Goal: Task Accomplishment & Management: Complete application form

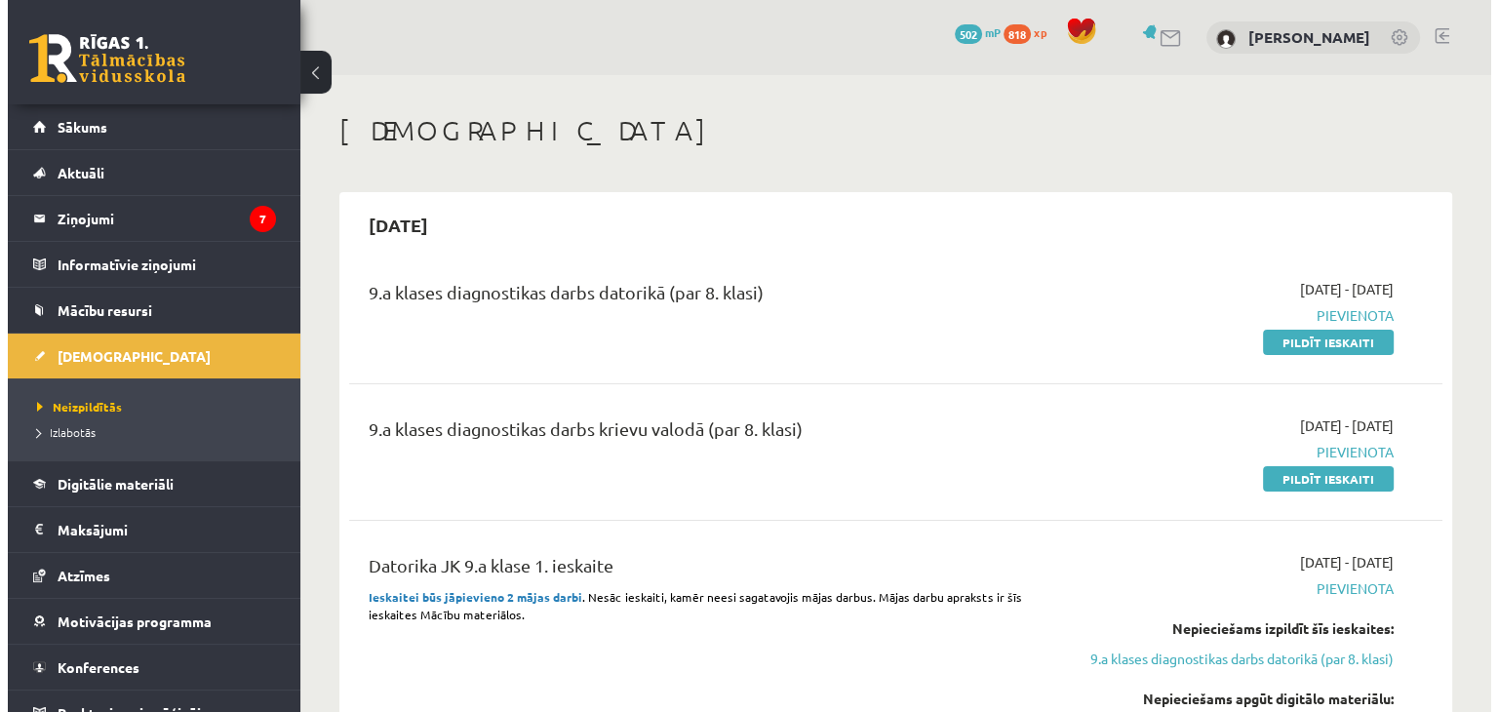
scroll to position [21, 0]
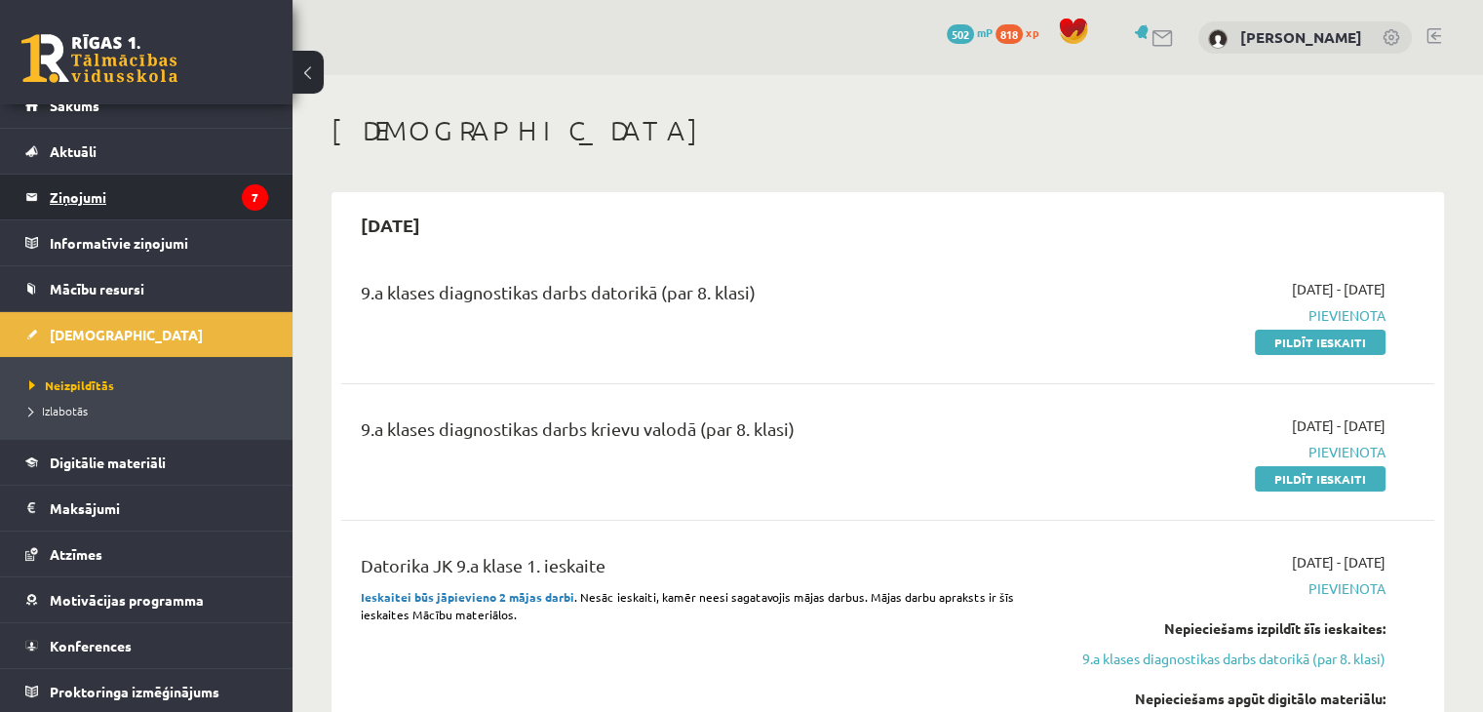
click at [137, 189] on legend "Ziņojumi 7" at bounding box center [159, 197] width 218 height 45
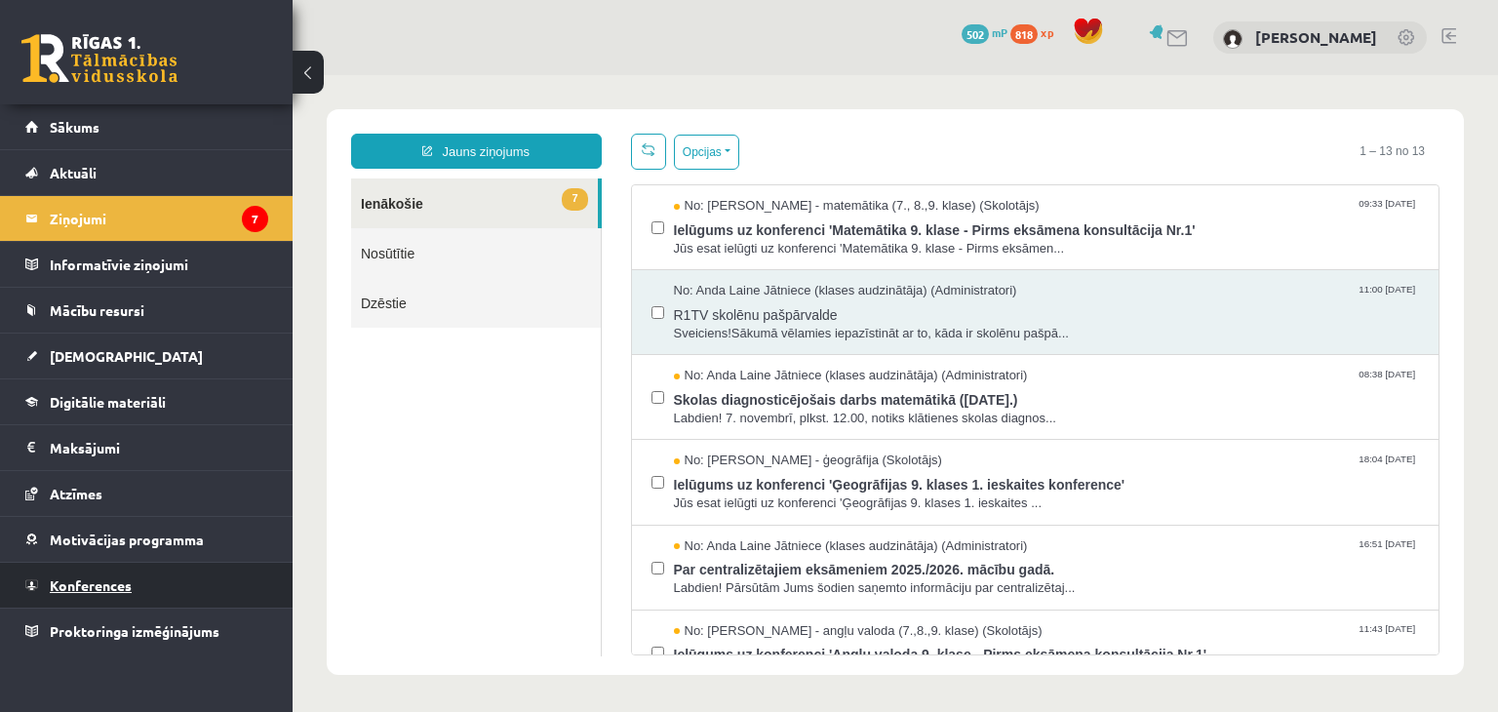
click at [101, 580] on span "Konferences" at bounding box center [91, 585] width 82 height 18
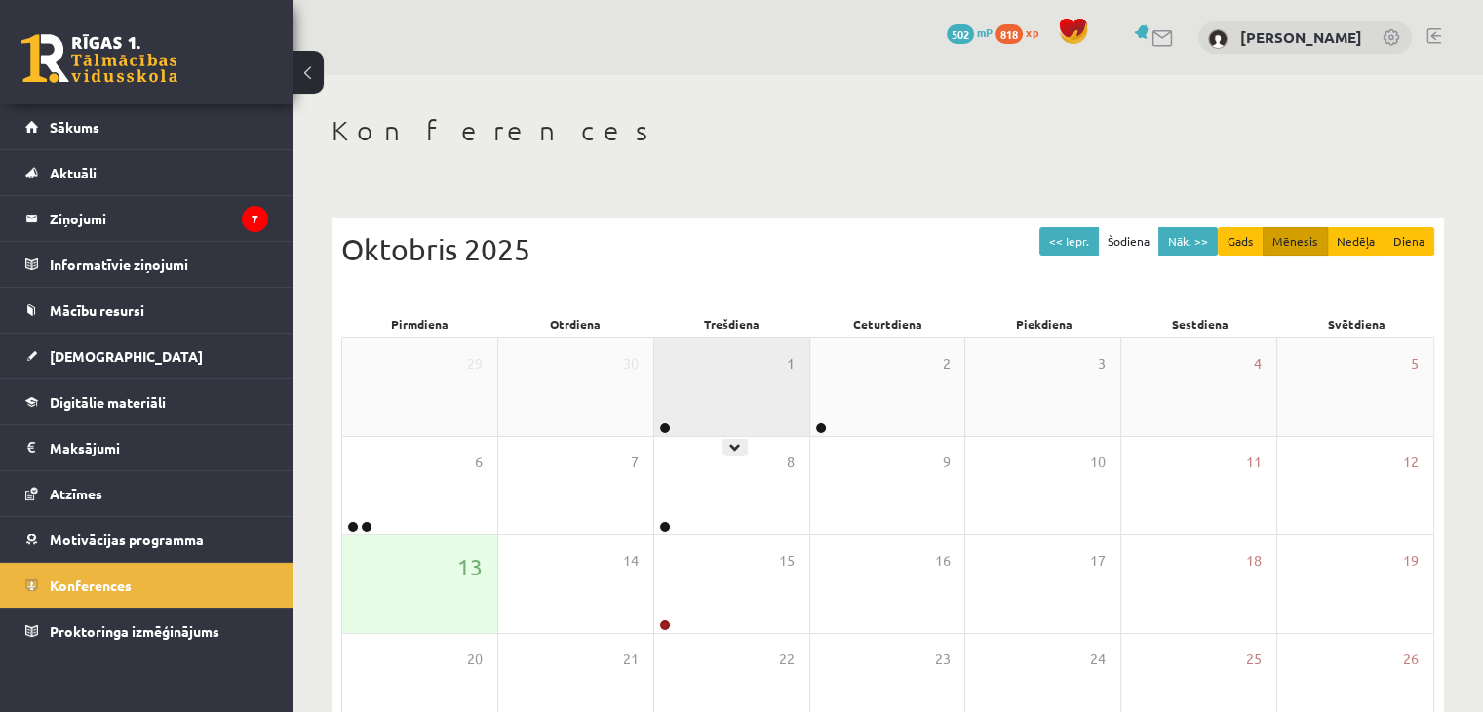
scroll to position [218, 0]
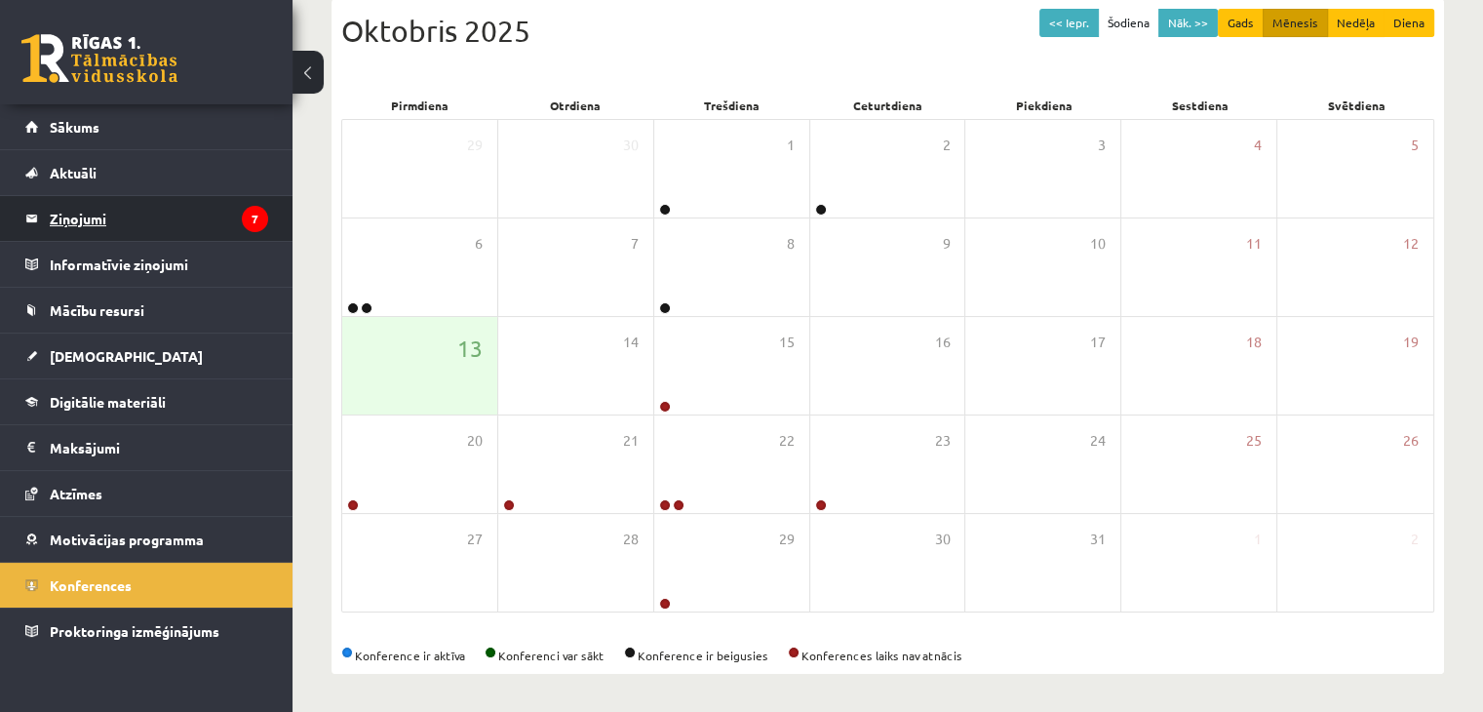
click at [106, 221] on legend "Ziņojumi 7" at bounding box center [159, 218] width 218 height 45
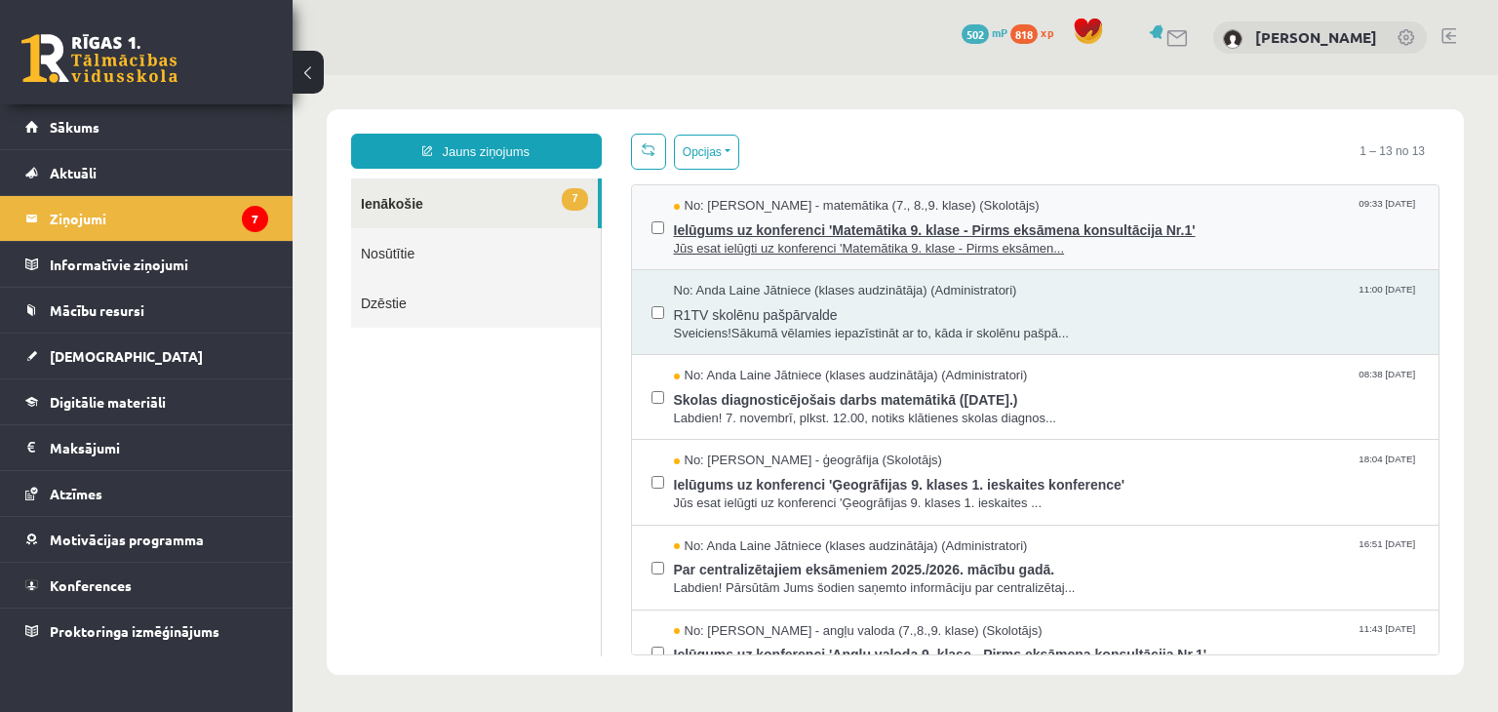
click at [840, 231] on span "Ielūgums uz konferenci 'Matemātika 9. klase - Pirms eksāmena konsultācija Nr.1'" at bounding box center [1047, 227] width 746 height 24
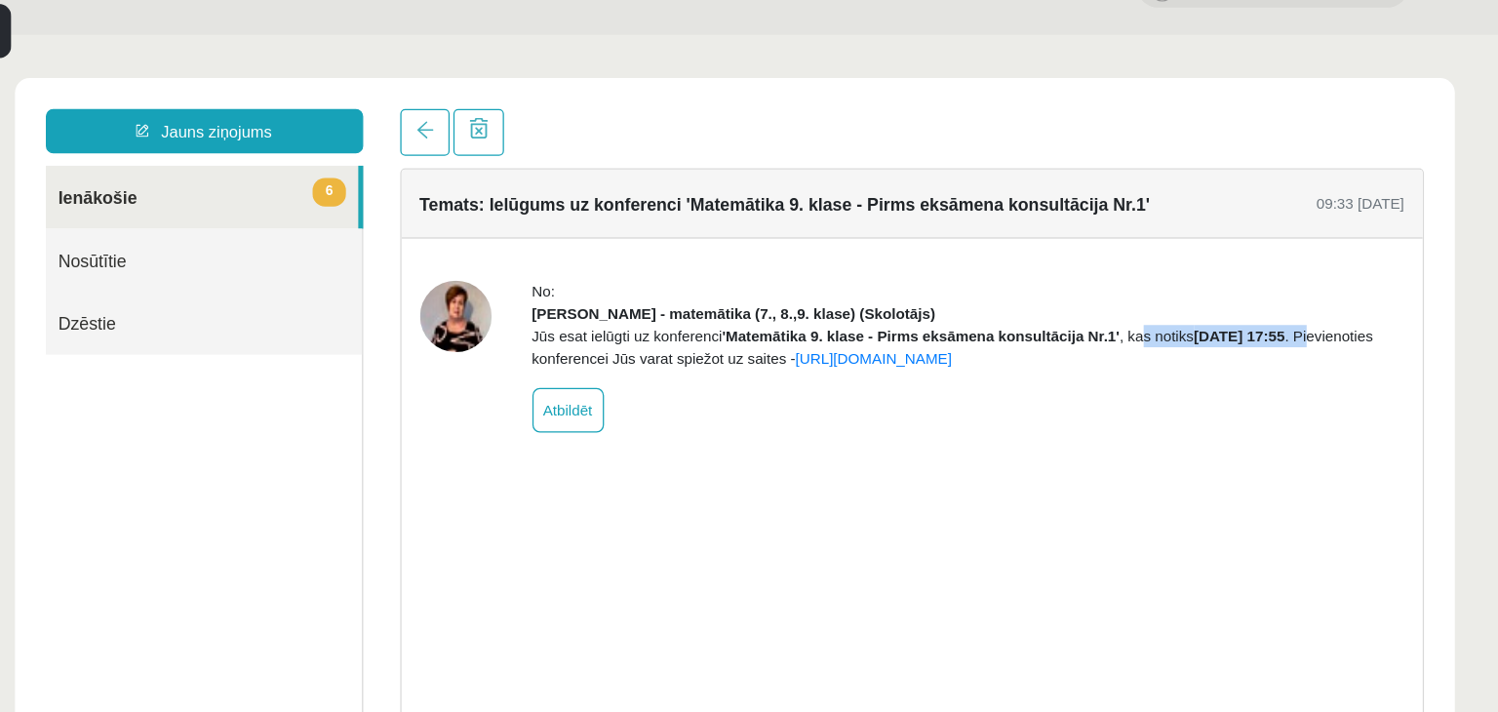
drag, startPoint x: 895, startPoint y: 288, endPoint x: 1056, endPoint y: 291, distance: 160.9
click at [1056, 291] on div "Jūs esat ielūgti uz konferenci 'Matemātika 9. klase - Pirms eksāmena konsultāci…" at bounding box center [759, 280] width 689 height 35
click at [982, 348] on div "No: Irēna Roze - matemātika (7., 8.,9. klase) (Skolotājs) Jūs esat ielūgti uz k…" at bounding box center [759, 288] width 689 height 120
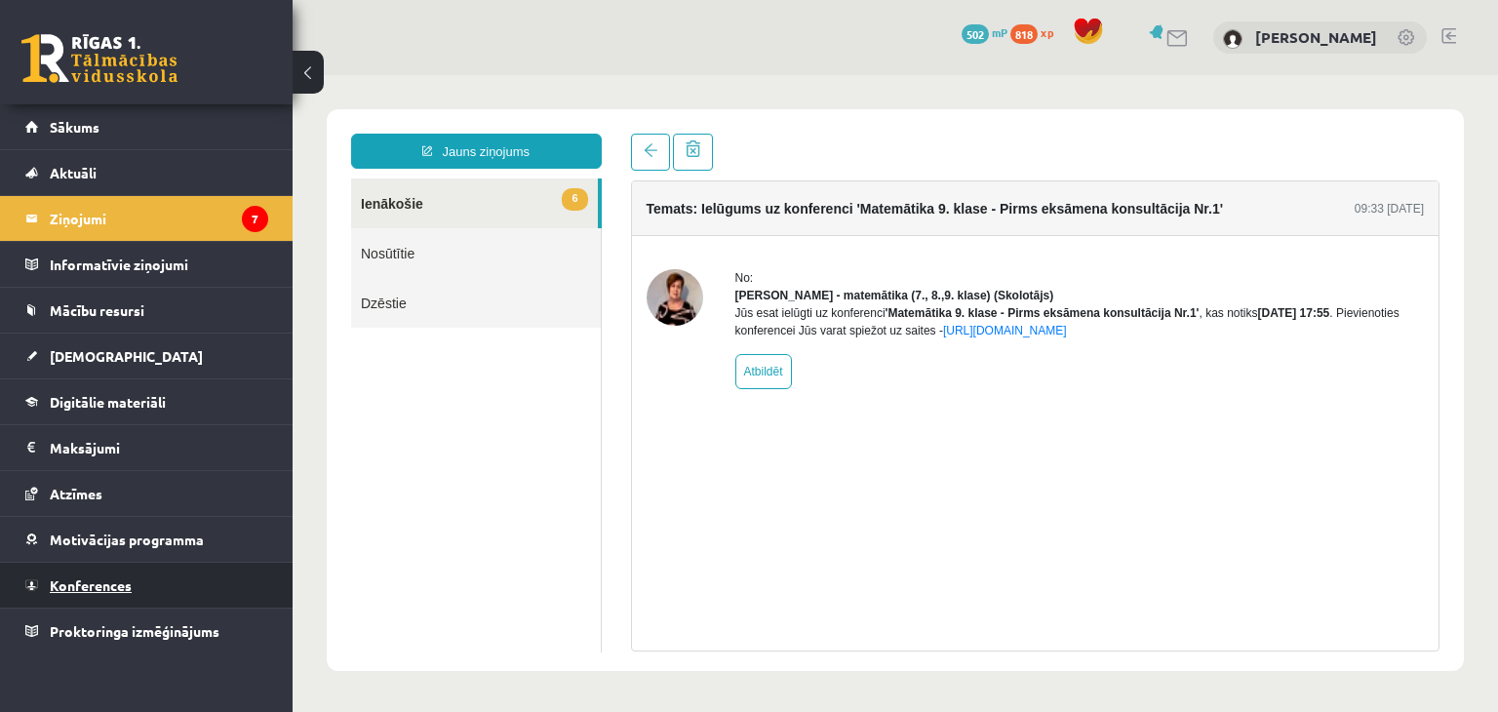
click at [91, 583] on span "Konferences" at bounding box center [91, 585] width 82 height 18
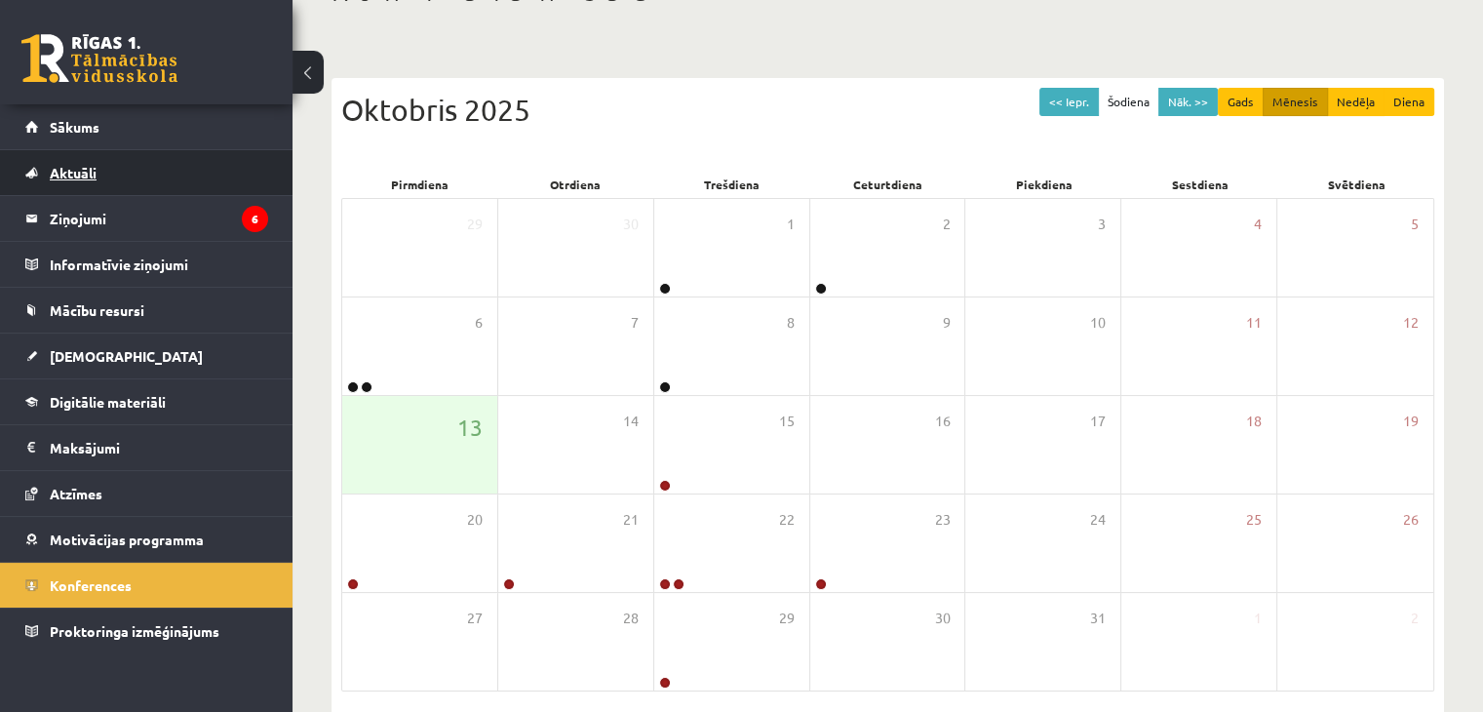
scroll to position [137, 0]
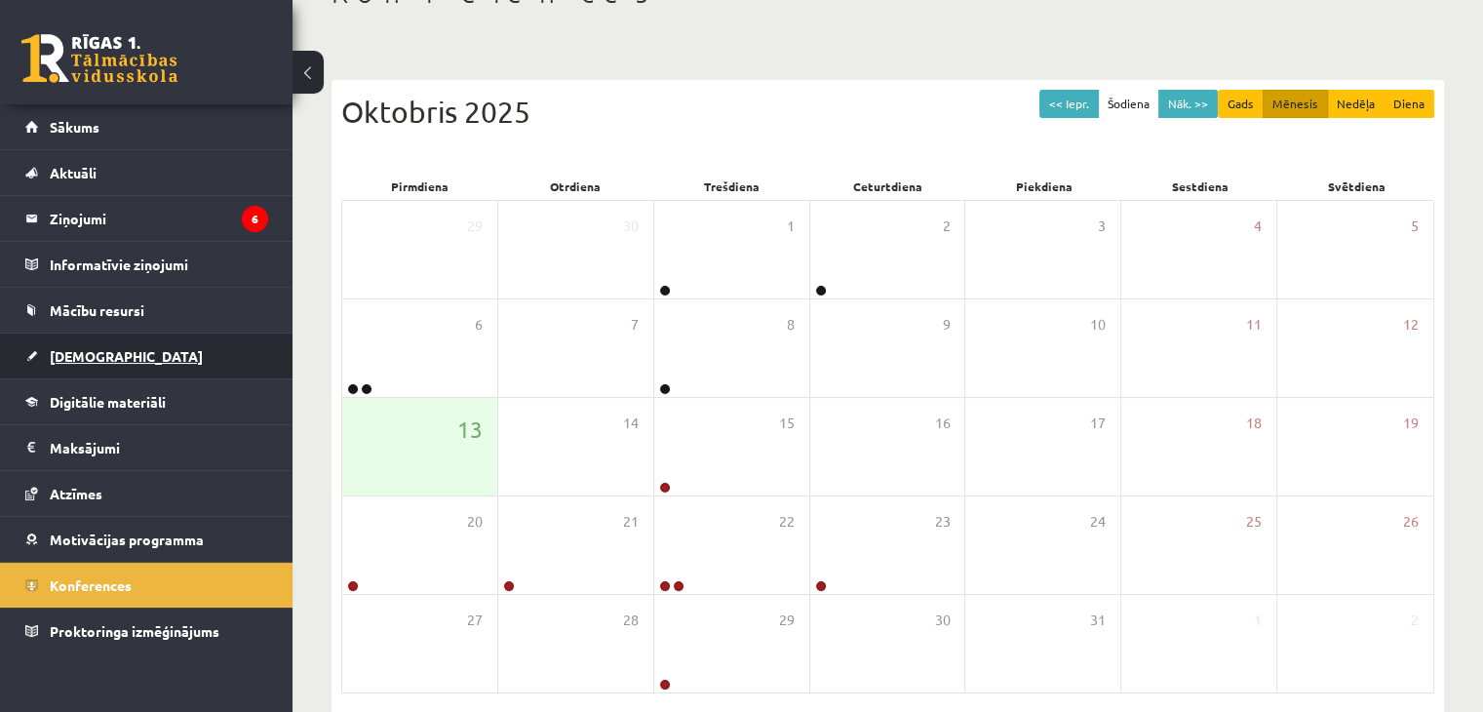
click at [66, 360] on span "[DEMOGRAPHIC_DATA]" at bounding box center [126, 356] width 153 height 18
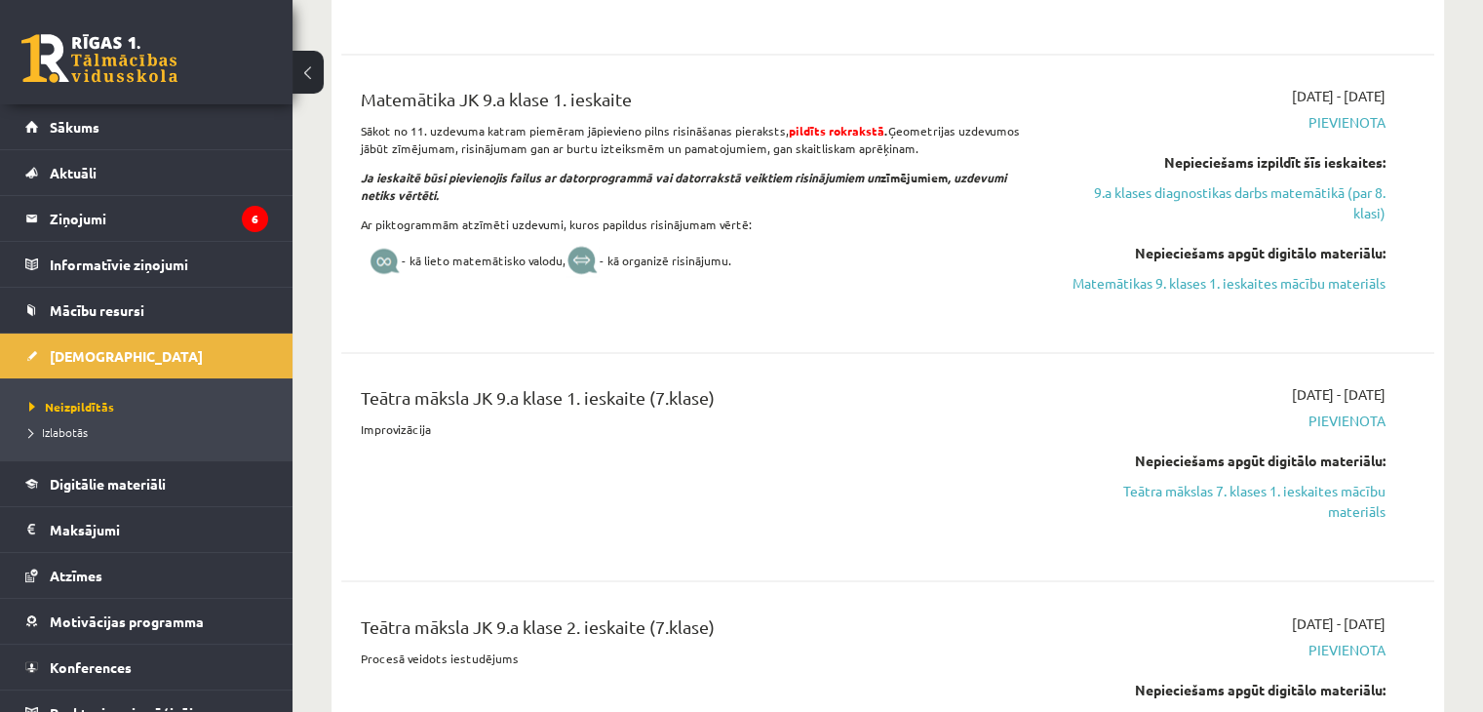
scroll to position [3159, 0]
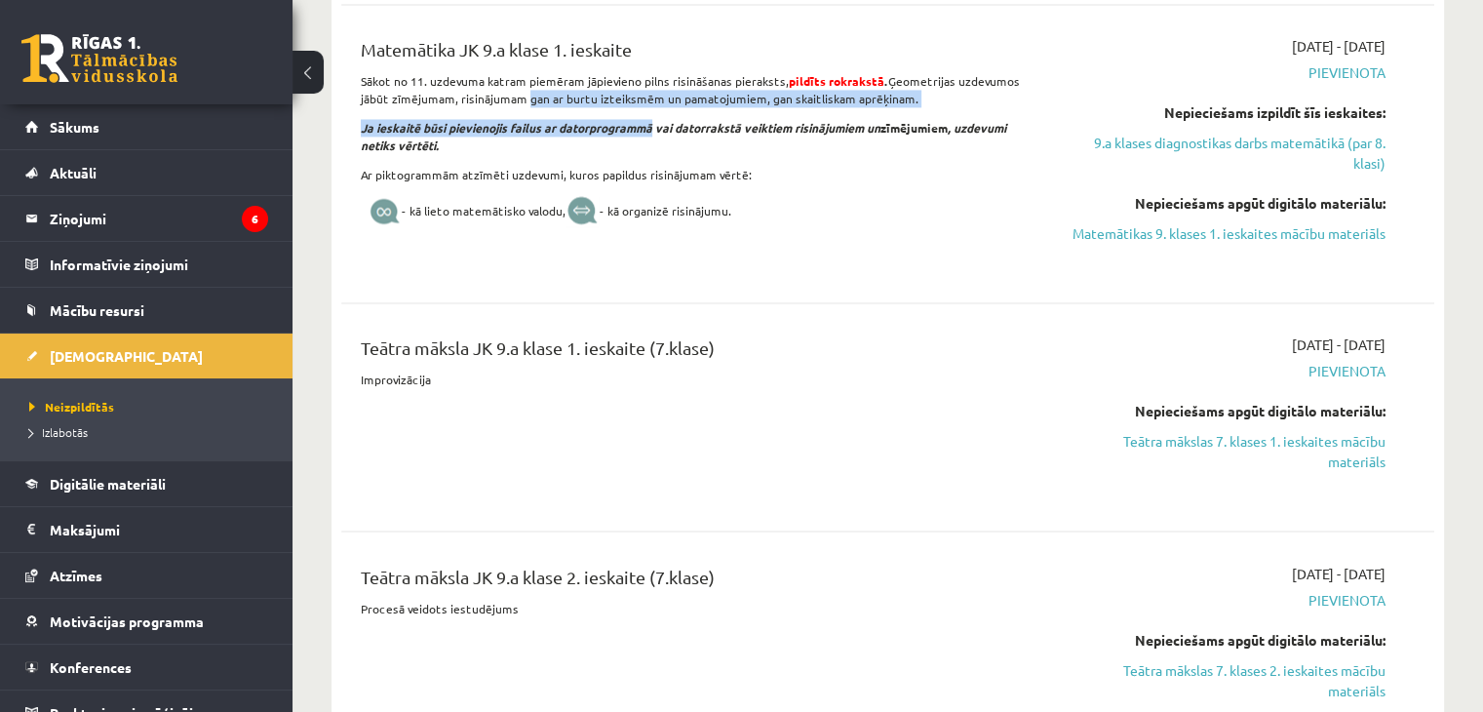
drag, startPoint x: 519, startPoint y: 123, endPoint x: 653, endPoint y: 144, distance: 136.2
click at [653, 144] on div "Matemātika JK 9.a klase 1. ieskaite Sākot no 11. uzdevuma katram piemēram jāpie…" at bounding box center [697, 153] width 703 height 235
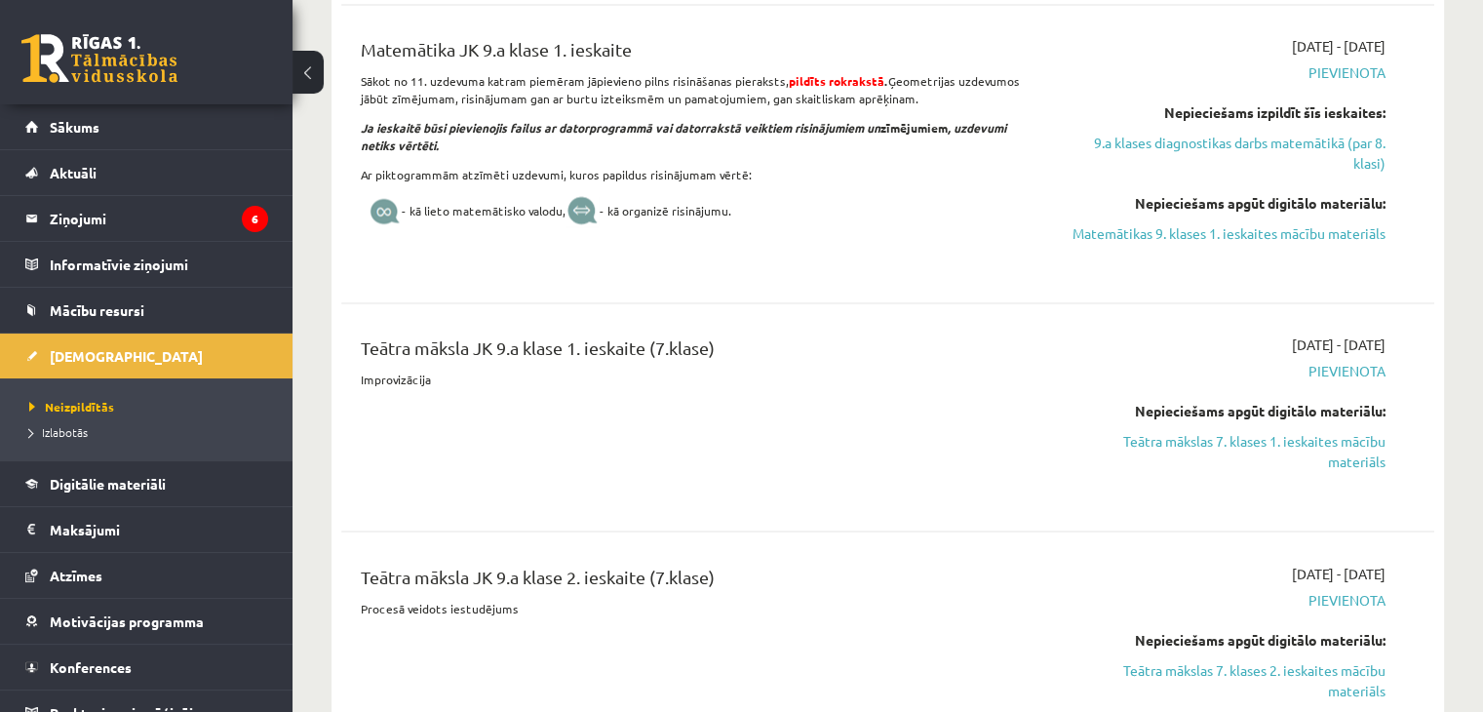
click at [849, 229] on p "- kā lieto matemātisko valodu, - kā organizē risinājumu." at bounding box center [698, 212] width 674 height 34
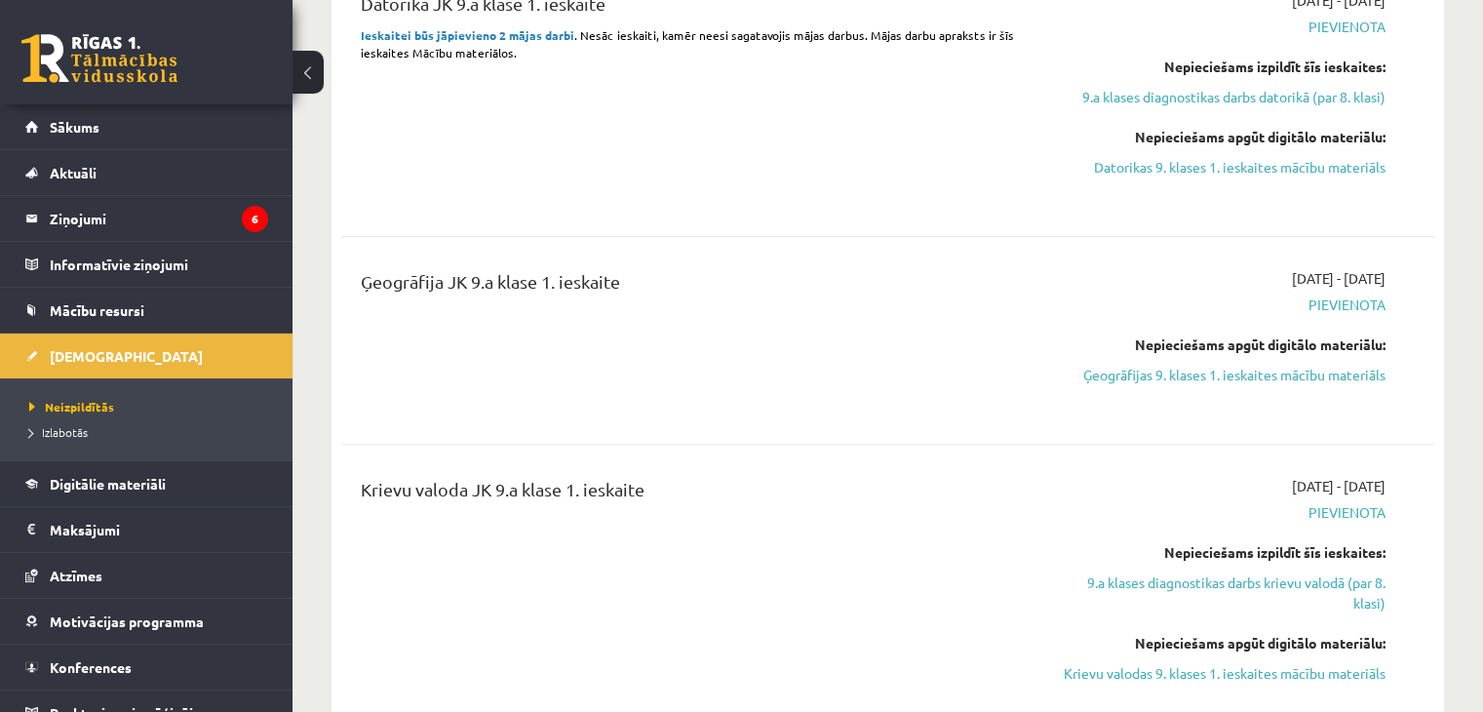
scroll to position [0, 0]
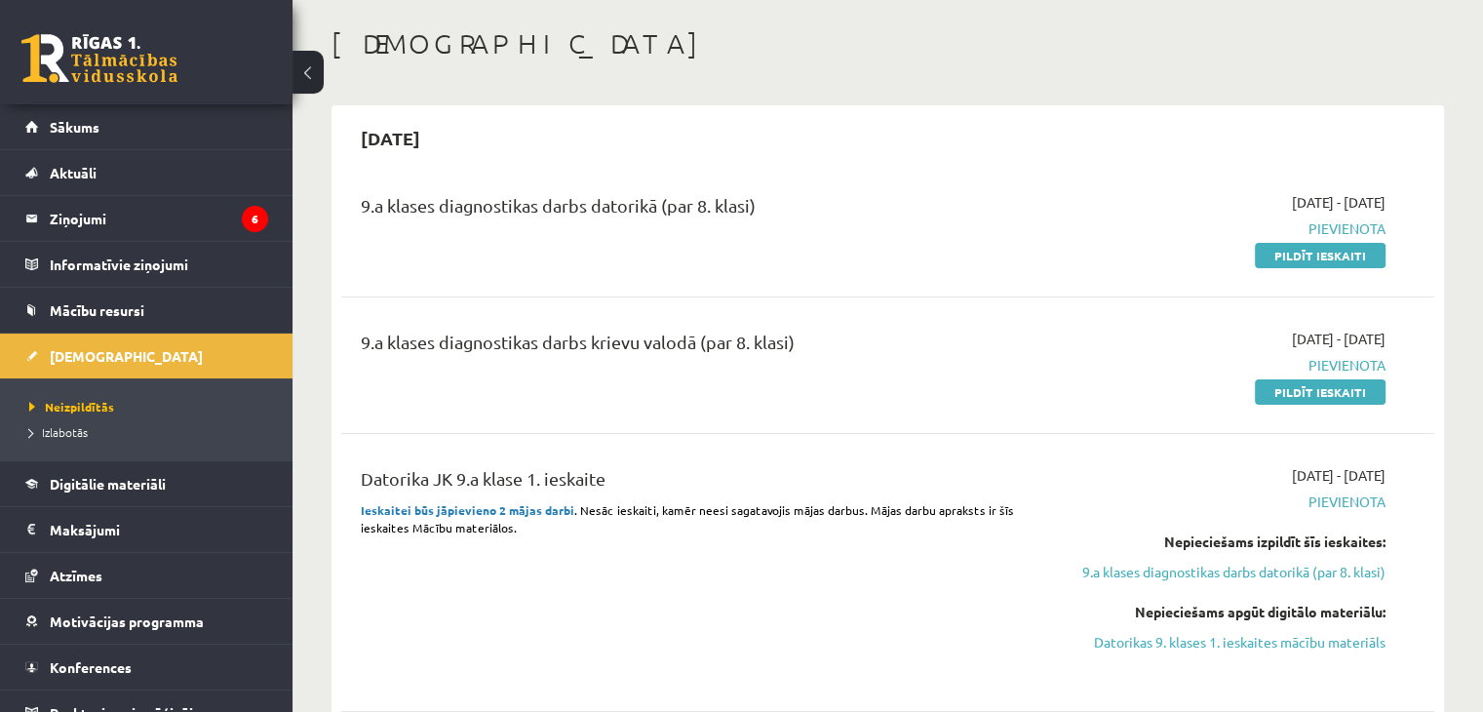
scroll to position [98, 0]
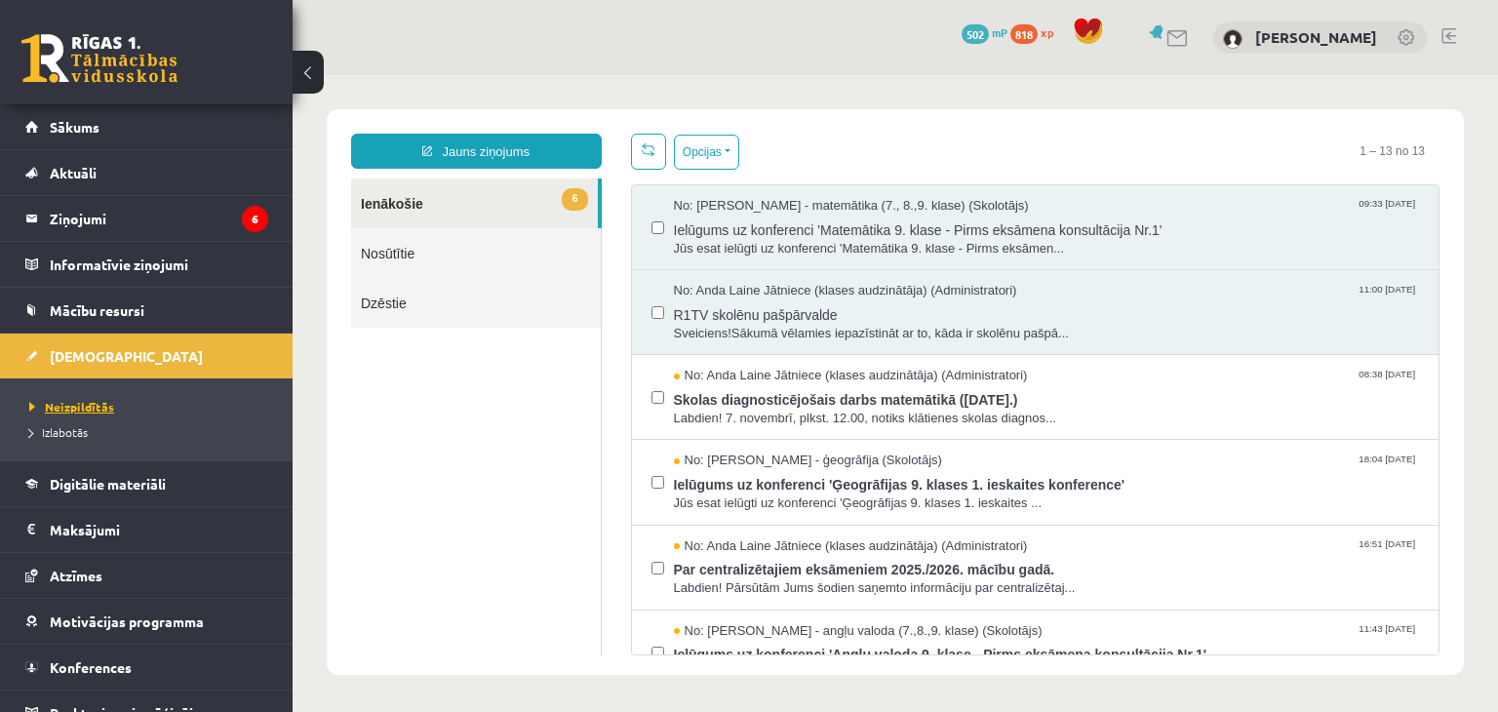
click at [60, 406] on span "Neizpildītās" at bounding box center [71, 407] width 85 height 16
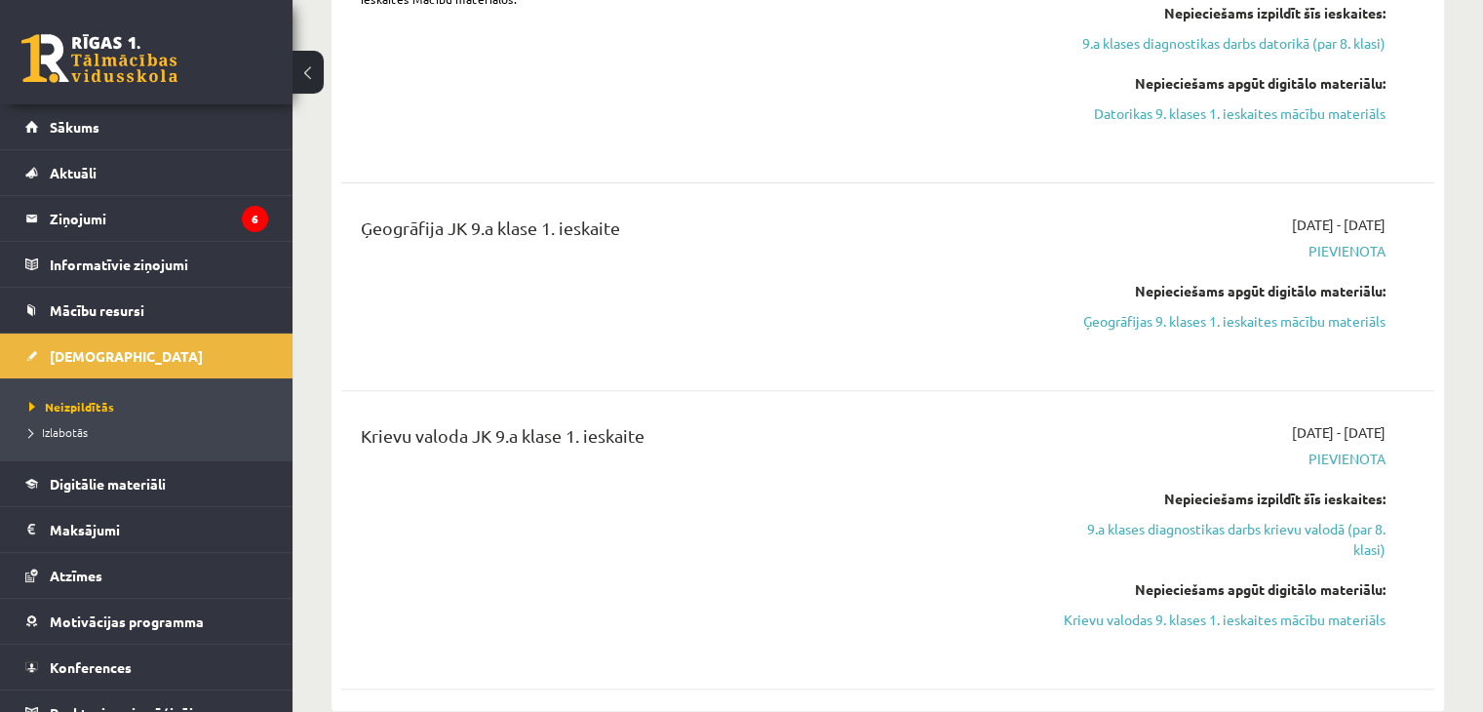
scroll to position [585, 0]
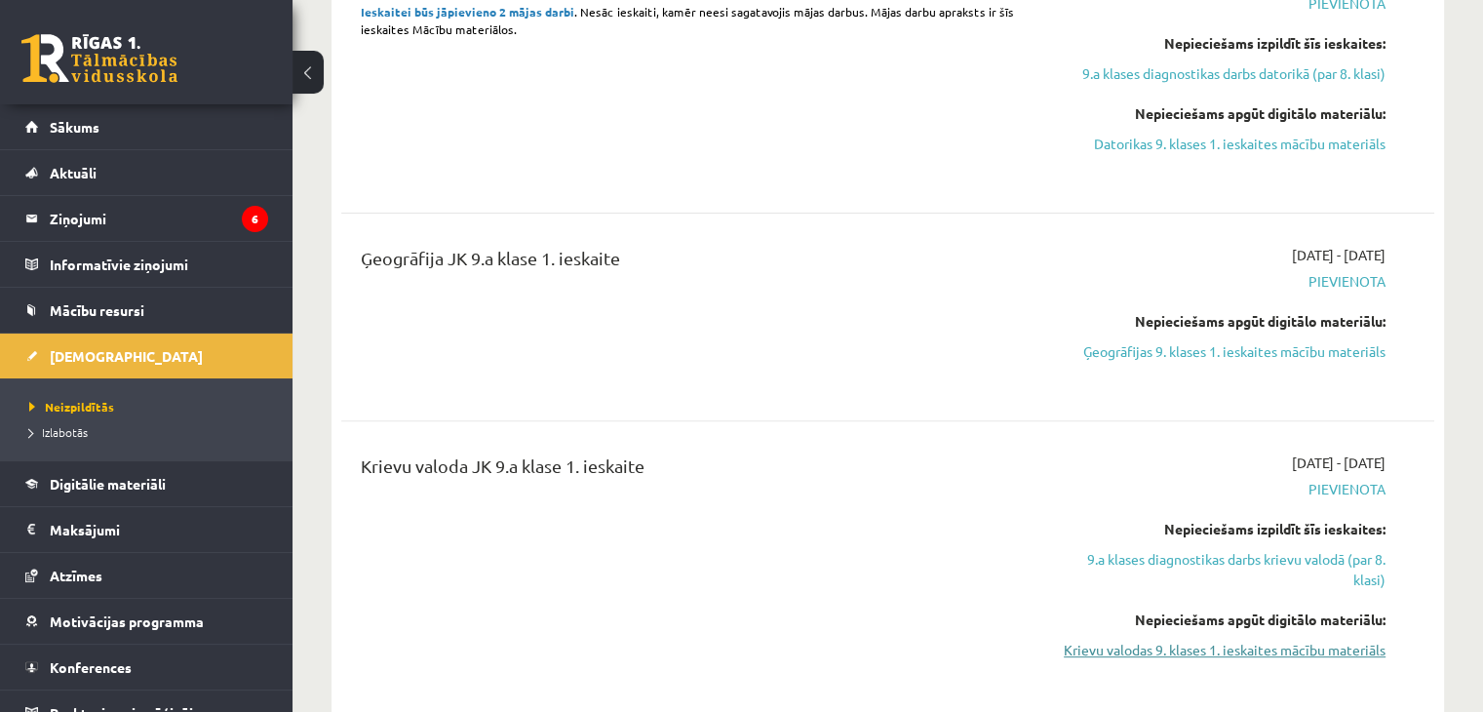
click at [1174, 652] on link "Krievu valodas 9. klases 1. ieskaites mācību materiāls" at bounding box center [1225, 650] width 322 height 20
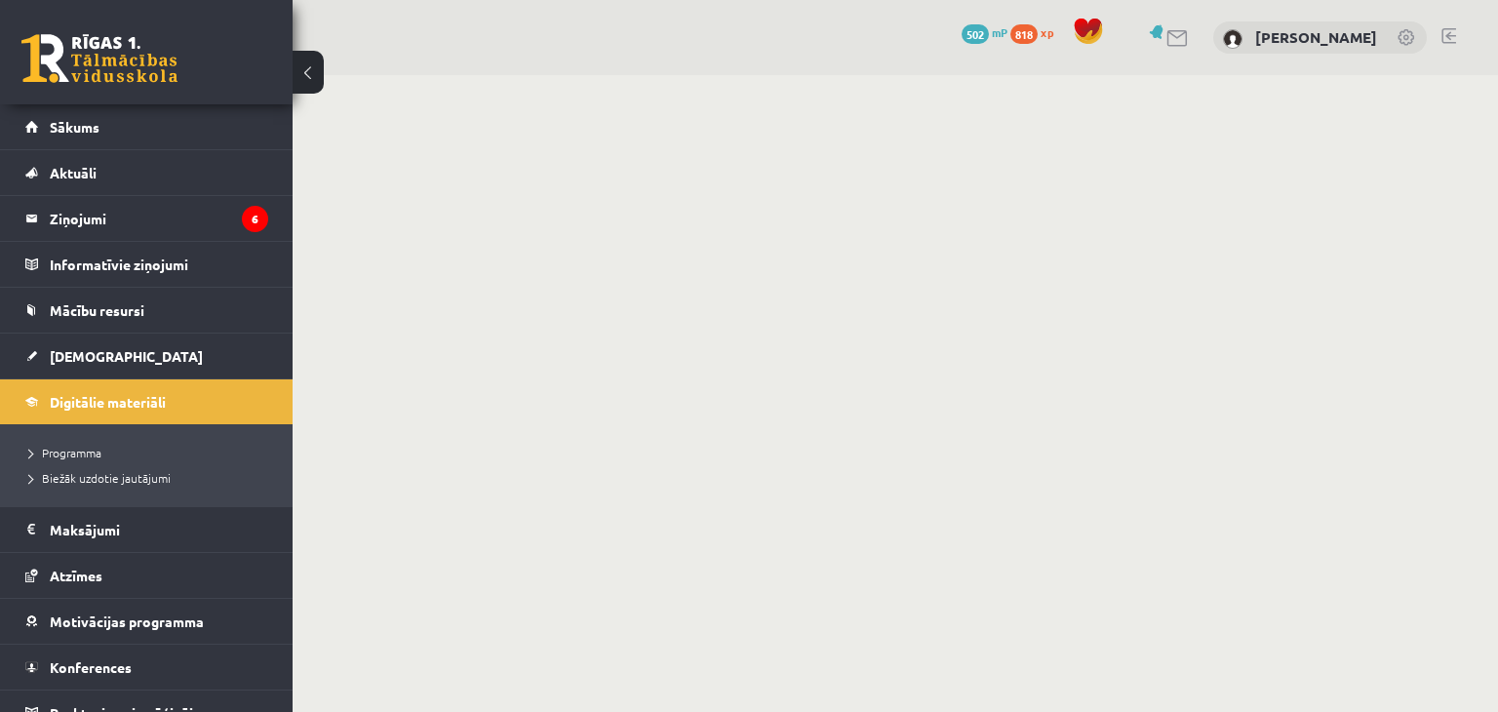
drag, startPoint x: 886, startPoint y: 449, endPoint x: 631, endPoint y: 32, distance: 489.3
click at [631, 32] on div "0 Dāvanas 502 mP 818 xp [PERSON_NAME]" at bounding box center [895, 37] width 1205 height 75
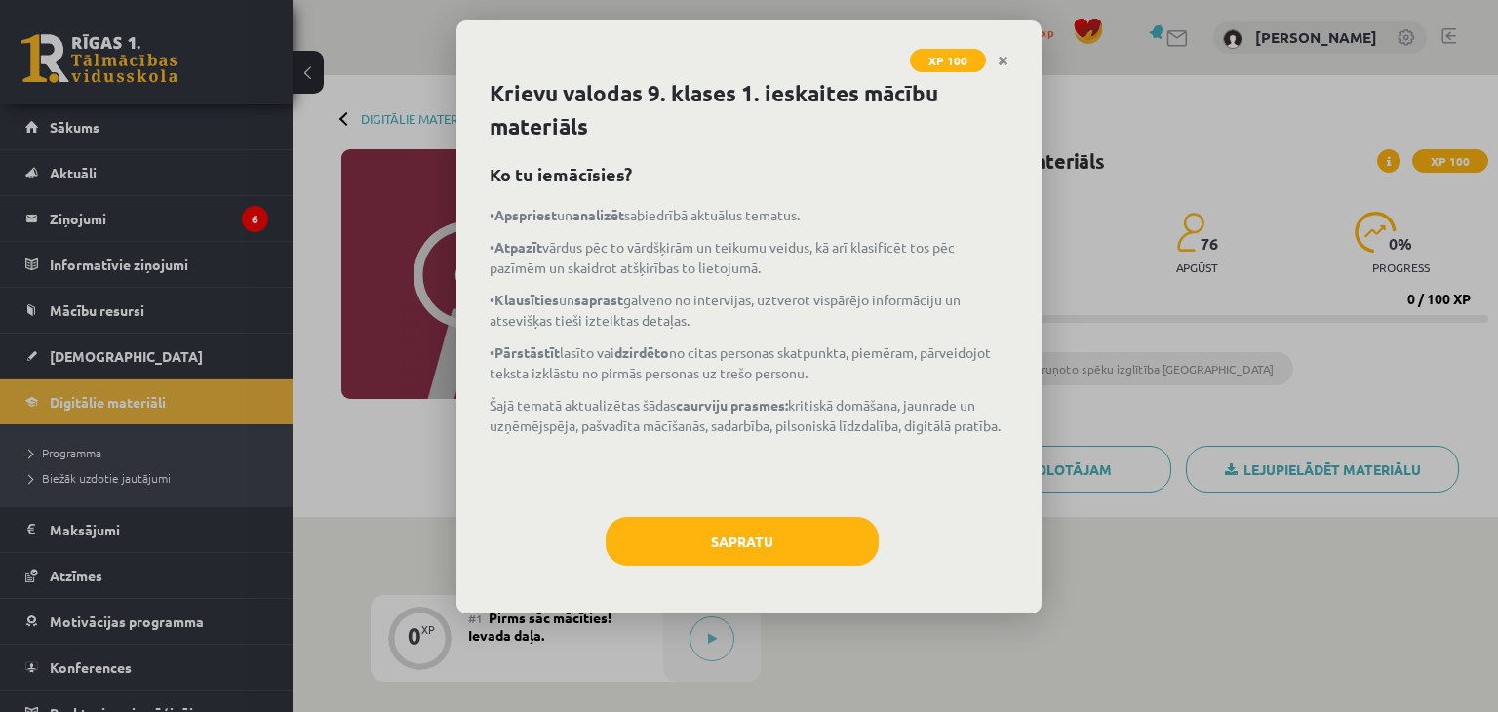
click at [566, 293] on p "• Klausīties un saprast galveno no intervijas, uztverot vispārējo informāciju u…" at bounding box center [748, 310] width 519 height 41
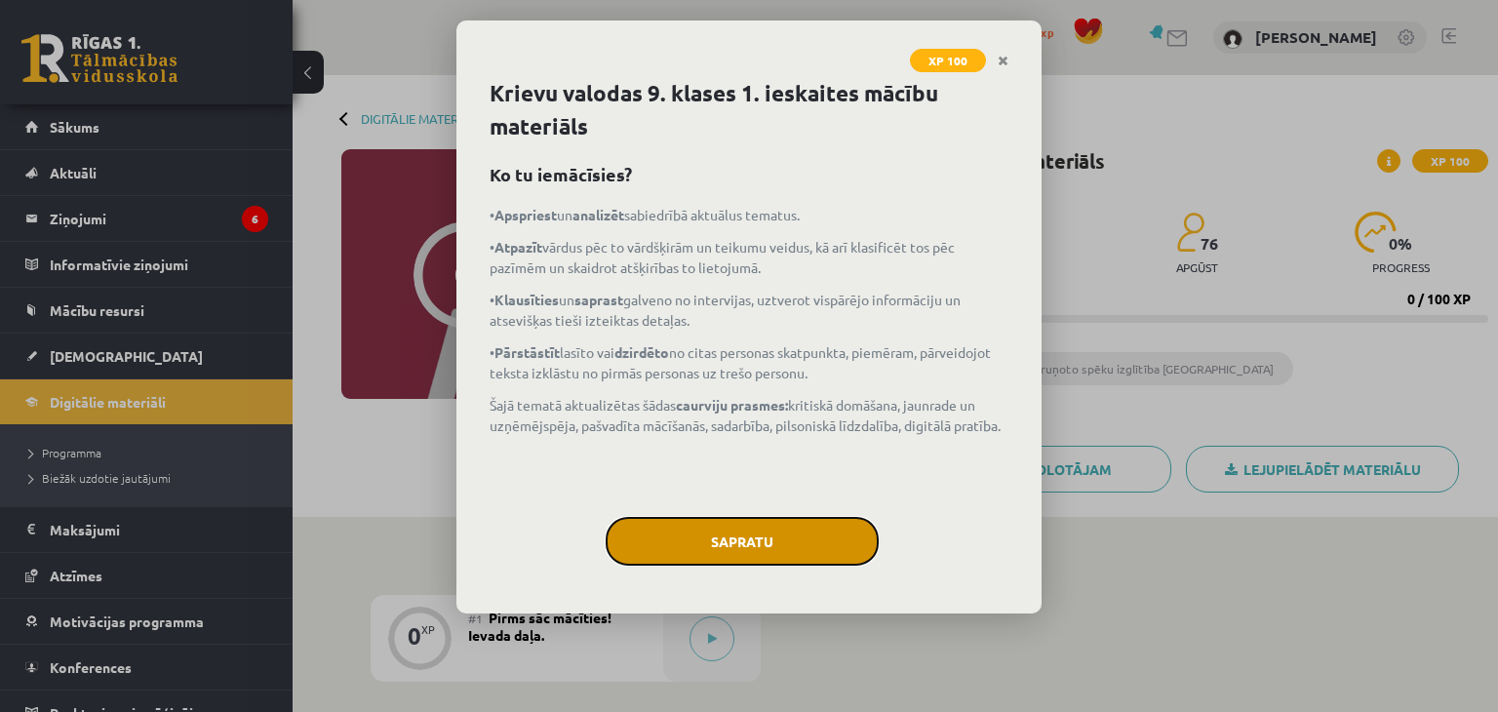
drag, startPoint x: 727, startPoint y: 371, endPoint x: 753, endPoint y: 550, distance: 180.2
click at [753, 550] on button "Sapratu" at bounding box center [741, 541] width 273 height 49
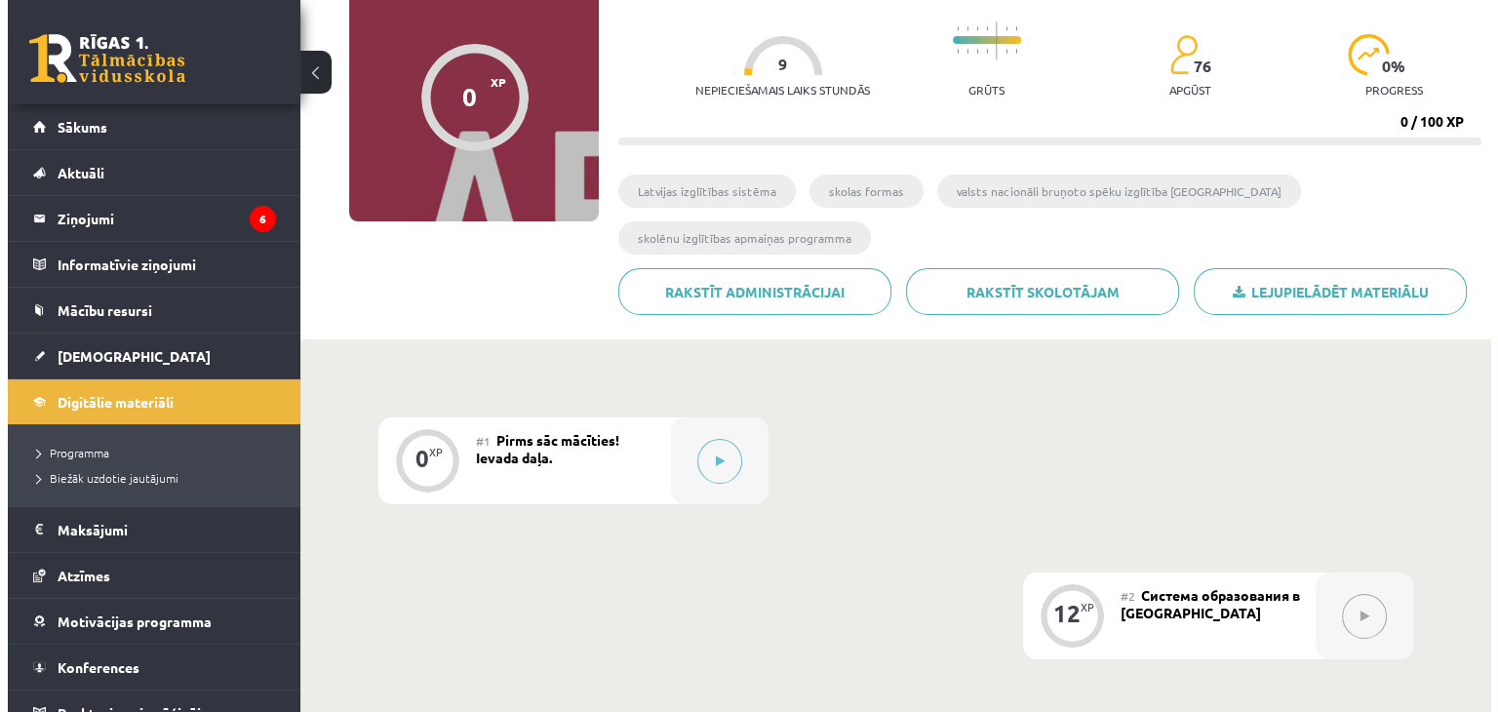
scroll to position [71, 0]
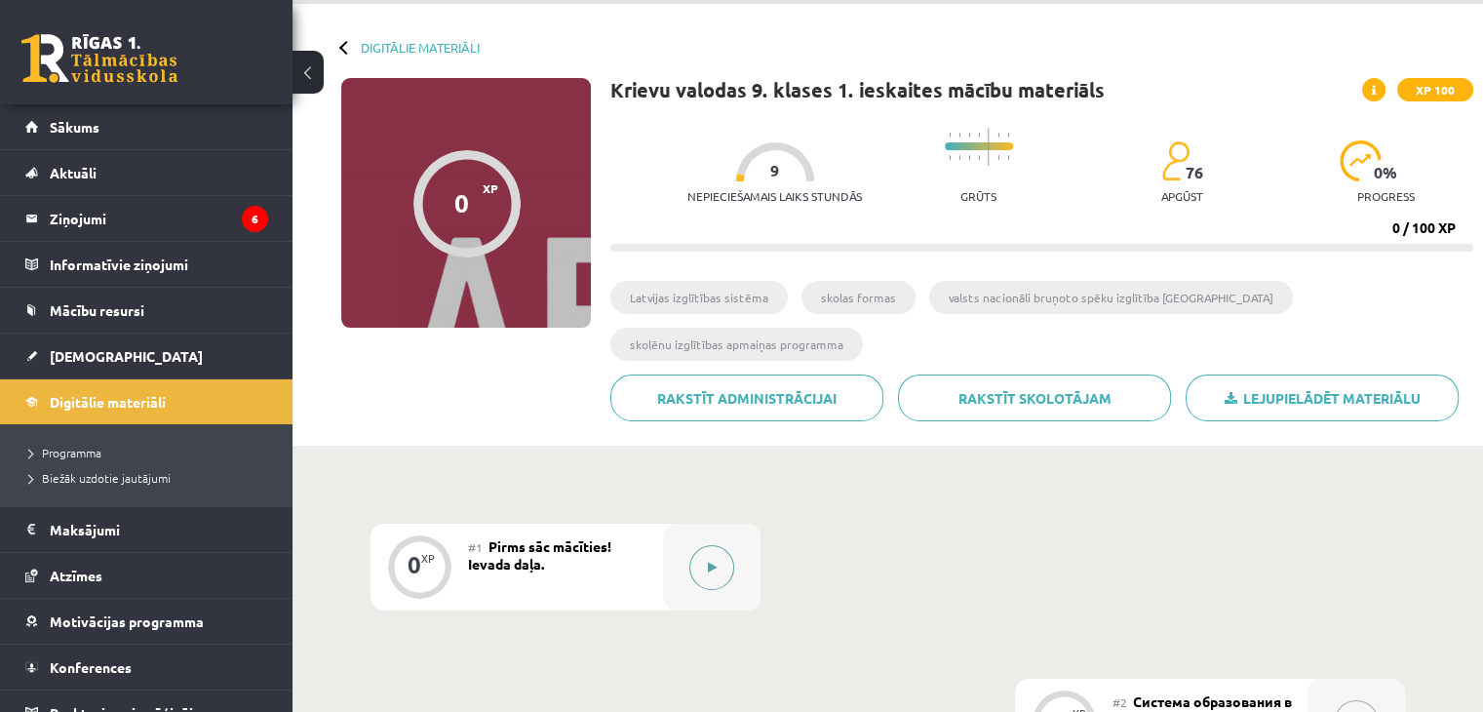
click at [725, 559] on button at bounding box center [711, 567] width 45 height 45
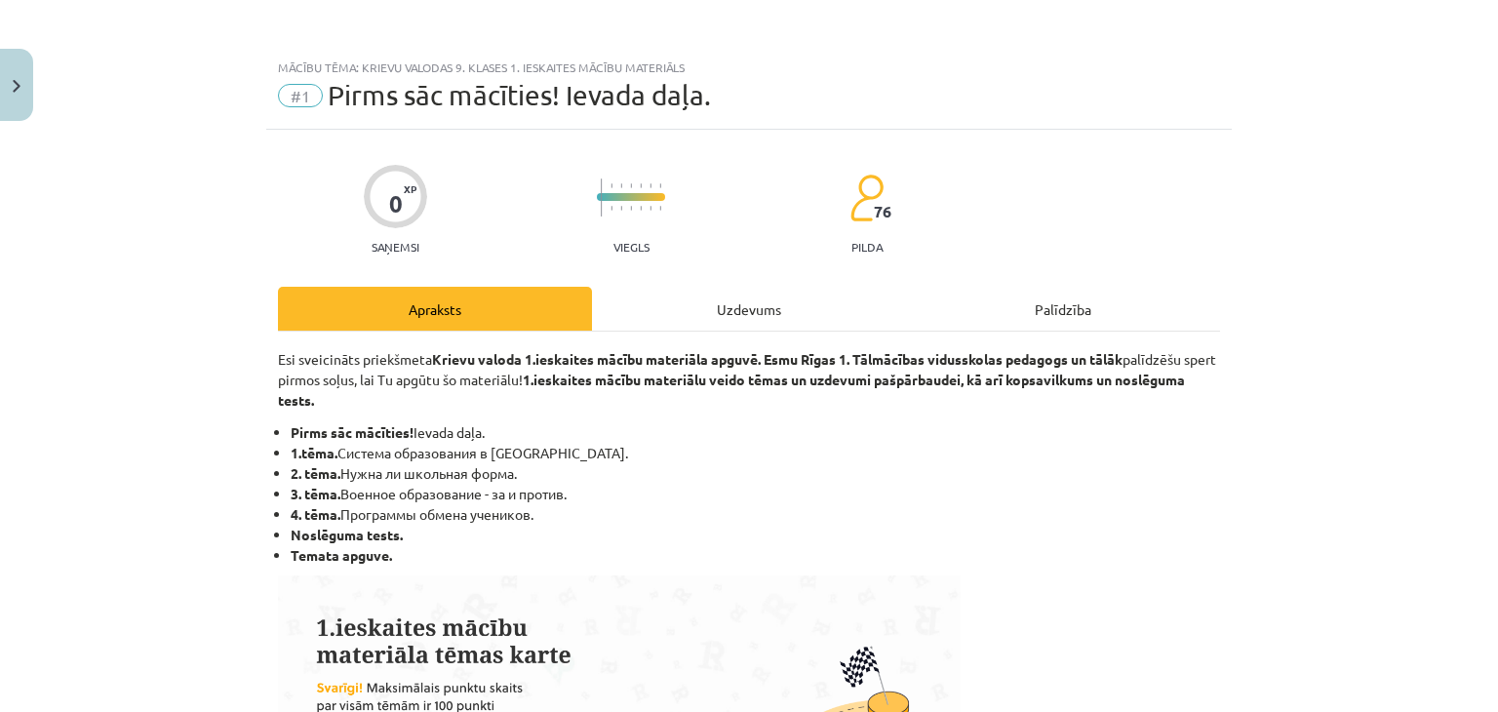
click at [691, 311] on div "Uzdevums" at bounding box center [749, 309] width 314 height 44
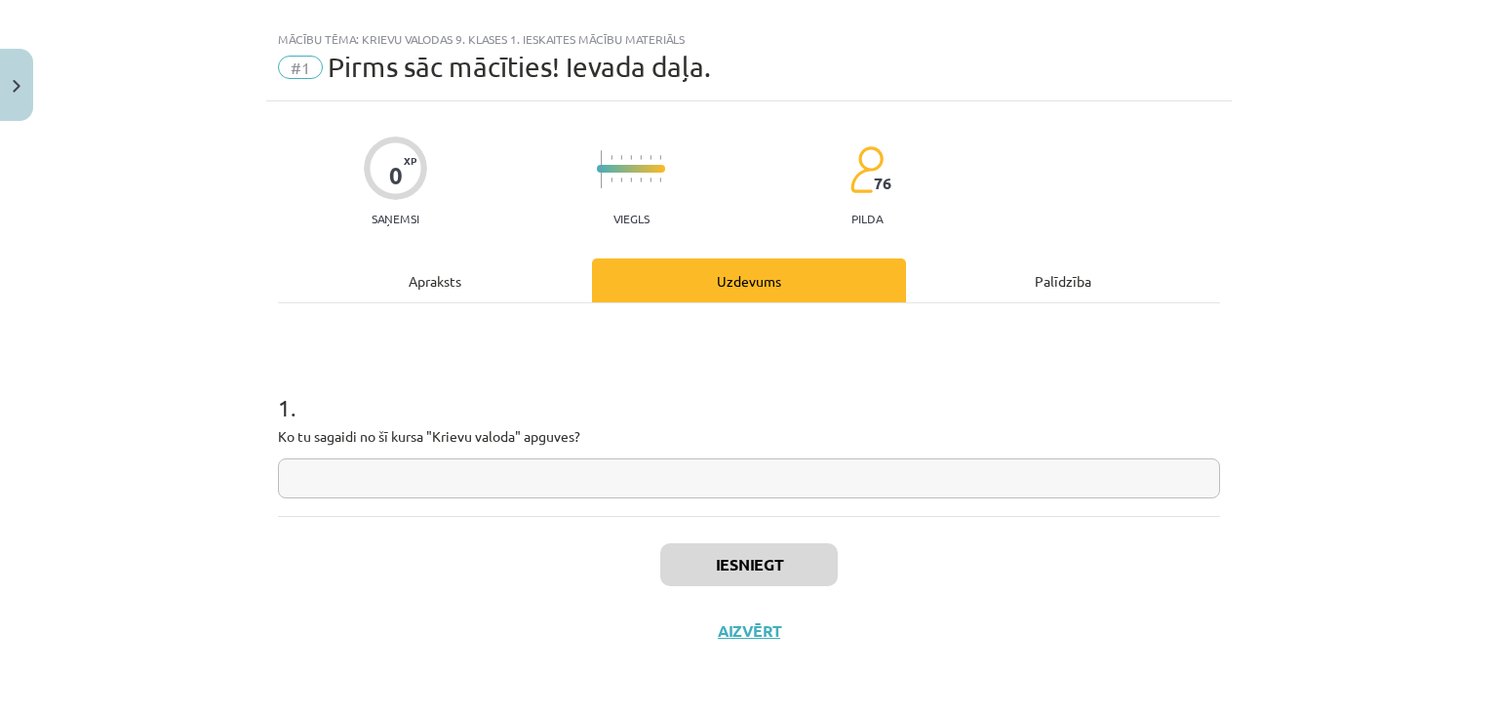
click at [465, 289] on div "Apraksts" at bounding box center [435, 280] width 314 height 44
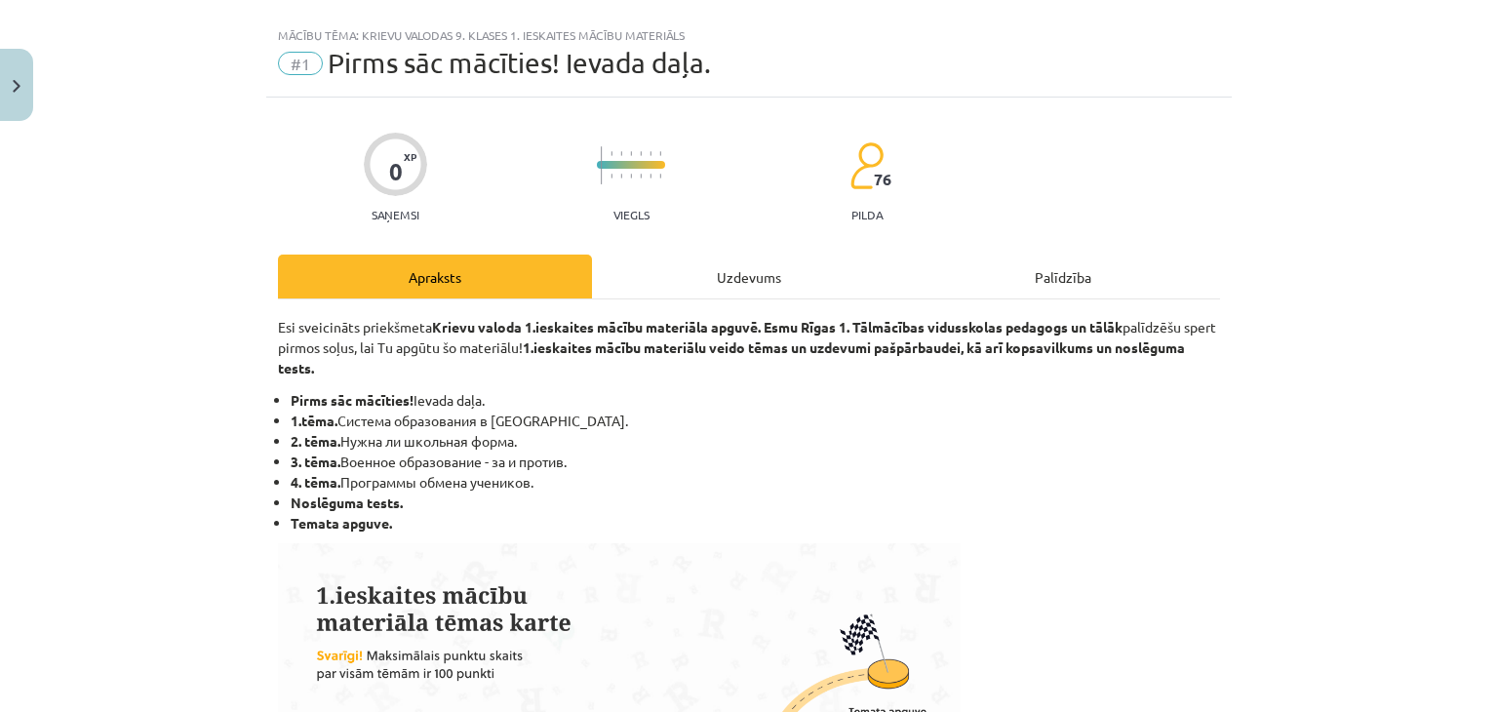
scroll to position [0, 0]
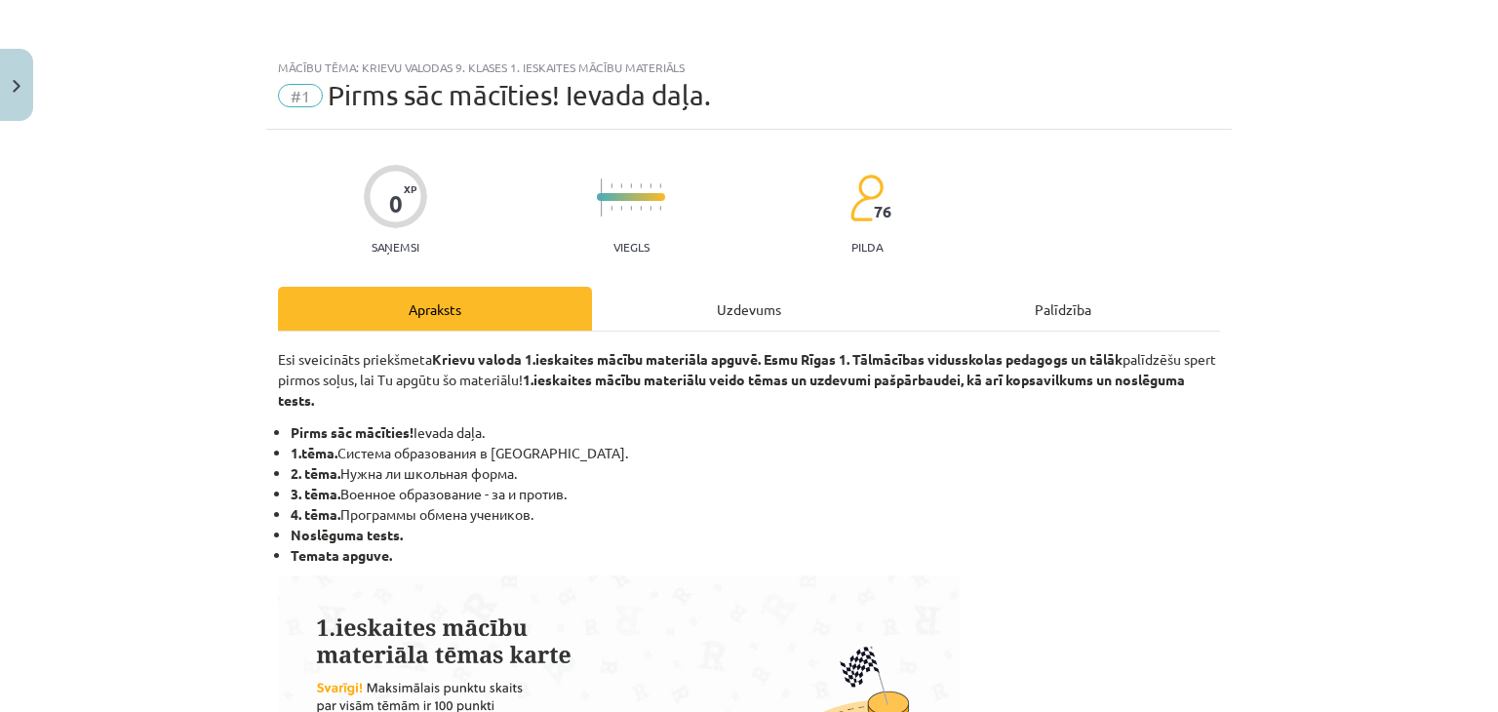
click at [733, 295] on div "Uzdevums" at bounding box center [749, 309] width 314 height 44
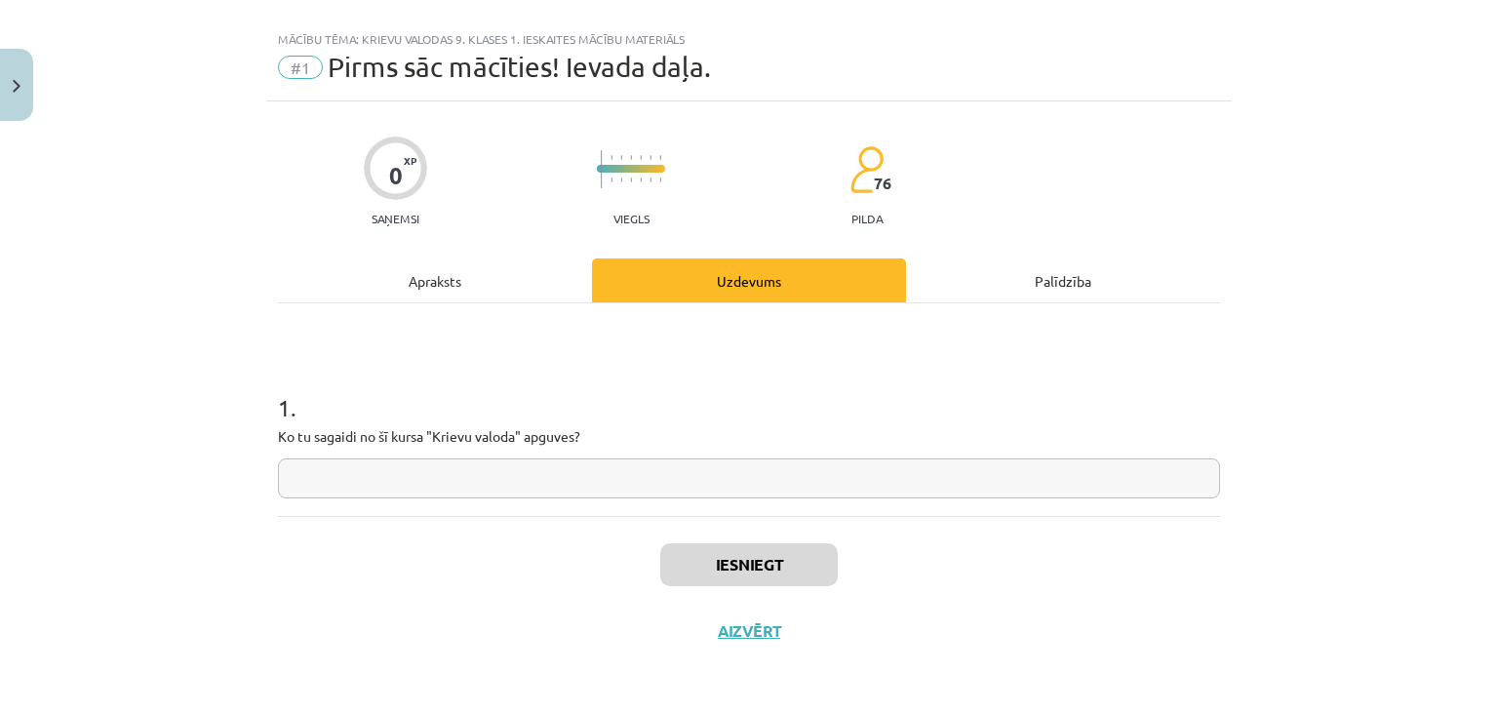
click at [430, 487] on input "text" at bounding box center [749, 478] width 942 height 40
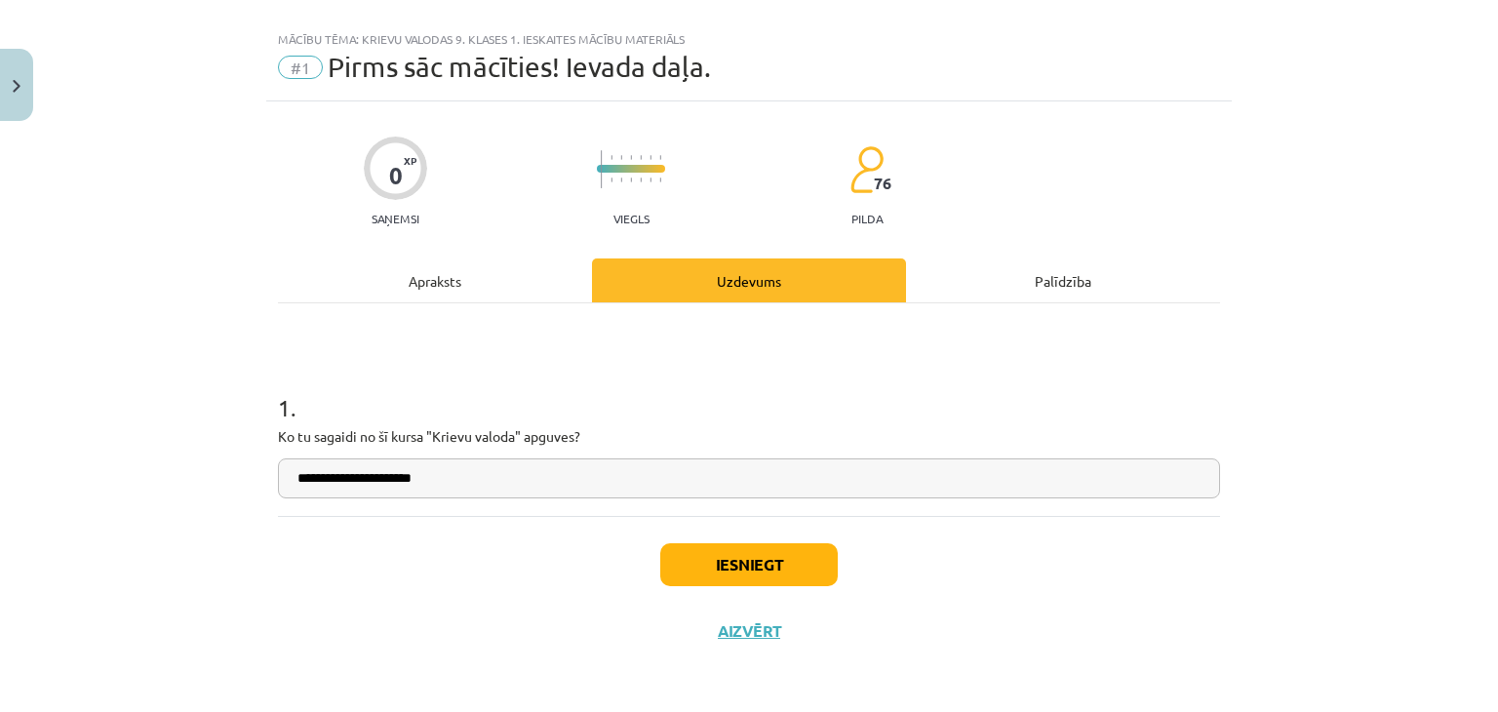
type input "**********"
click at [443, 282] on div "Apraksts" at bounding box center [435, 280] width 314 height 44
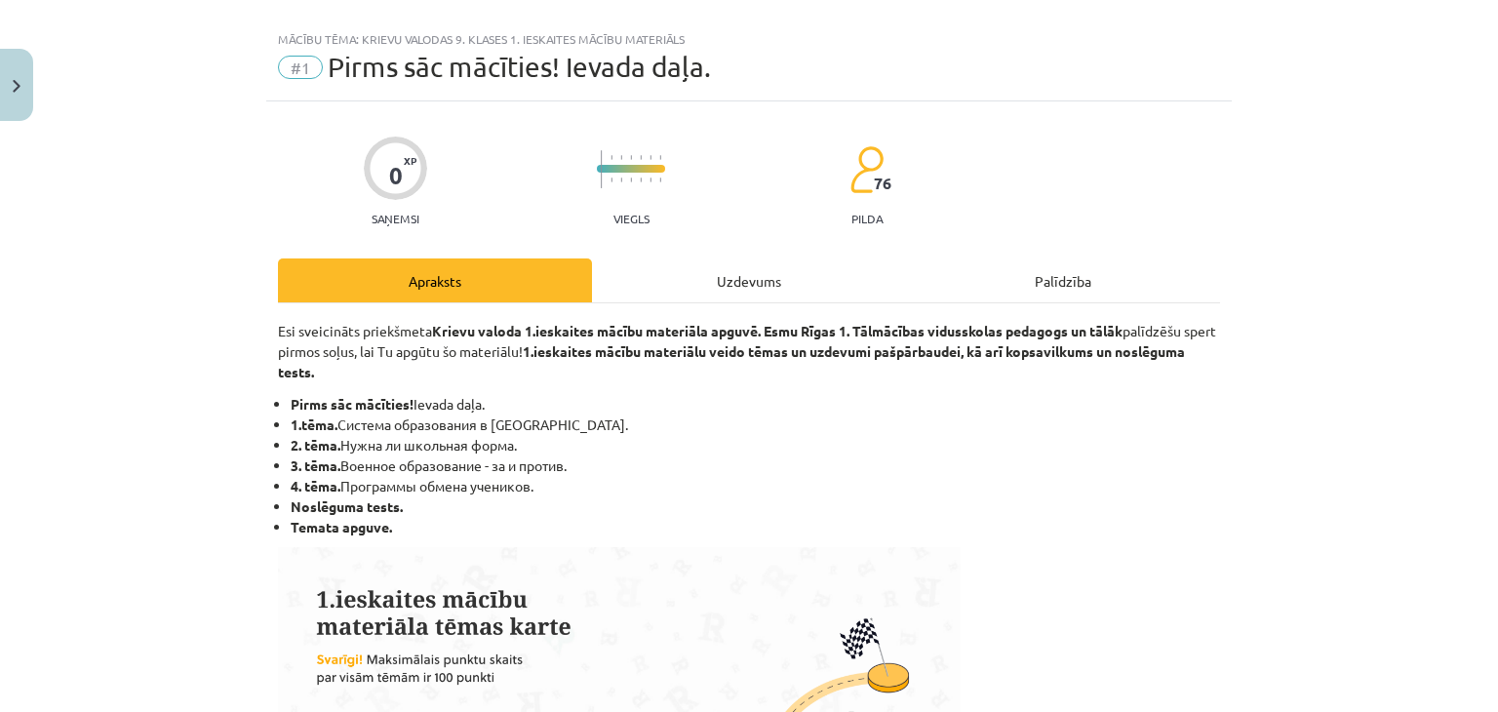
click at [655, 289] on div "Uzdevums" at bounding box center [749, 280] width 314 height 44
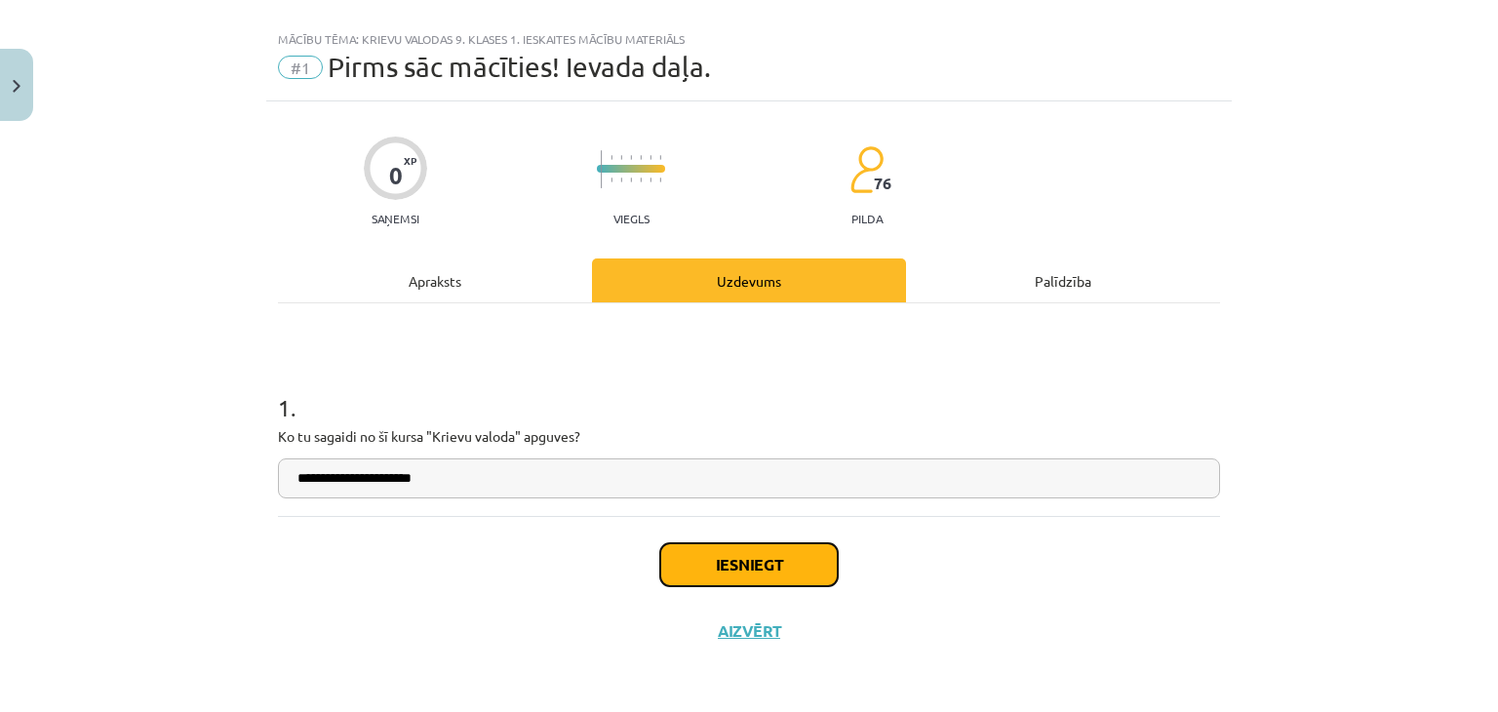
click at [795, 555] on button "Iesniegt" at bounding box center [748, 564] width 177 height 43
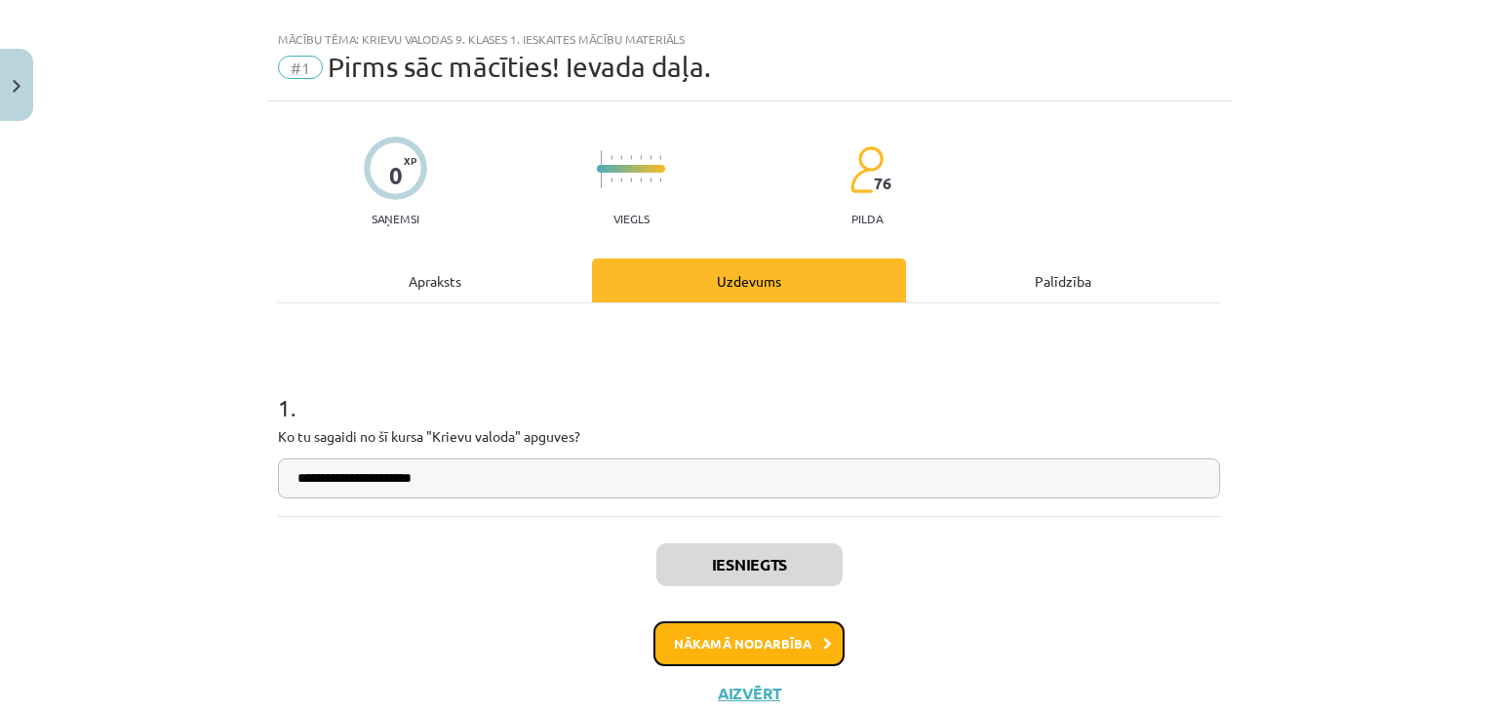
click at [808, 636] on button "Nākamā nodarbība" at bounding box center [748, 643] width 191 height 45
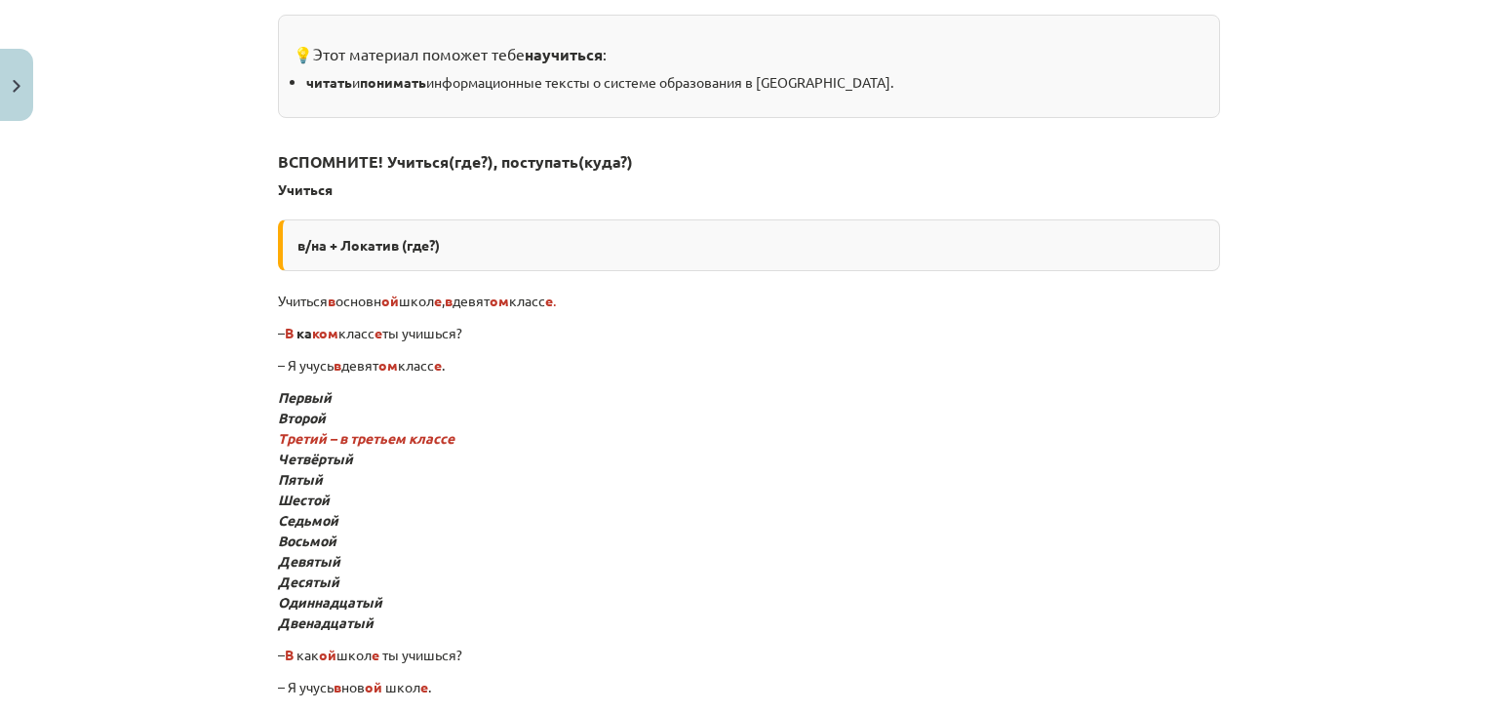
scroll to position [49, 0]
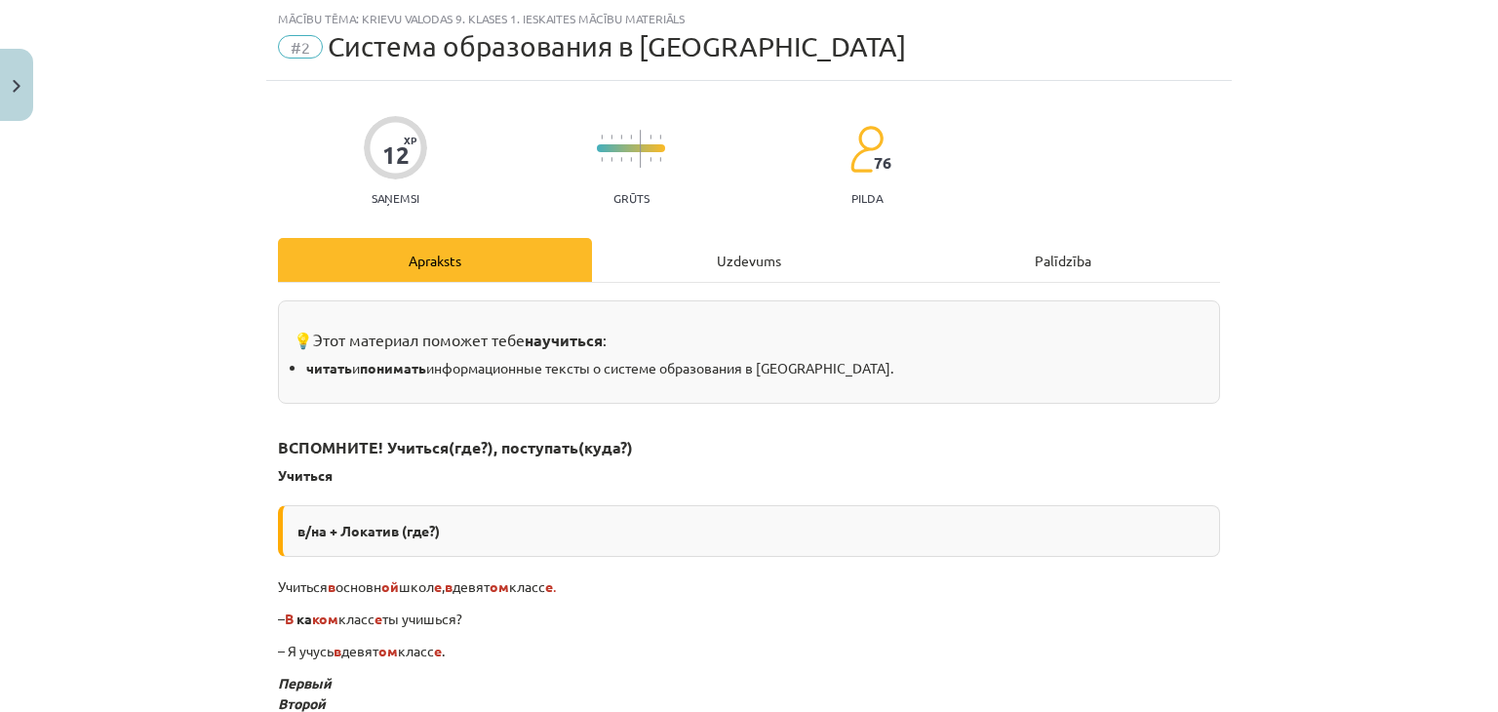
click at [686, 242] on div "Uzdevums" at bounding box center [749, 260] width 314 height 44
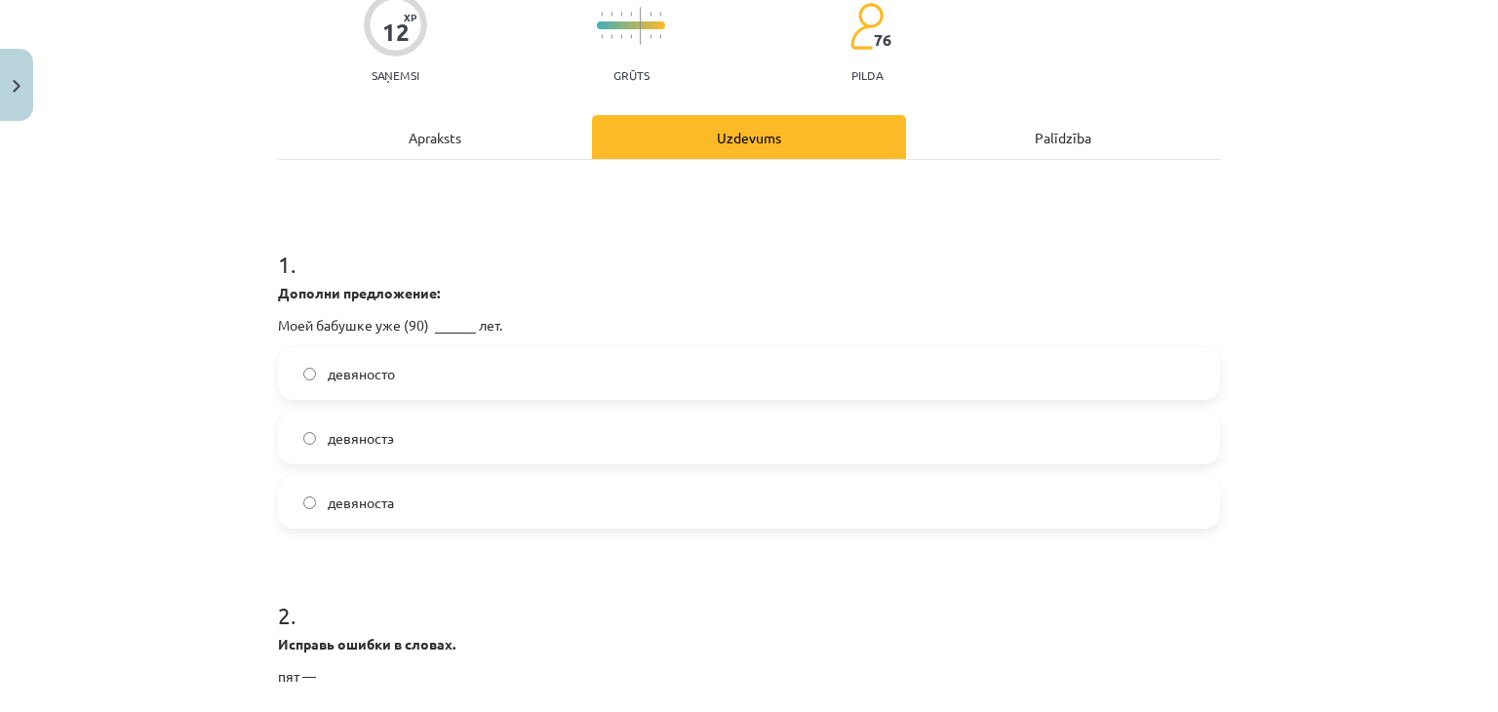
scroll to position [0, 0]
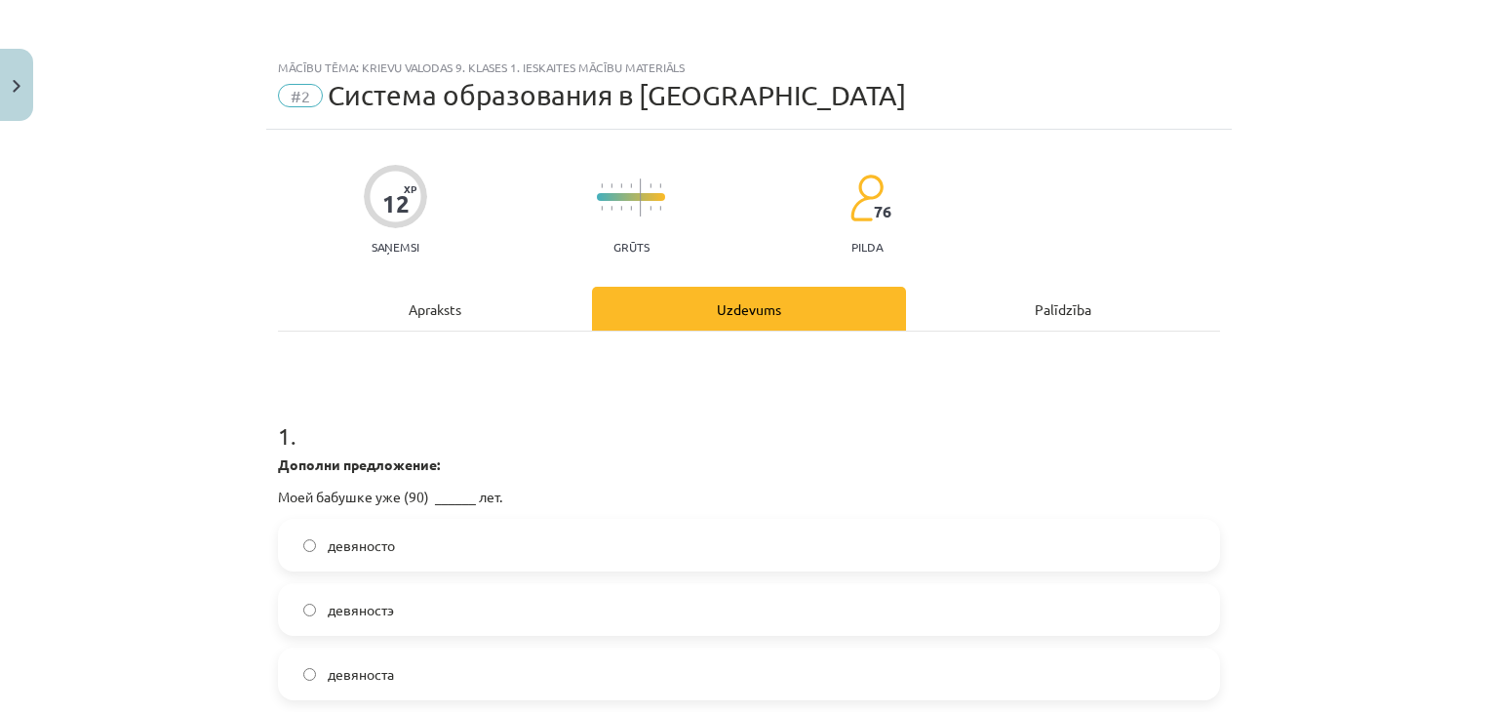
click at [479, 301] on div "Apraksts" at bounding box center [435, 309] width 314 height 44
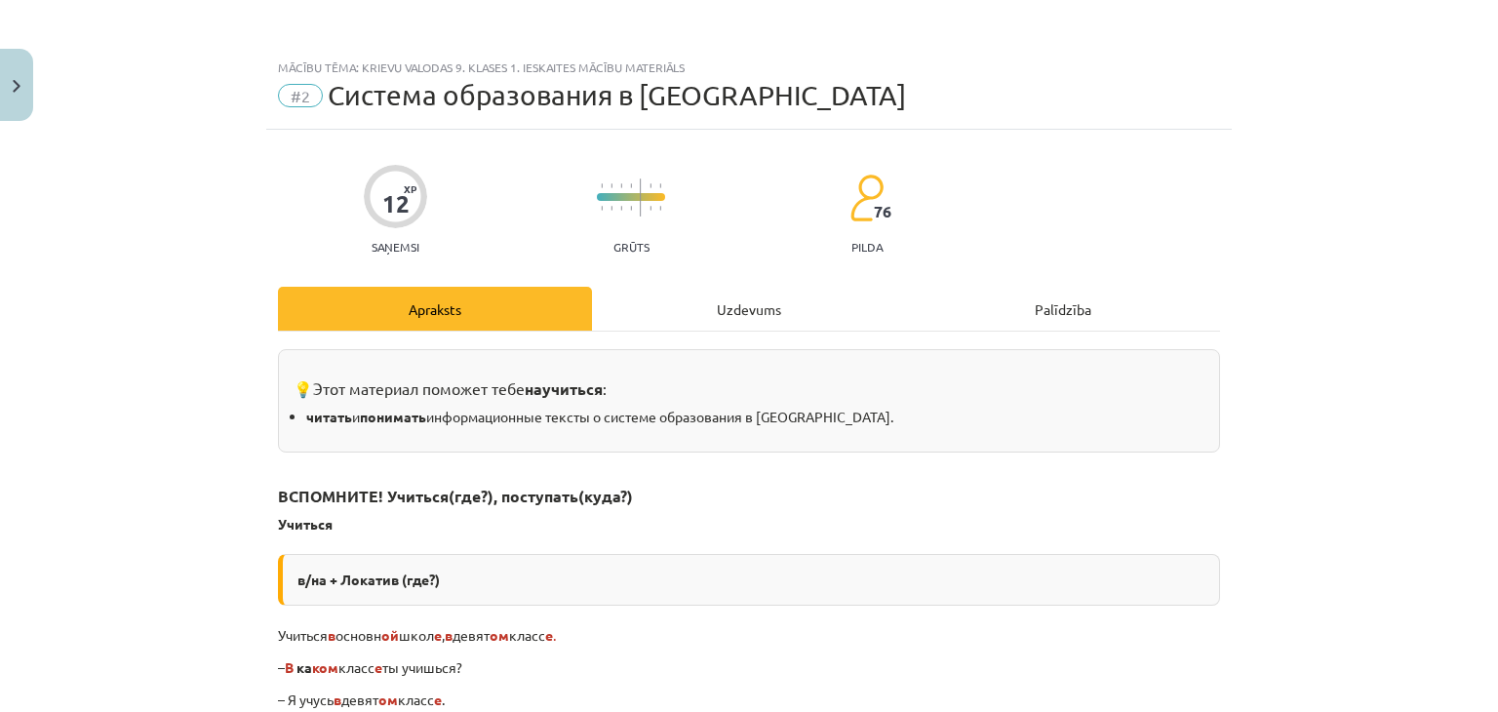
scroll to position [49, 0]
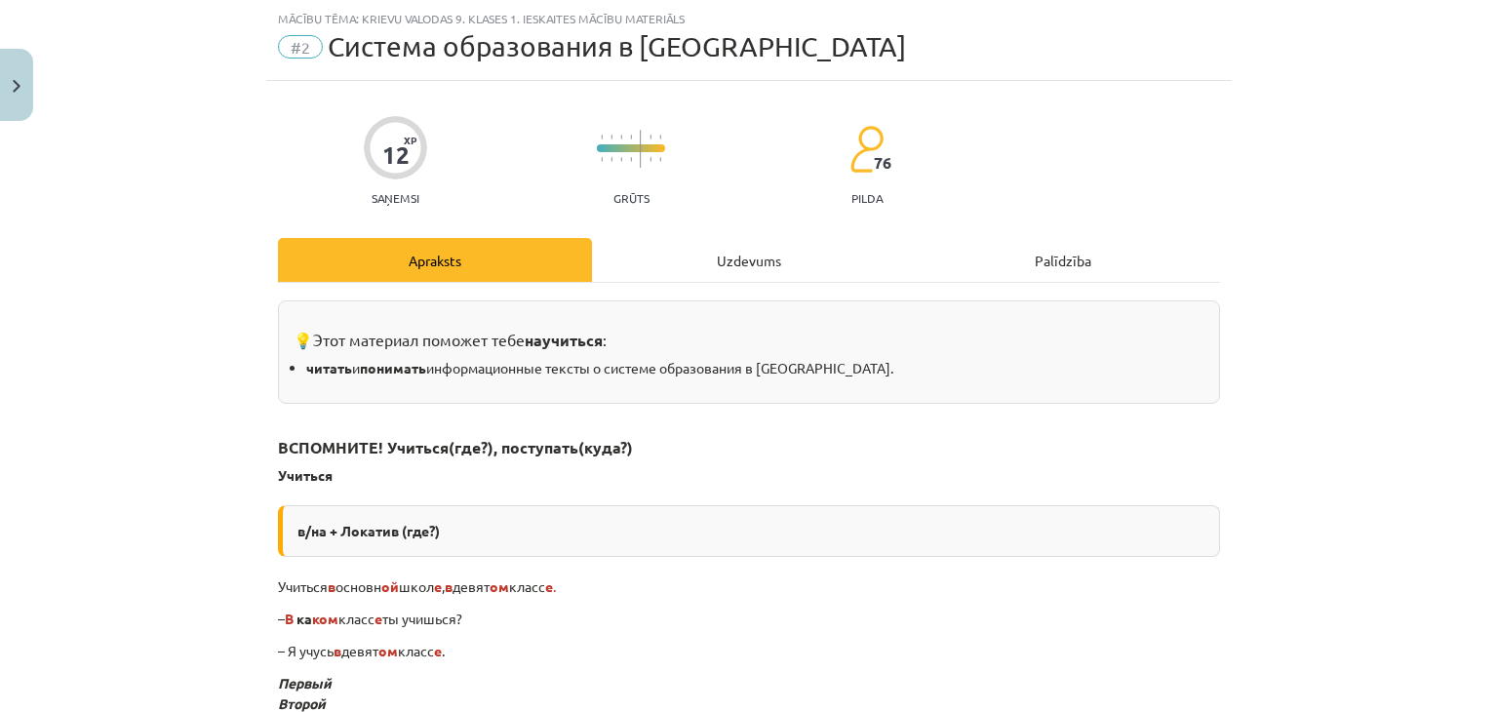
click at [702, 243] on div "Uzdevums" at bounding box center [749, 260] width 314 height 44
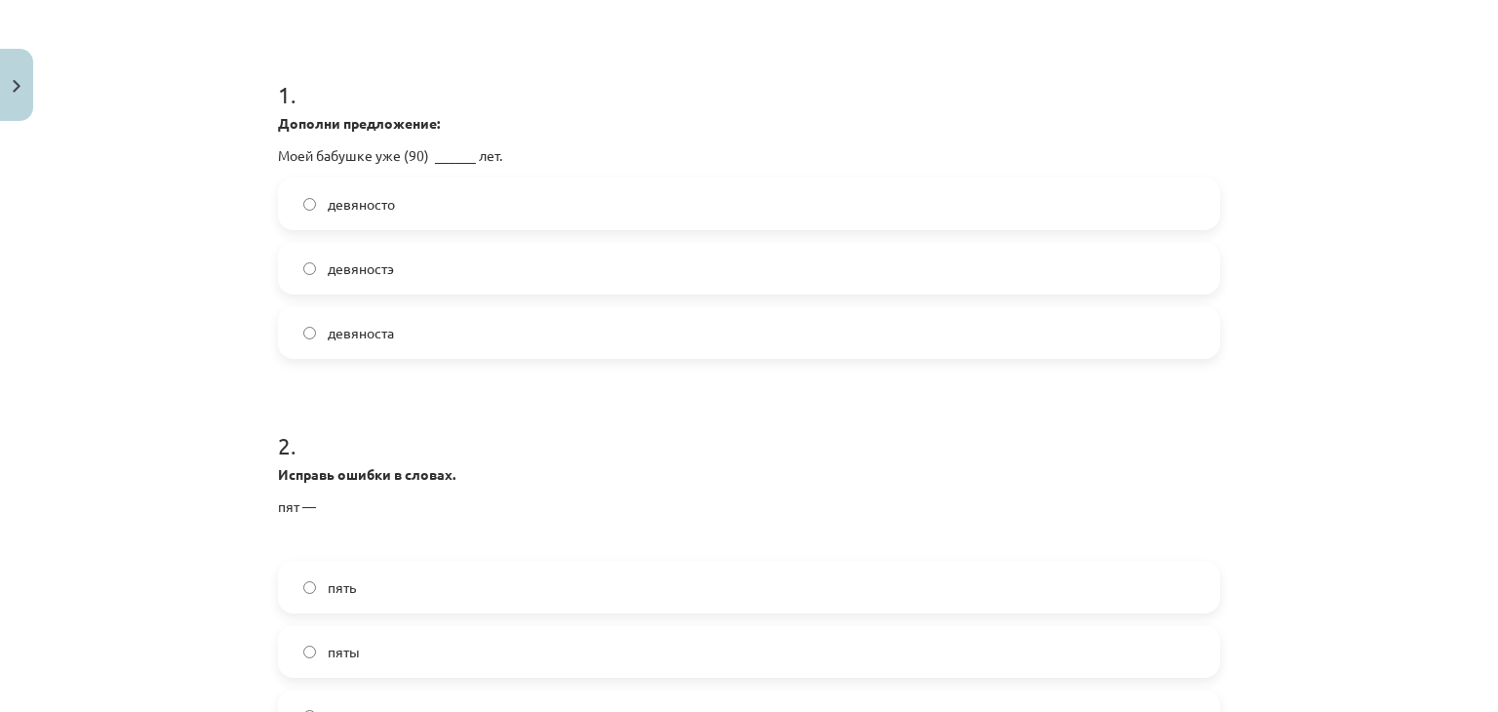
scroll to position [439, 0]
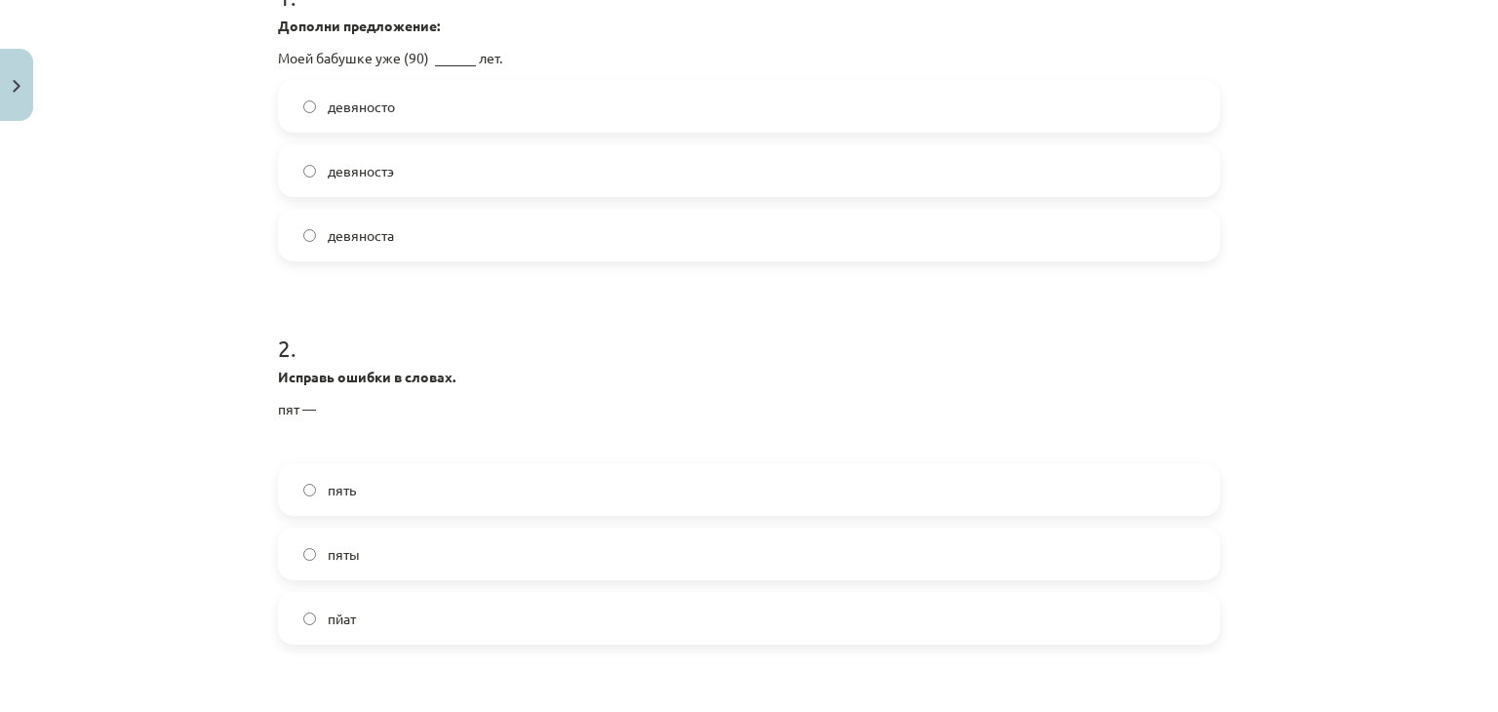
click at [412, 91] on label "девяносто" at bounding box center [749, 106] width 938 height 49
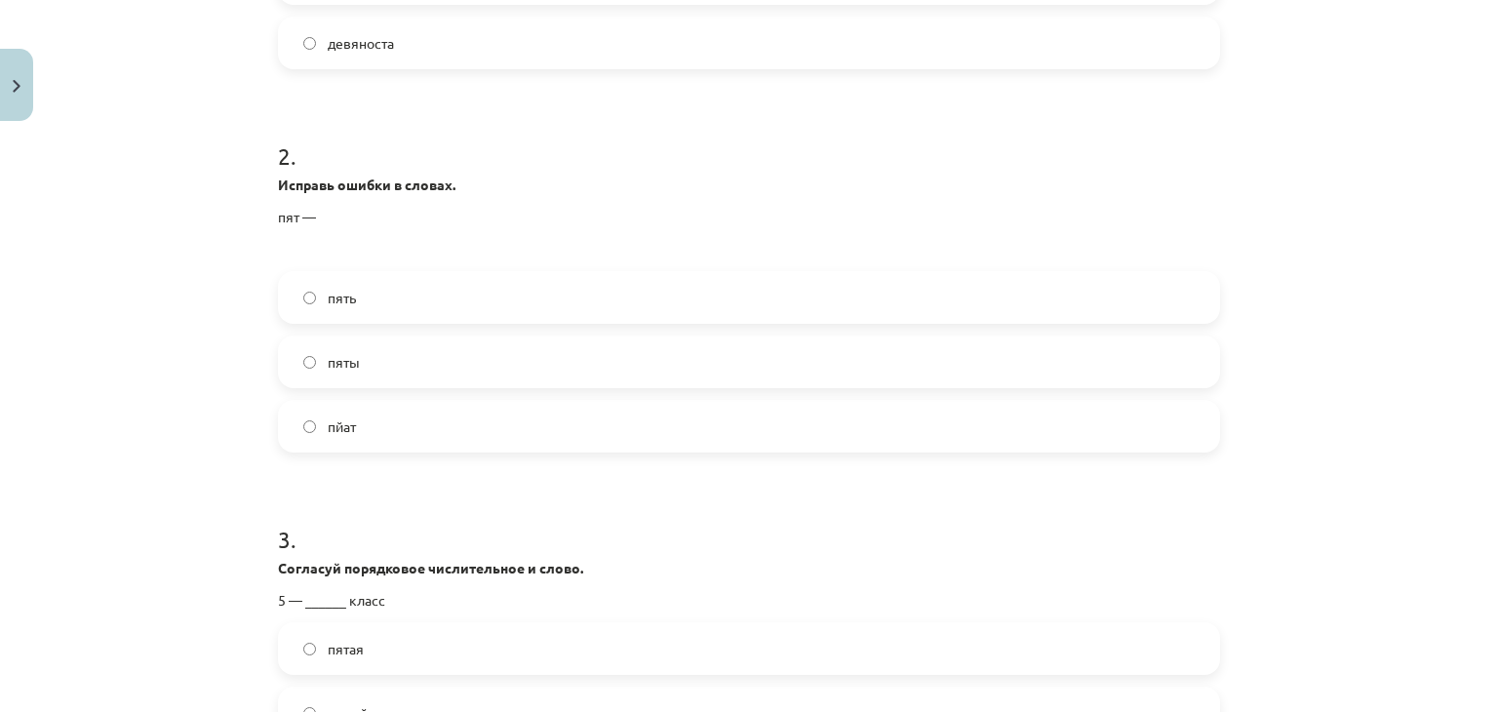
scroll to position [634, 0]
click at [387, 295] on label "пять" at bounding box center [749, 294] width 938 height 49
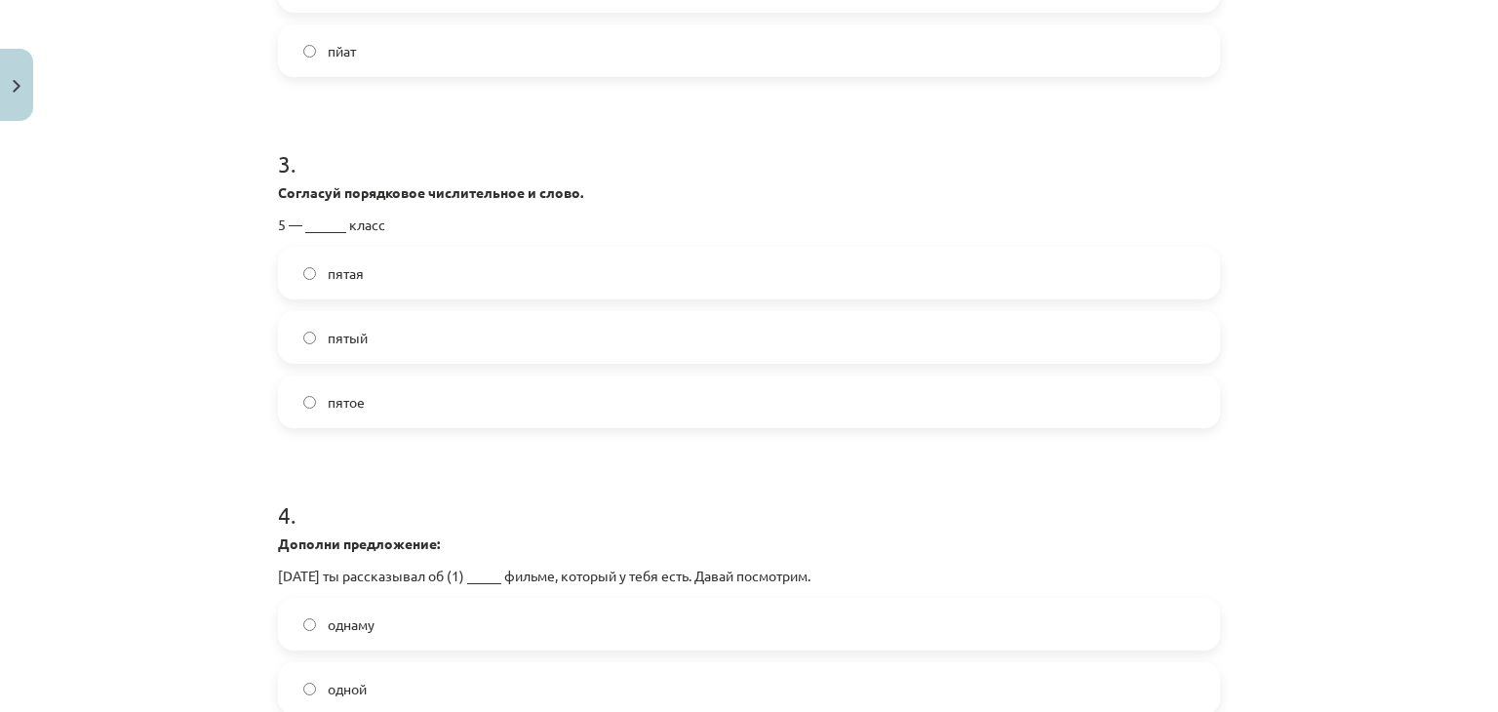
scroll to position [1104, 0]
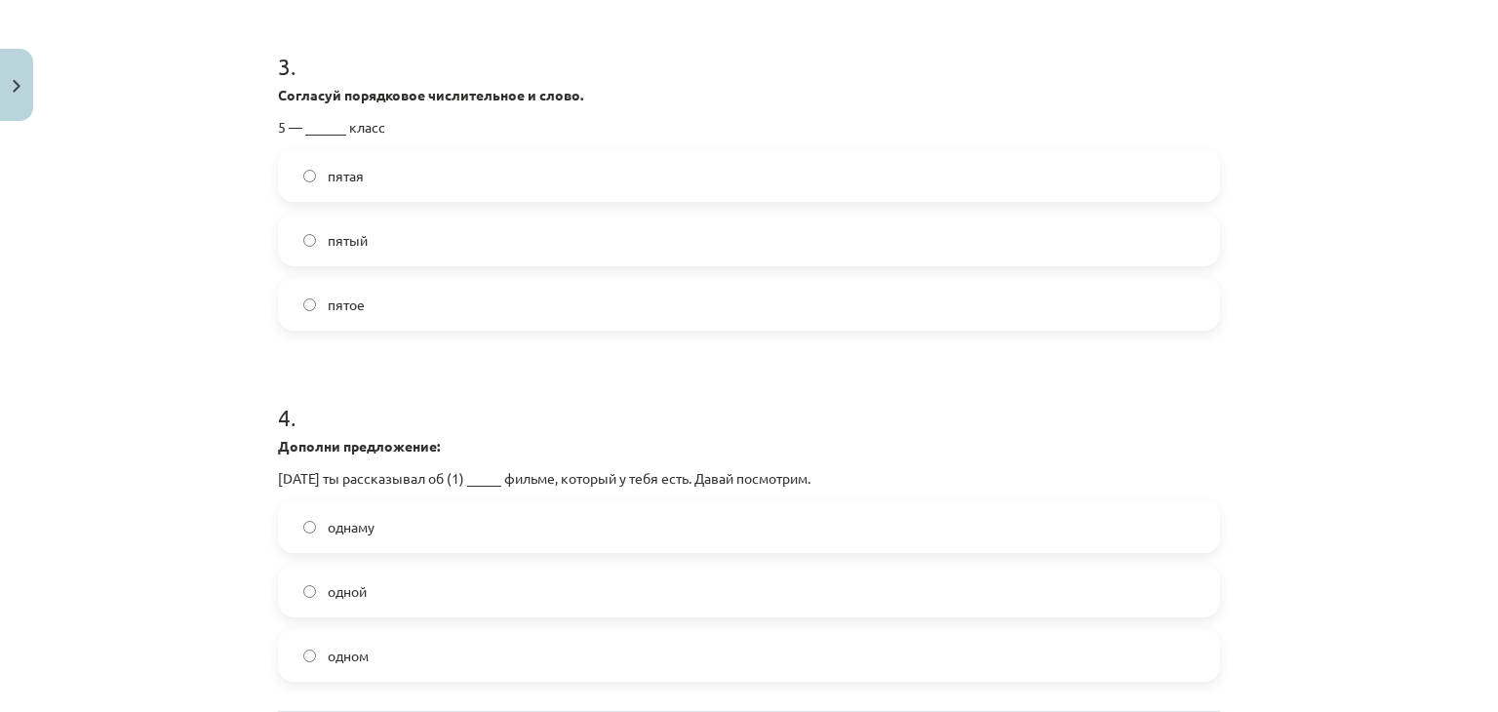
click at [361, 174] on label "пятая" at bounding box center [749, 175] width 938 height 49
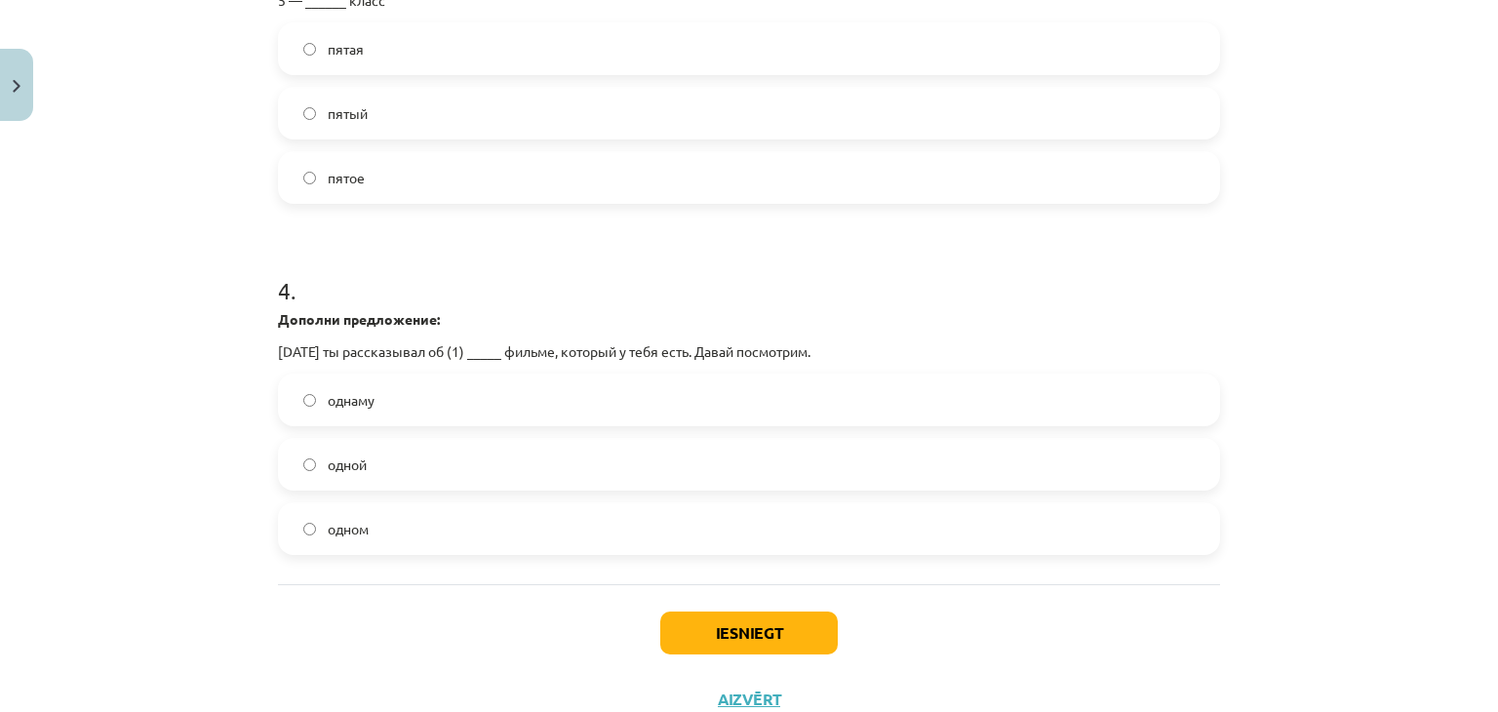
scroll to position [1299, 0]
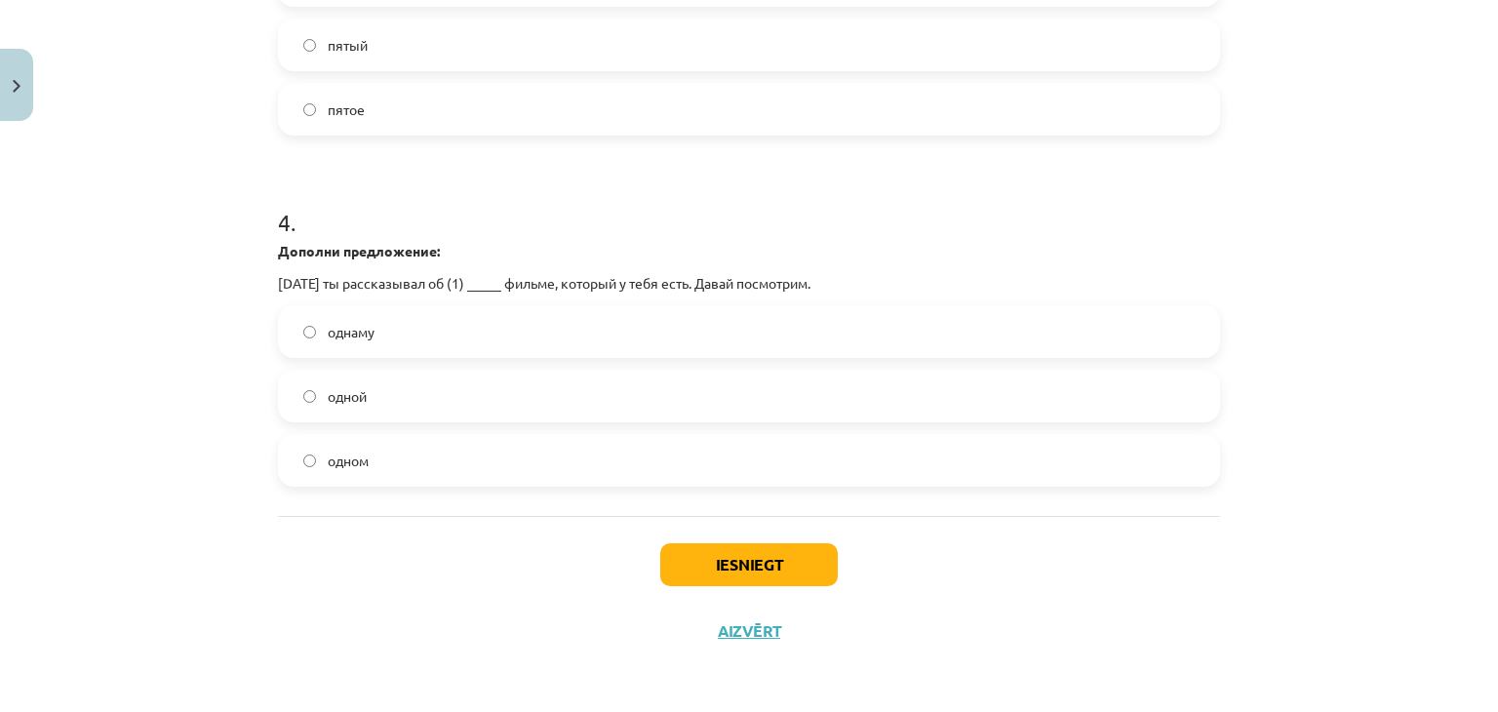
click at [420, 469] on label "одном" at bounding box center [749, 460] width 938 height 49
click at [445, 375] on label "одной" at bounding box center [749, 395] width 938 height 49
click at [445, 327] on label "однаму" at bounding box center [749, 331] width 938 height 49
click at [720, 564] on button "Iesniegt" at bounding box center [748, 564] width 177 height 43
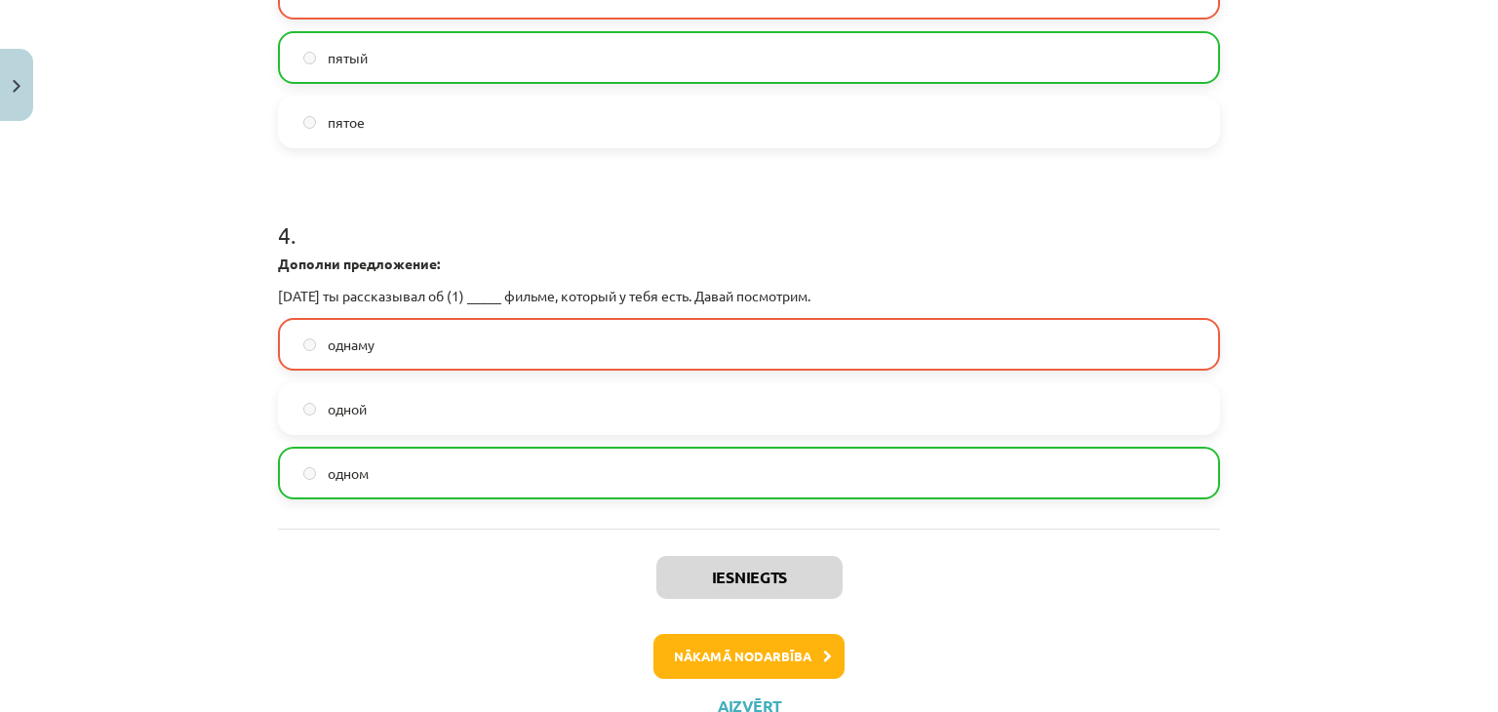
scroll to position [1361, 0]
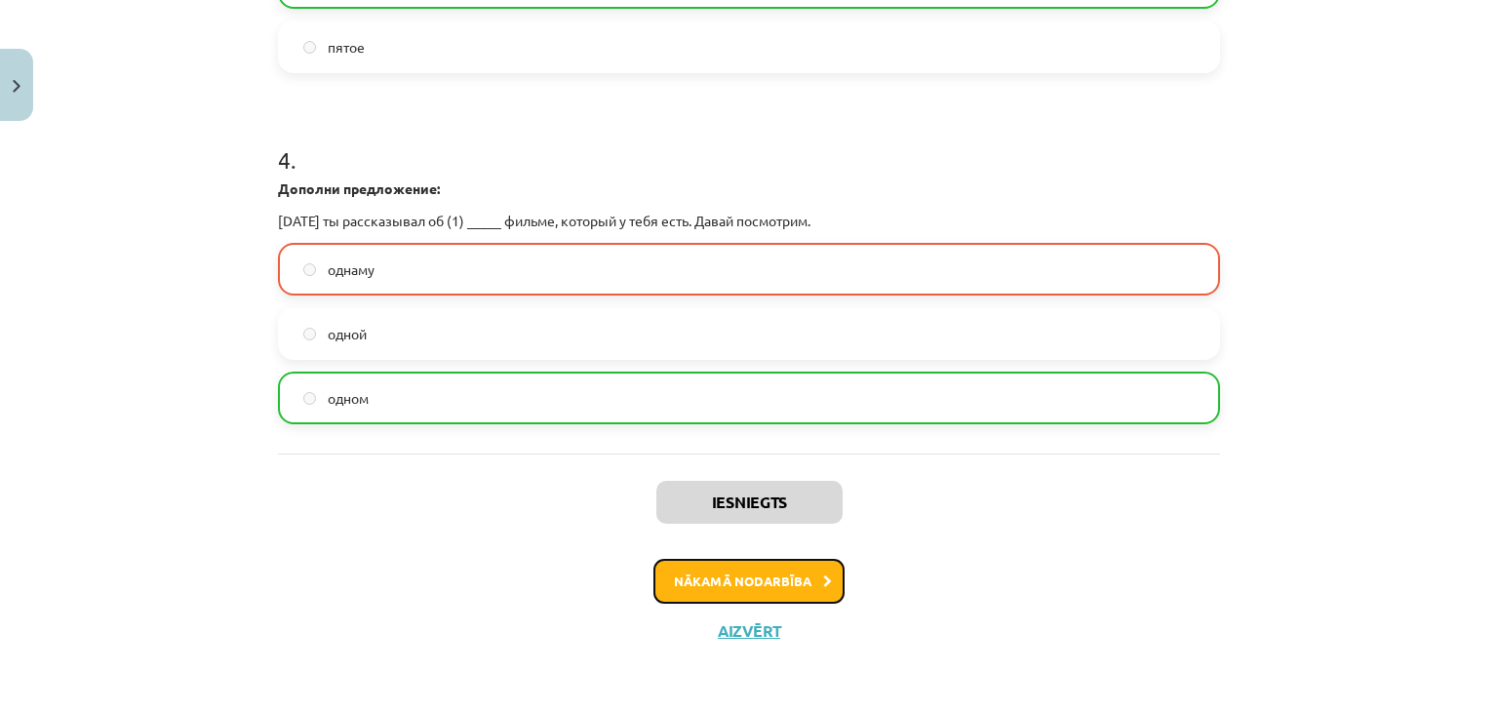
click at [684, 578] on button "Nākamā nodarbība" at bounding box center [748, 581] width 191 height 45
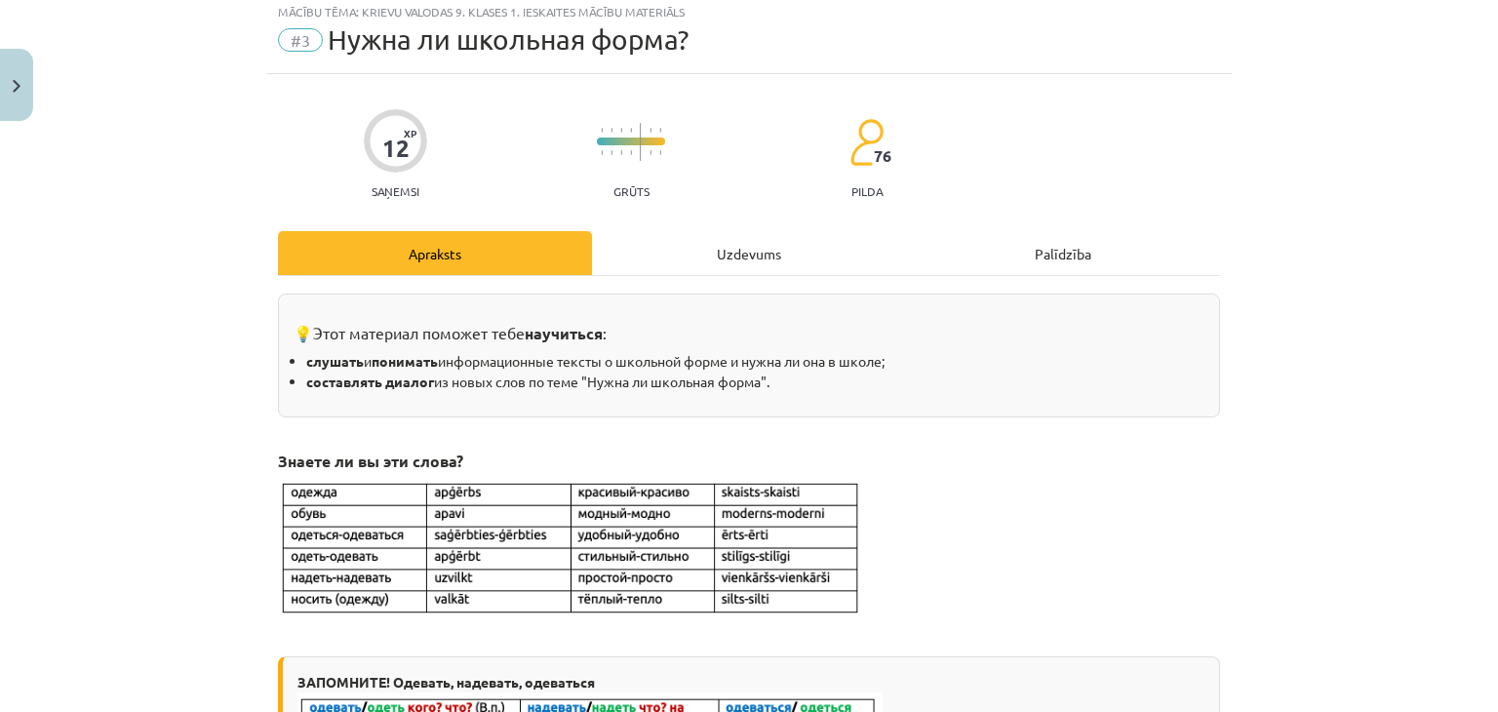
scroll to position [49, 0]
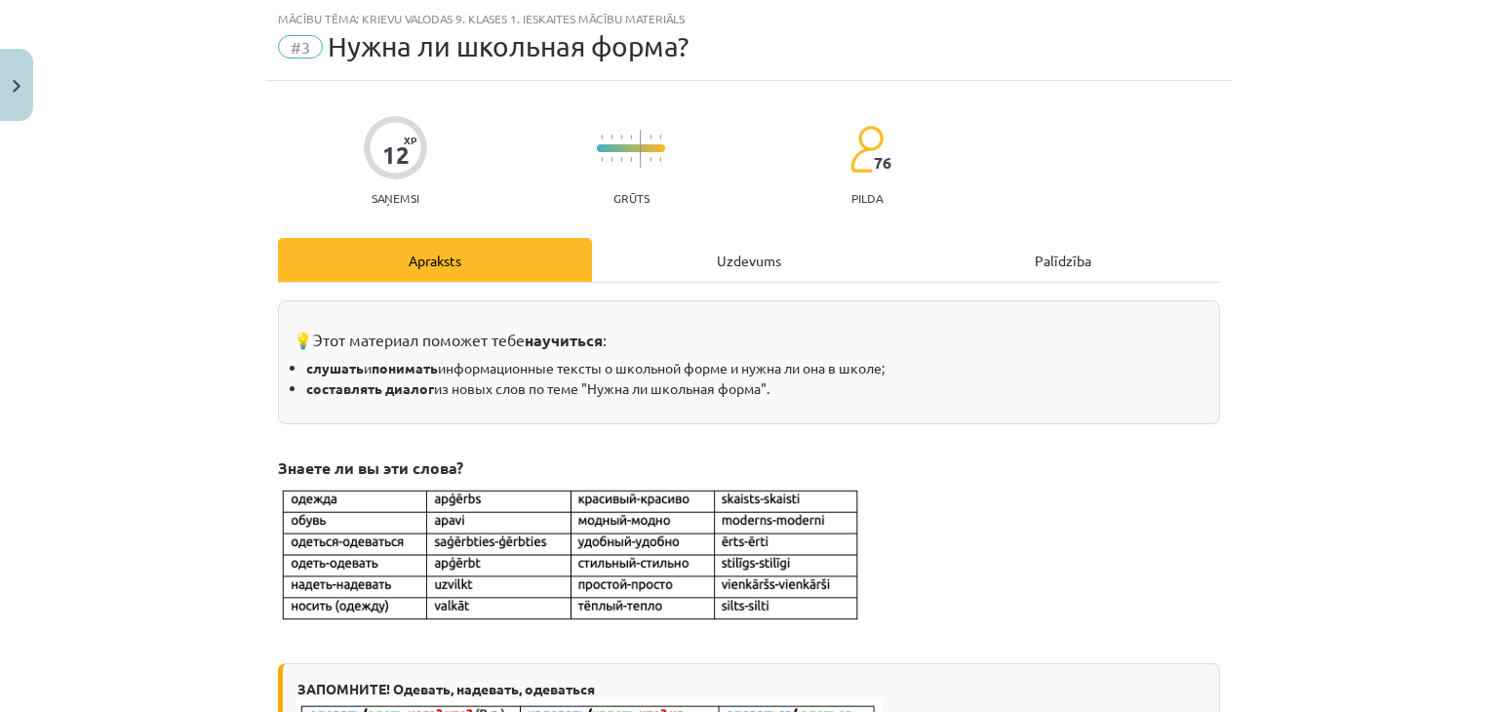
click at [661, 258] on div "Uzdevums" at bounding box center [749, 260] width 314 height 44
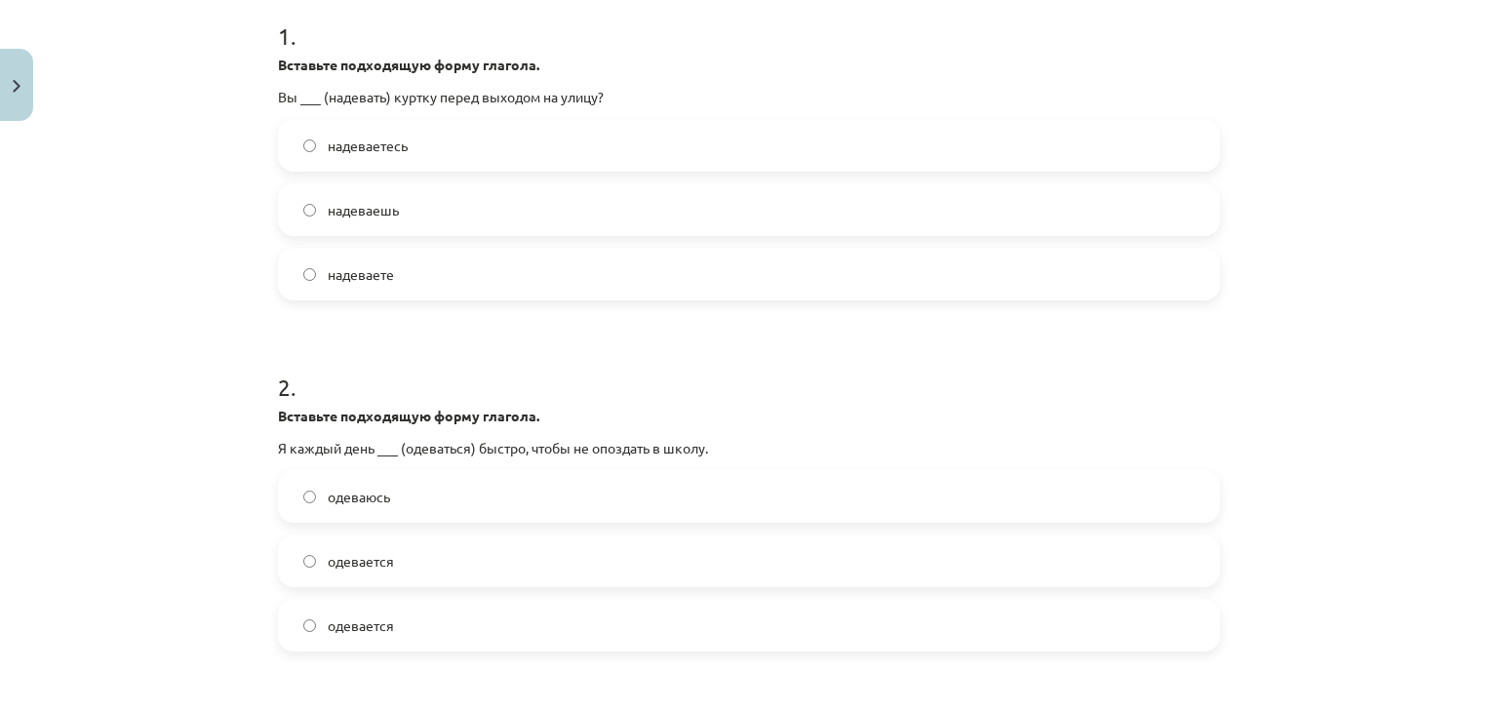
scroll to position [367, 0]
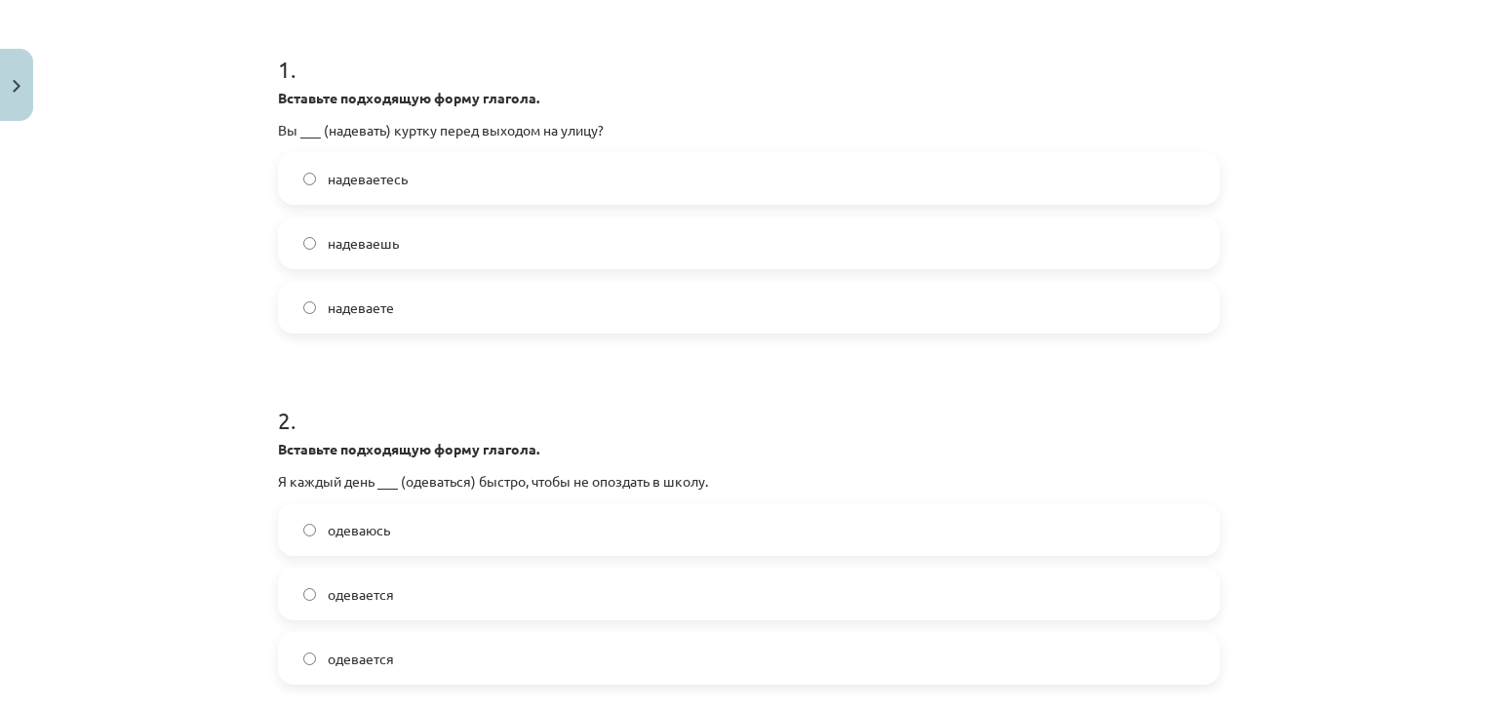
click at [425, 187] on label "надеваетесь" at bounding box center [749, 178] width 938 height 49
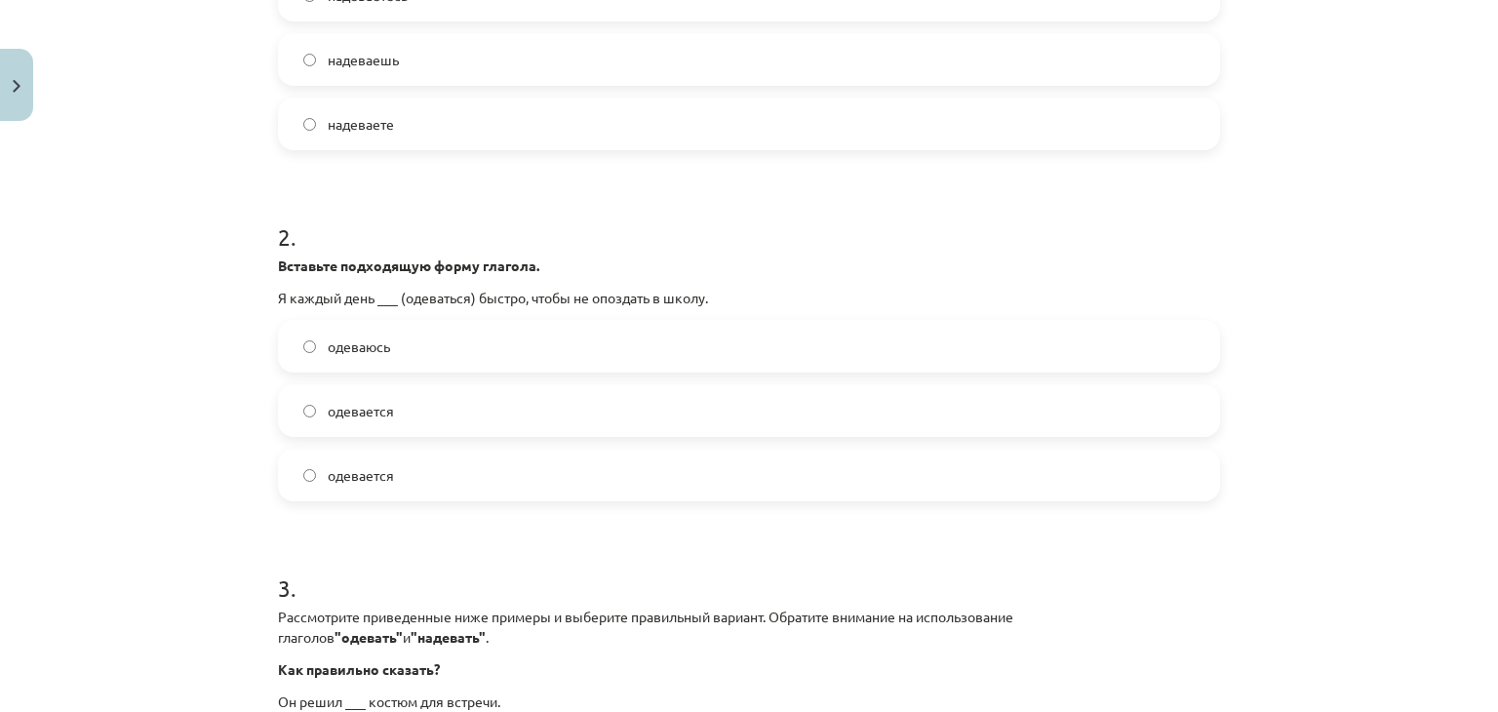
scroll to position [659, 0]
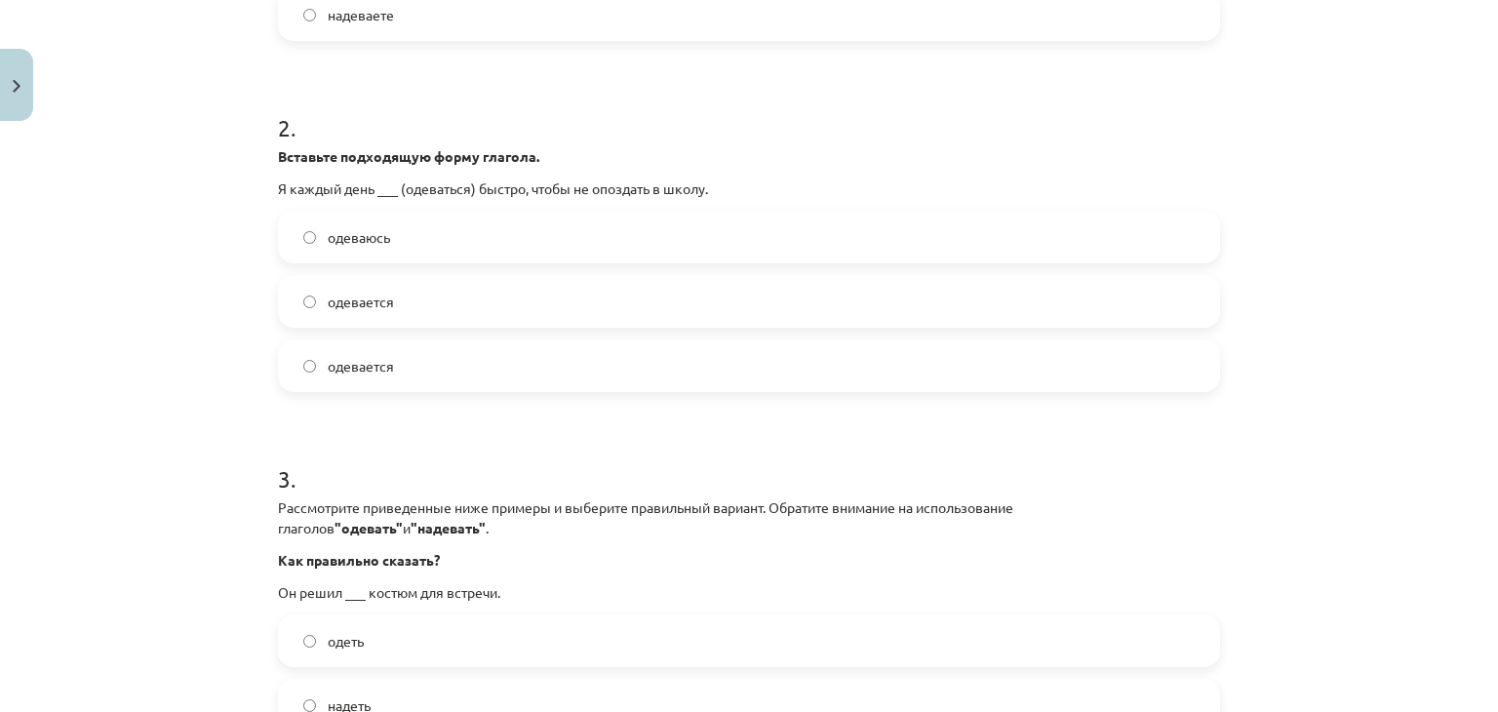
click at [415, 246] on label "одеваюсь" at bounding box center [749, 237] width 938 height 49
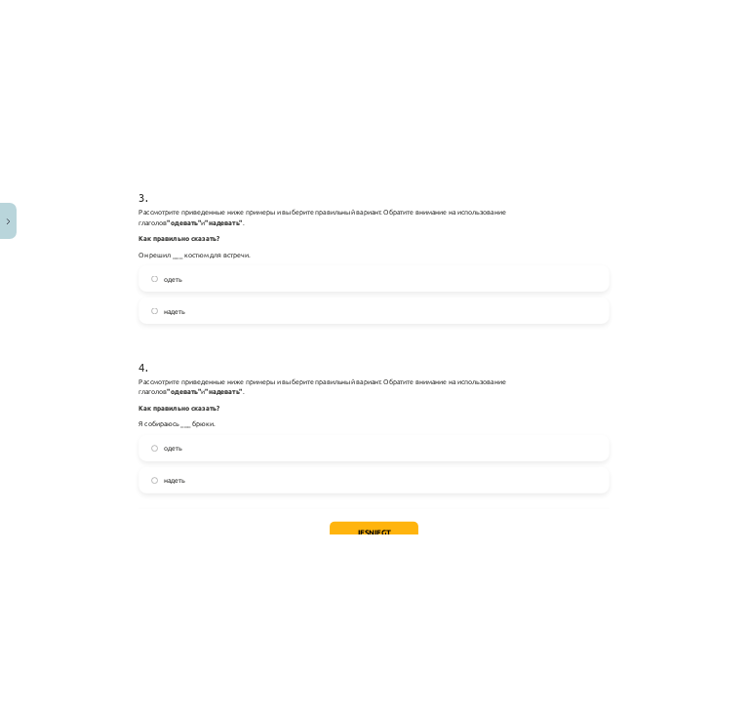
scroll to position [1147, 0]
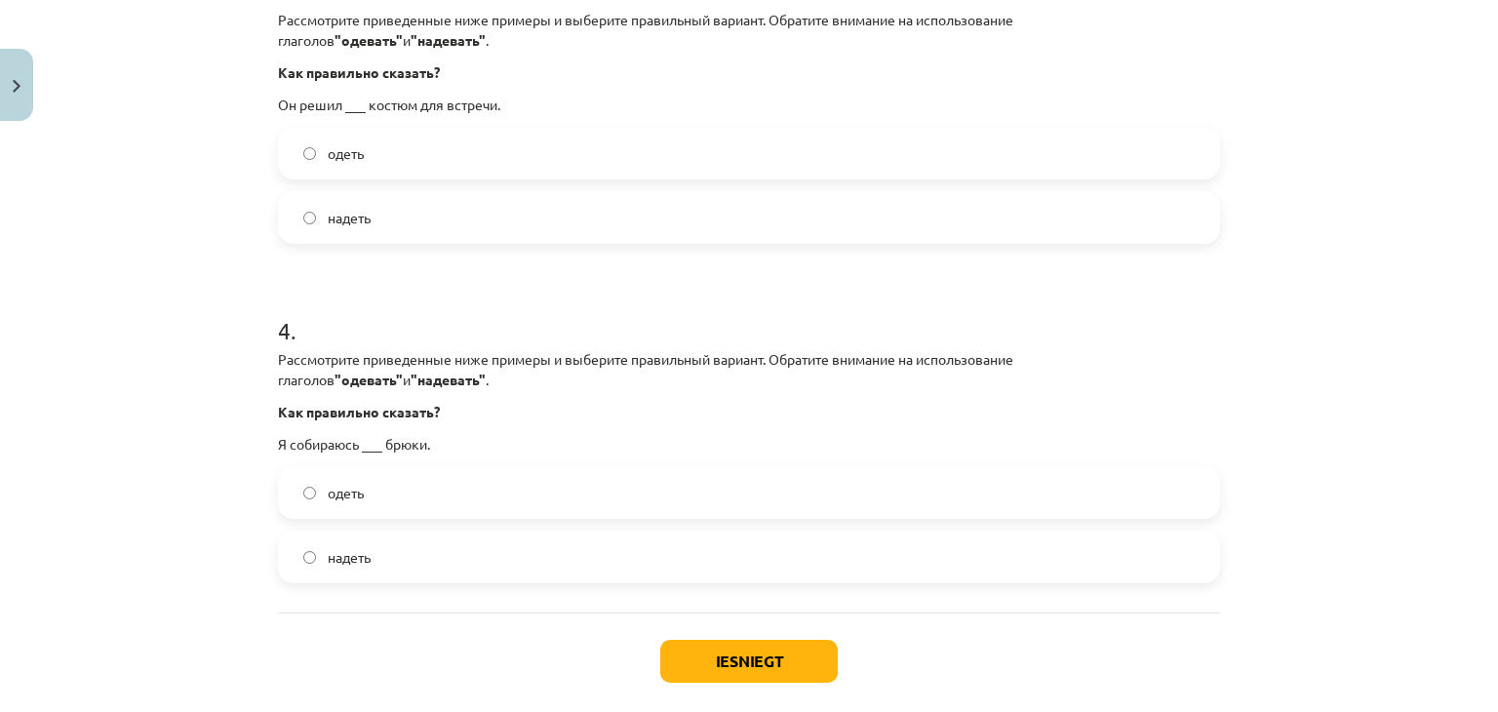
click at [390, 220] on label "надеть" at bounding box center [749, 217] width 938 height 49
click at [460, 544] on label "надеть" at bounding box center [749, 556] width 938 height 49
click at [722, 641] on button "Iesniegt" at bounding box center [748, 661] width 177 height 43
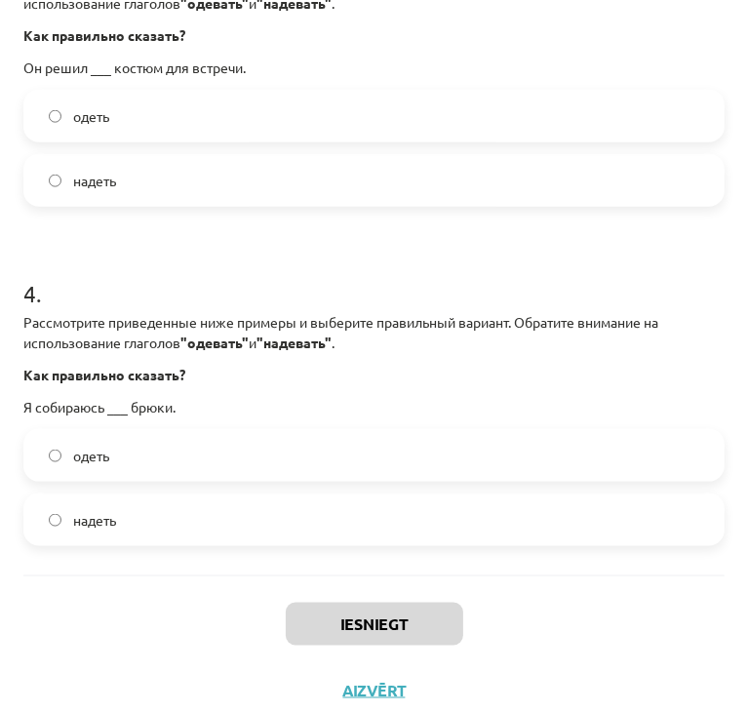
scroll to position [1128, 0]
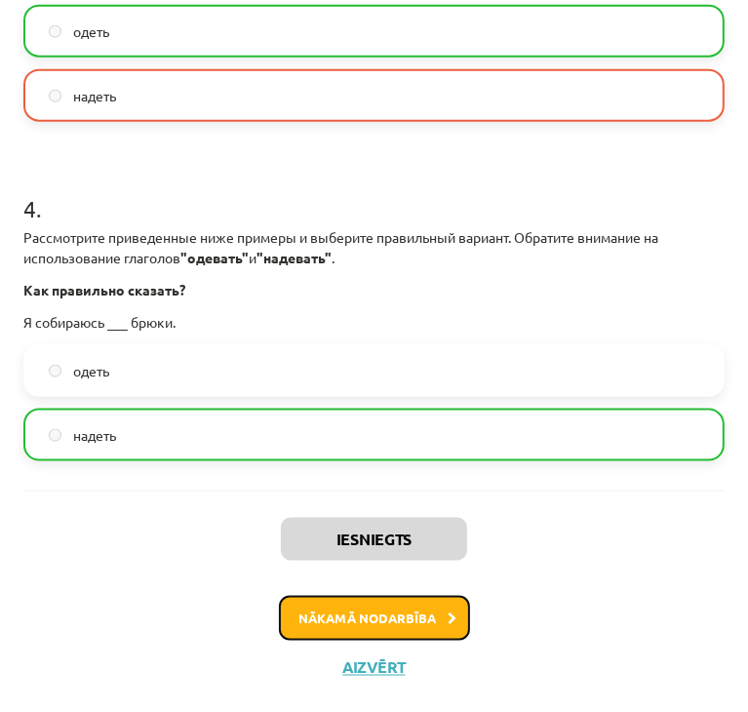
click at [421, 607] on button "Nākamā nodarbība" at bounding box center [374, 618] width 191 height 45
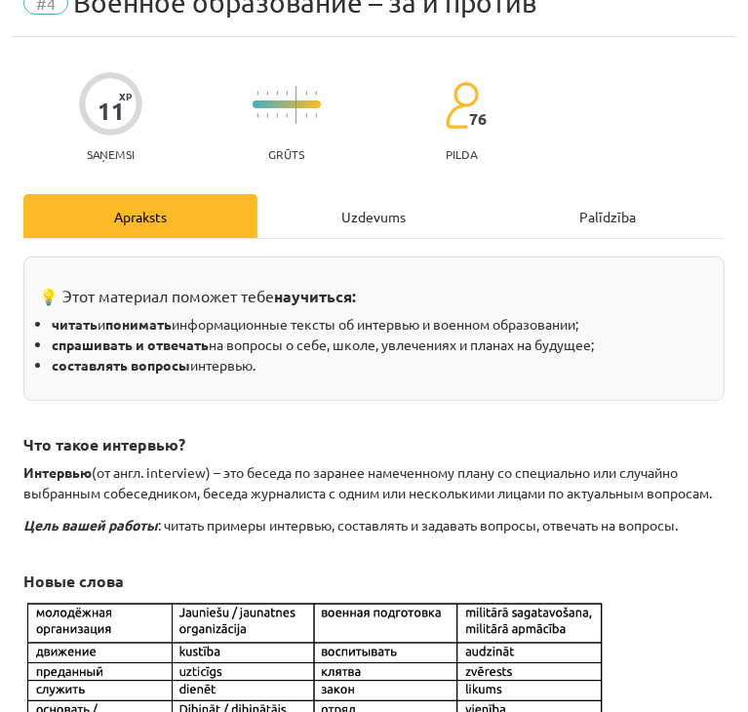
scroll to position [0, 0]
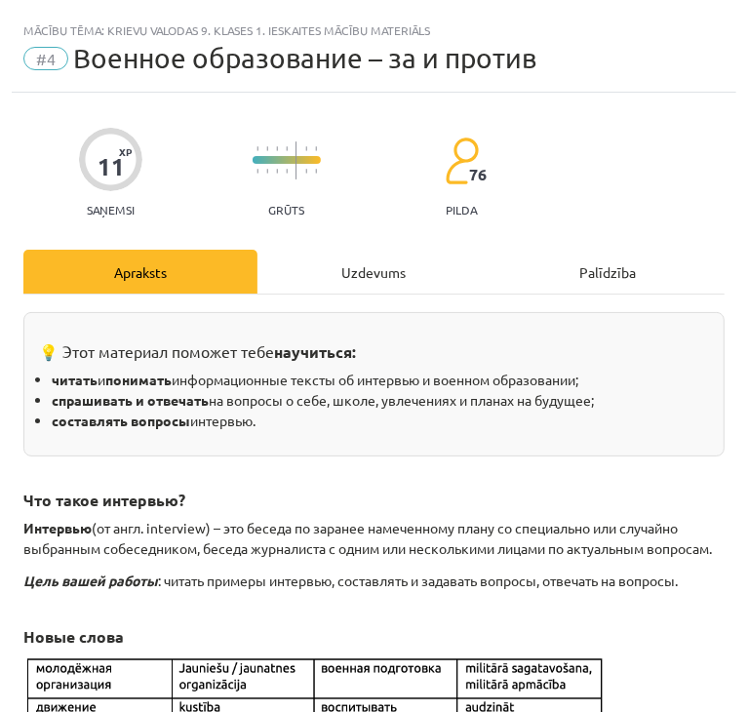
click at [347, 273] on div "Uzdevums" at bounding box center [374, 272] width 234 height 44
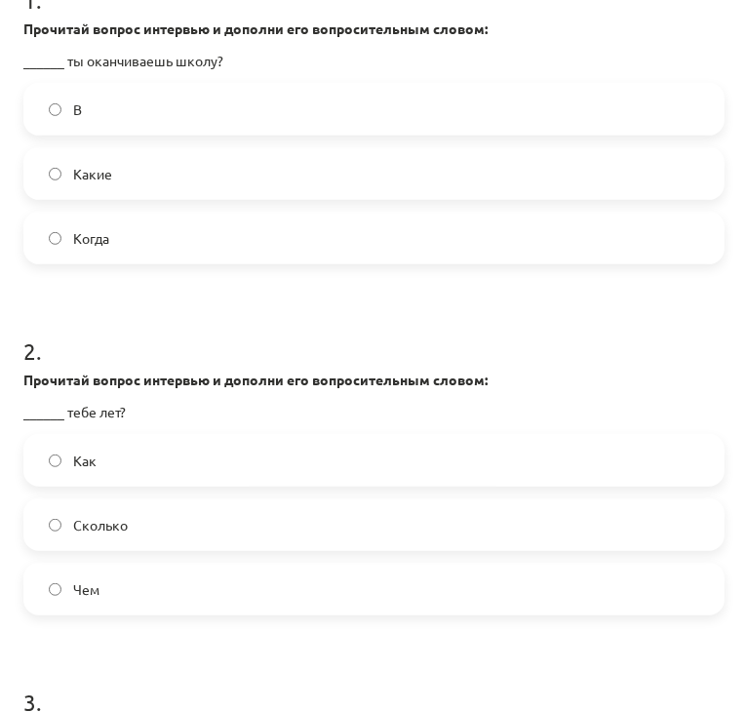
scroll to position [328, 0]
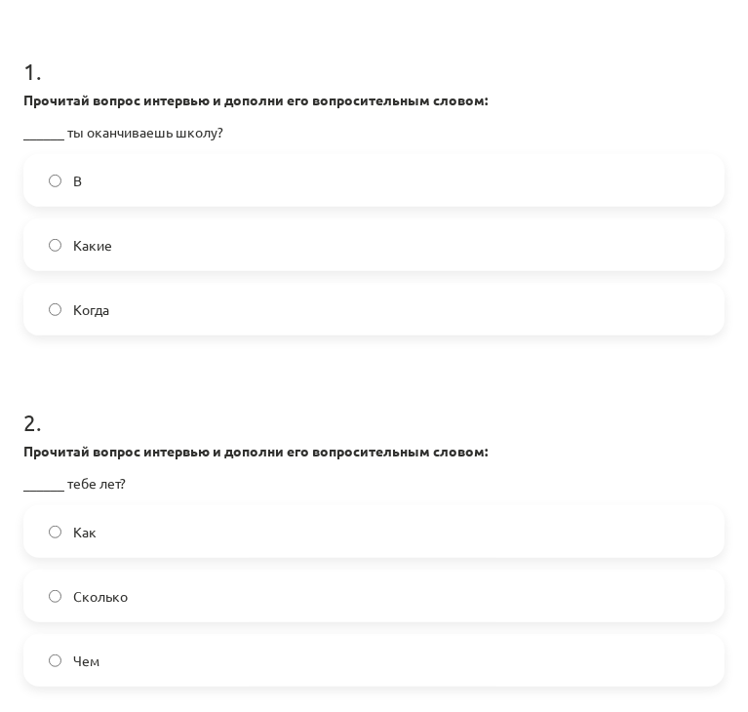
click at [135, 317] on label "Когда" at bounding box center [373, 309] width 697 height 49
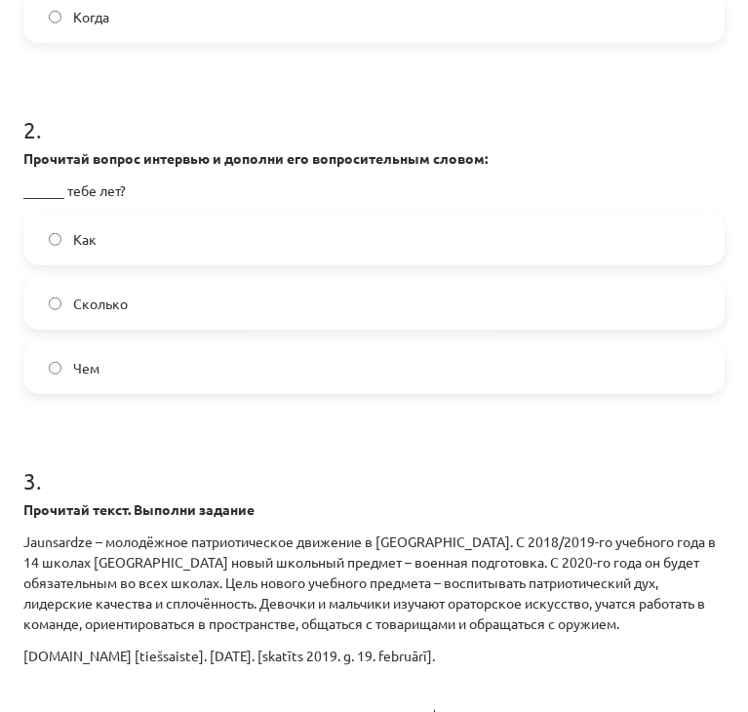
click at [101, 293] on span "Сколько" at bounding box center [100, 303] width 55 height 20
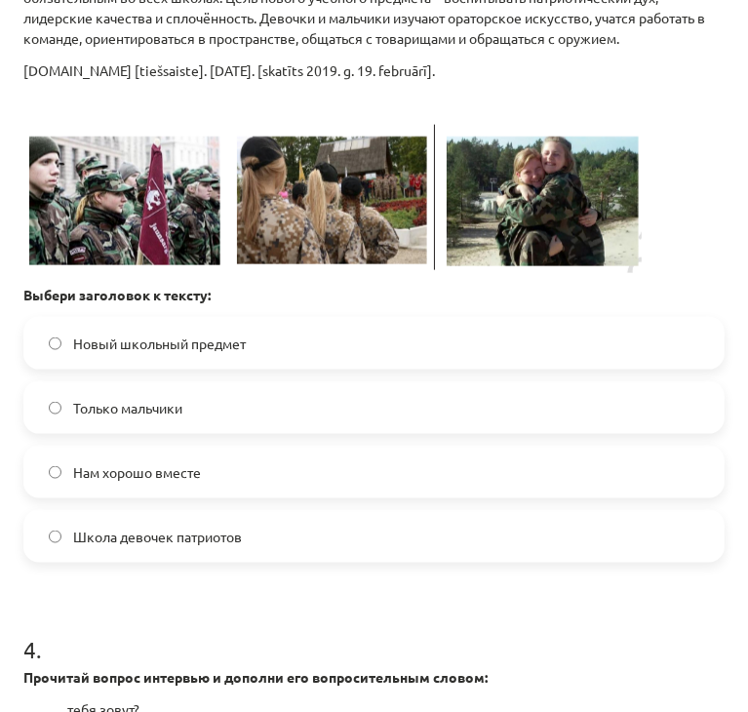
scroll to position [1108, 0]
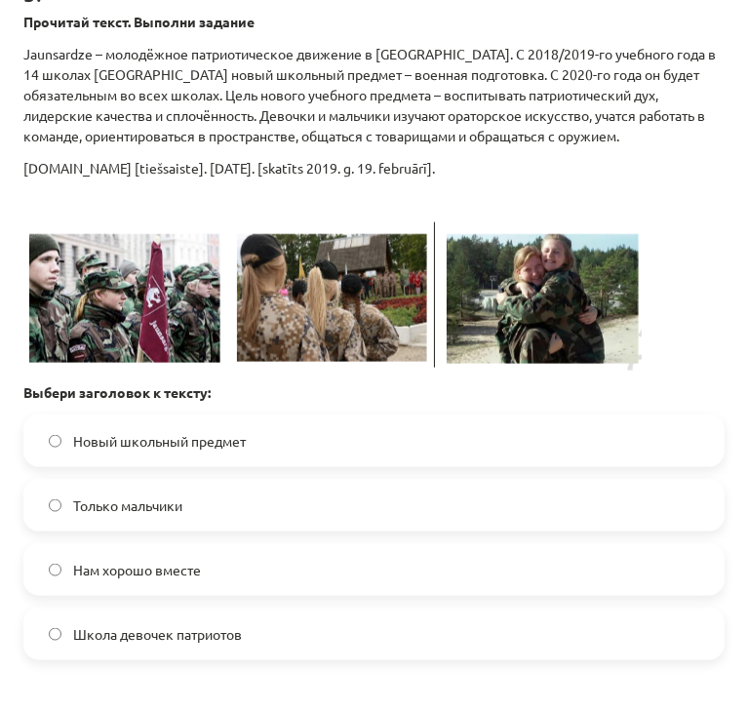
click at [104, 624] on span "Школа девочек патриотов" at bounding box center [157, 634] width 169 height 20
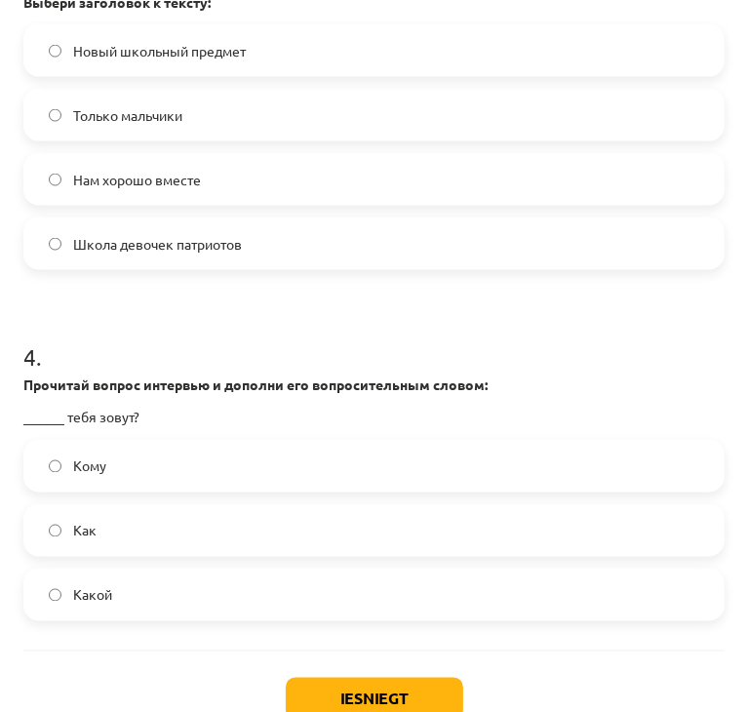
scroll to position [1595, 0]
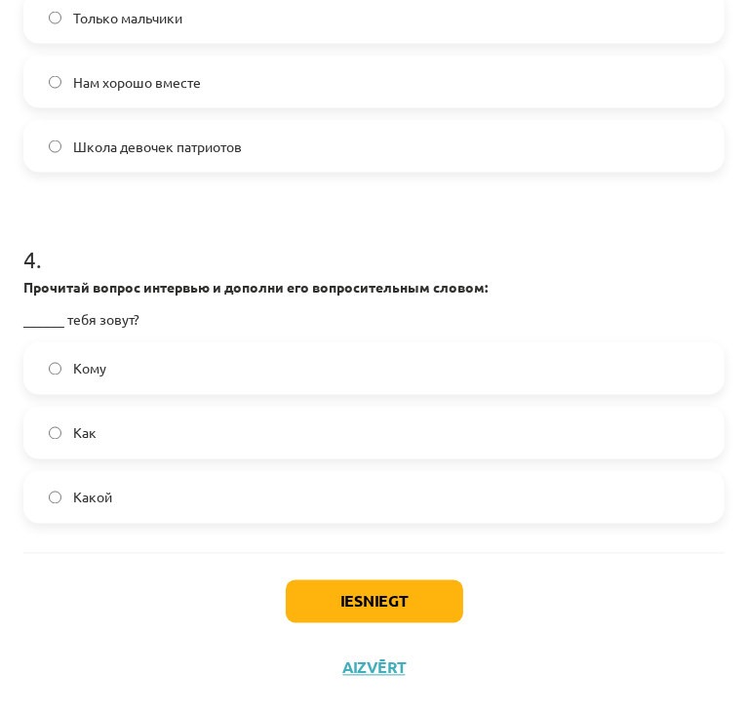
click at [128, 447] on label "Как" at bounding box center [373, 433] width 697 height 49
click at [332, 574] on div "Iesniegt Aizvērt" at bounding box center [373, 621] width 701 height 137
click at [296, 592] on button "Iesniegt" at bounding box center [374, 601] width 177 height 43
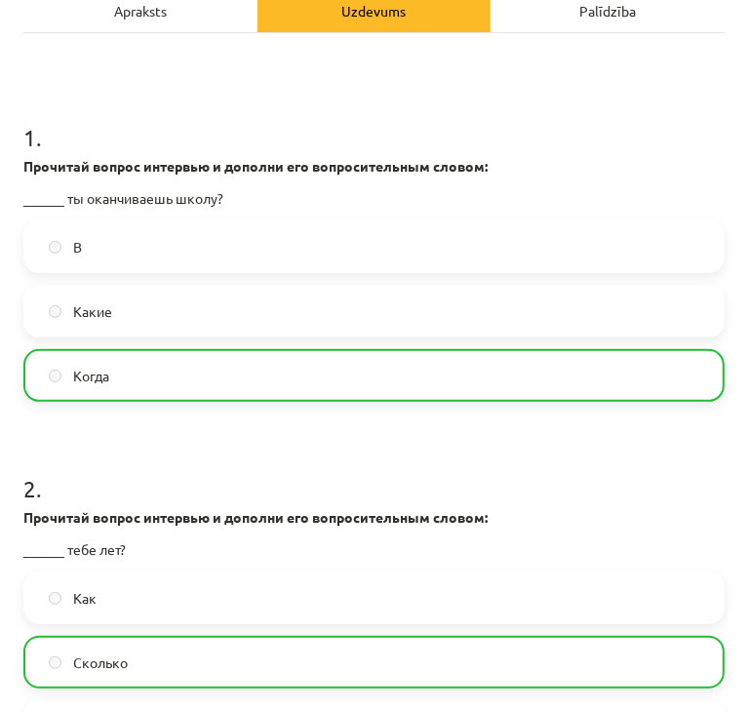
scroll to position [1658, 0]
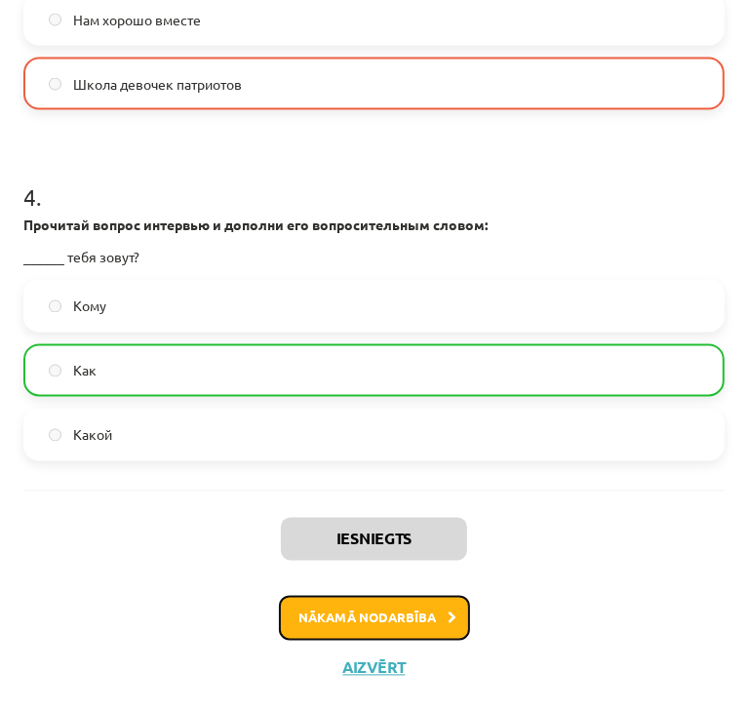
click at [360, 633] on button "Nākamā nodarbība" at bounding box center [374, 618] width 191 height 45
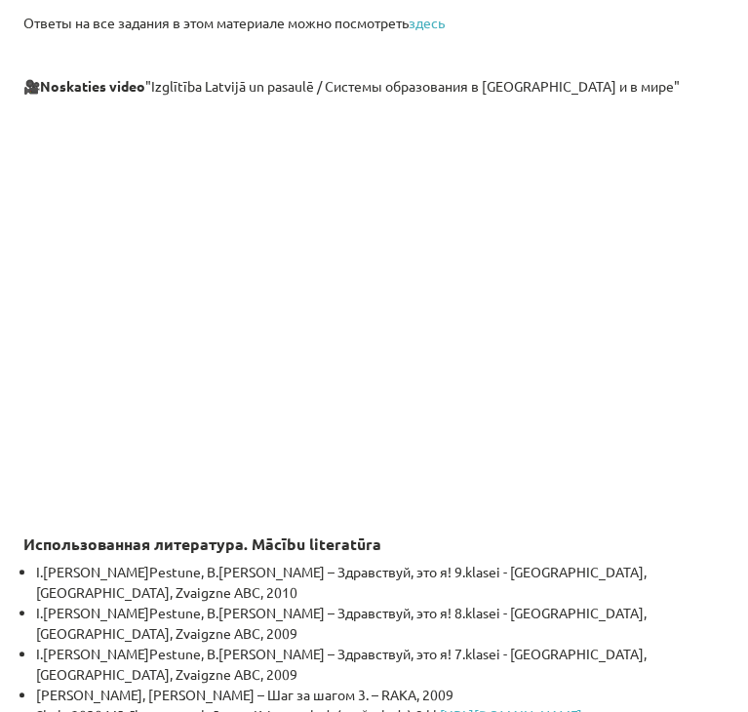
scroll to position [5756, 0]
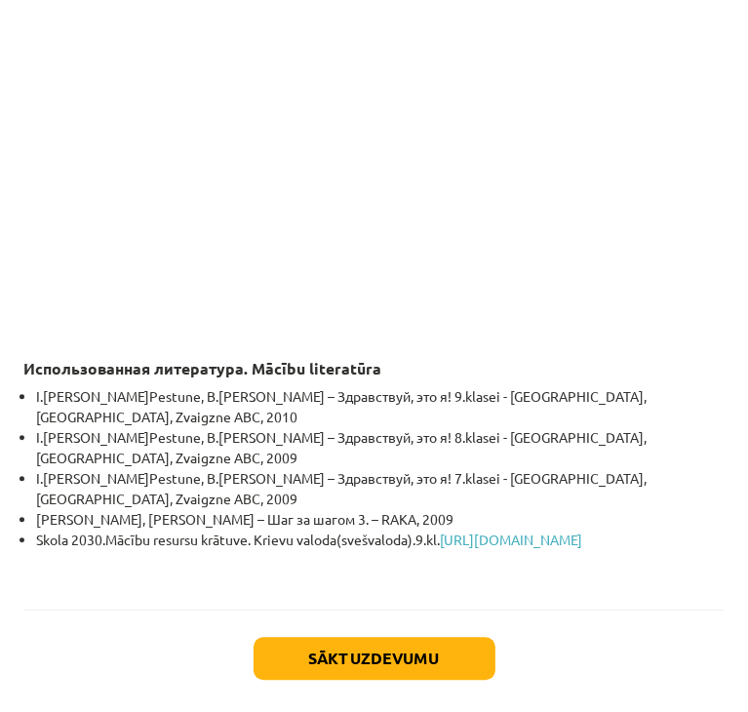
click at [354, 711] on button "Aizvērt" at bounding box center [374, 725] width 74 height 20
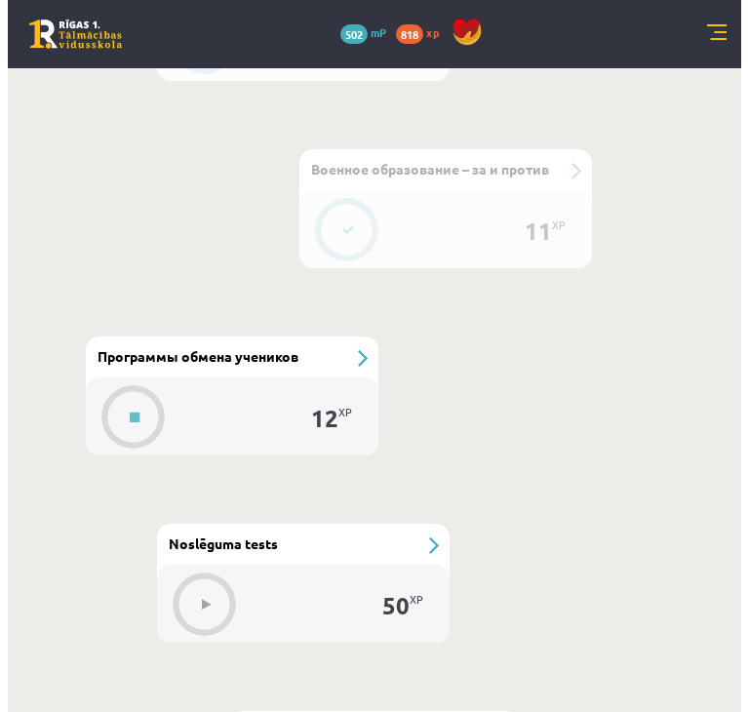
scroll to position [1490, 0]
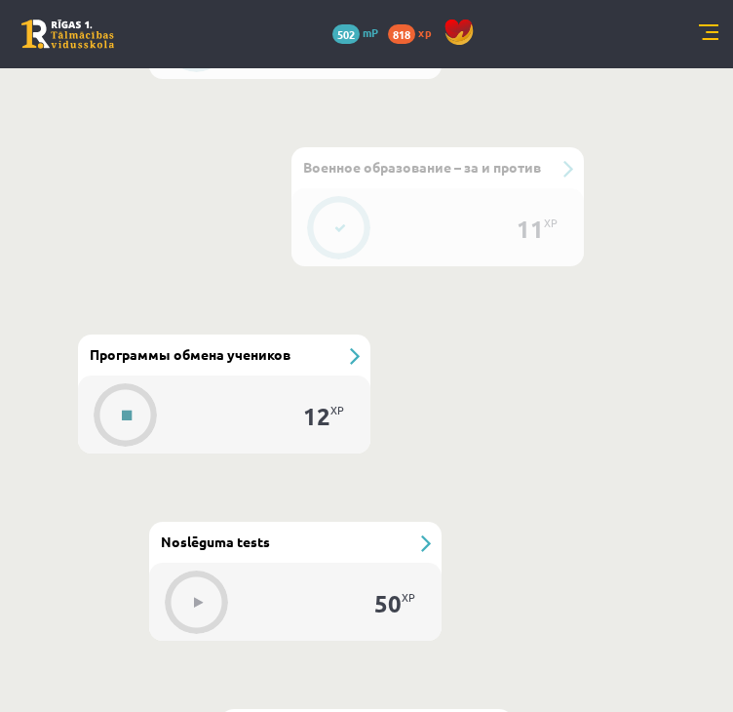
click at [121, 395] on button at bounding box center [126, 415] width 45 height 45
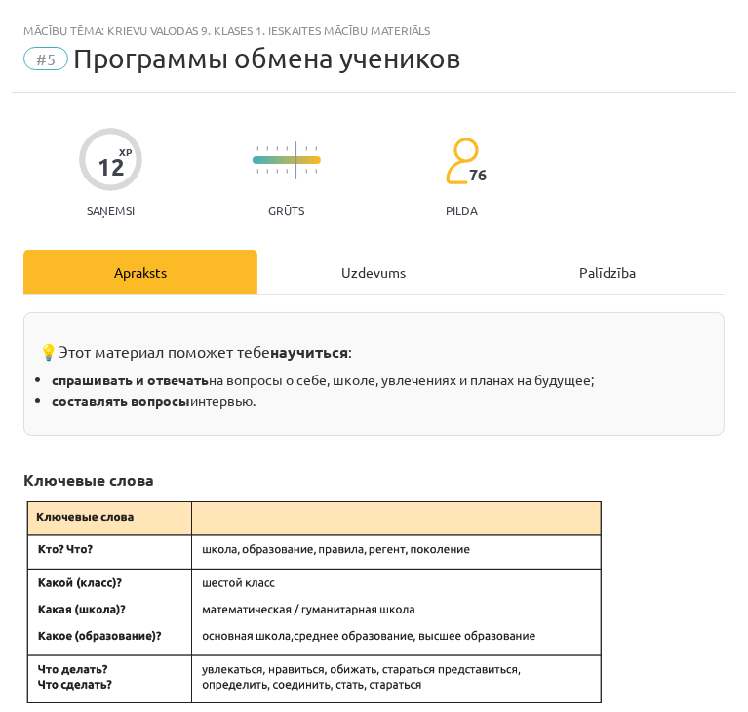
click at [318, 272] on div "Uzdevums" at bounding box center [374, 272] width 234 height 44
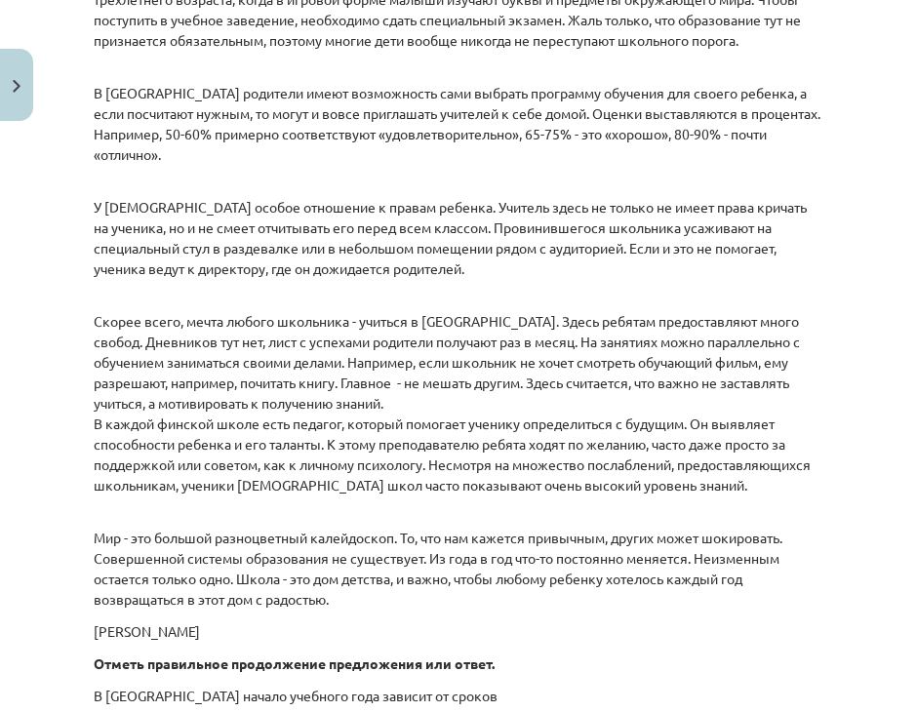
scroll to position [3343, 0]
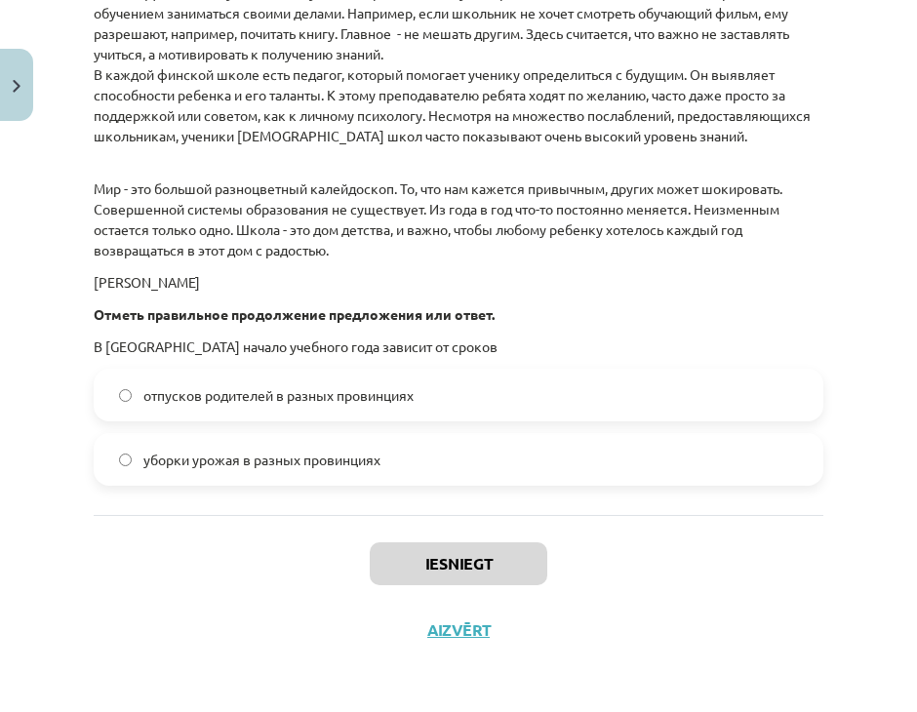
click at [208, 409] on label "отпусков родителей в разных провинциях" at bounding box center [458, 395] width 725 height 49
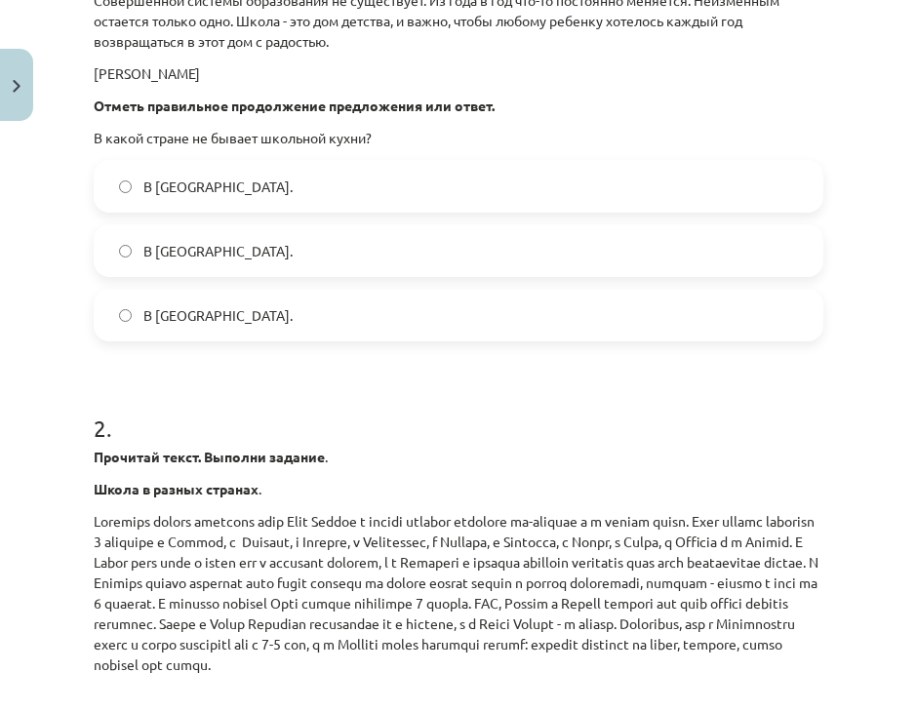
scroll to position [1588, 0]
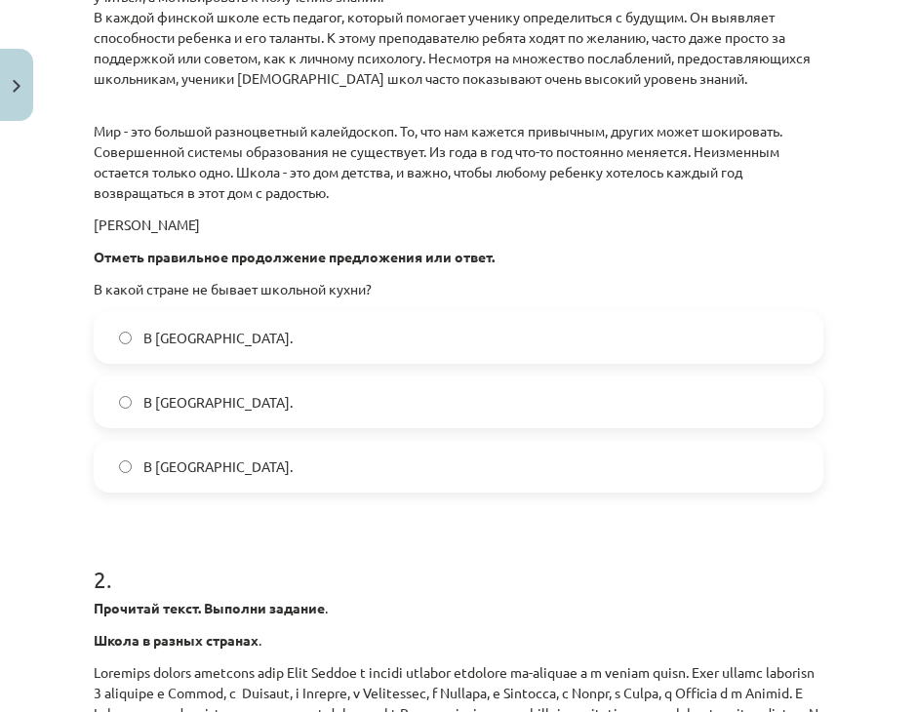
click at [200, 412] on span "В Японии." at bounding box center [217, 402] width 149 height 20
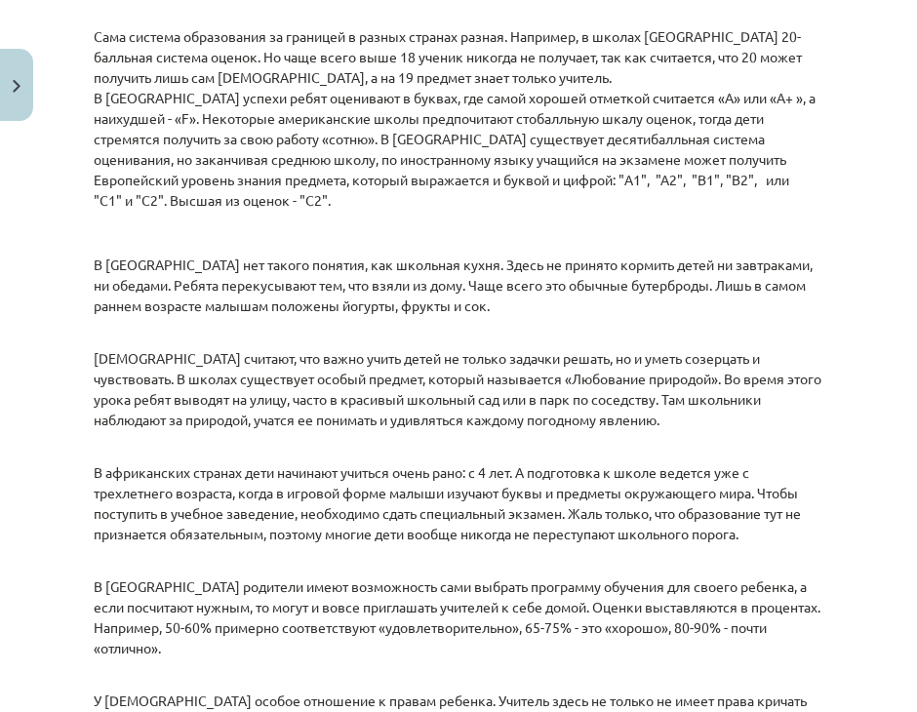
scroll to position [3343, 0]
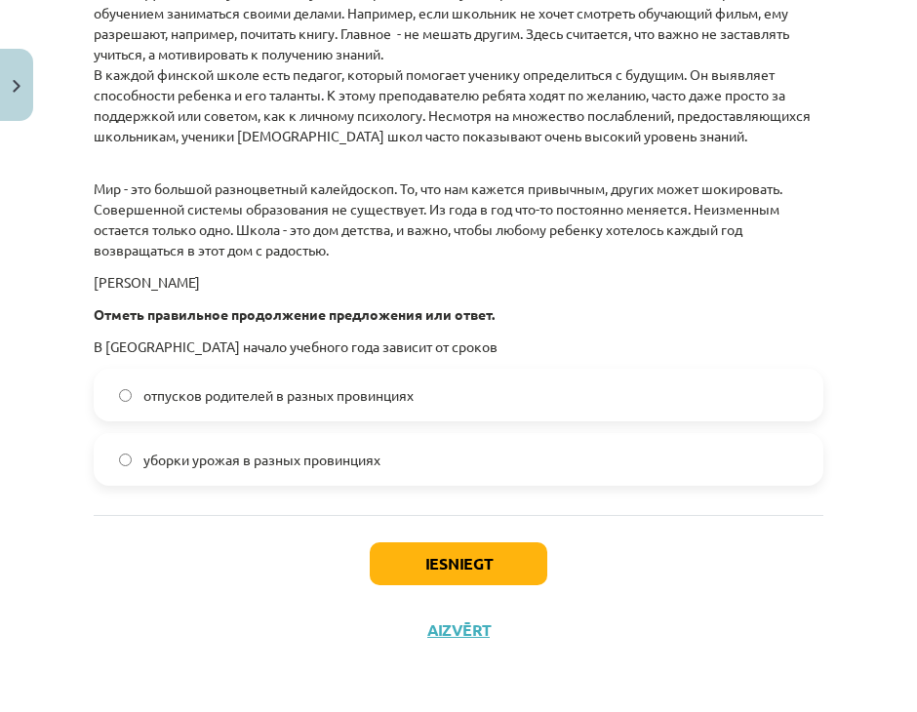
click at [492, 542] on div "Iesniegt Aizvērt" at bounding box center [458, 583] width 729 height 137
click at [478, 566] on button "Iesniegt" at bounding box center [458, 563] width 177 height 43
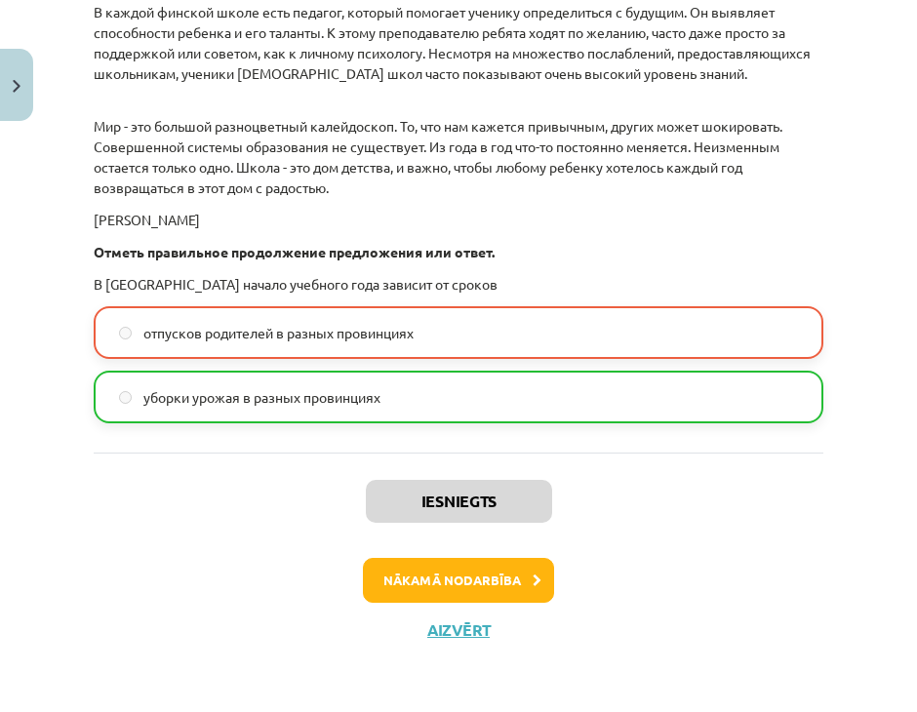
scroll to position [3405, 0]
click at [492, 593] on button "Nākamā nodarbība" at bounding box center [458, 580] width 191 height 45
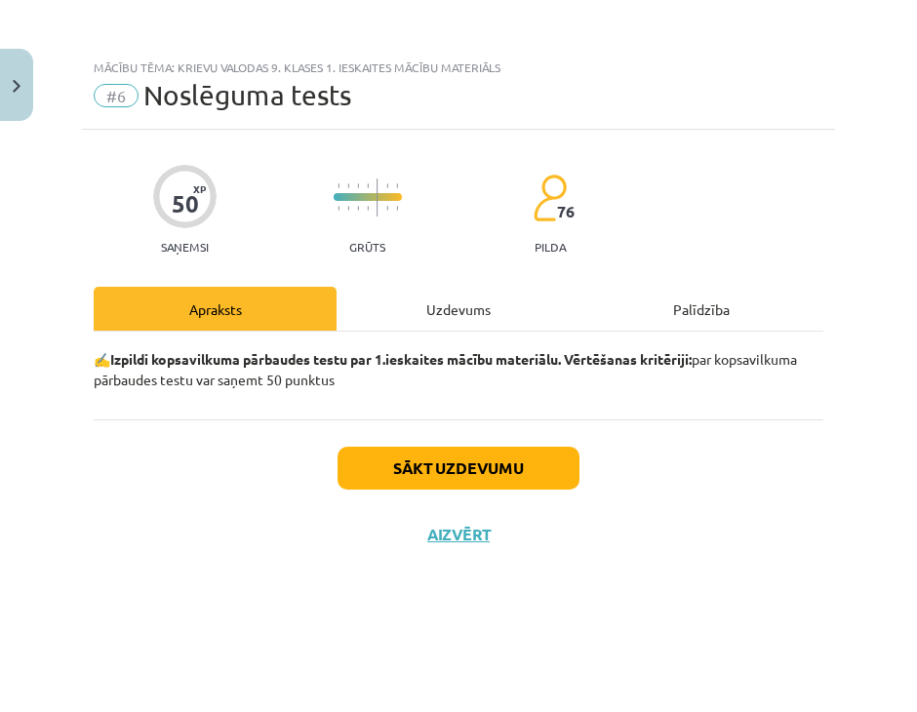
scroll to position [0, 0]
click at [526, 300] on div "Uzdevums" at bounding box center [457, 309] width 243 height 44
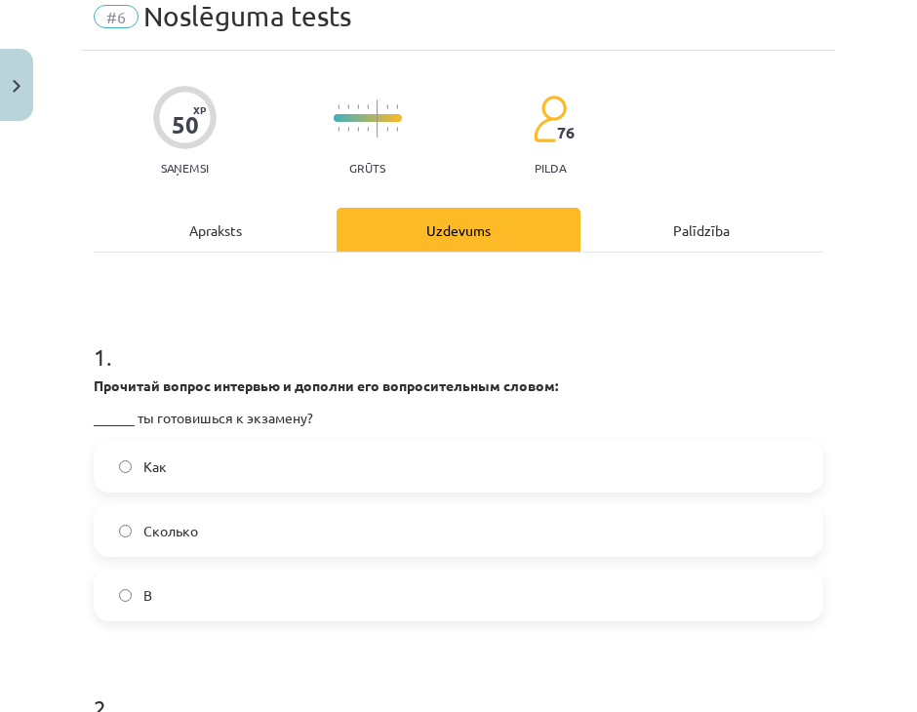
scroll to position [195, 0]
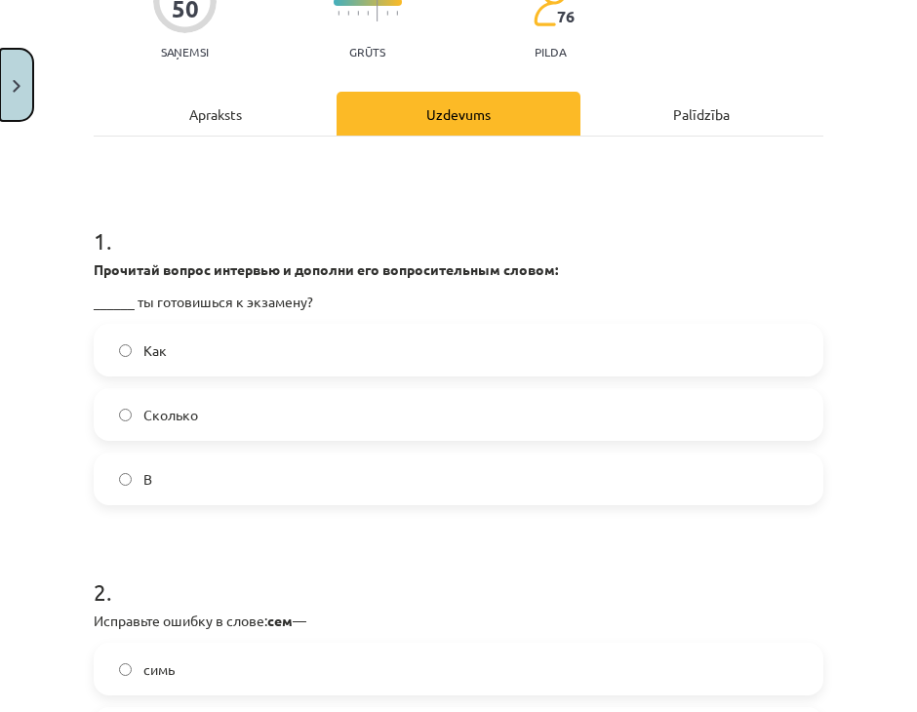
drag, startPoint x: 6, startPoint y: 81, endPoint x: 63, endPoint y: 86, distance: 57.7
click at [63, 86] on div "Mācību tēma: Krievu valodas 9. klases 1. ieskaites mācību materiāls #6 Noslēgum…" at bounding box center [458, 356] width 917 height 712
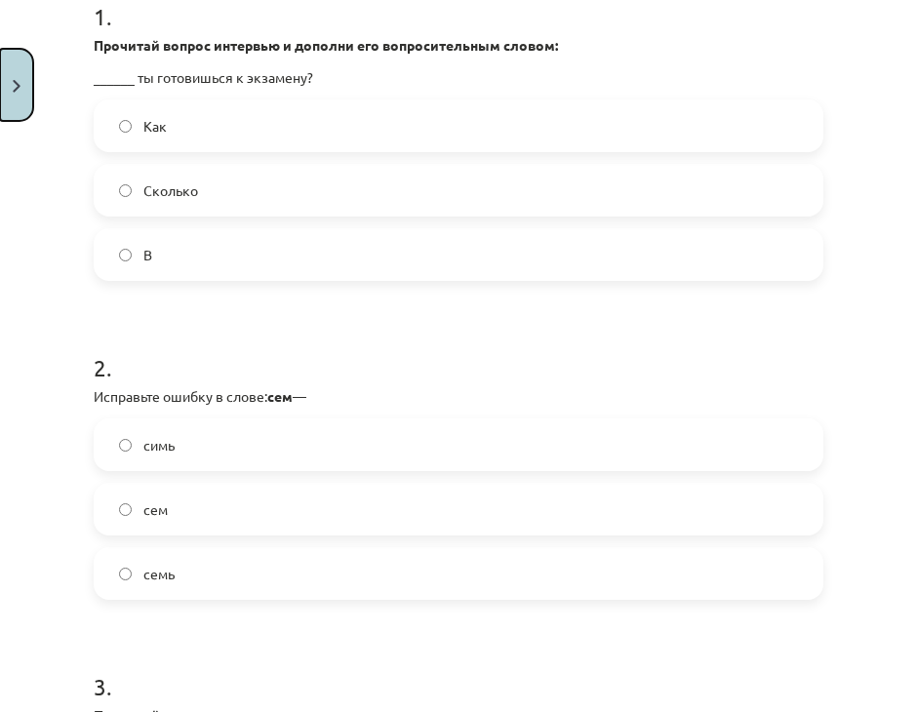
scroll to position [390, 0]
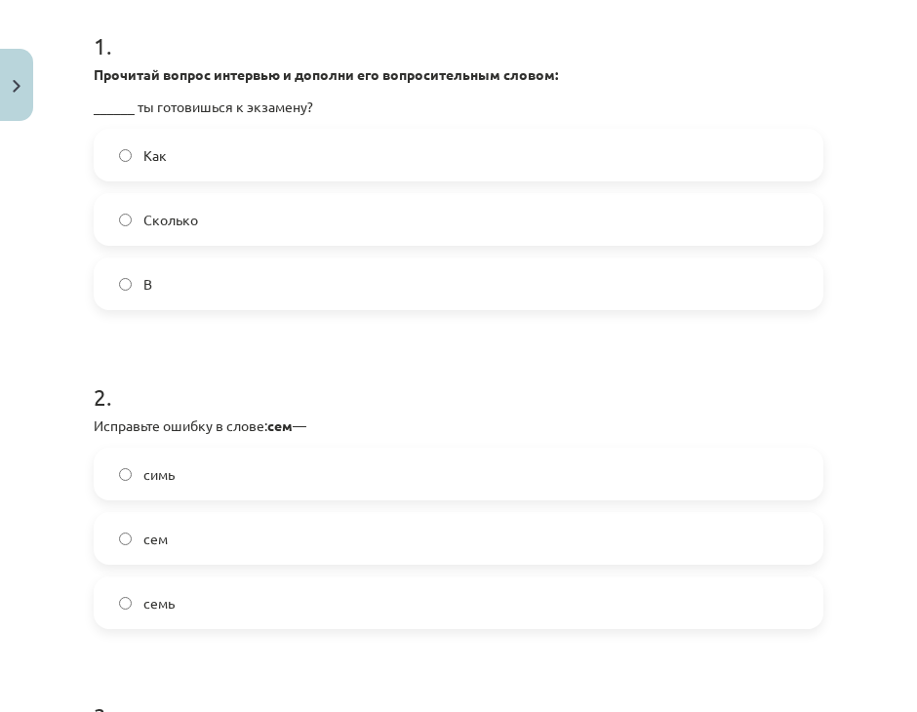
click at [201, 137] on label "Как" at bounding box center [458, 155] width 725 height 49
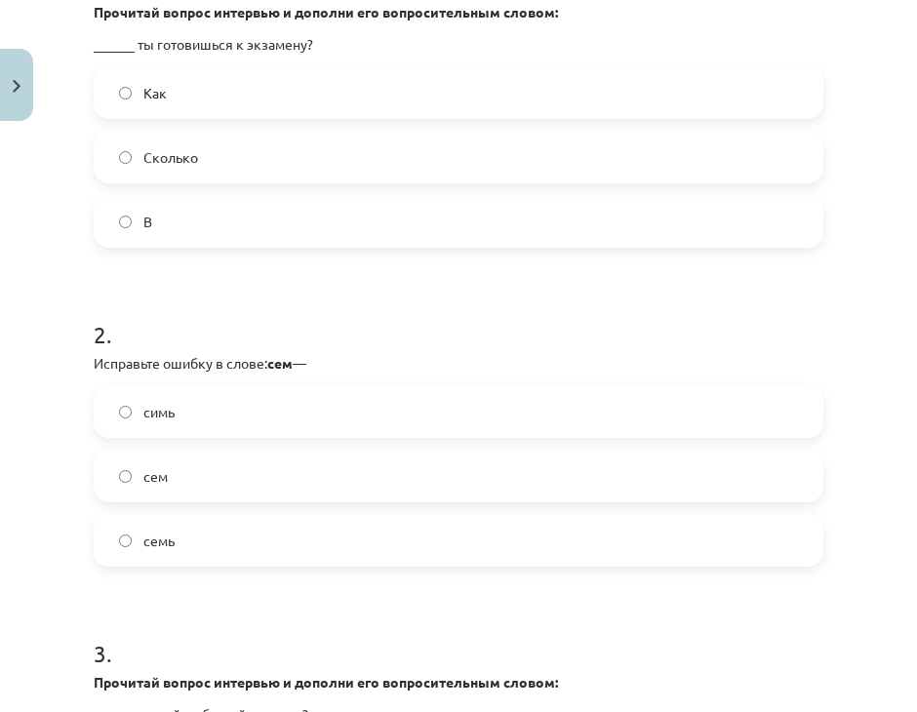
scroll to position [488, 0]
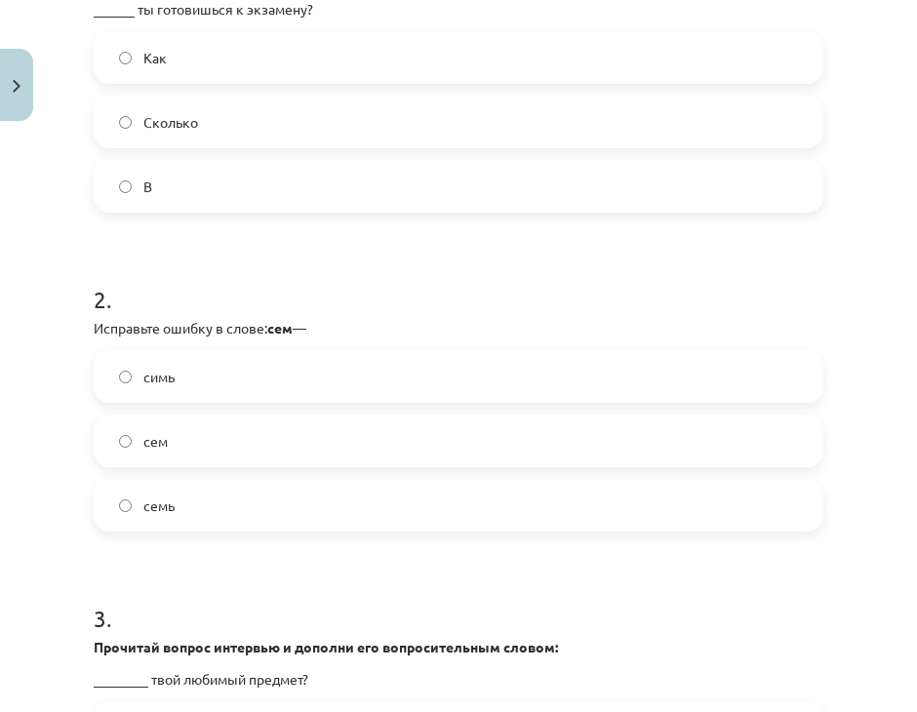
click at [234, 383] on label "симь" at bounding box center [458, 376] width 725 height 49
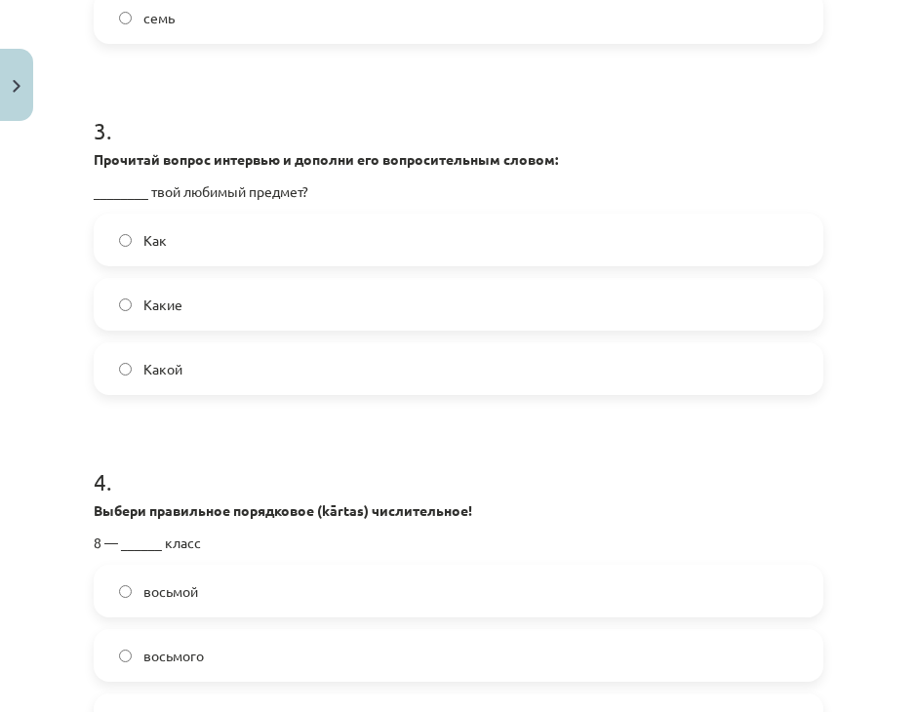
click at [169, 243] on label "Как" at bounding box center [458, 239] width 725 height 49
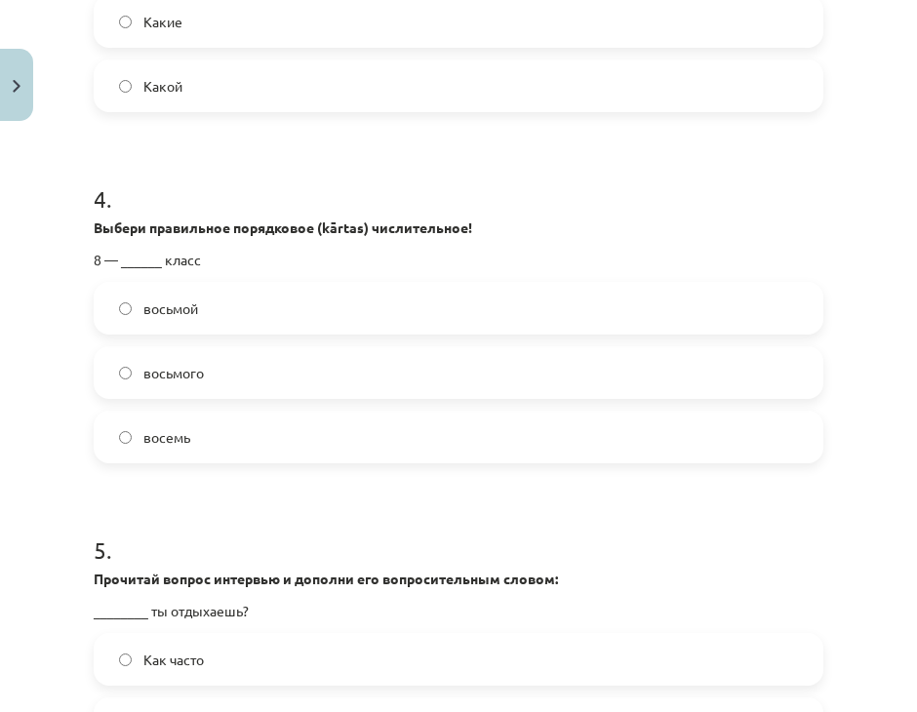
scroll to position [1268, 0]
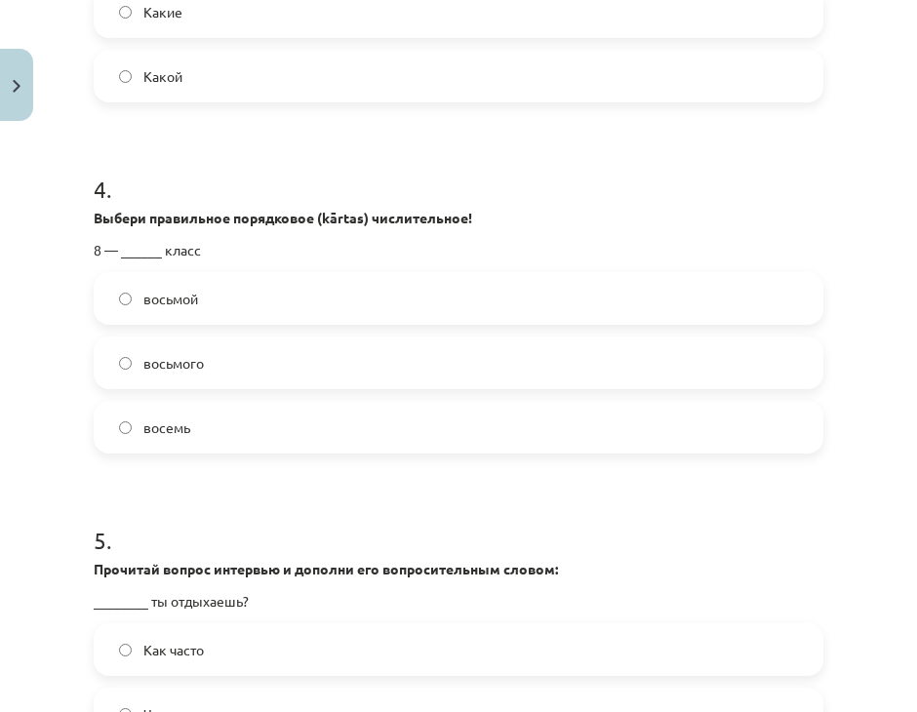
click at [254, 283] on label "восьмой" at bounding box center [458, 298] width 725 height 49
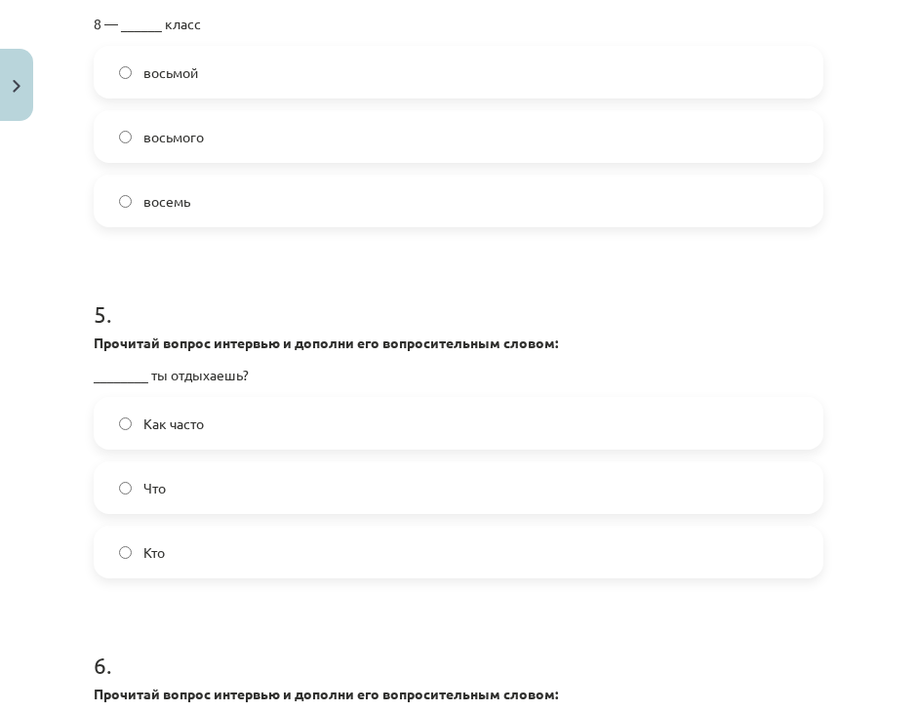
scroll to position [1853, 0]
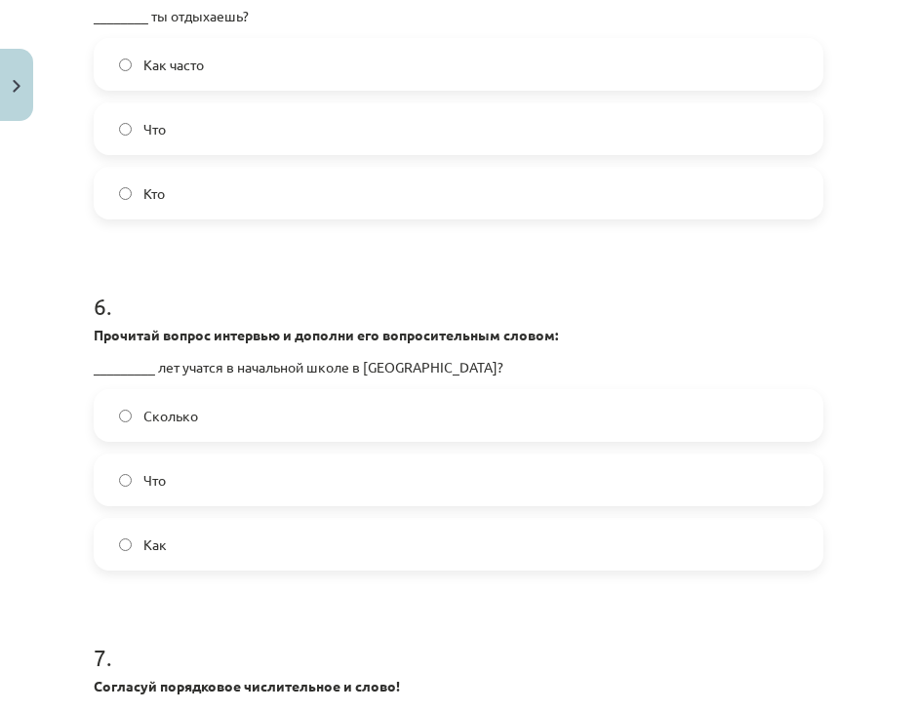
click at [258, 178] on label "Кто" at bounding box center [458, 193] width 725 height 49
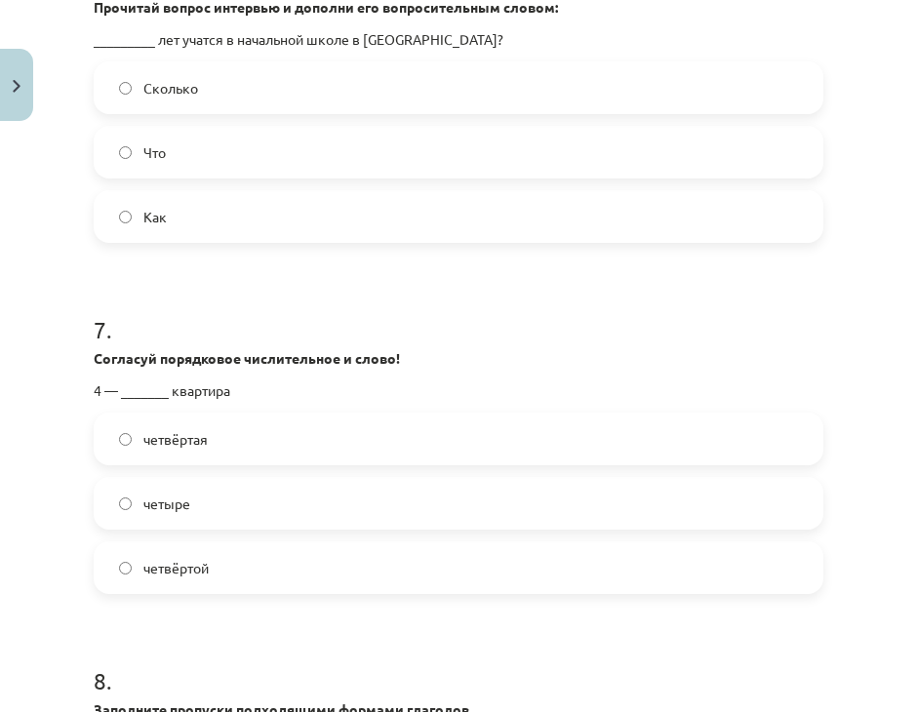
scroll to position [2243, 0]
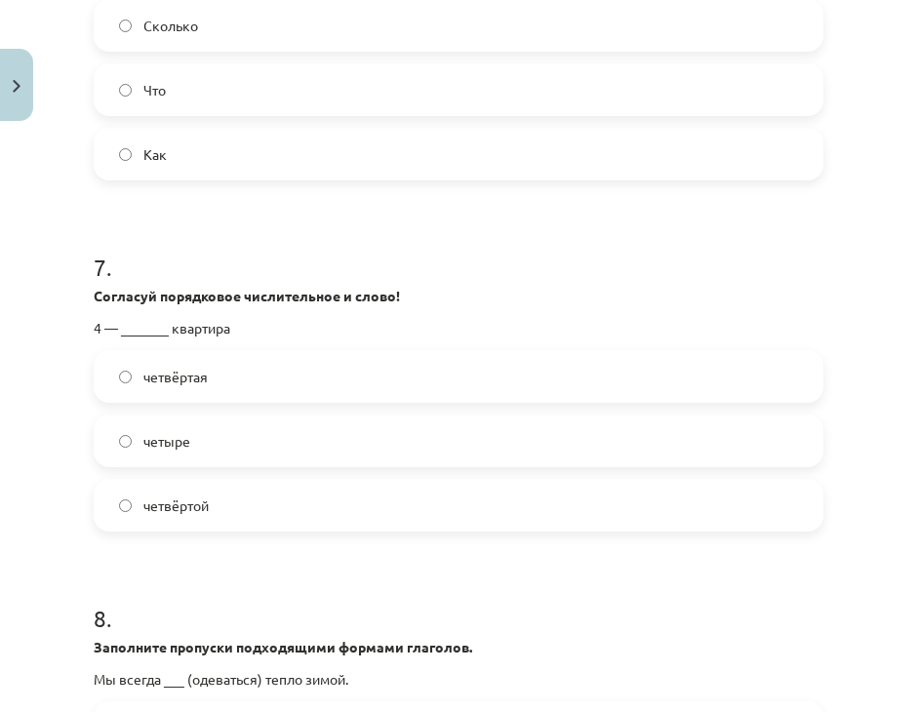
click at [306, 79] on label "Что" at bounding box center [458, 89] width 725 height 49
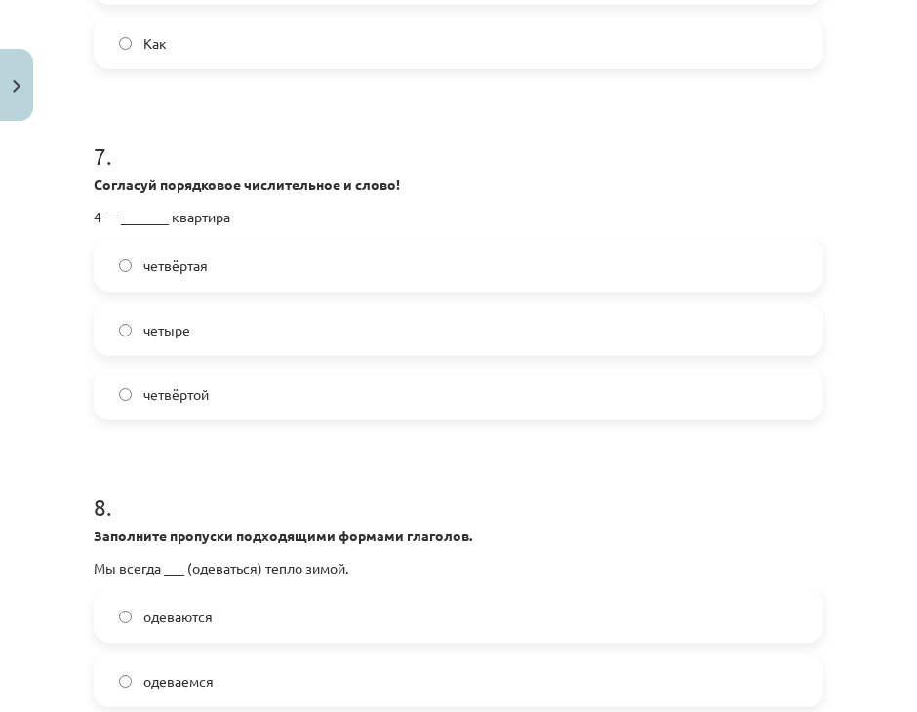
scroll to position [2535, 0]
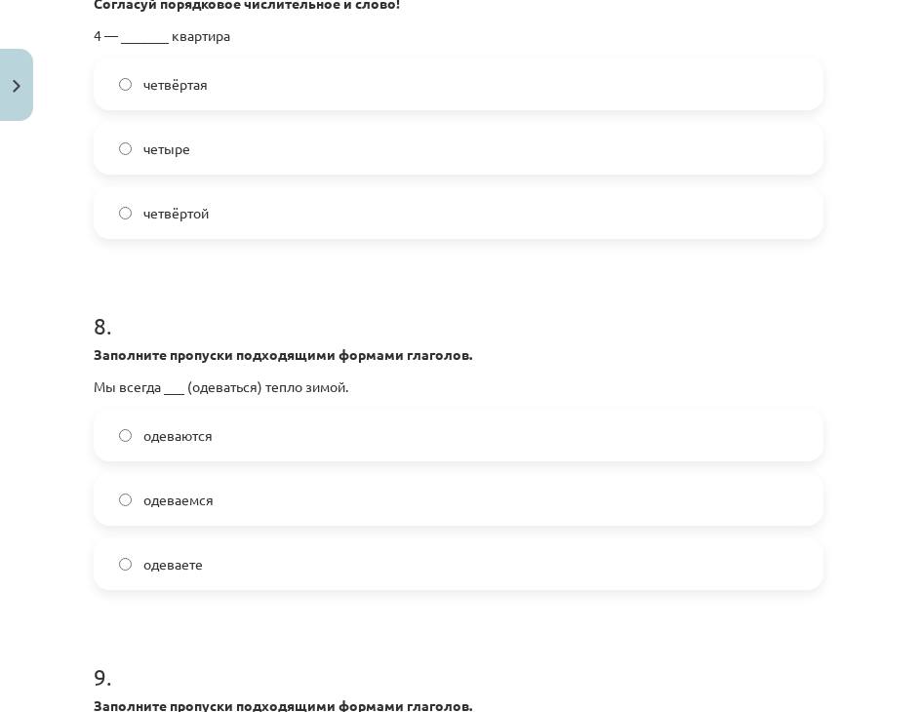
click at [311, 149] on label "четыре" at bounding box center [458, 148] width 725 height 49
click at [282, 77] on label "четвёртая" at bounding box center [458, 83] width 725 height 49
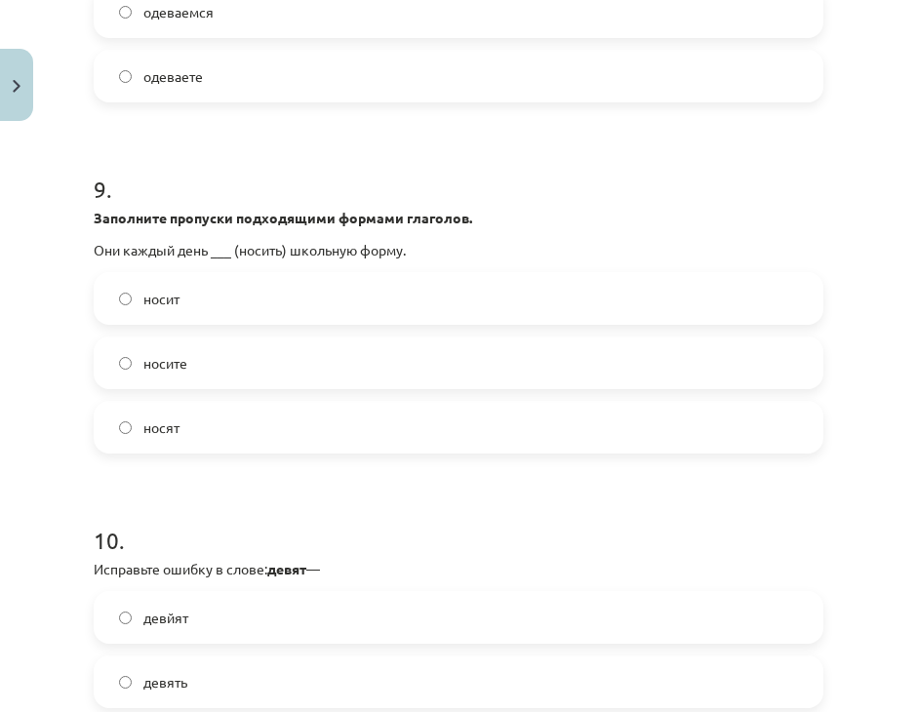
scroll to position [2730, 0]
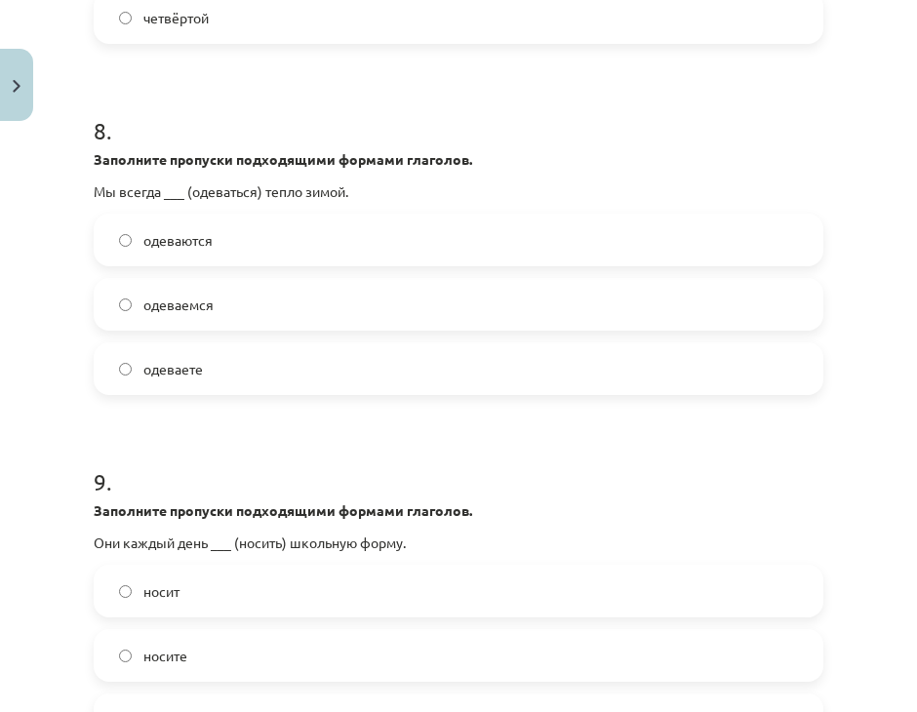
click at [235, 293] on label "одеваемся" at bounding box center [458, 304] width 725 height 49
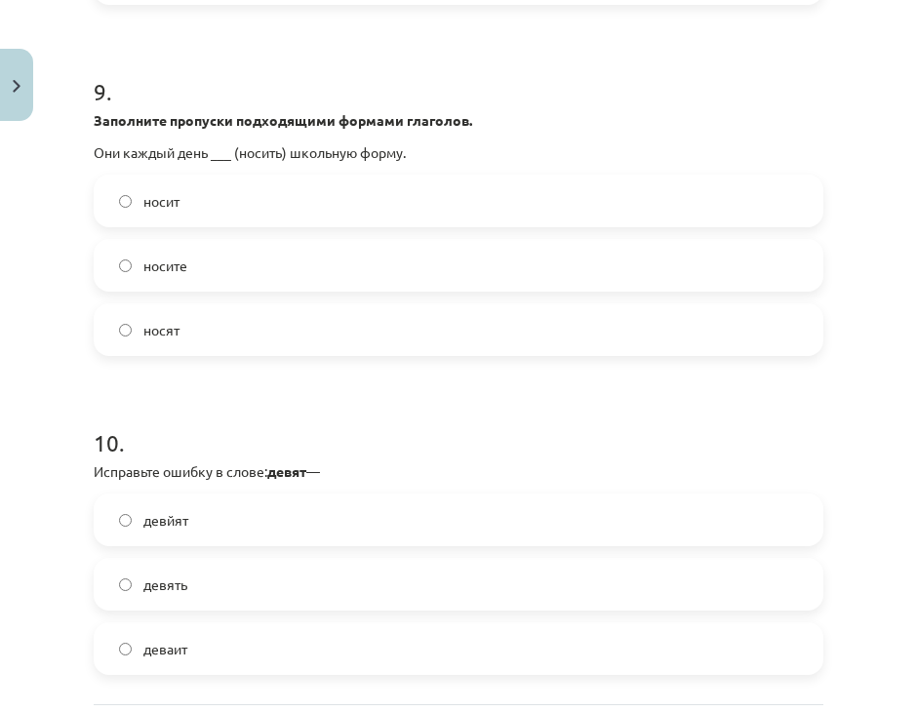
click at [230, 251] on label "носите" at bounding box center [458, 265] width 725 height 49
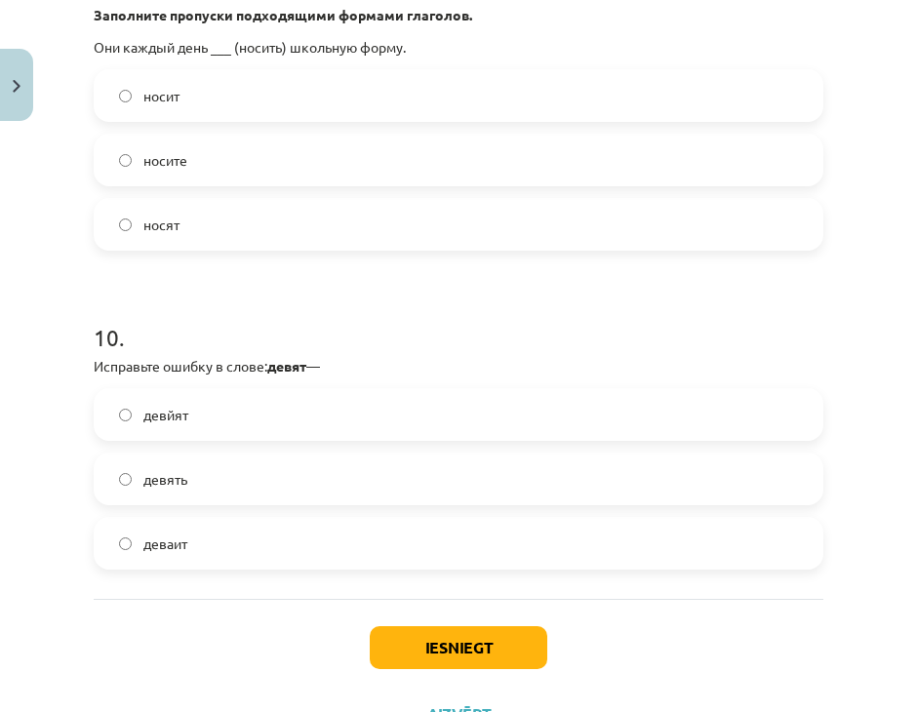
scroll to position [3308, 0]
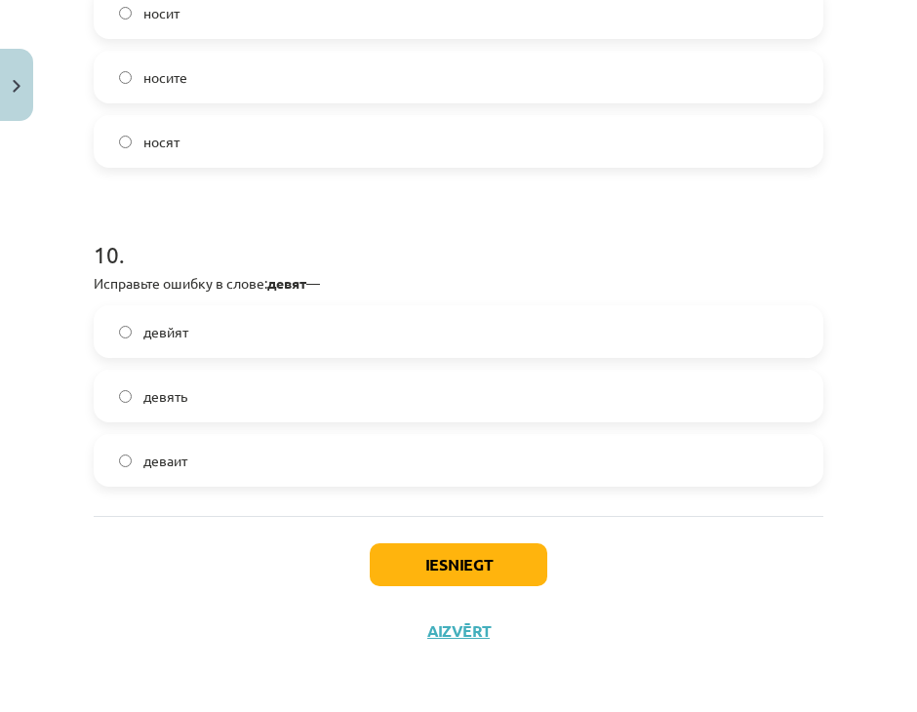
click at [215, 418] on label "девять" at bounding box center [458, 395] width 725 height 49
click at [281, 343] on label "девйят" at bounding box center [458, 331] width 725 height 49
click at [288, 399] on label "девять" at bounding box center [458, 395] width 725 height 49
click at [448, 561] on button "Iesniegt" at bounding box center [458, 564] width 177 height 43
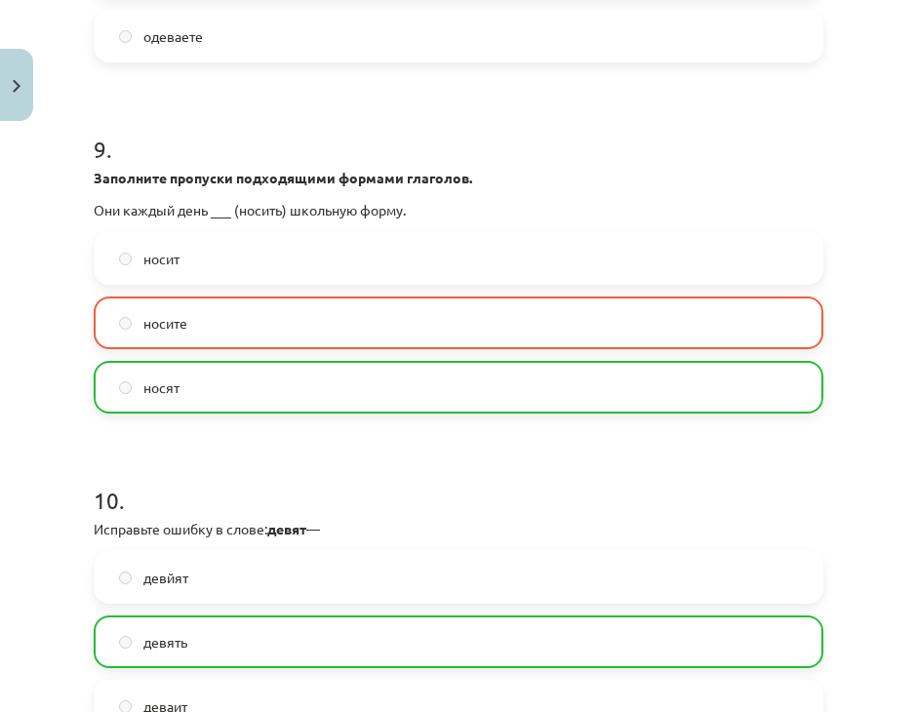
scroll to position [3370, 0]
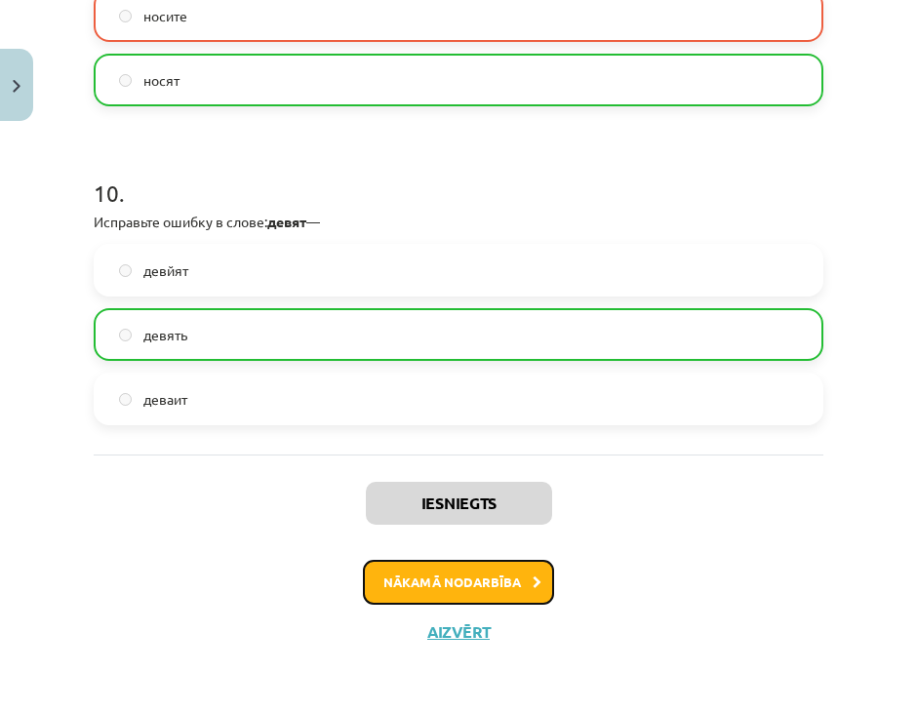
click at [452, 577] on button "Nākamā nodarbība" at bounding box center [458, 582] width 191 height 45
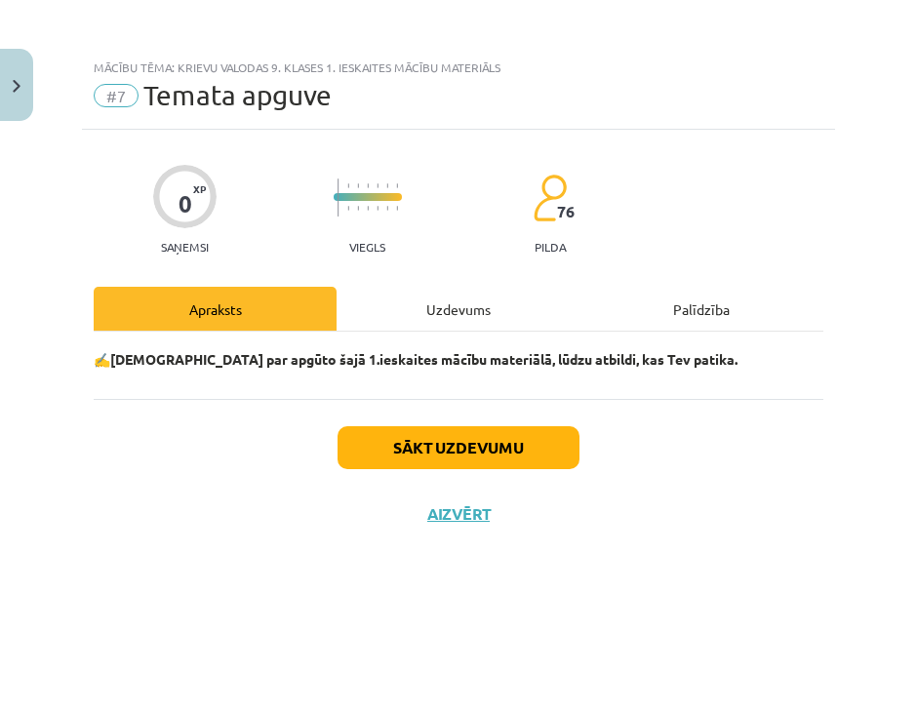
scroll to position [0, 0]
click at [445, 308] on div "Uzdevums" at bounding box center [457, 309] width 243 height 44
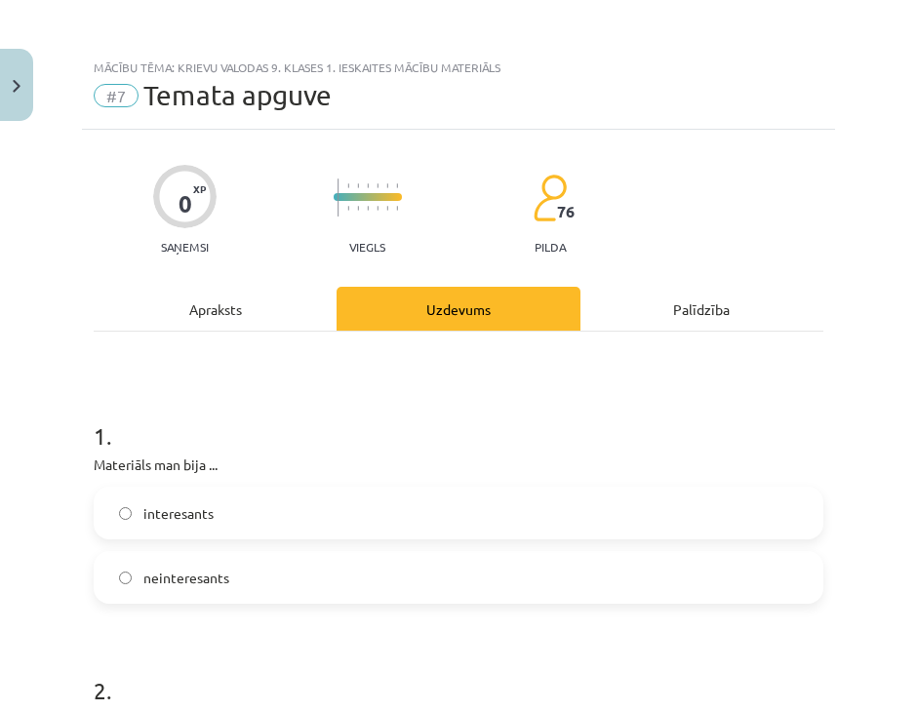
click at [445, 306] on div "Uzdevums" at bounding box center [457, 309] width 243 height 44
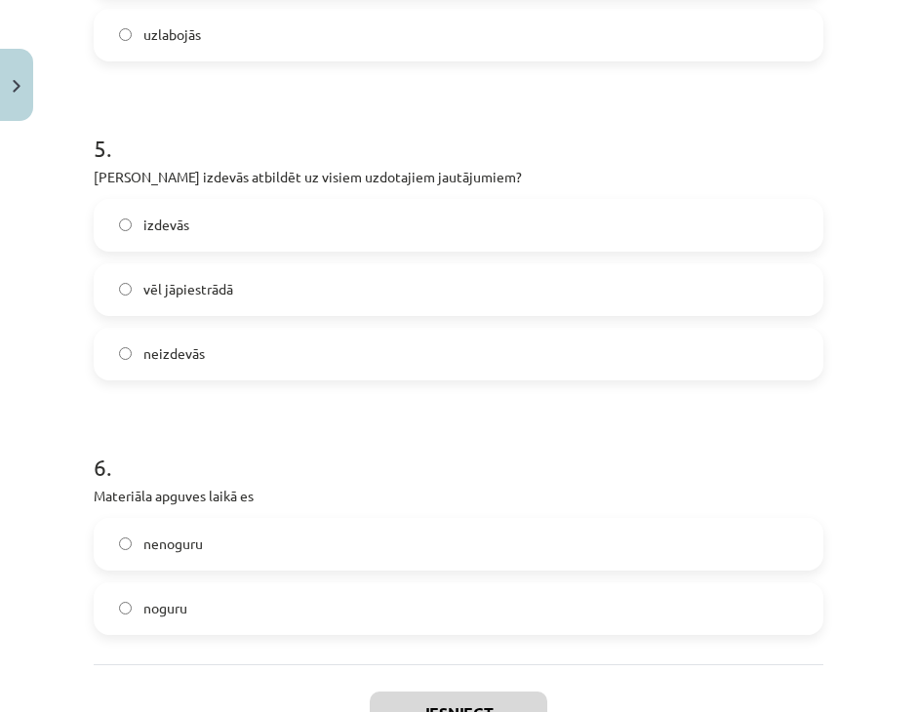
scroll to position [1428, 0]
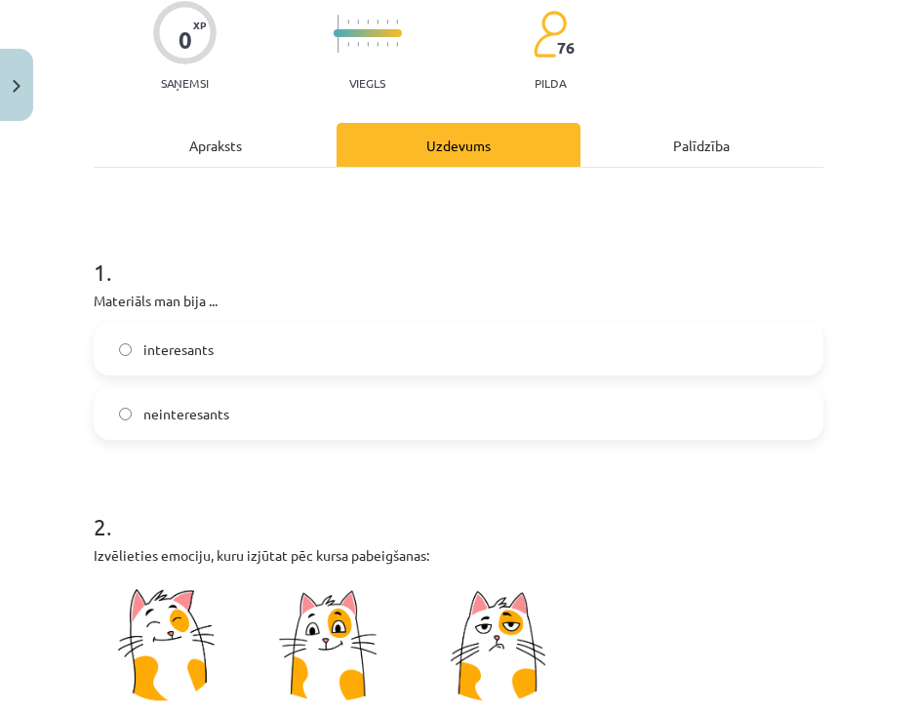
scroll to position [161, 0]
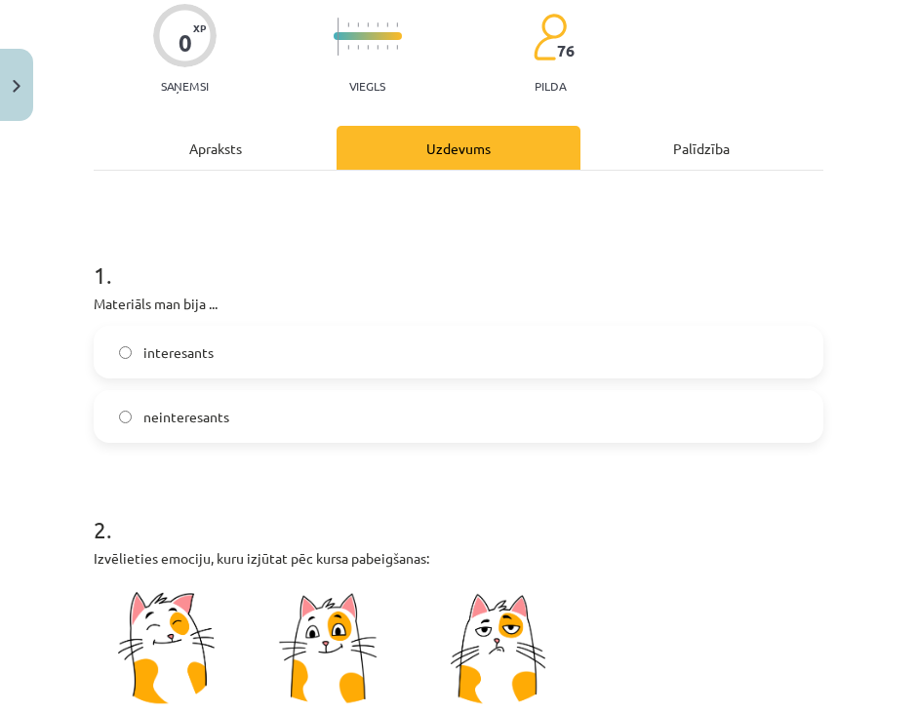
click at [269, 357] on label "interesants" at bounding box center [458, 352] width 725 height 49
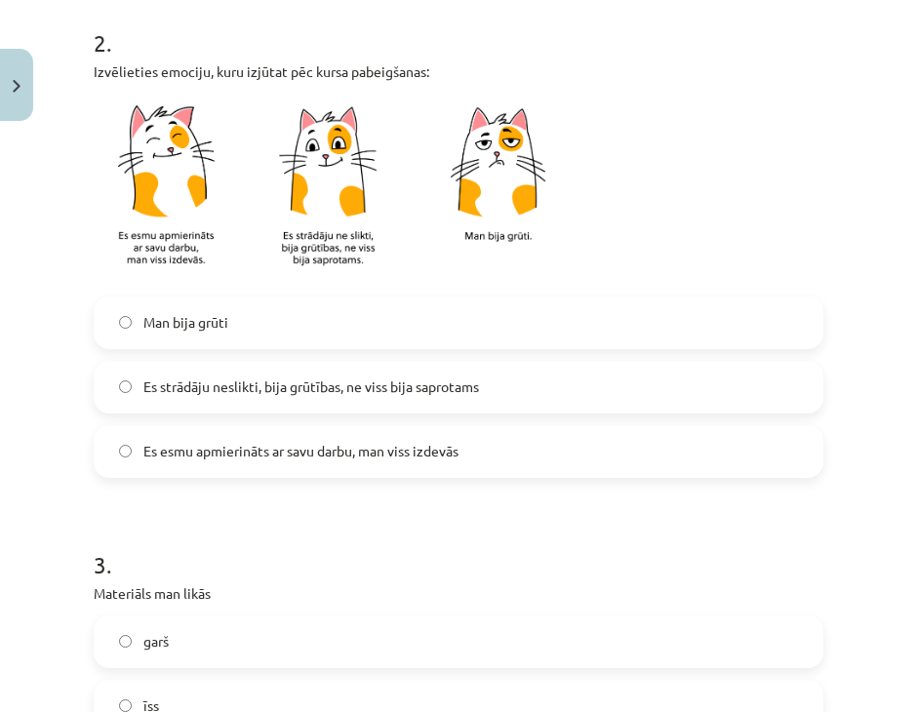
scroll to position [648, 0]
click at [285, 388] on span "Es strādāju neslikti, bija grūtības, ne viss bija saprotams" at bounding box center [310, 385] width 335 height 20
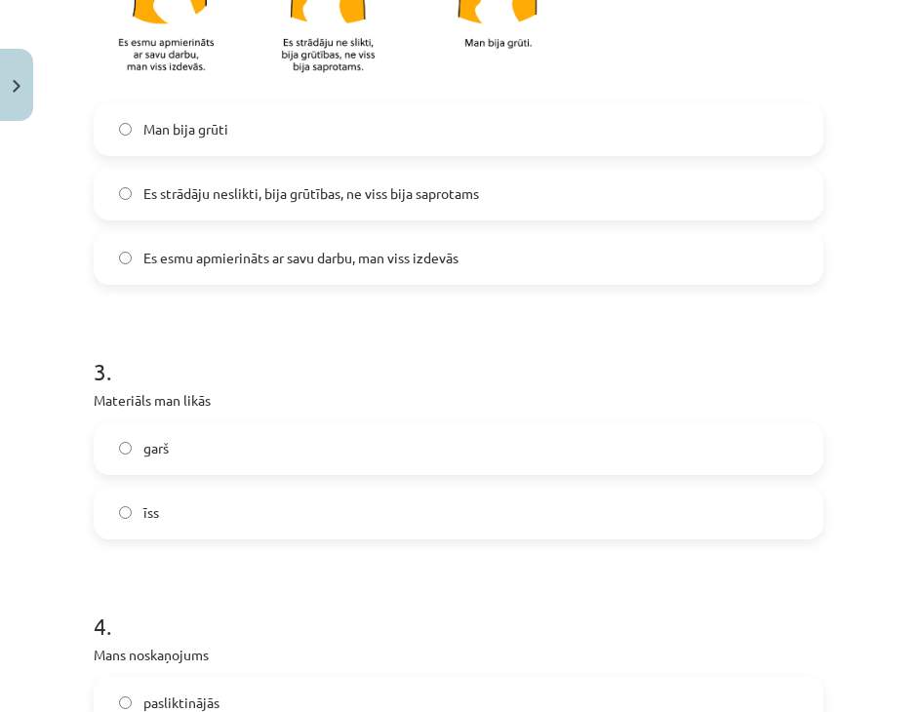
scroll to position [843, 0]
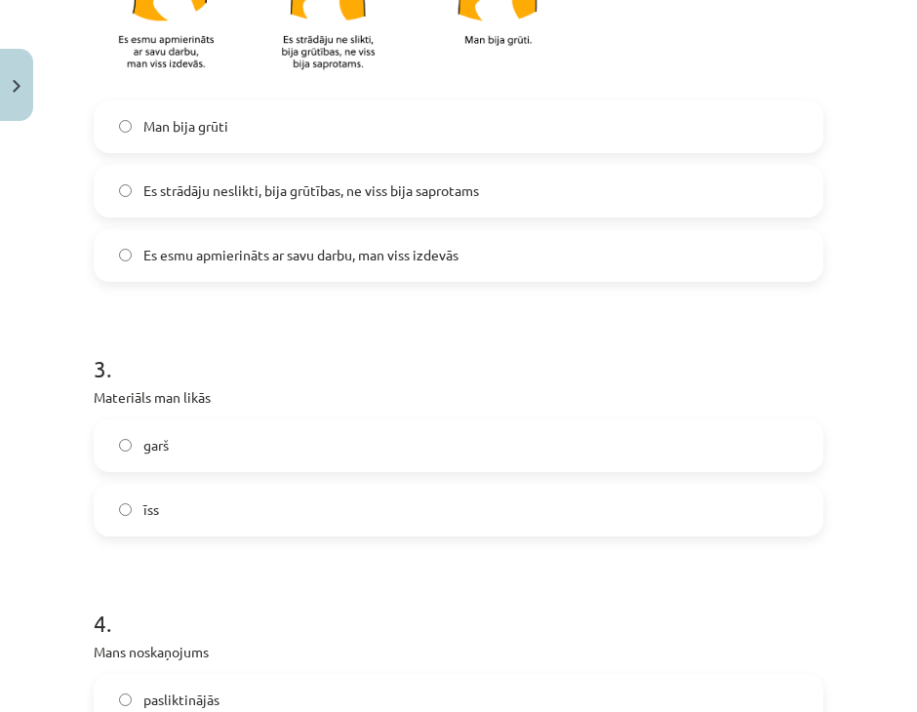
click at [274, 526] on label "īss" at bounding box center [458, 510] width 725 height 49
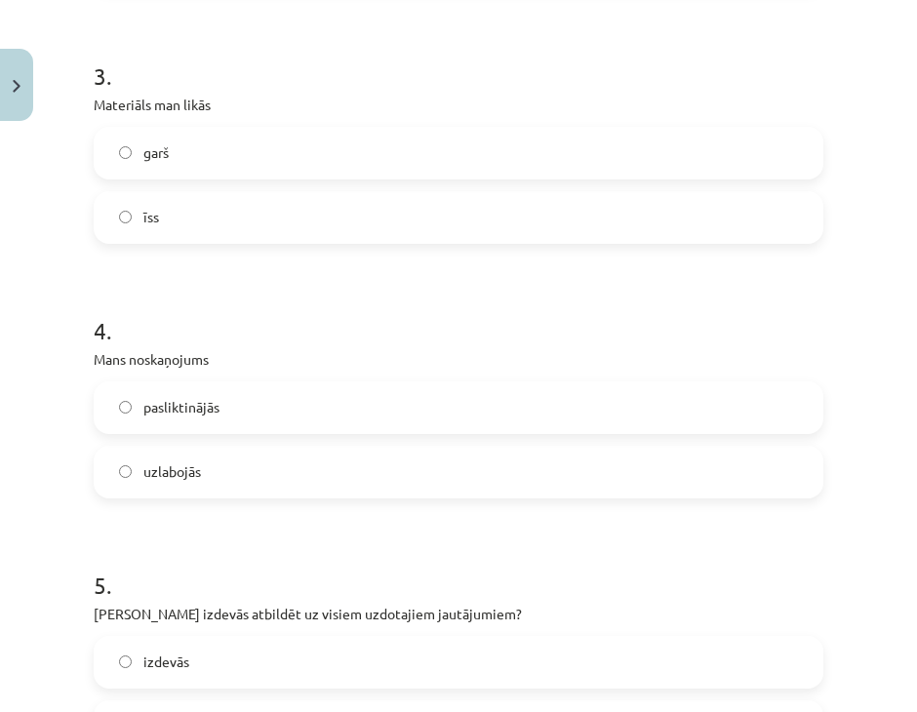
click at [325, 407] on label "pasliktinājās" at bounding box center [458, 407] width 725 height 49
click at [320, 475] on label "uzlabojās" at bounding box center [458, 472] width 725 height 49
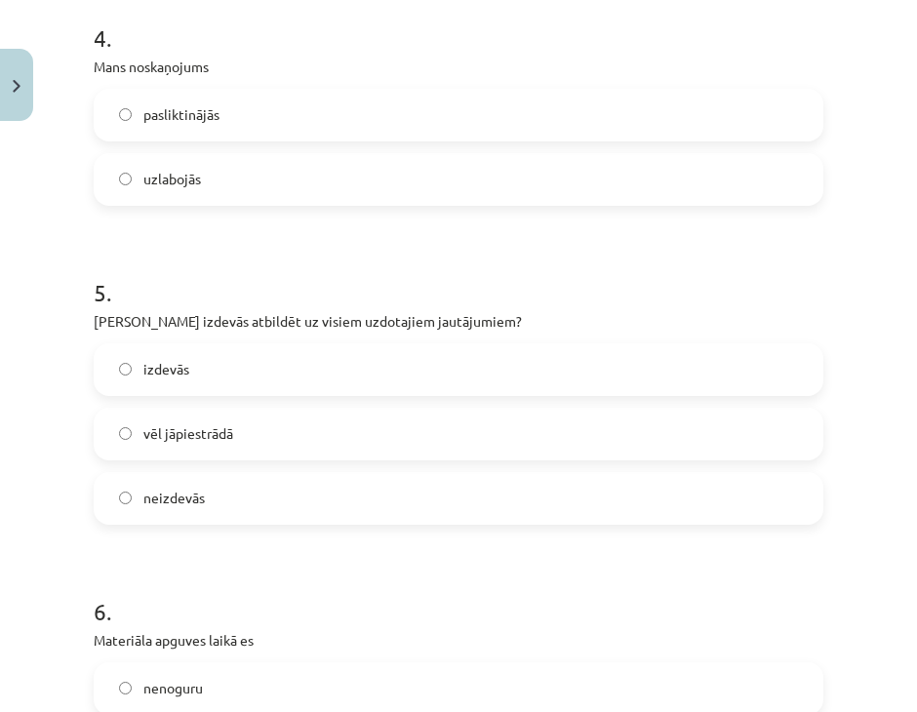
click at [337, 442] on label "vēl jāpiestrādā" at bounding box center [458, 434] width 725 height 49
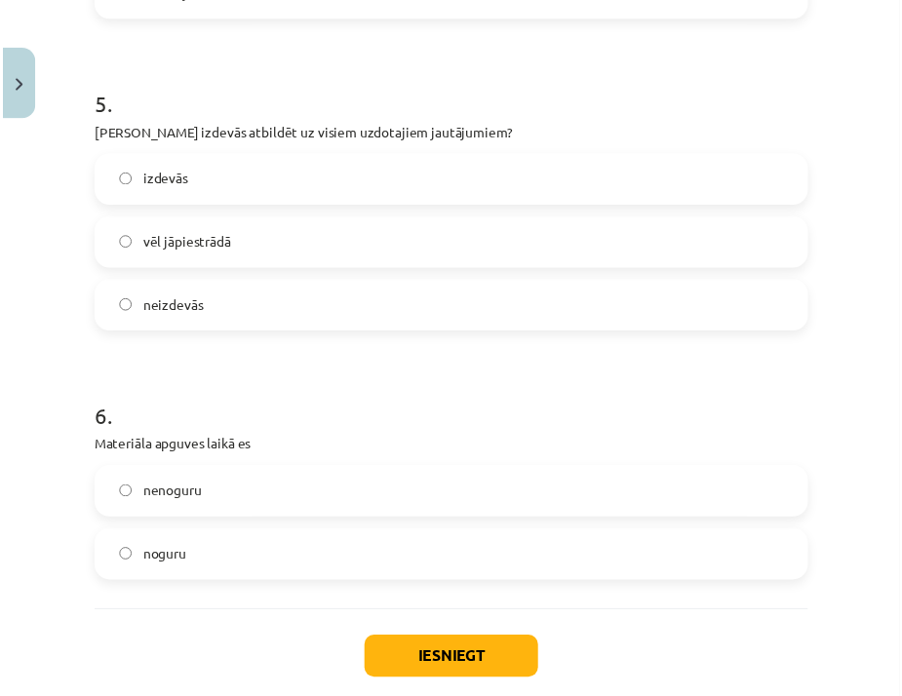
scroll to position [1721, 0]
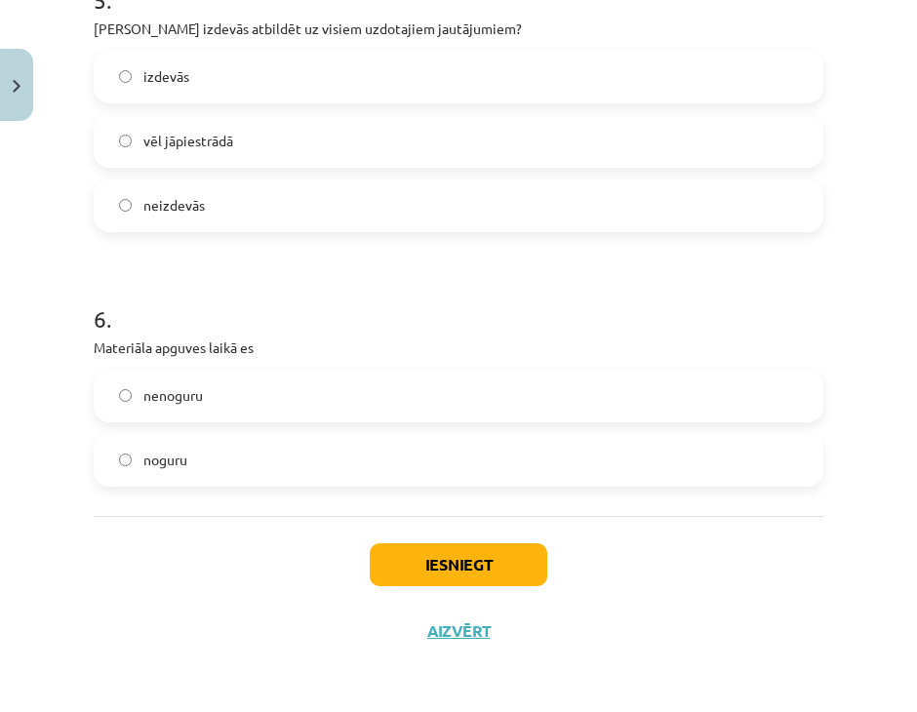
click at [388, 404] on label "nenoguru" at bounding box center [458, 395] width 725 height 49
click at [494, 563] on button "Iesniegt" at bounding box center [458, 564] width 177 height 43
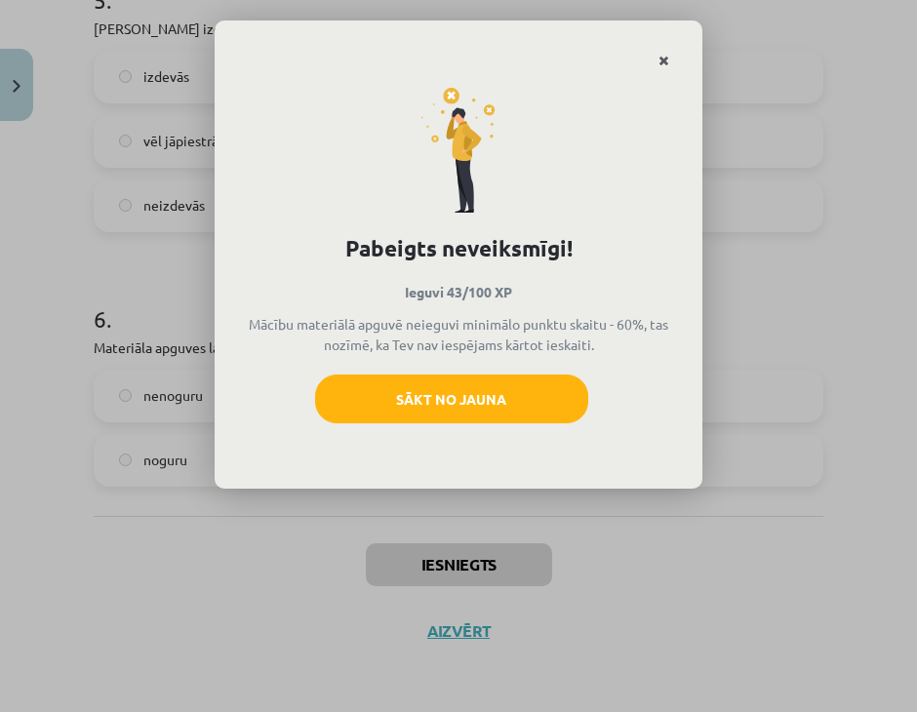
click at [667, 44] on link "Close" at bounding box center [663, 61] width 34 height 38
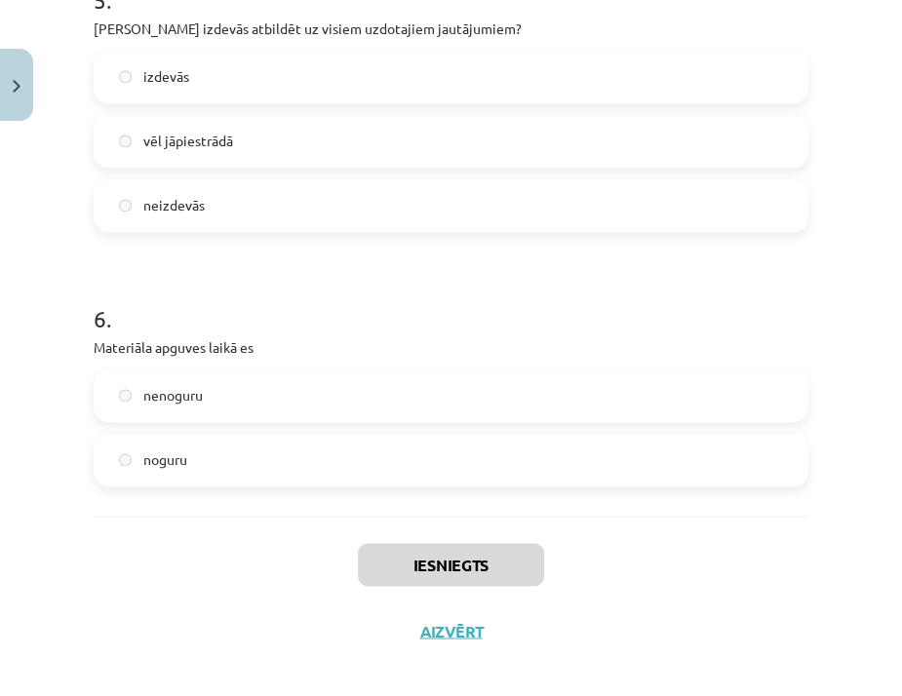
scroll to position [945, 0]
click at [445, 622] on button "Aizvērt" at bounding box center [451, 631] width 74 height 20
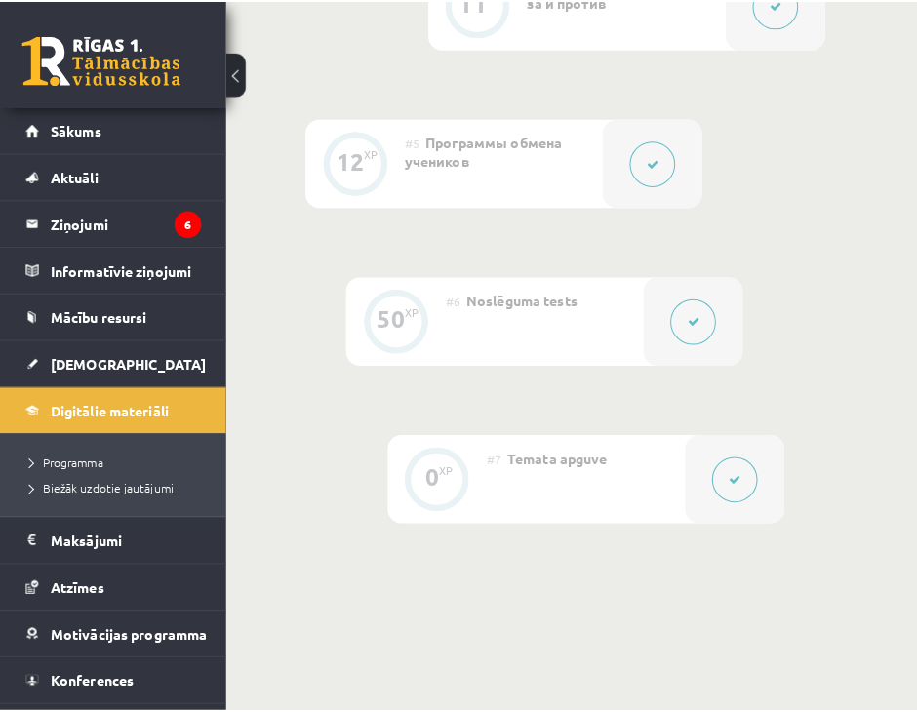
scroll to position [1220, 0]
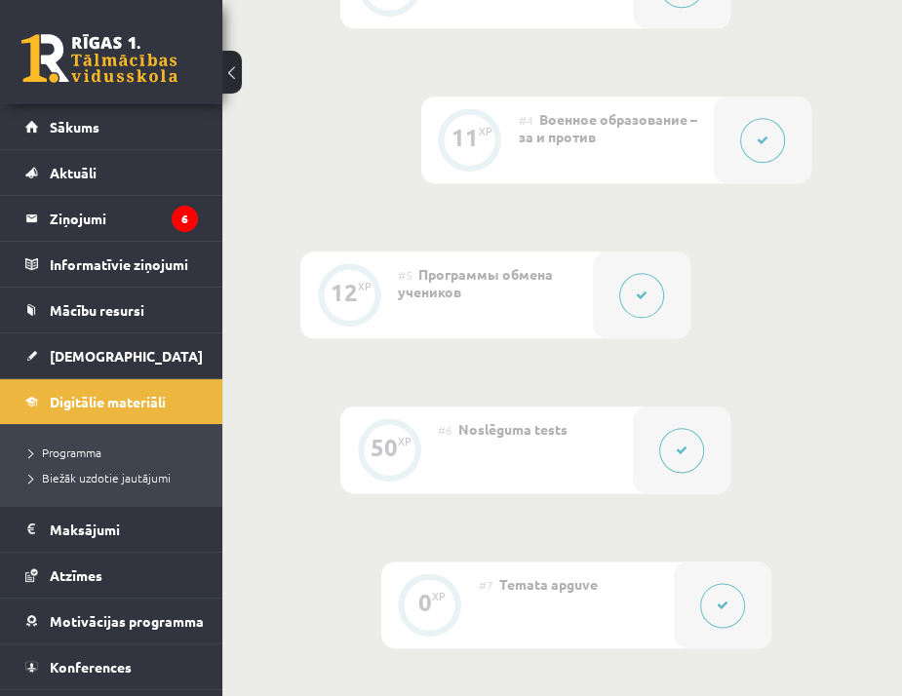
click at [699, 439] on button at bounding box center [681, 450] width 45 height 45
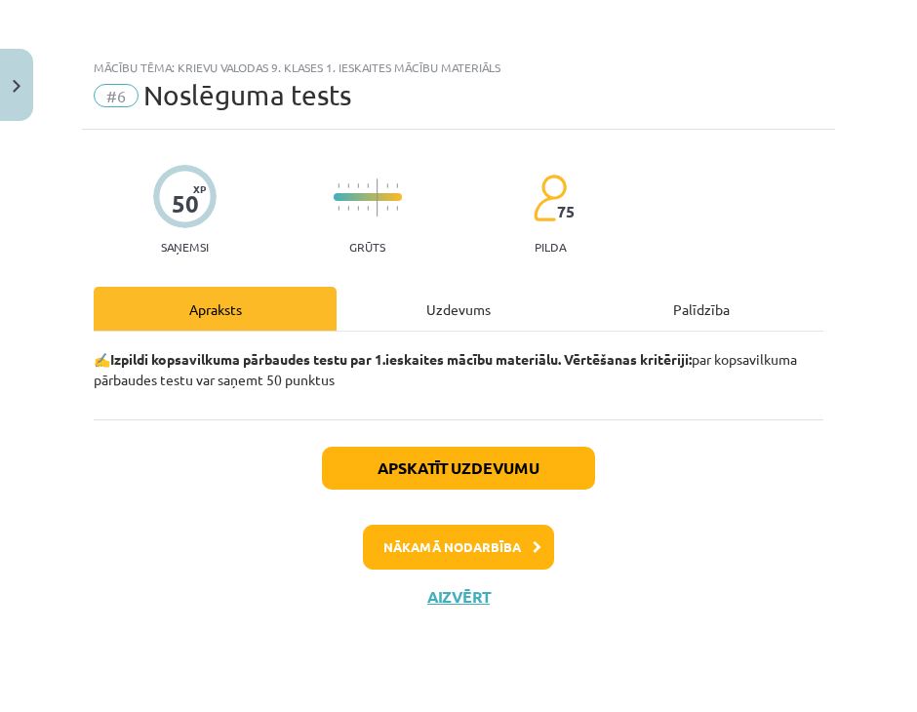
click at [432, 318] on div "Uzdevums" at bounding box center [457, 309] width 243 height 44
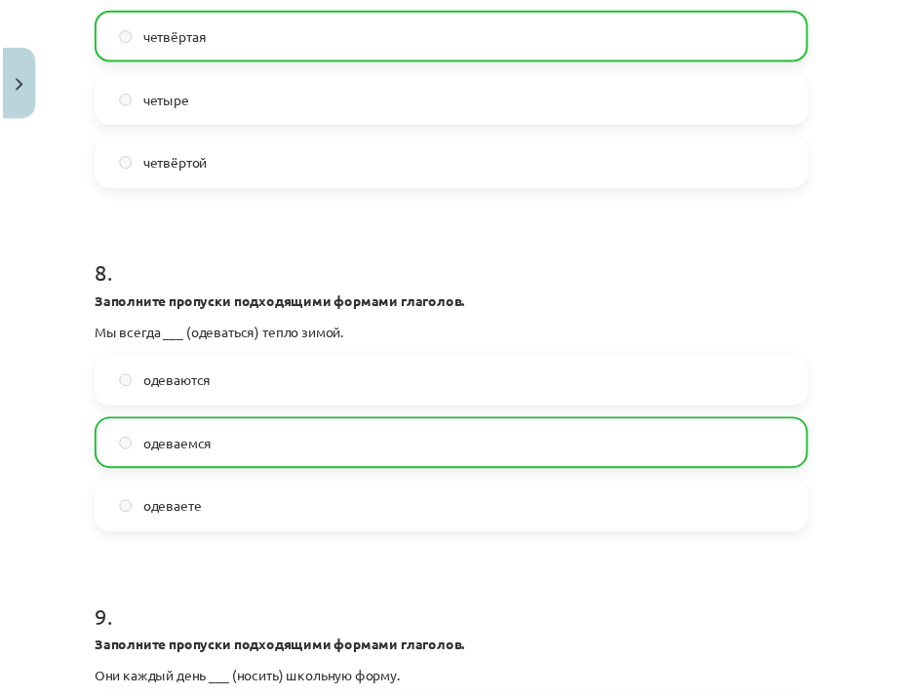
scroll to position [3370, 0]
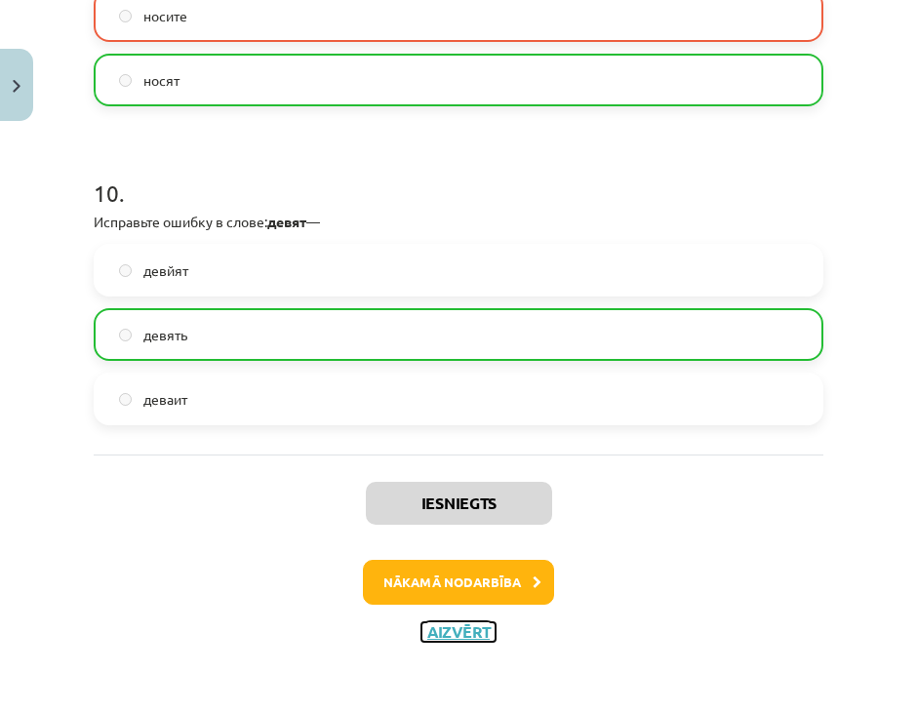
click at [473, 625] on button "Aizvērt" at bounding box center [458, 632] width 74 height 20
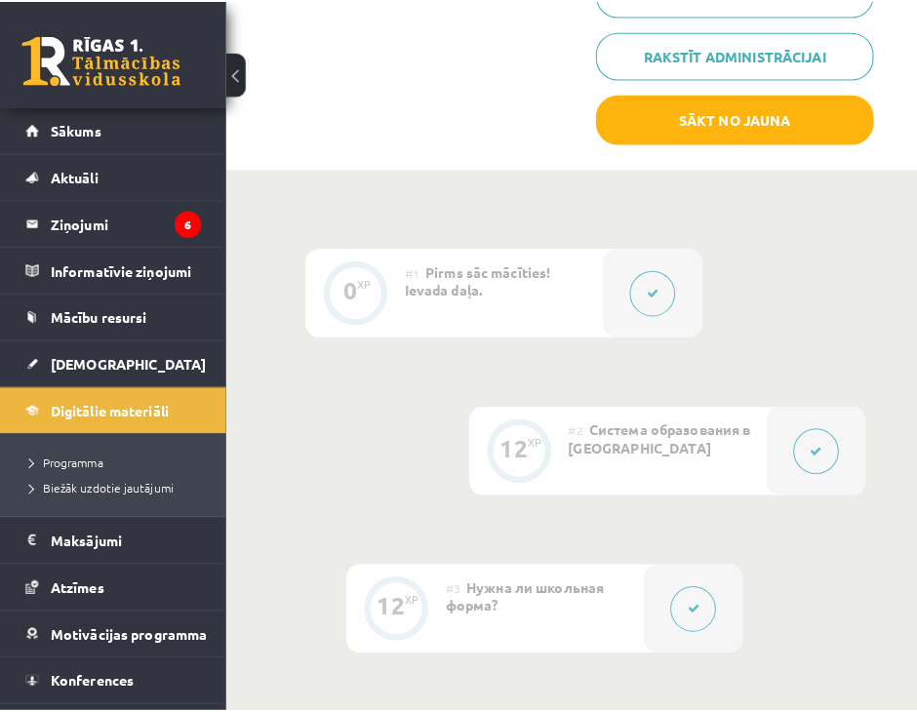
scroll to position [635, 0]
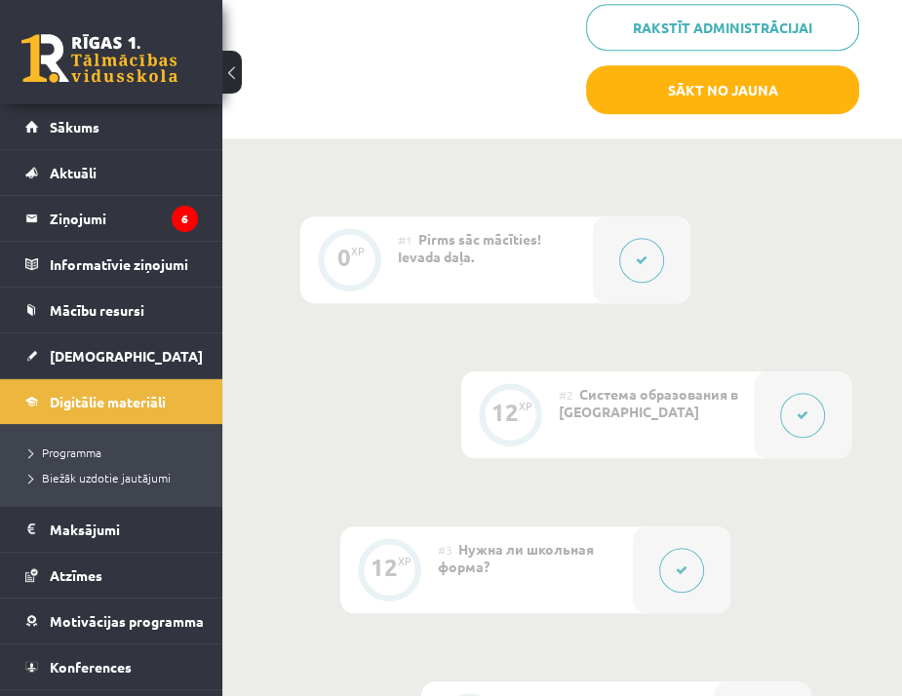
click at [782, 402] on div at bounding box center [803, 414] width 98 height 87
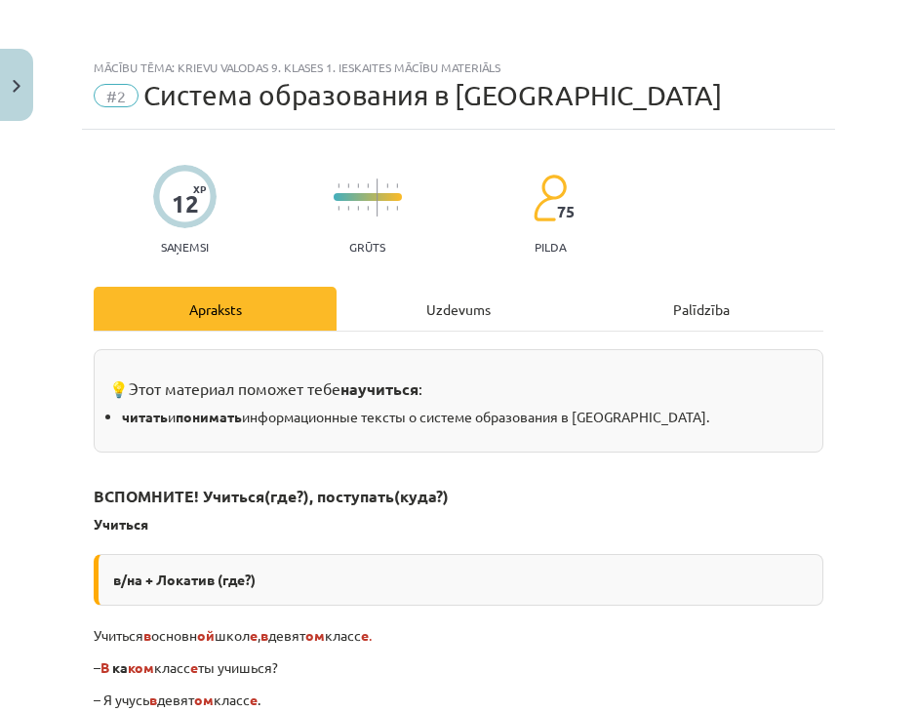
click at [440, 309] on div "Uzdevums" at bounding box center [457, 309] width 243 height 44
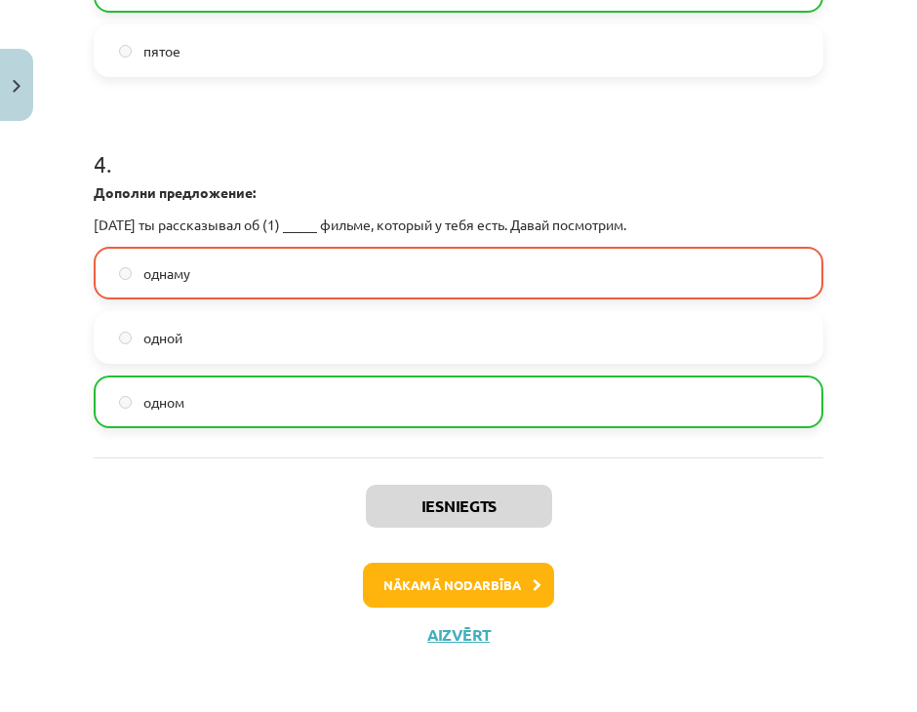
scroll to position [1359, 0]
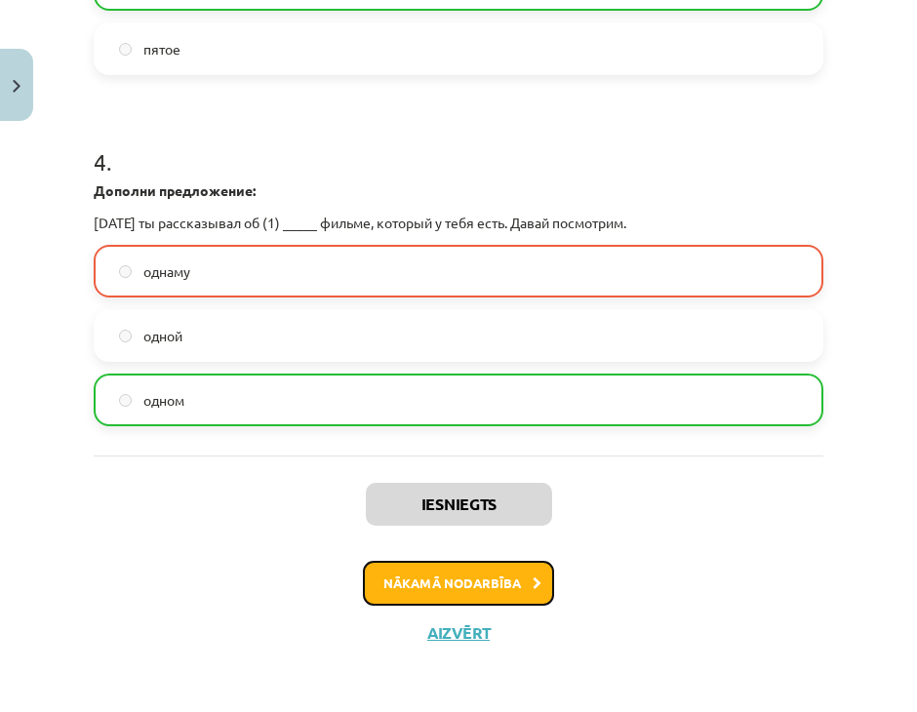
click at [509, 587] on button "Nākamā nodarbība" at bounding box center [458, 583] width 191 height 45
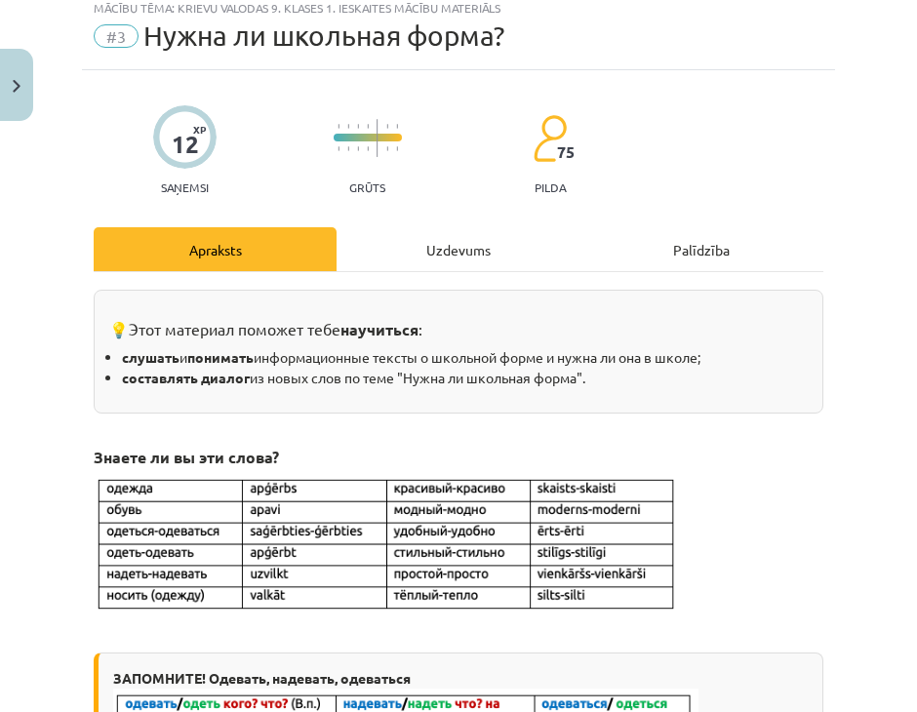
scroll to position [49, 0]
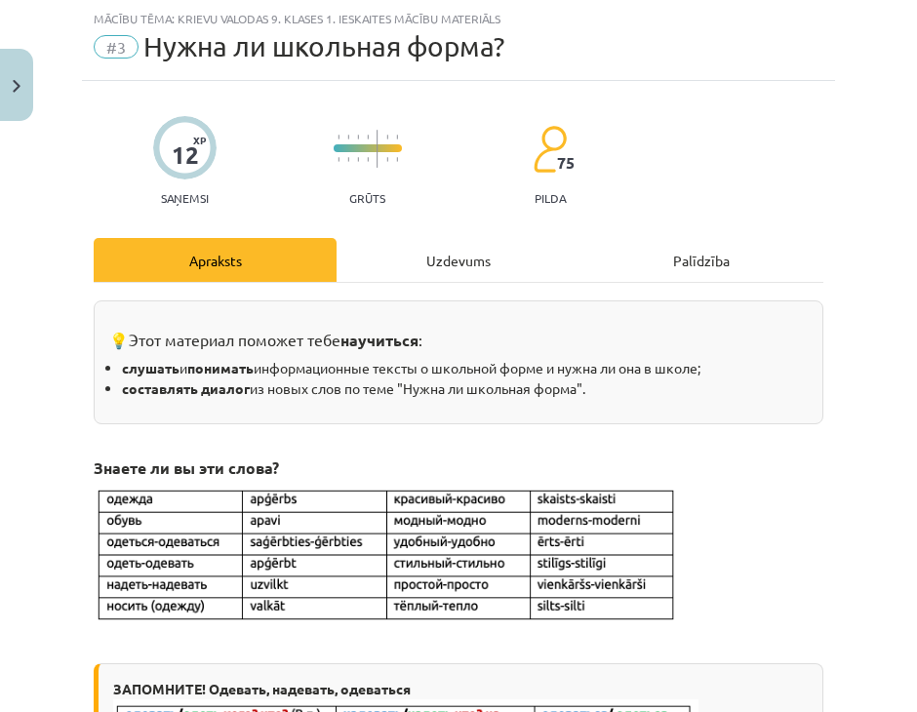
click at [456, 238] on div "Uzdevums" at bounding box center [457, 260] width 243 height 44
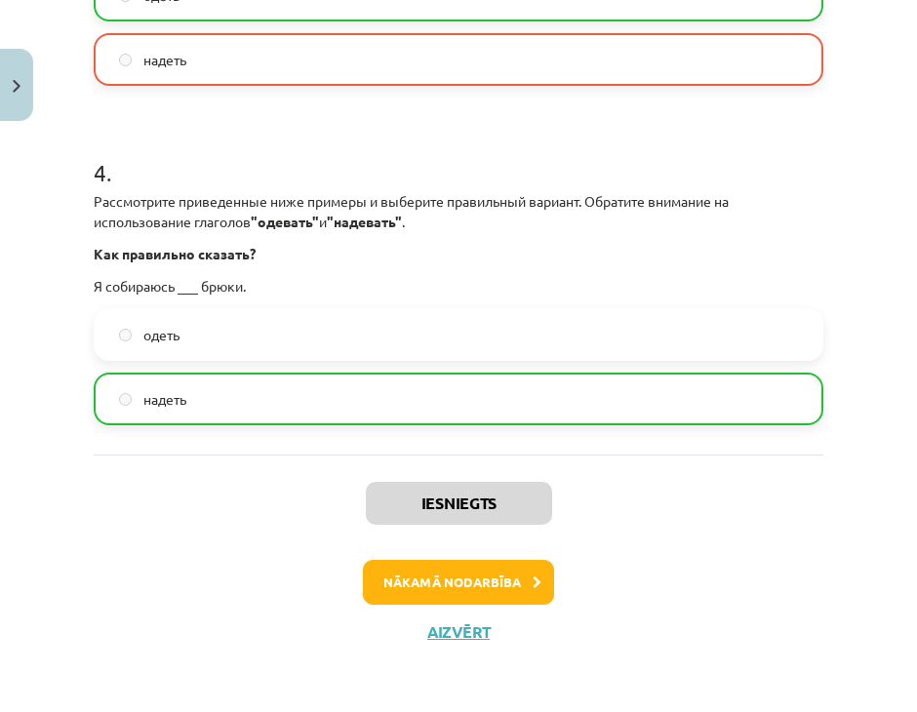
scroll to position [1306, 0]
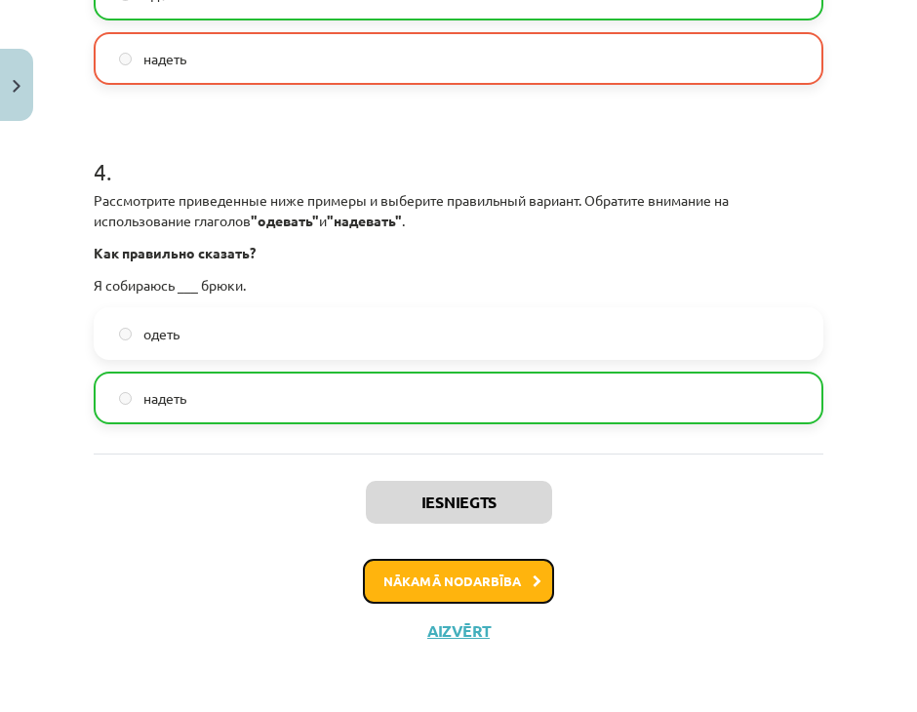
click at [510, 572] on button "Nākamā nodarbība" at bounding box center [458, 581] width 191 height 45
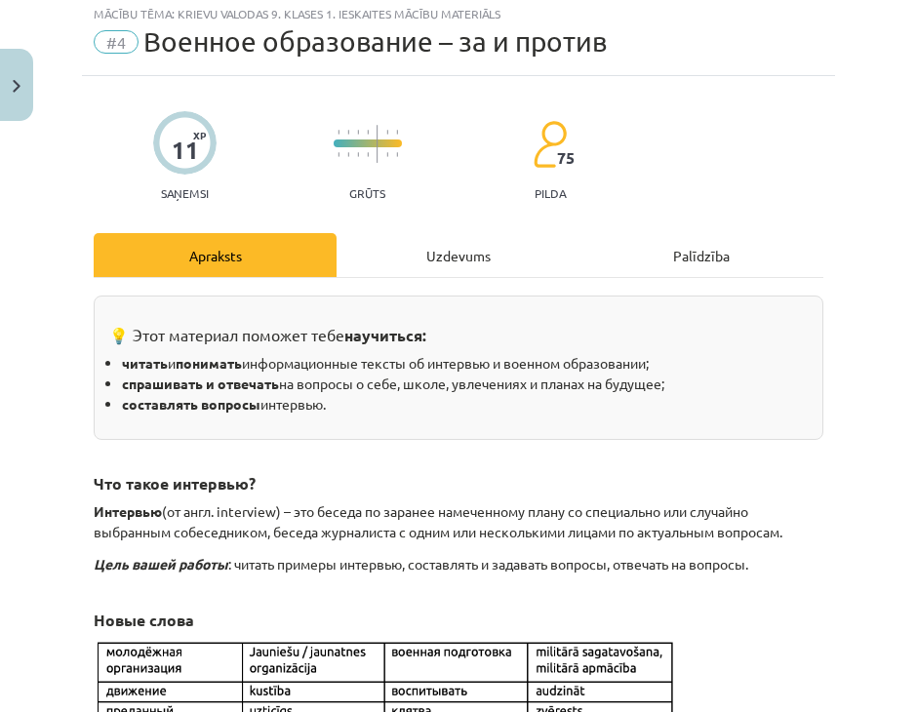
scroll to position [49, 0]
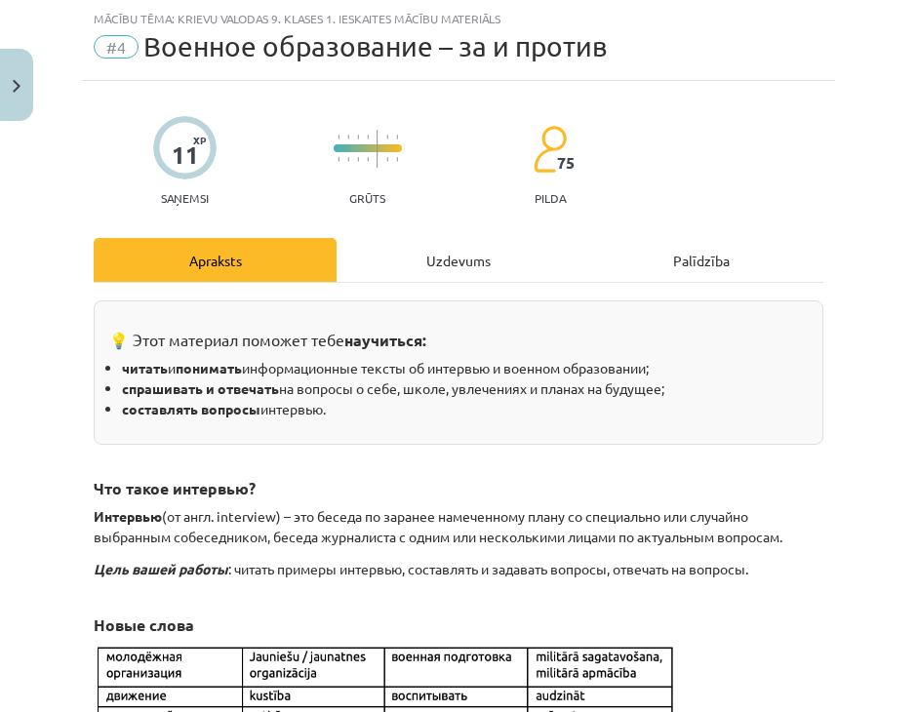
click at [468, 266] on div "Uzdevums" at bounding box center [457, 260] width 243 height 44
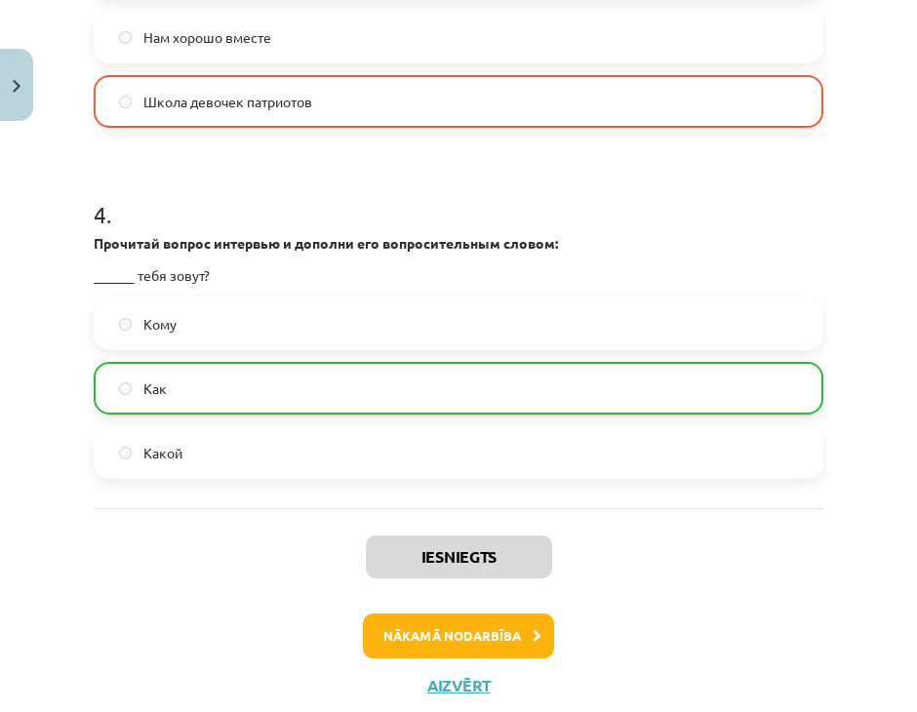
scroll to position [1732, 0]
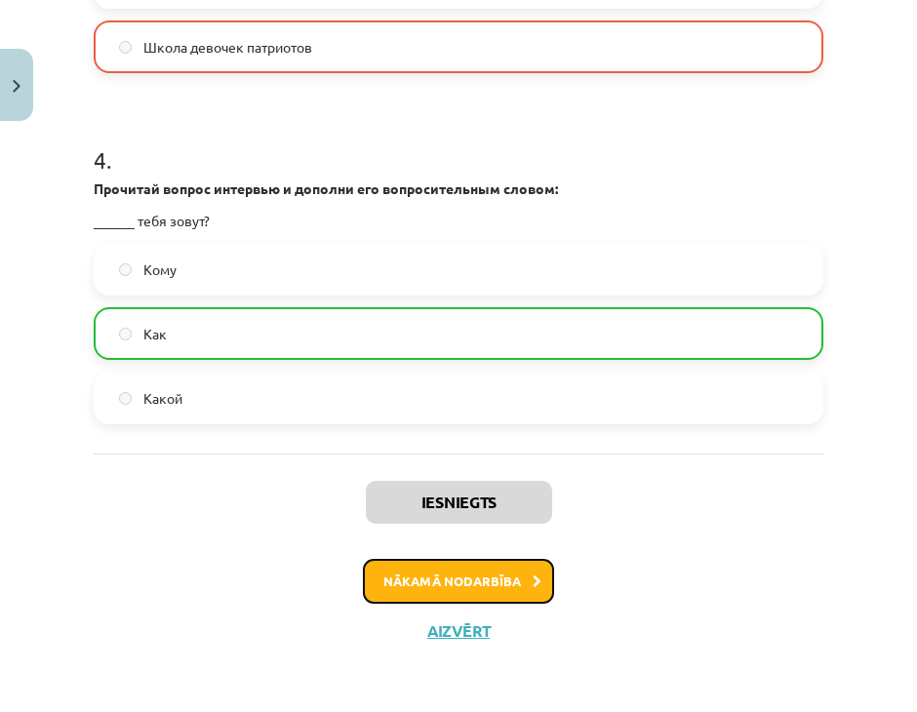
click at [484, 579] on button "Nākamā nodarbība" at bounding box center [458, 581] width 191 height 45
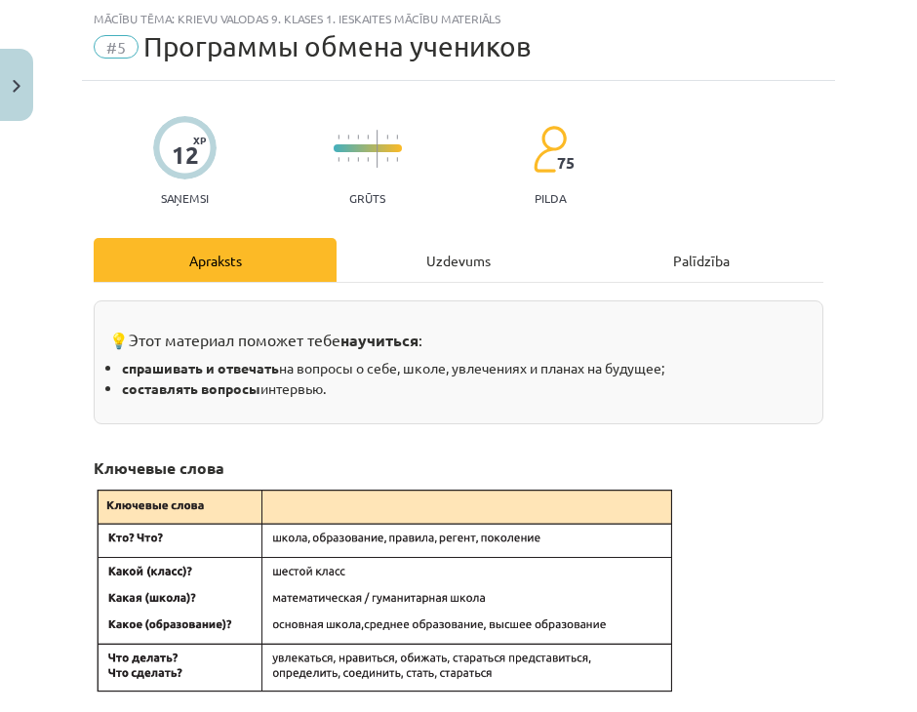
click at [410, 244] on div "Uzdevums" at bounding box center [457, 260] width 243 height 44
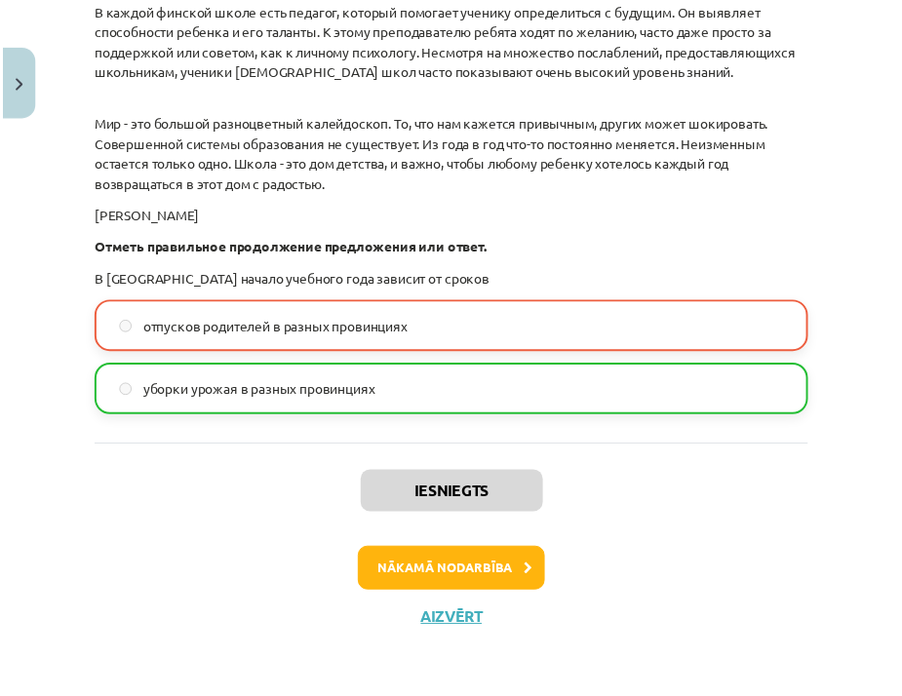
scroll to position [3405, 0]
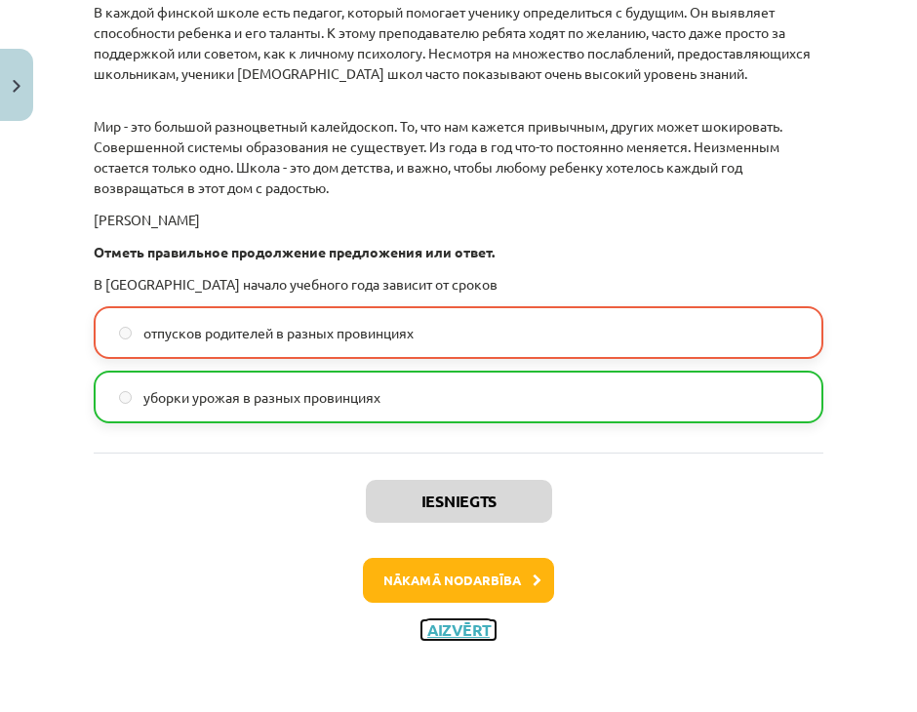
click at [457, 627] on button "Aizvērt" at bounding box center [458, 630] width 74 height 20
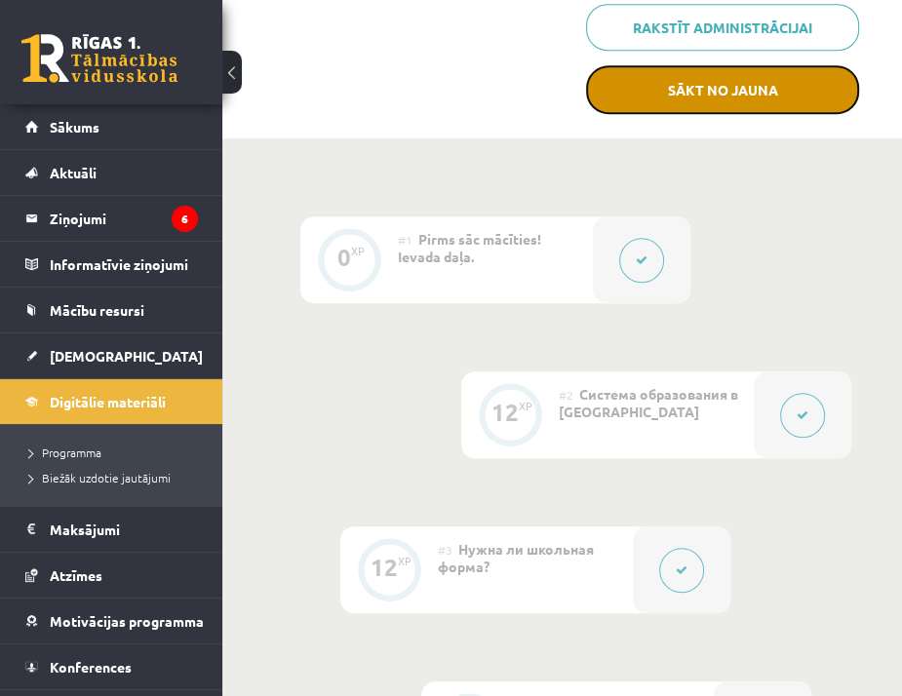
click at [744, 79] on button "Sākt no jauna" at bounding box center [722, 89] width 273 height 49
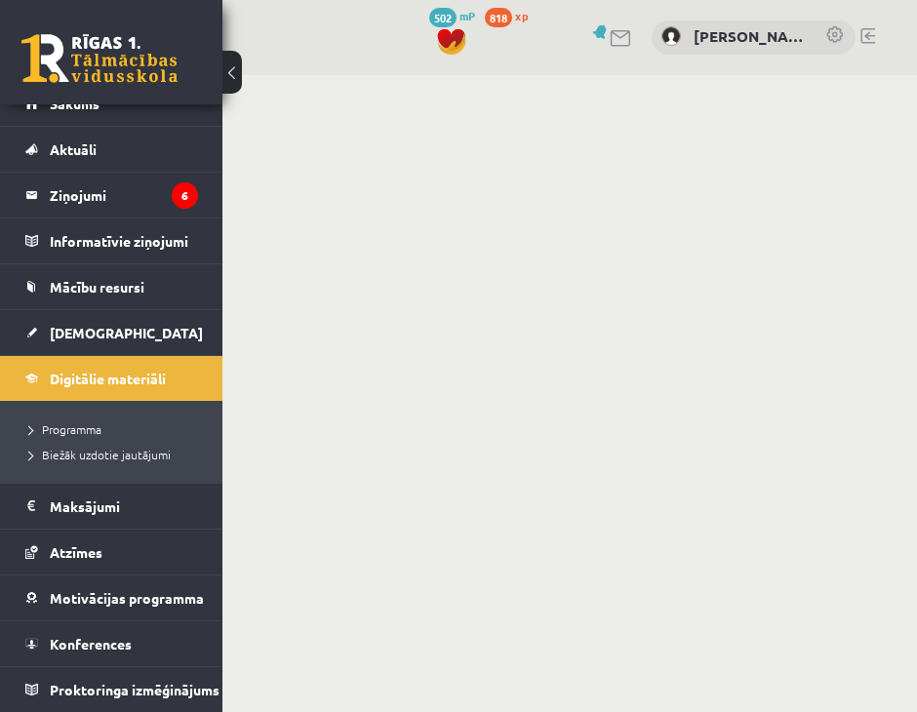
scroll to position [635, 0]
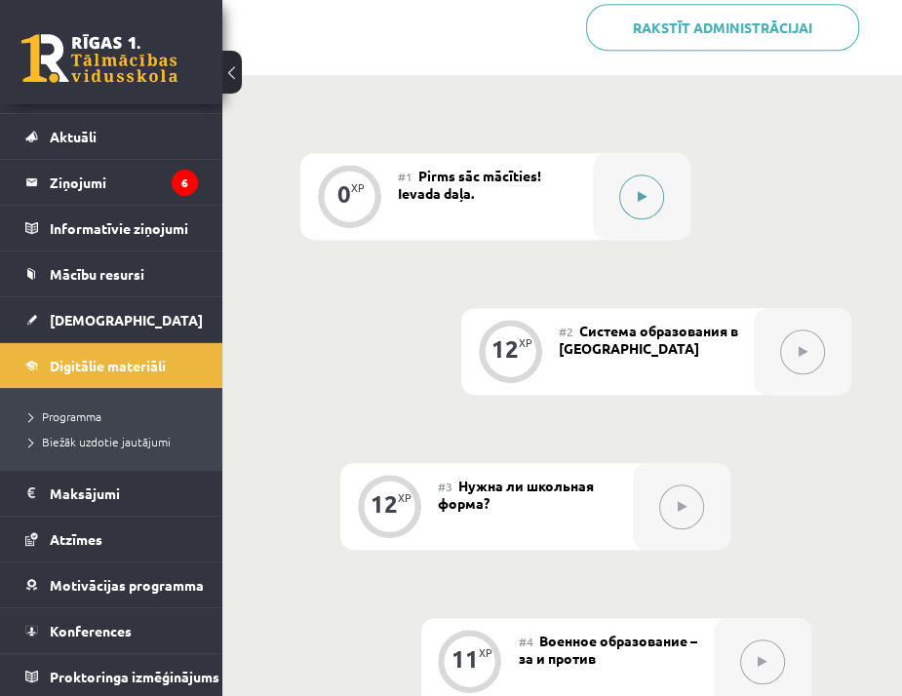
click at [649, 208] on button at bounding box center [641, 197] width 45 height 45
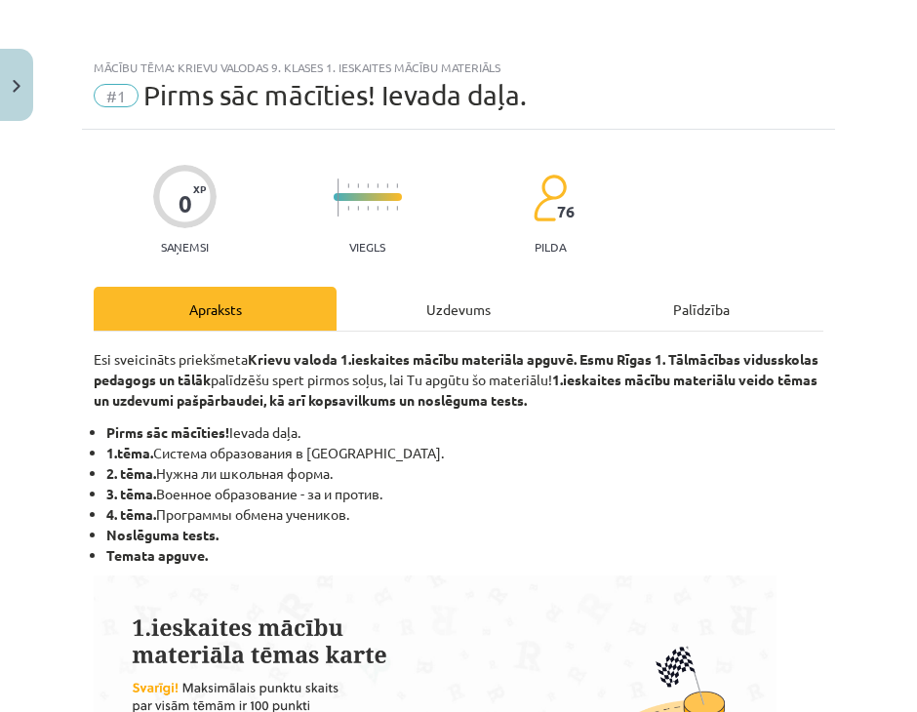
click at [475, 315] on div "Uzdevums" at bounding box center [457, 309] width 243 height 44
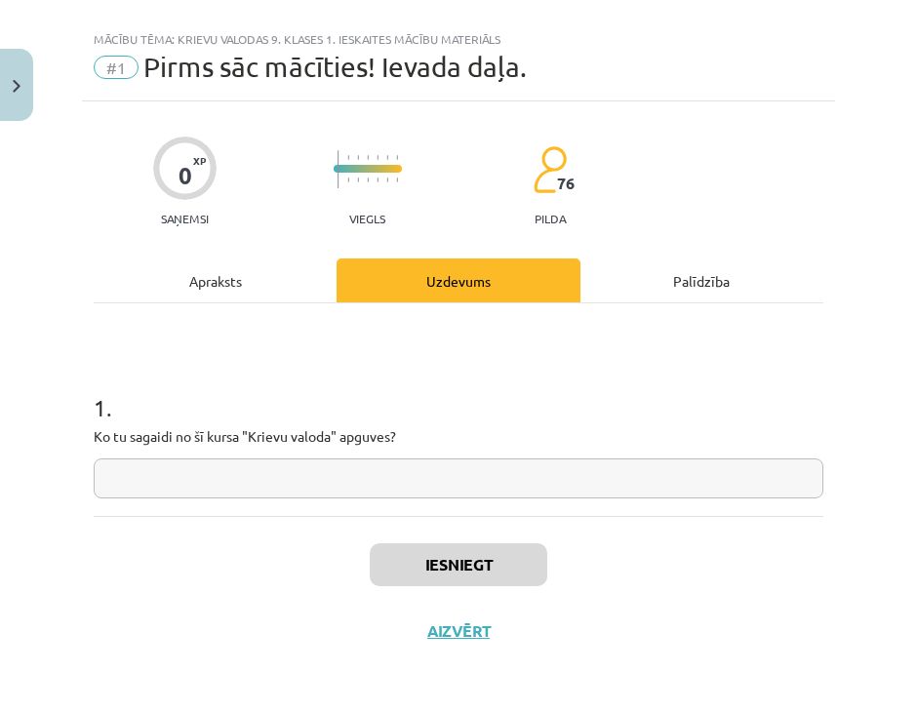
click at [339, 495] on input "text" at bounding box center [458, 478] width 729 height 40
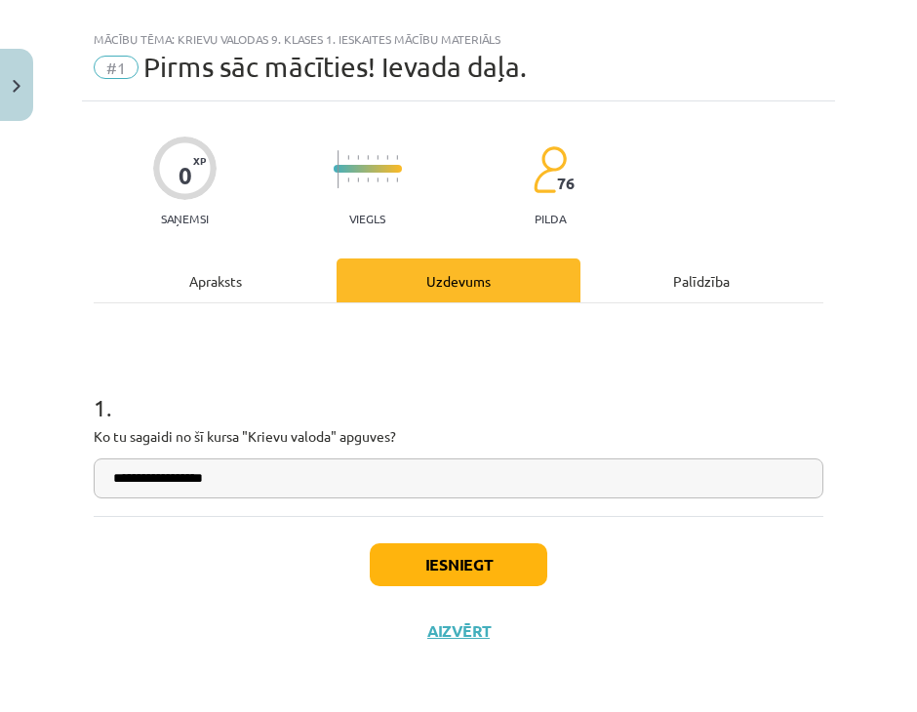
click at [121, 477] on input "**********" at bounding box center [458, 478] width 729 height 40
type input "**********"
click at [117, 477] on input "**********" at bounding box center [458, 478] width 729 height 40
click at [106, 479] on input "**********" at bounding box center [458, 478] width 729 height 40
type input "**********"
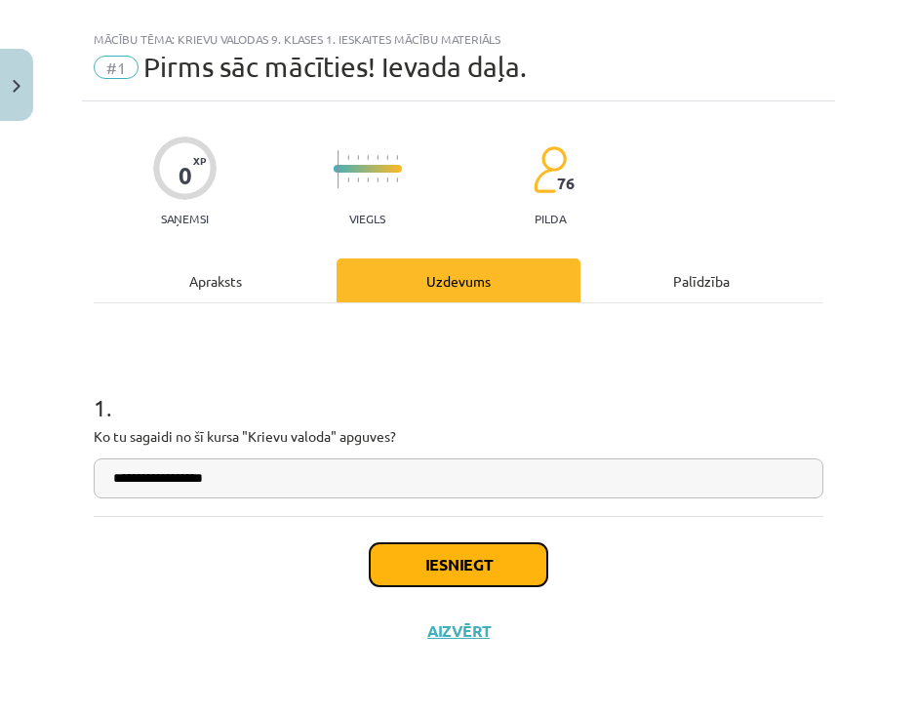
click at [480, 564] on button "Iesniegt" at bounding box center [458, 564] width 177 height 43
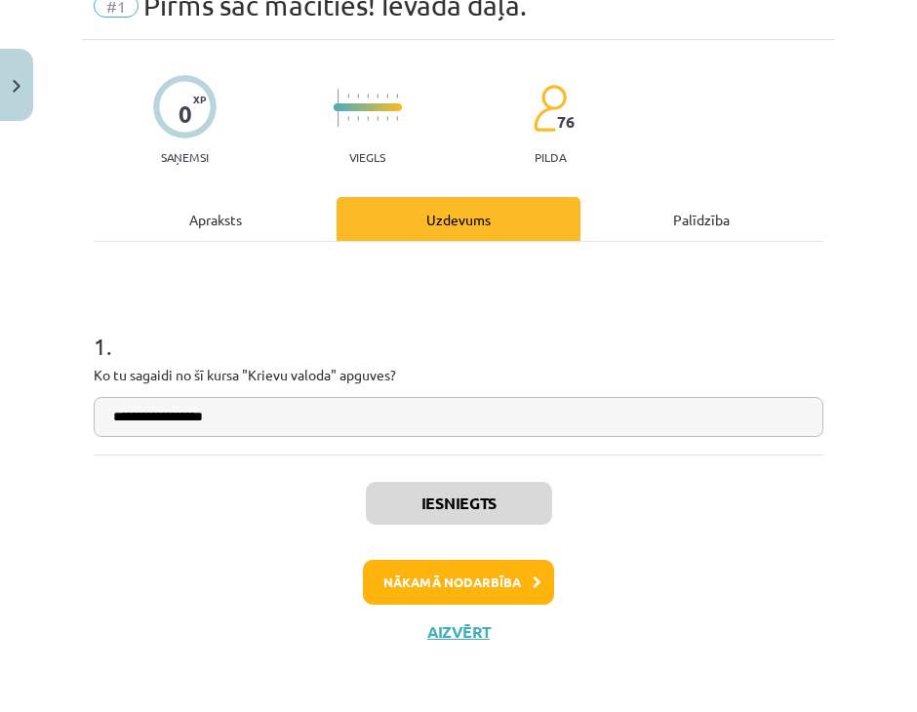
scroll to position [90, 0]
click at [507, 590] on button "Nākamā nodarbība" at bounding box center [458, 582] width 191 height 45
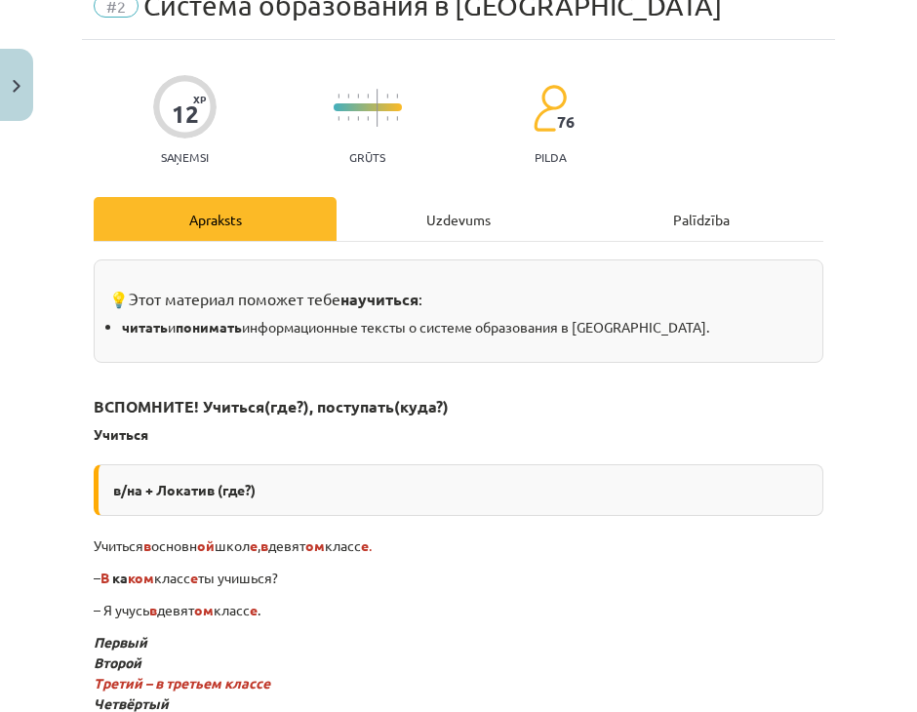
scroll to position [49, 0]
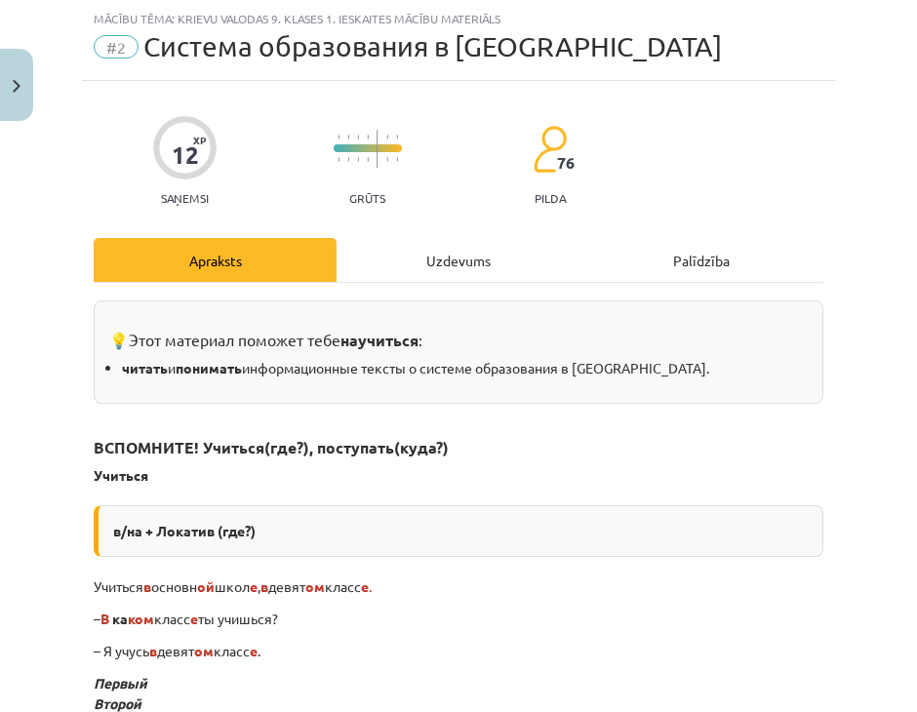
click at [440, 278] on div "Uzdevums" at bounding box center [457, 260] width 243 height 44
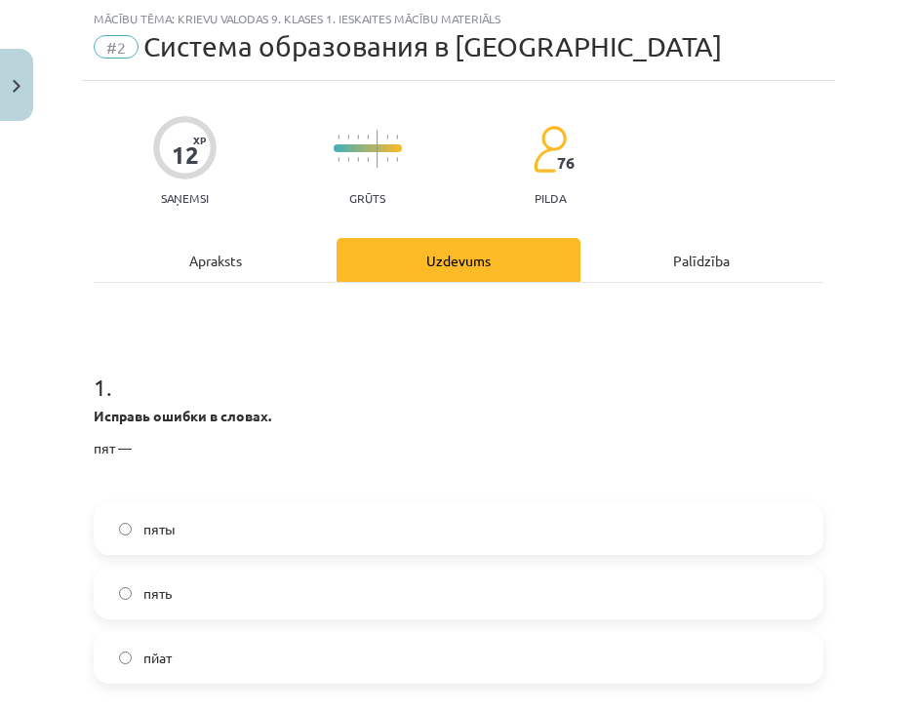
click at [208, 518] on label "пяты" at bounding box center [458, 528] width 725 height 49
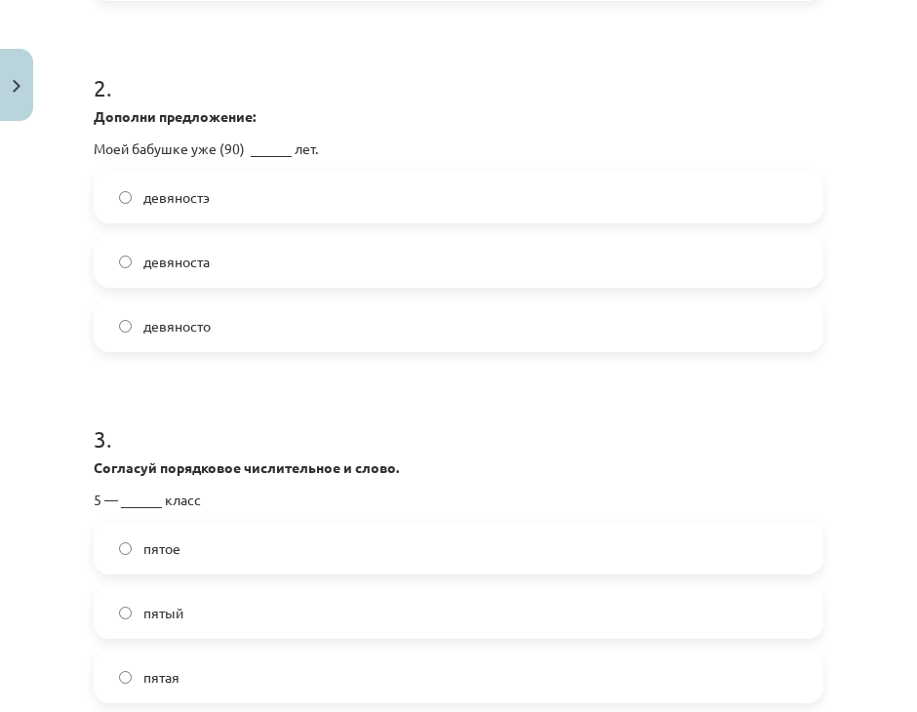
click at [347, 180] on label "девяностэ" at bounding box center [458, 197] width 725 height 49
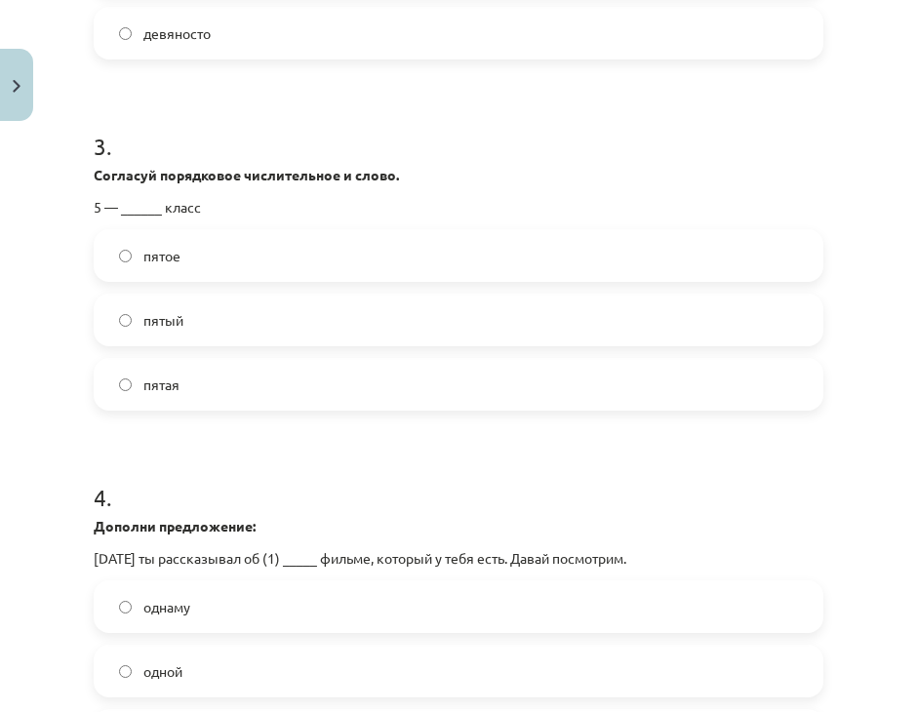
click at [284, 317] on label "пятый" at bounding box center [458, 319] width 725 height 49
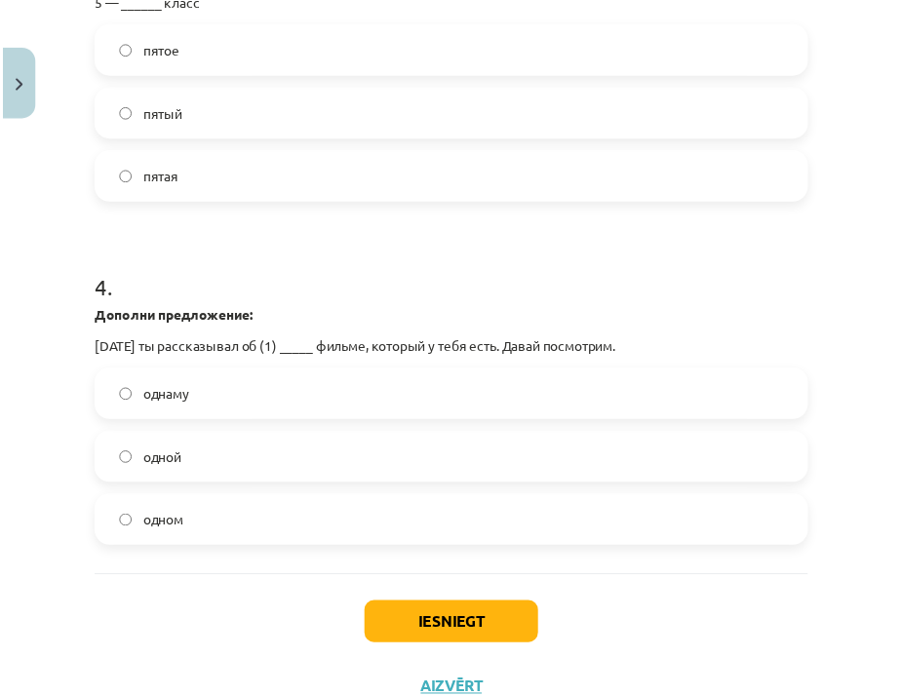
scroll to position [1299, 0]
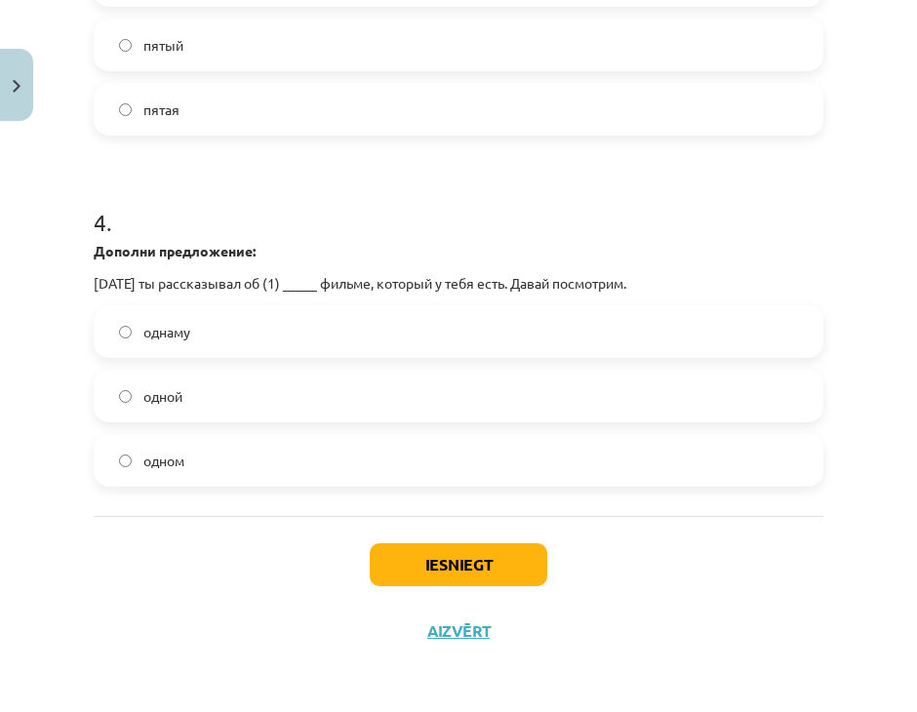
click at [288, 455] on label "одном" at bounding box center [458, 460] width 725 height 49
click at [470, 562] on button "Iesniegt" at bounding box center [458, 564] width 177 height 43
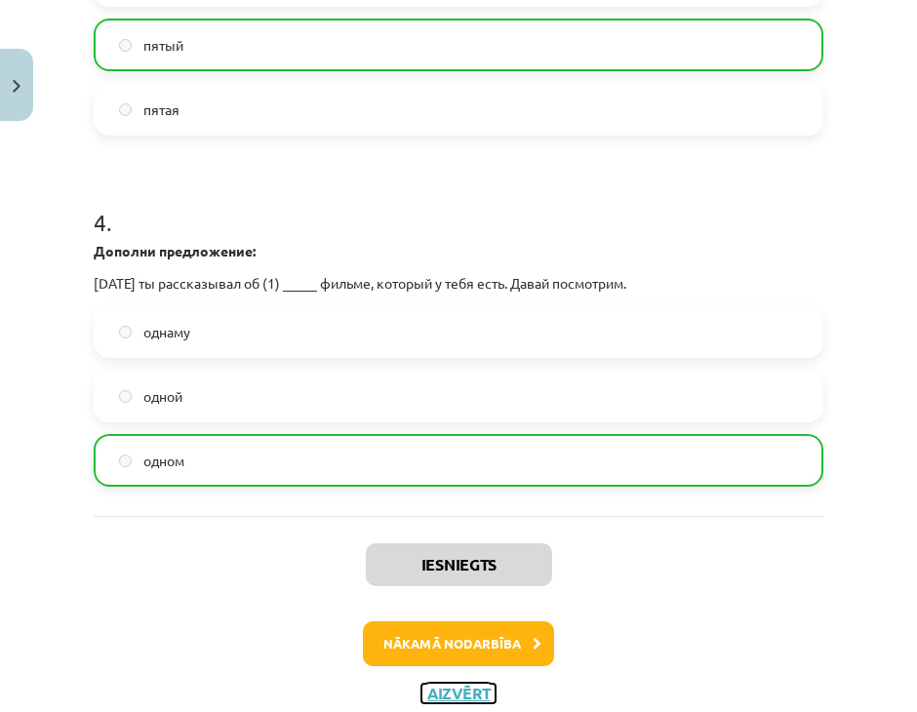
drag, startPoint x: 435, startPoint y: 465, endPoint x: 467, endPoint y: 690, distance: 227.5
click at [467, 690] on button "Aizvērt" at bounding box center [458, 693] width 74 height 20
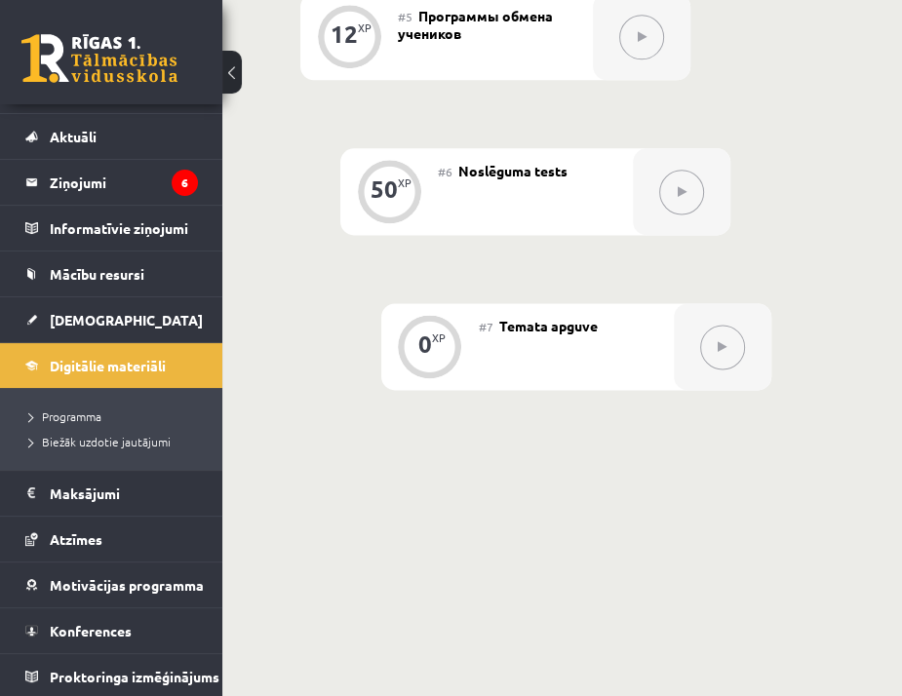
scroll to position [1512, 0]
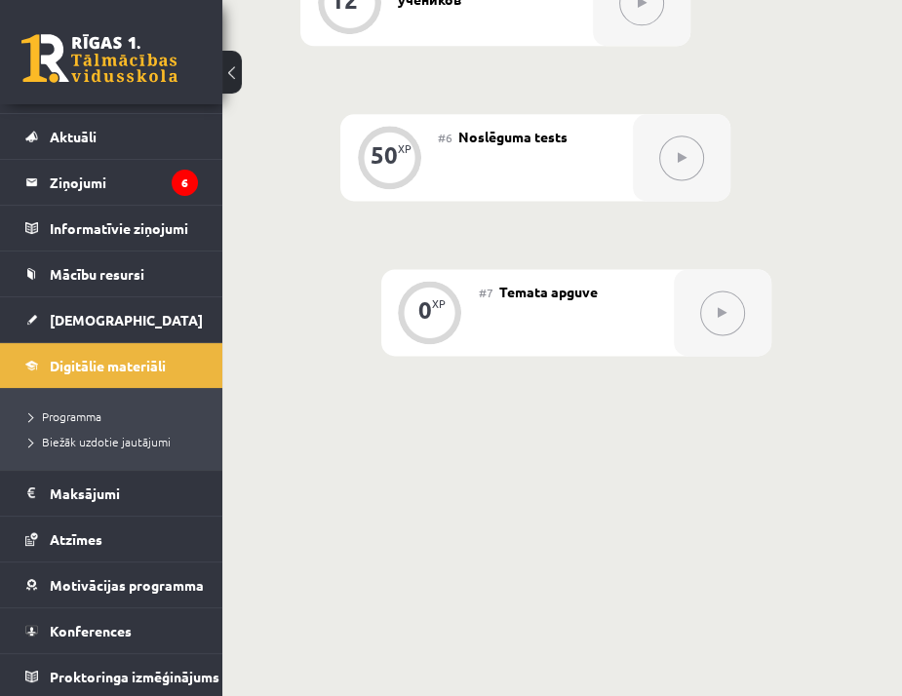
click at [683, 152] on icon at bounding box center [682, 158] width 9 height 12
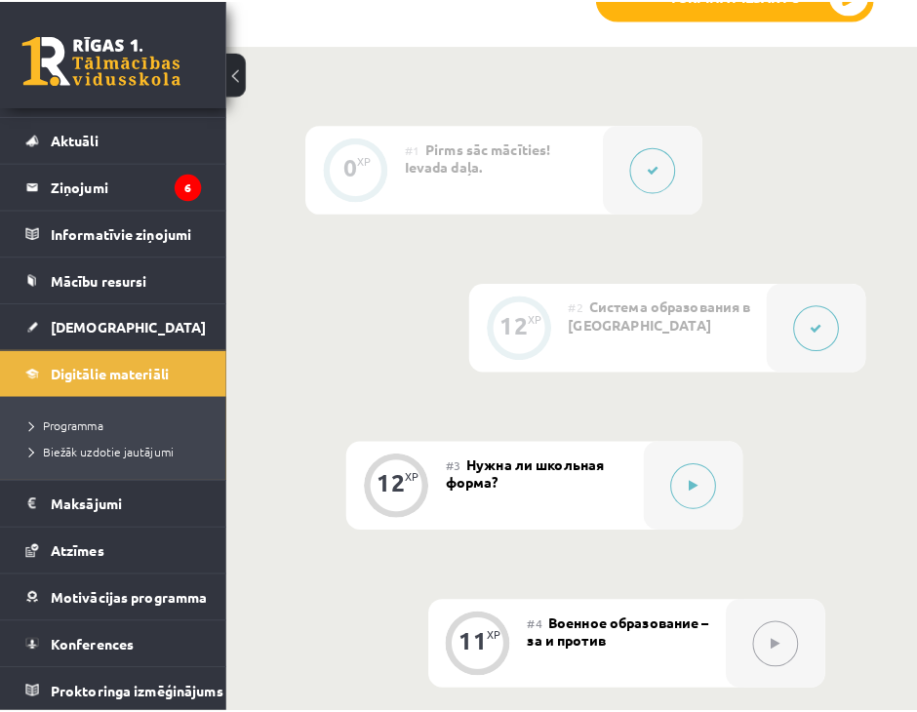
scroll to position [732, 0]
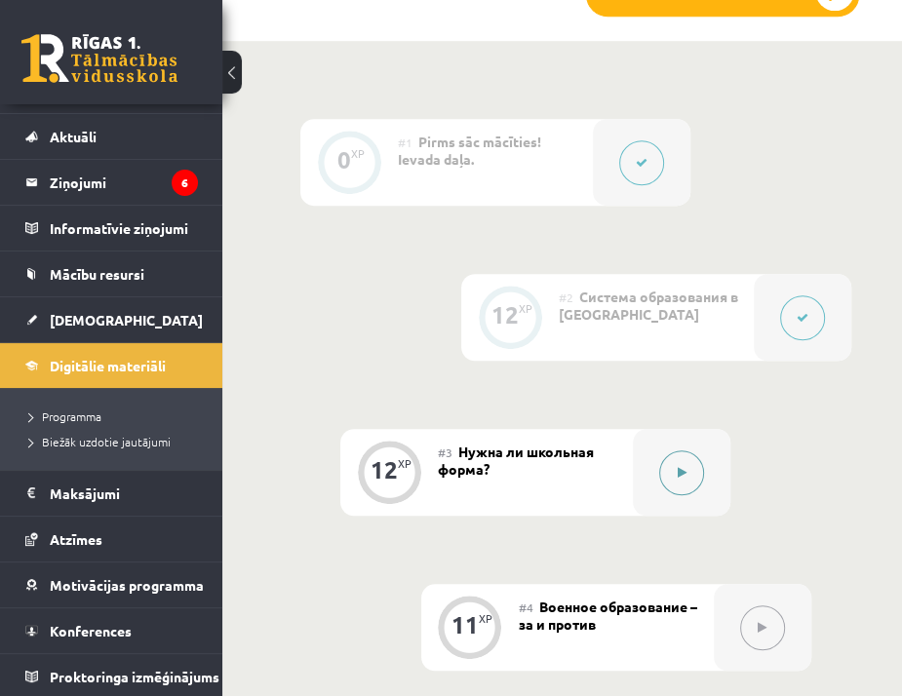
click at [696, 476] on button at bounding box center [681, 472] width 45 height 45
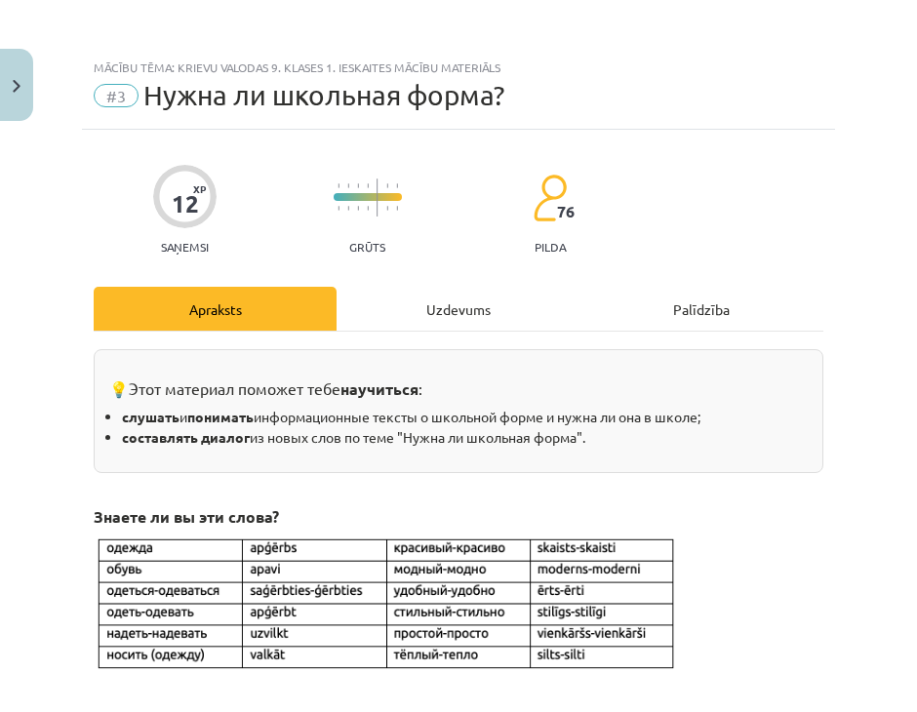
click at [413, 297] on div "Uzdevums" at bounding box center [457, 309] width 243 height 44
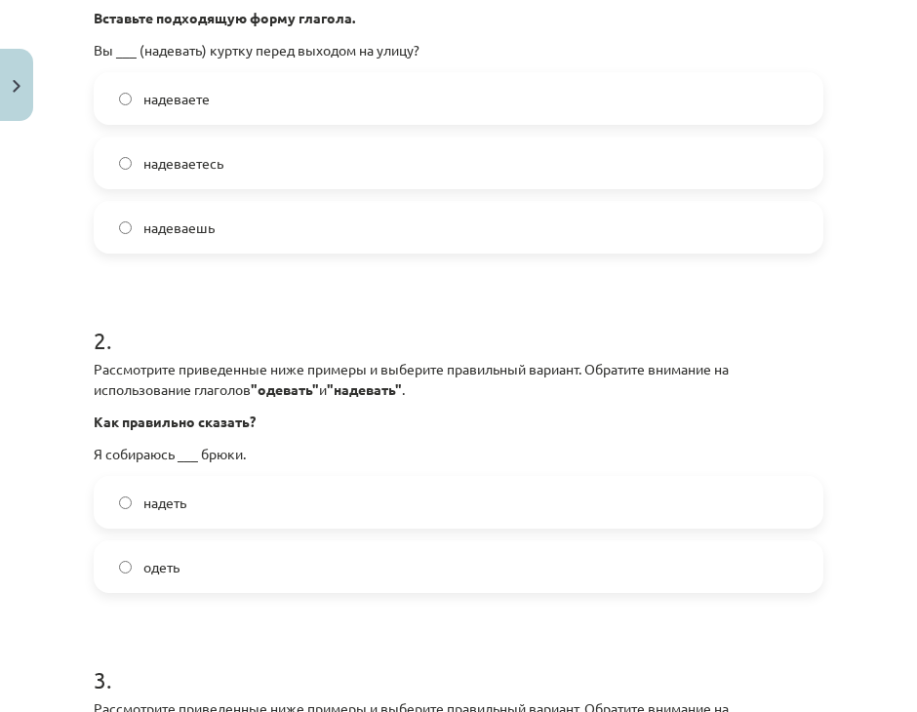
scroll to position [341, 0]
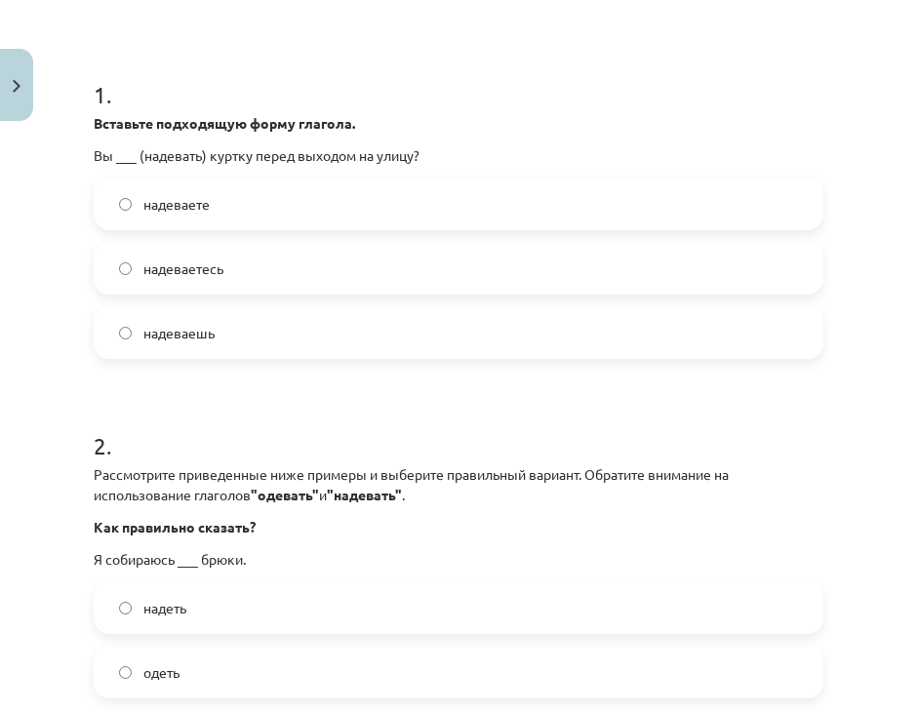
click at [282, 165] on div "1 . Вставьте подходящую форму глагола. Вы ___ (надевать) куртку перед выходом н…" at bounding box center [458, 203] width 729 height 312
click at [281, 194] on label "надеваете" at bounding box center [458, 203] width 725 height 49
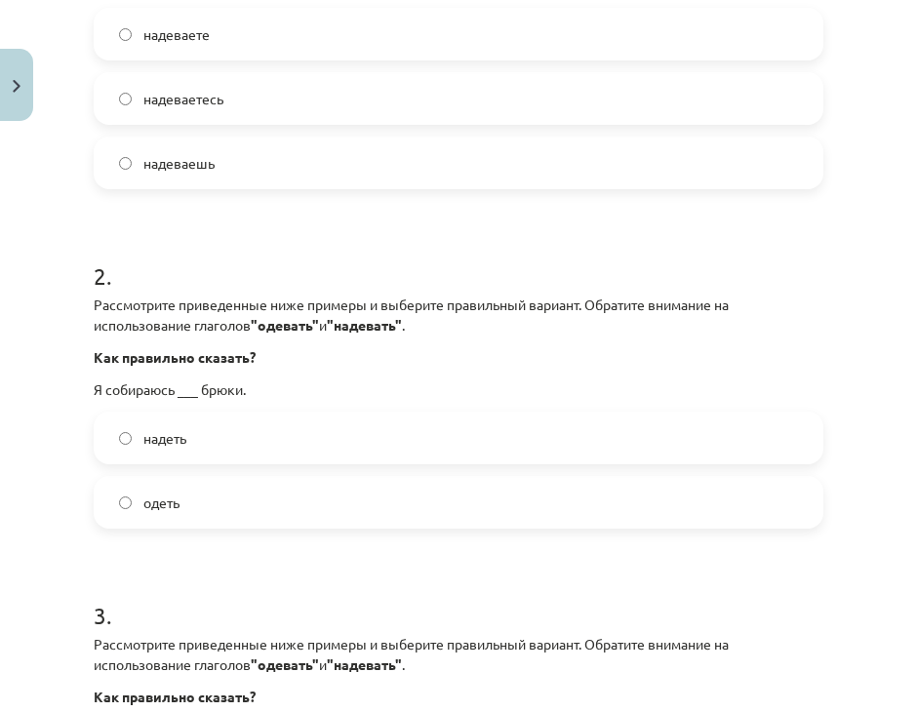
scroll to position [634, 0]
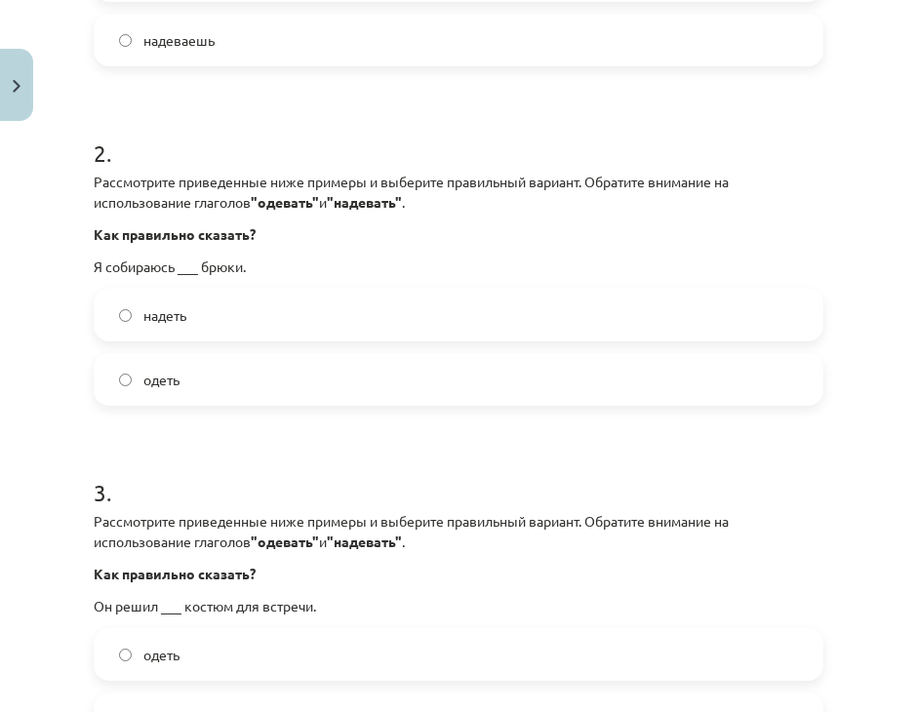
click at [208, 378] on label "одеть" at bounding box center [458, 379] width 725 height 49
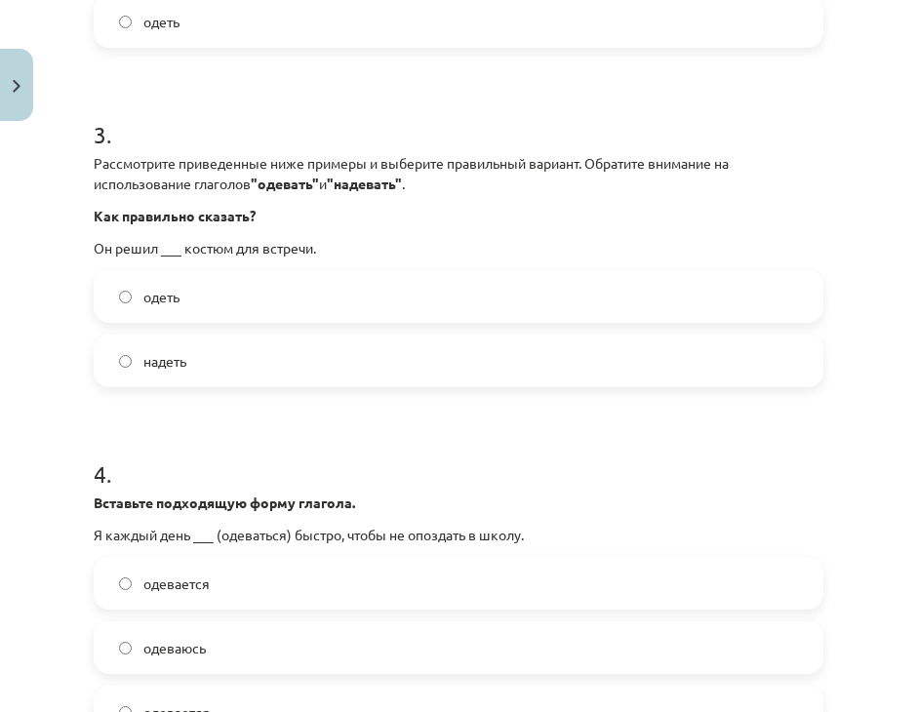
scroll to position [1121, 0]
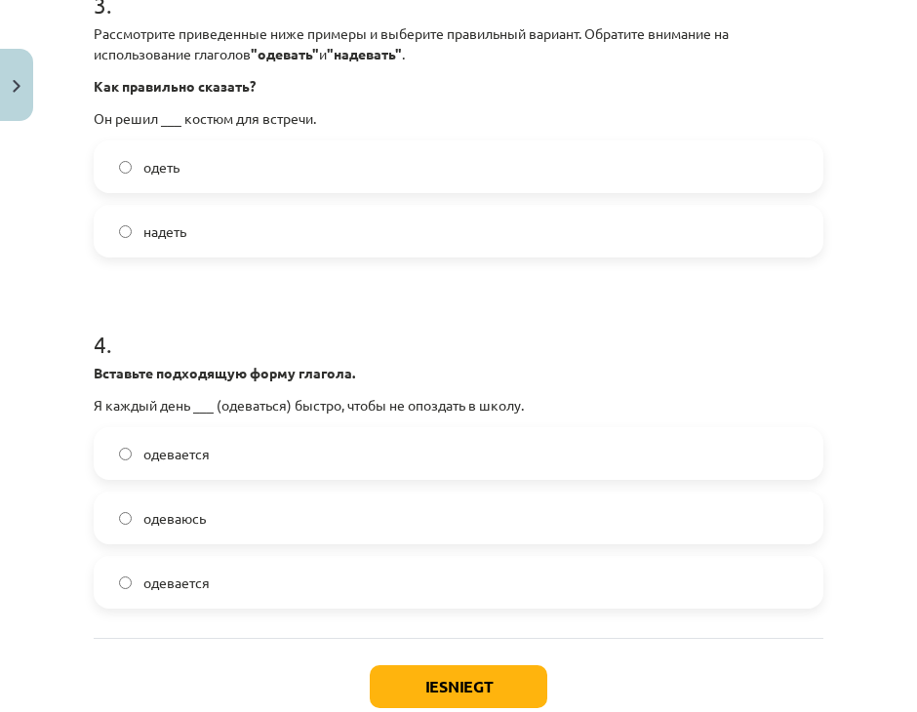
click at [197, 177] on label "одеть" at bounding box center [458, 166] width 725 height 49
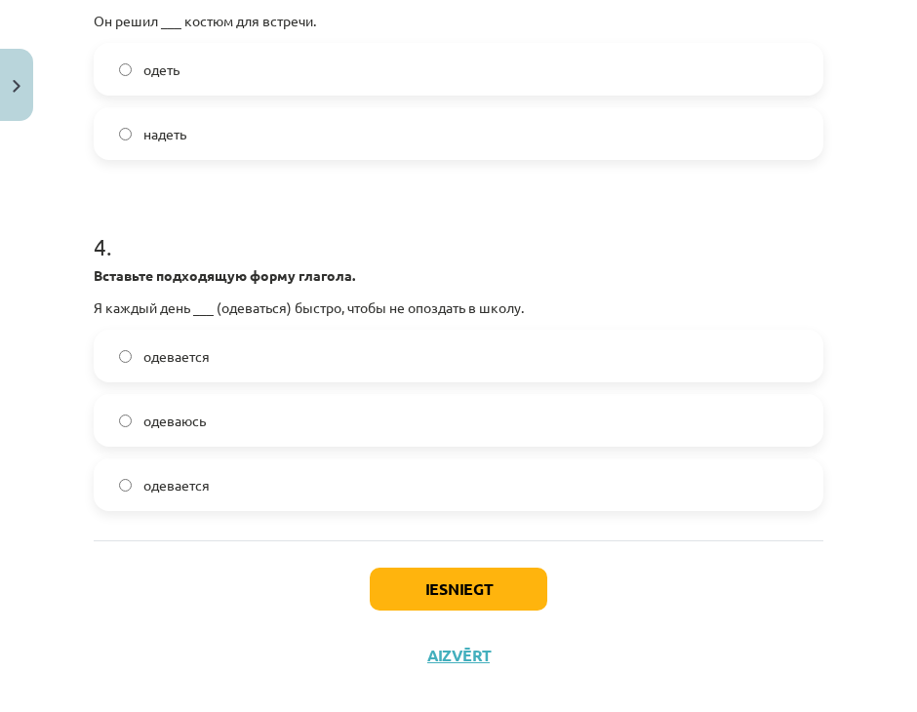
click at [261, 456] on div "одевается одеваюсь одевается" at bounding box center [458, 420] width 729 height 181
click at [289, 494] on label "одевается" at bounding box center [458, 484] width 725 height 49
click at [494, 583] on button "Iesniegt" at bounding box center [458, 588] width 177 height 43
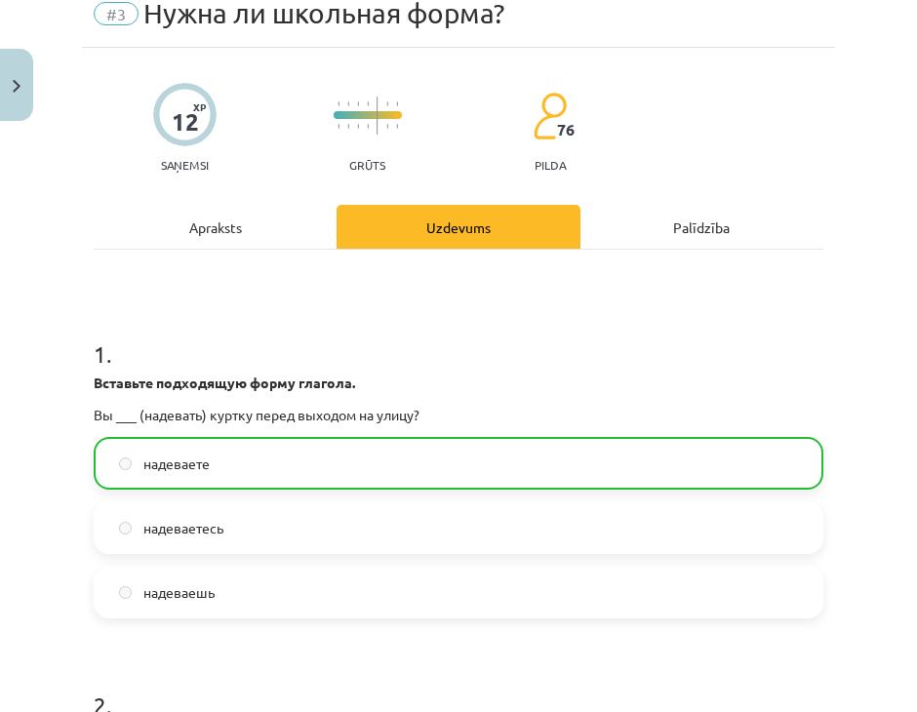
scroll to position [0, 0]
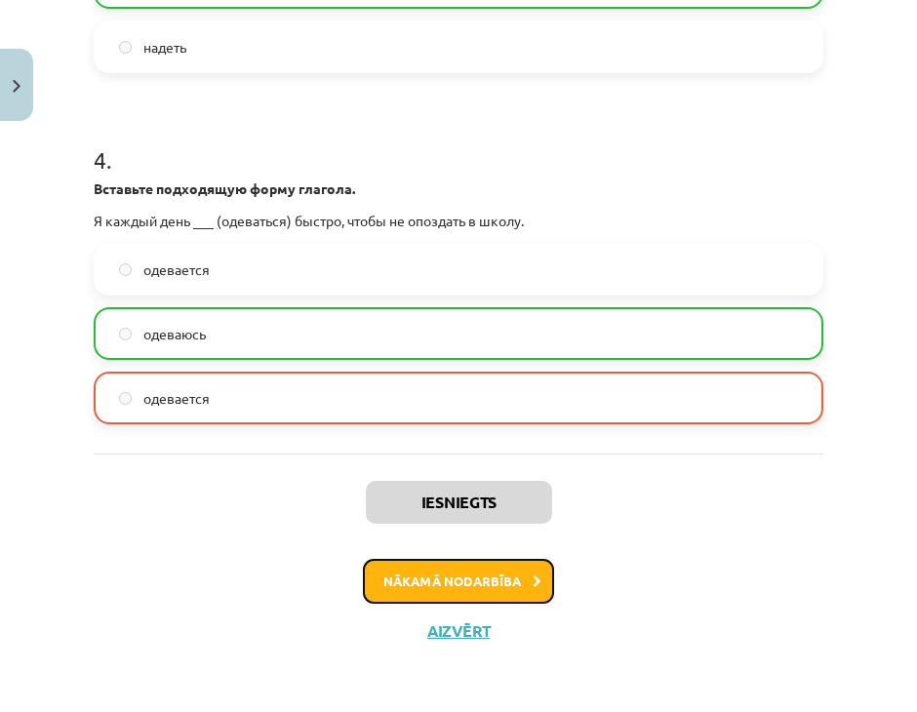
click at [482, 574] on button "Nākamā nodarbība" at bounding box center [458, 581] width 191 height 45
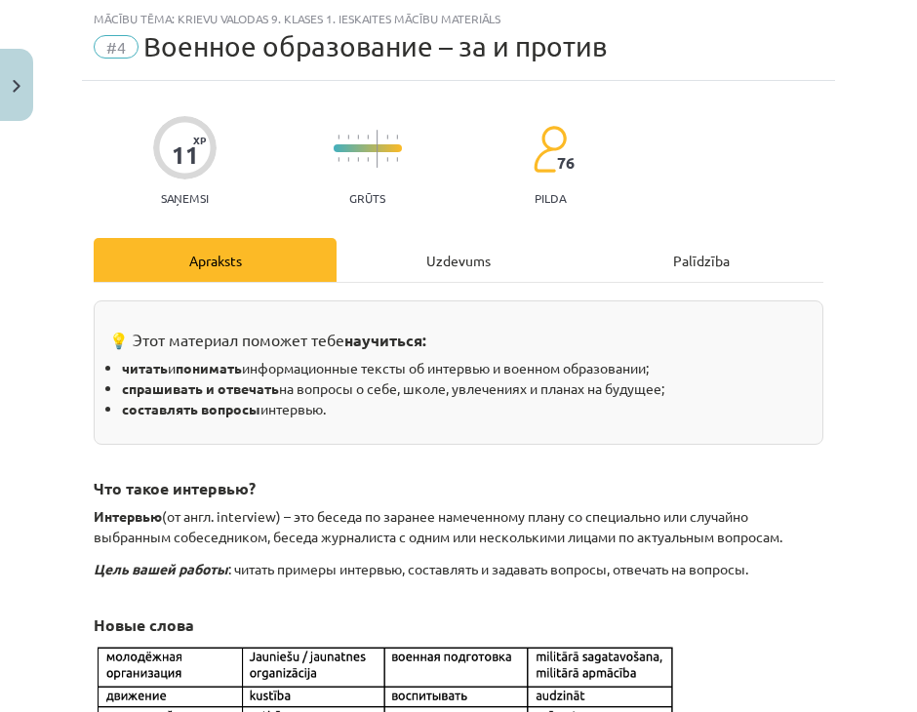
click at [437, 251] on div "Uzdevums" at bounding box center [457, 260] width 243 height 44
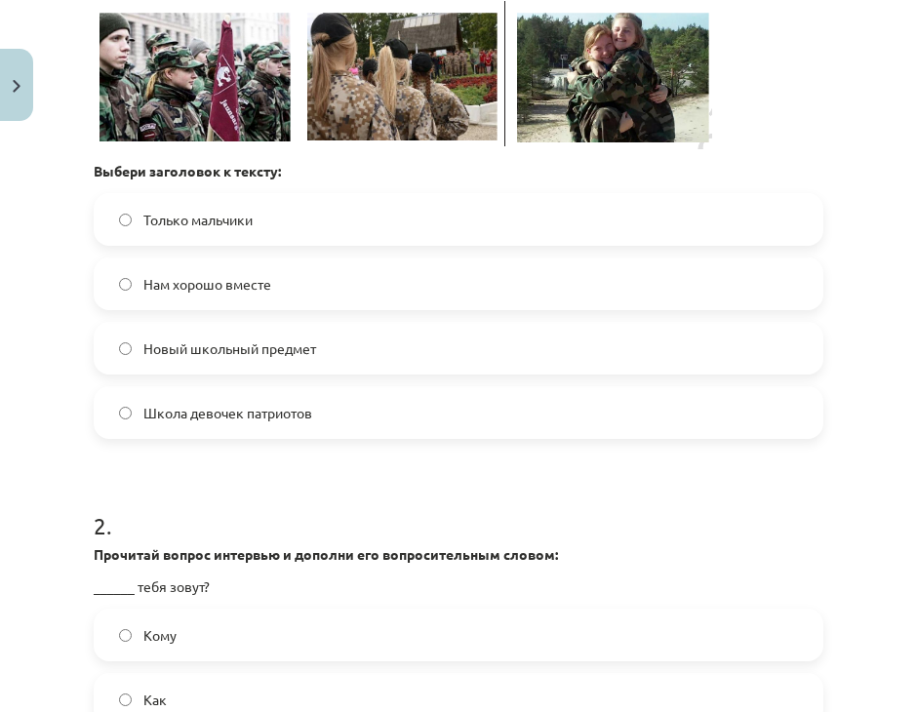
scroll to position [536, 0]
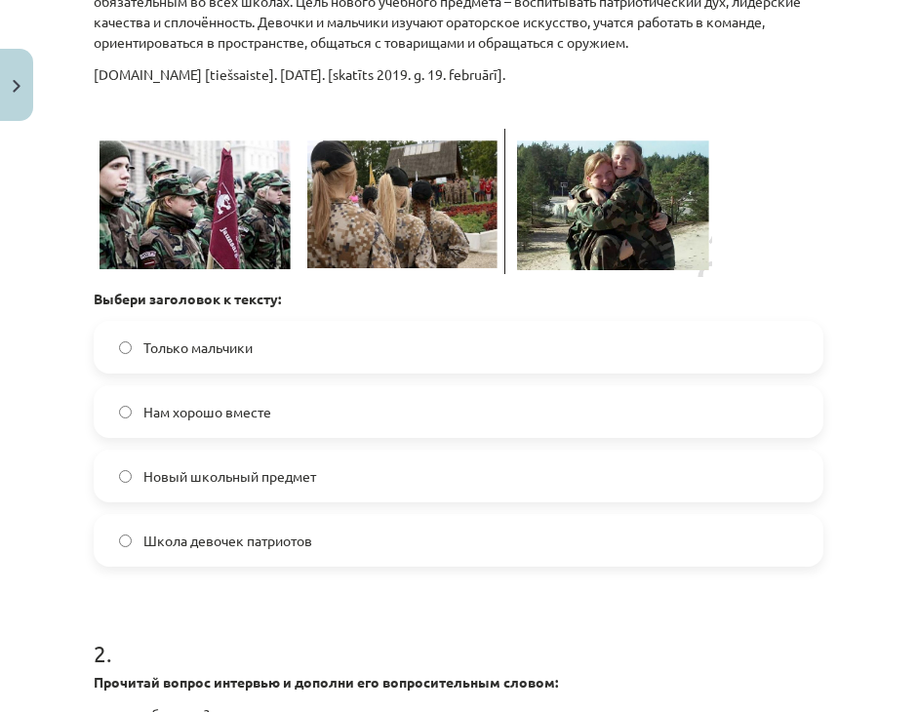
click at [363, 343] on label "Только мальчики" at bounding box center [458, 347] width 725 height 49
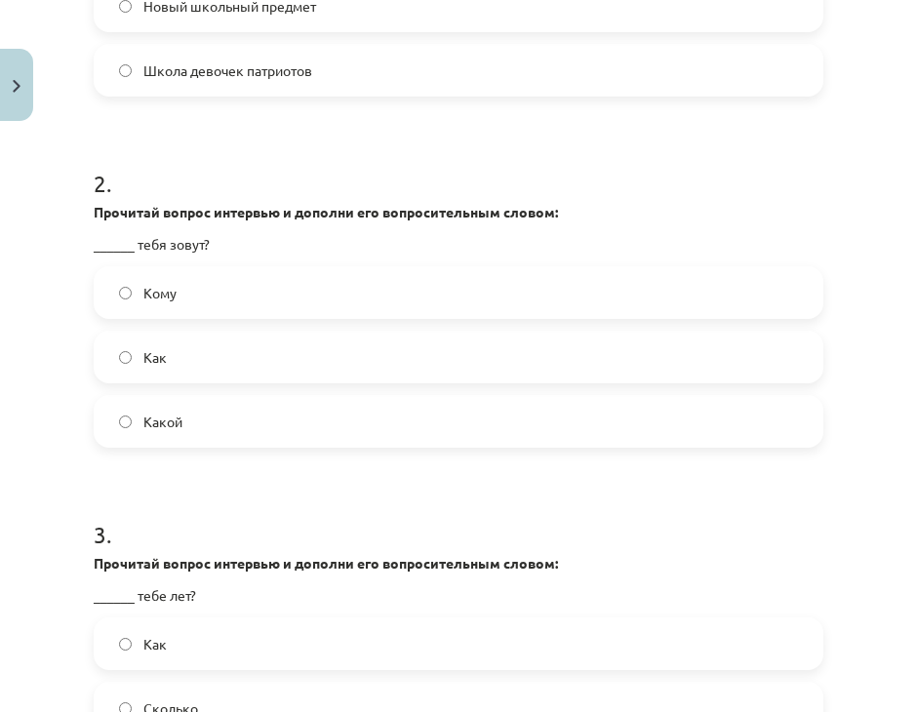
scroll to position [1024, 0]
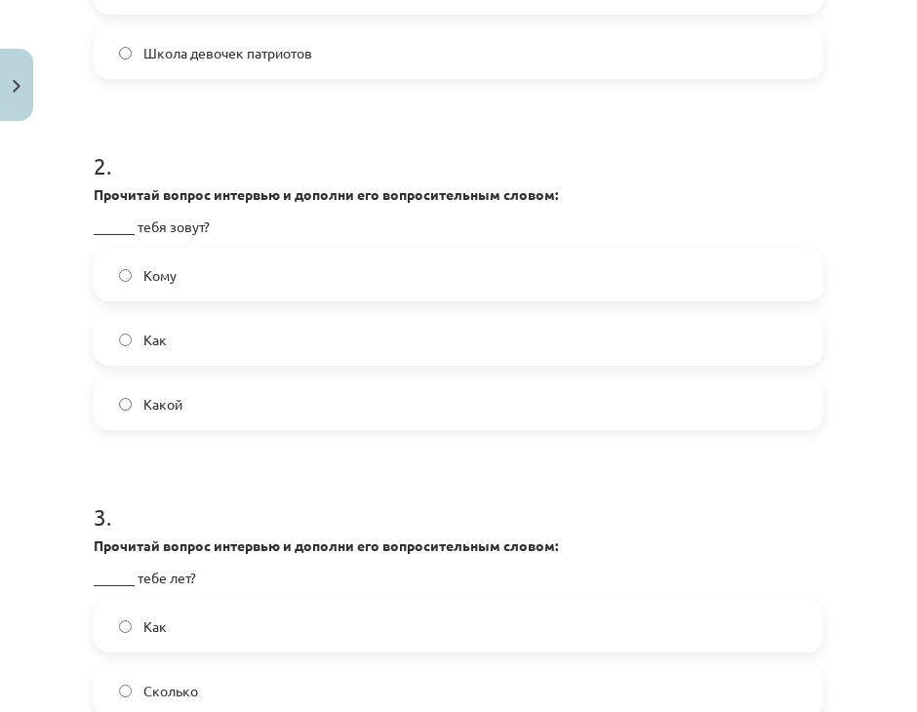
click at [372, 336] on label "Как" at bounding box center [458, 339] width 725 height 49
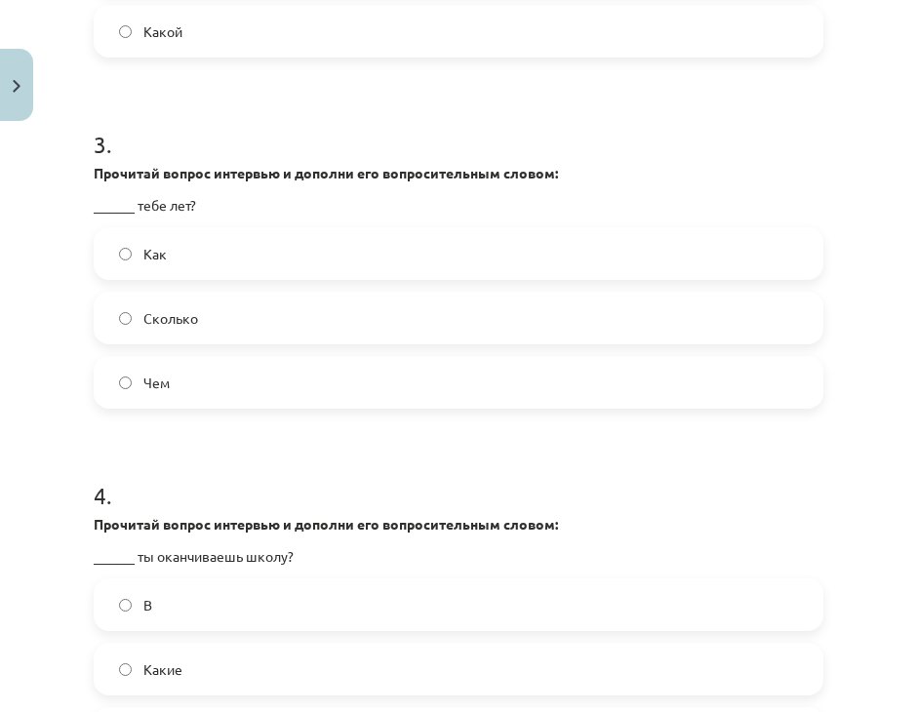
scroll to position [1511, 0]
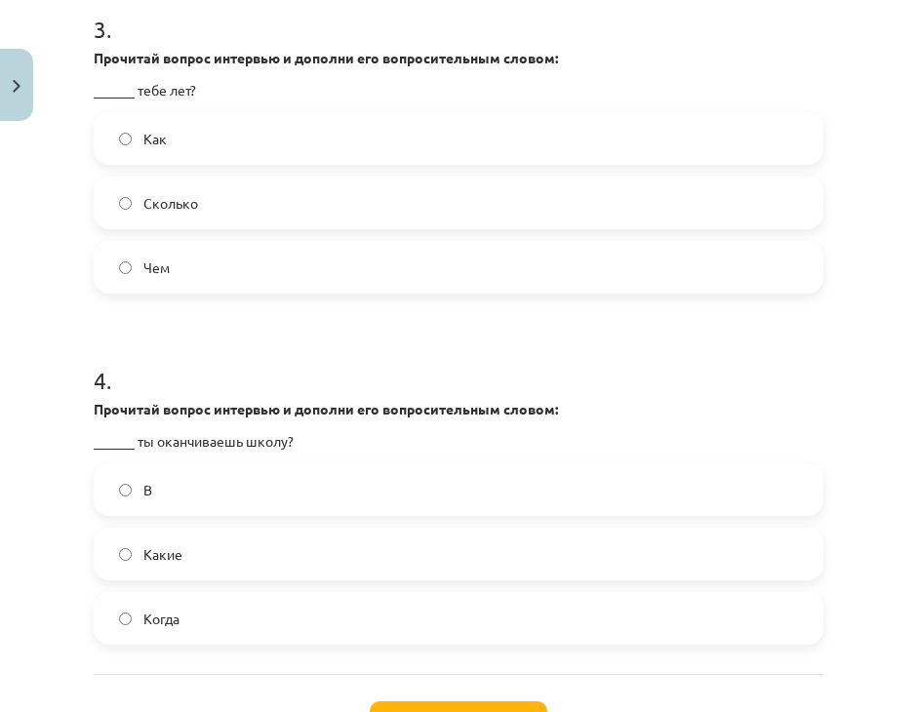
click at [310, 138] on label "Как" at bounding box center [458, 138] width 725 height 49
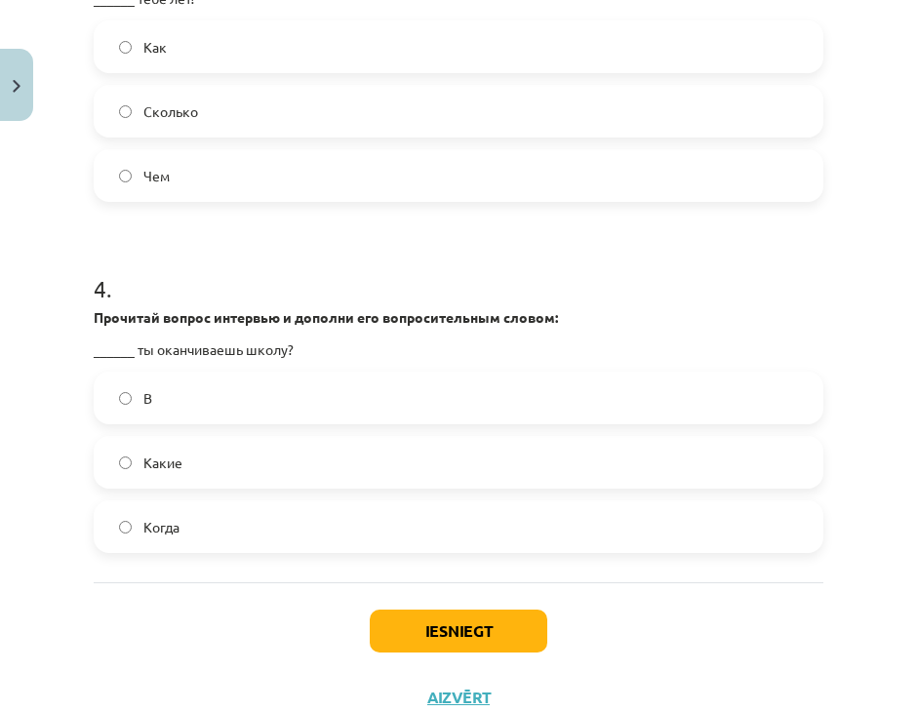
scroll to position [1669, 0]
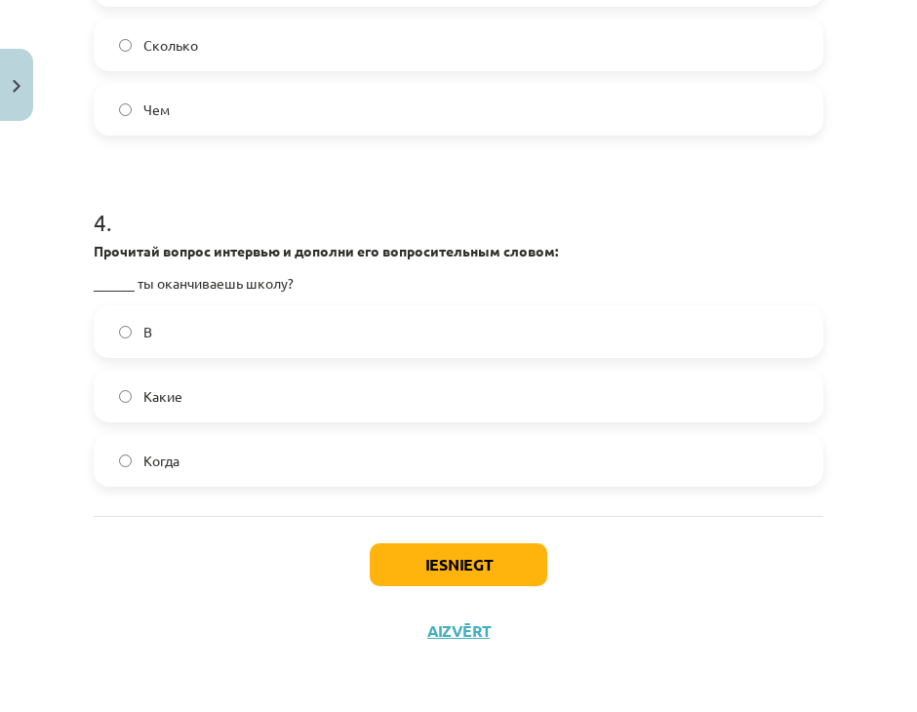
click at [314, 455] on label "Когда" at bounding box center [458, 460] width 725 height 49
click at [316, 387] on label "Какие" at bounding box center [458, 395] width 725 height 49
click at [445, 574] on button "Iesniegt" at bounding box center [458, 564] width 177 height 43
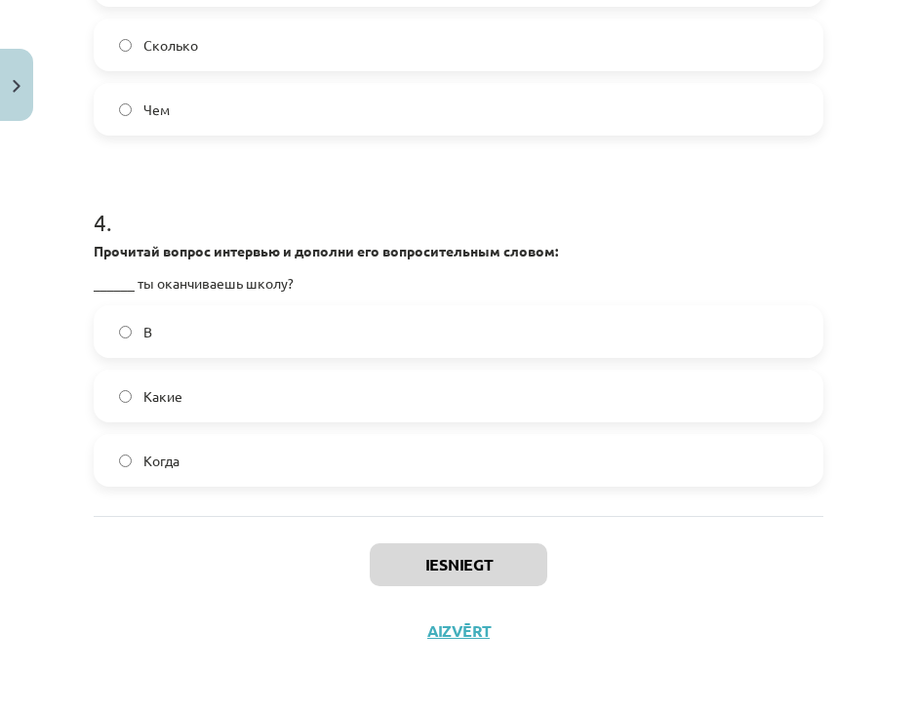
click at [301, 322] on label "В" at bounding box center [458, 331] width 725 height 49
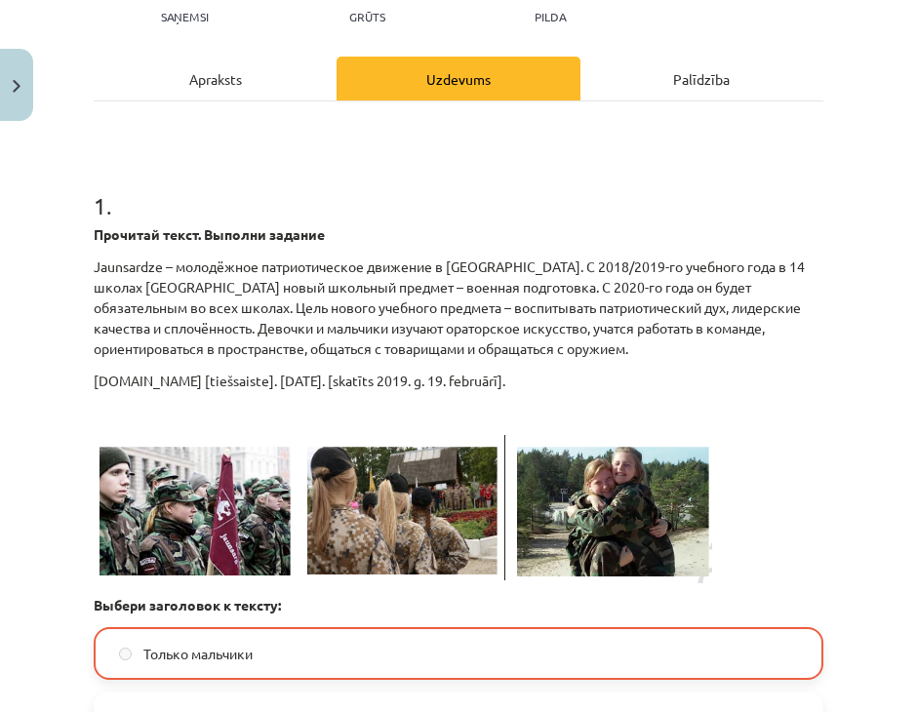
scroll to position [0, 0]
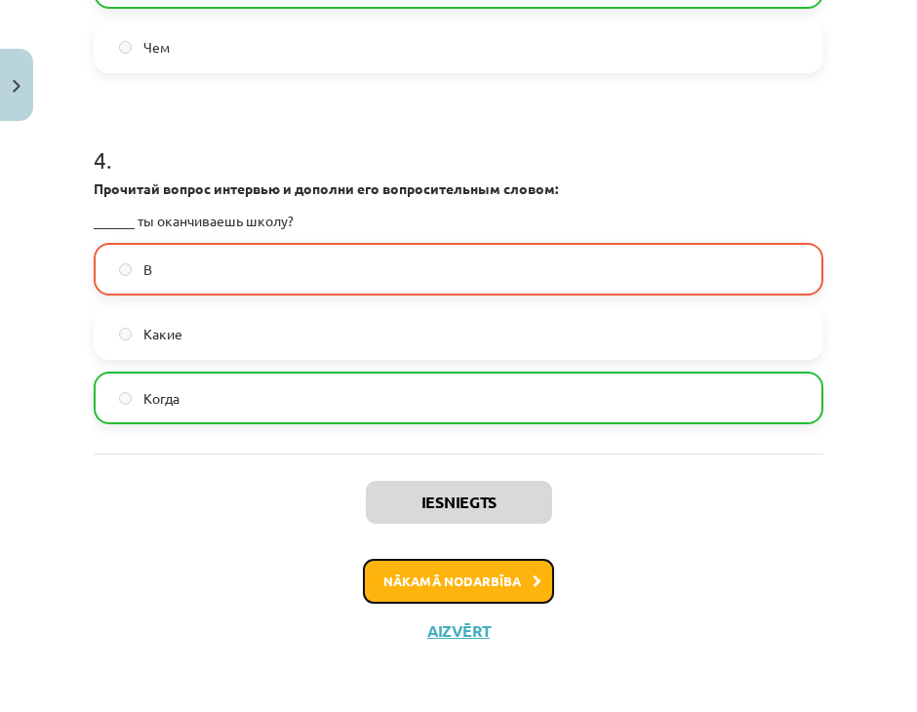
click at [449, 581] on button "Nākamā nodarbība" at bounding box center [458, 581] width 191 height 45
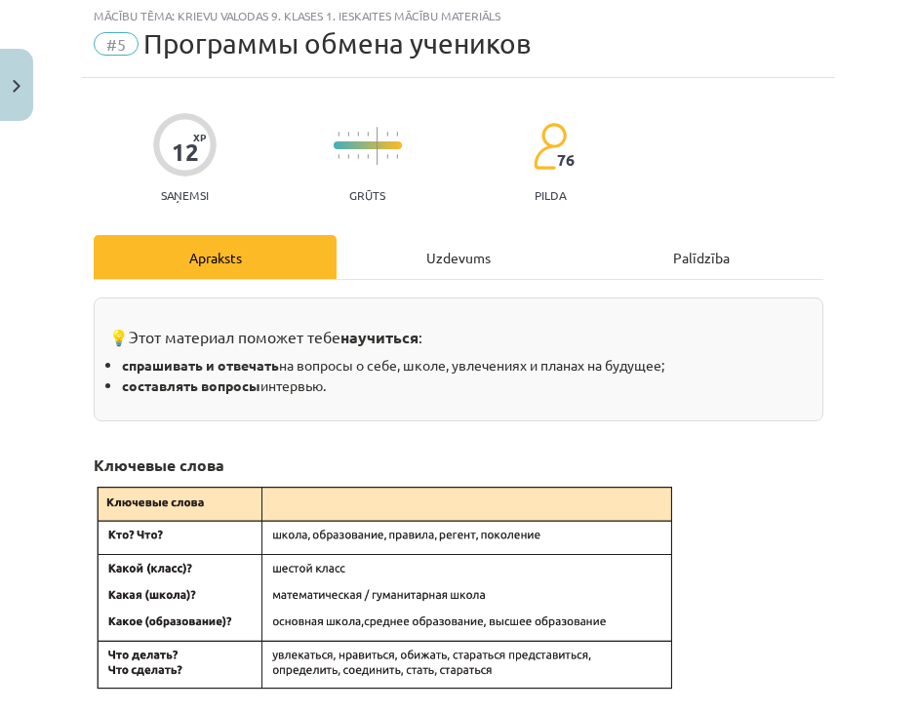
scroll to position [49, 0]
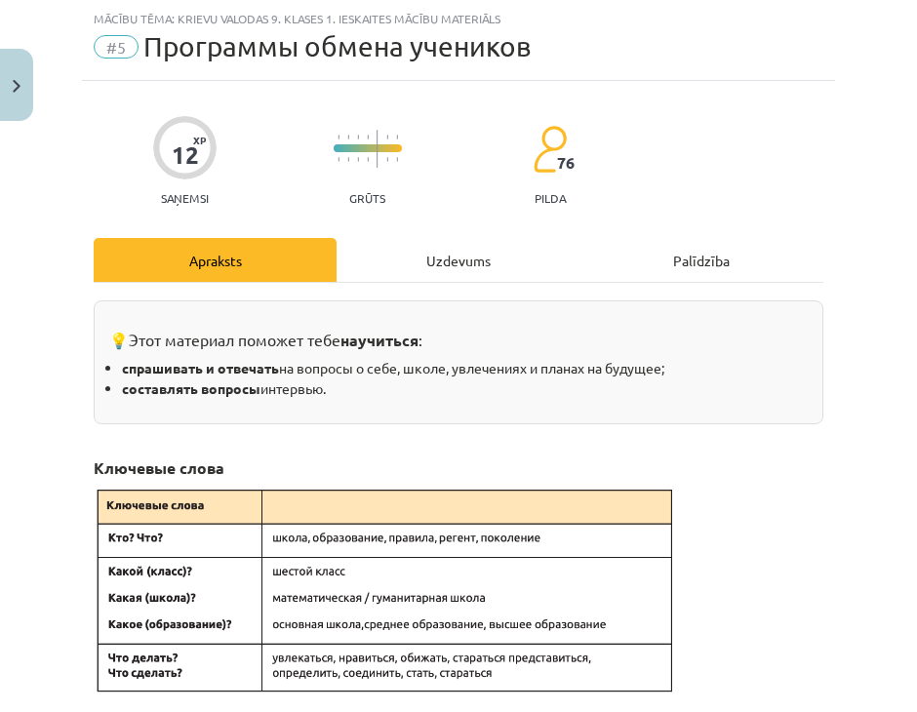
click at [386, 270] on div "Uzdevums" at bounding box center [457, 260] width 243 height 44
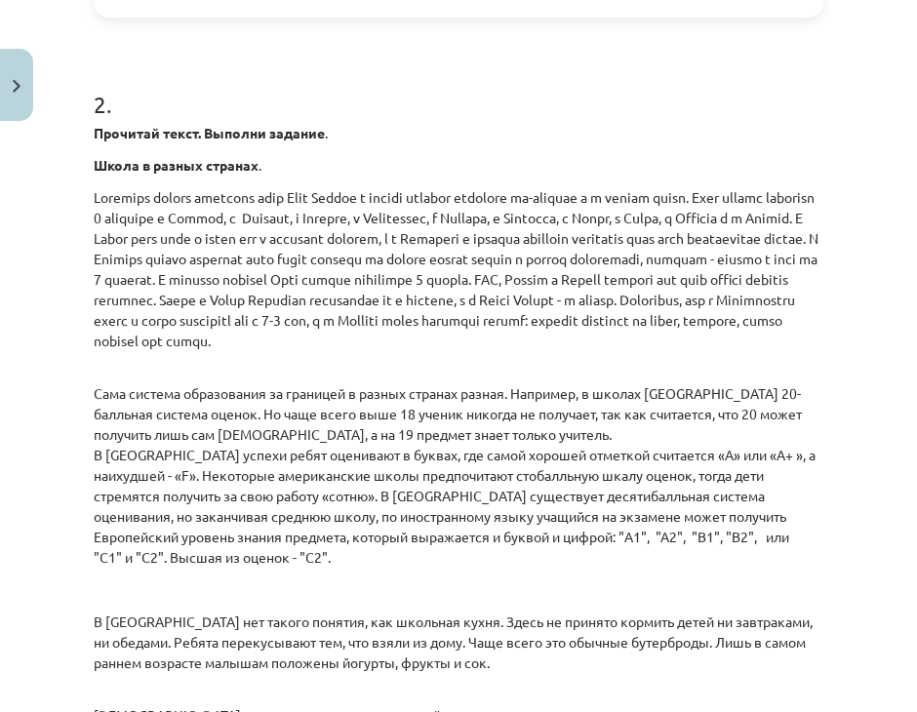
scroll to position [1804, 0]
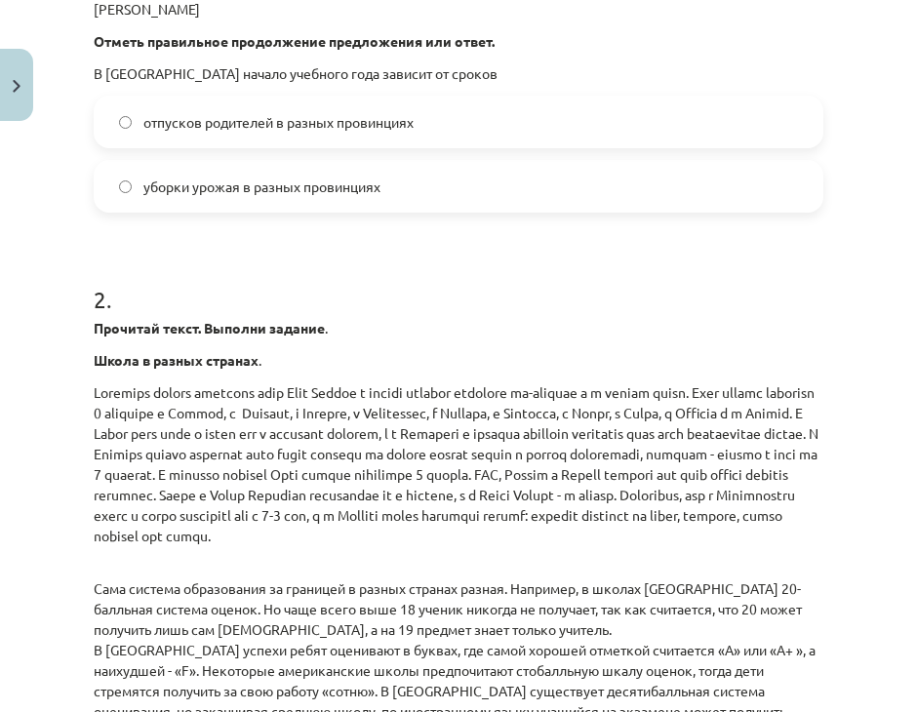
click at [282, 207] on label "уборки урожая в разных провинциях" at bounding box center [458, 186] width 725 height 49
click at [282, 133] on span "отпусков родителей в разных провинциях" at bounding box center [278, 122] width 270 height 20
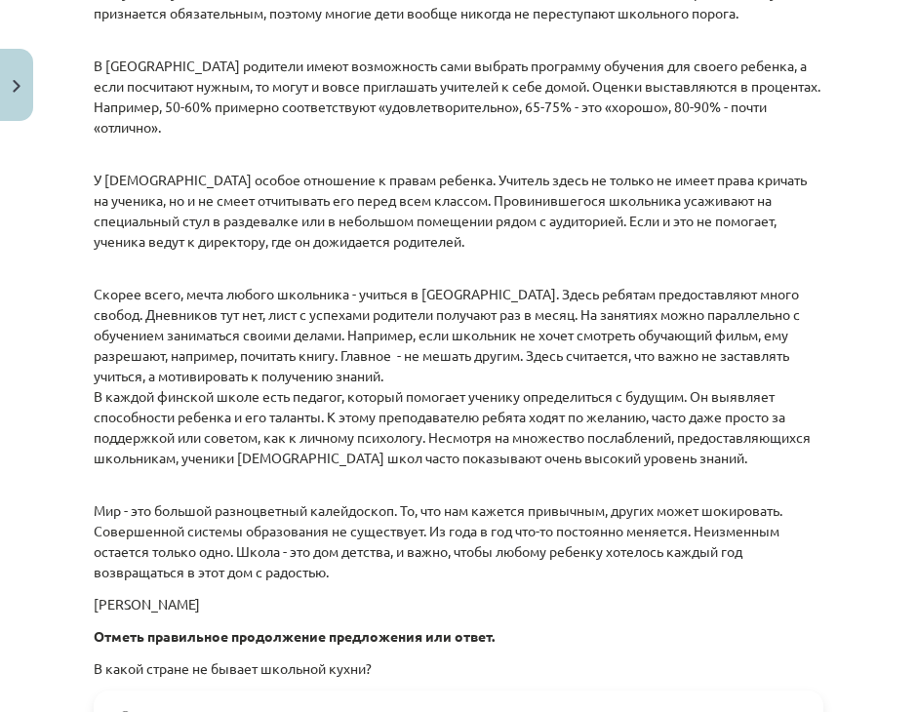
scroll to position [3343, 0]
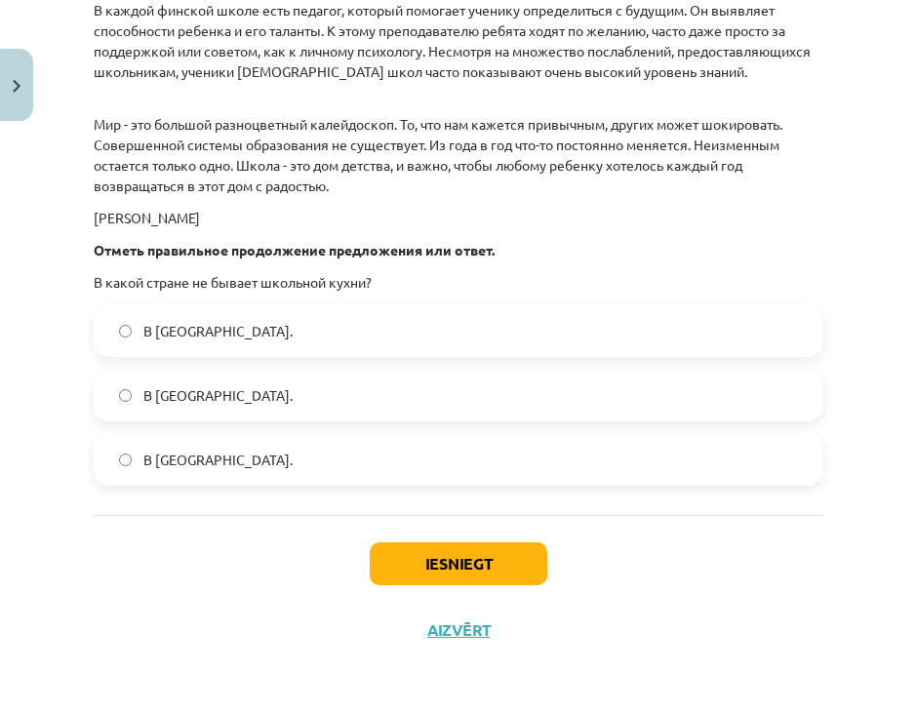
click at [293, 421] on div "В Финляндии. В Японии. В Норвегии." at bounding box center [458, 394] width 729 height 181
click at [292, 464] on label "В Норвегии." at bounding box center [458, 459] width 725 height 49
click at [445, 569] on button "Iesniegt" at bounding box center [458, 563] width 177 height 43
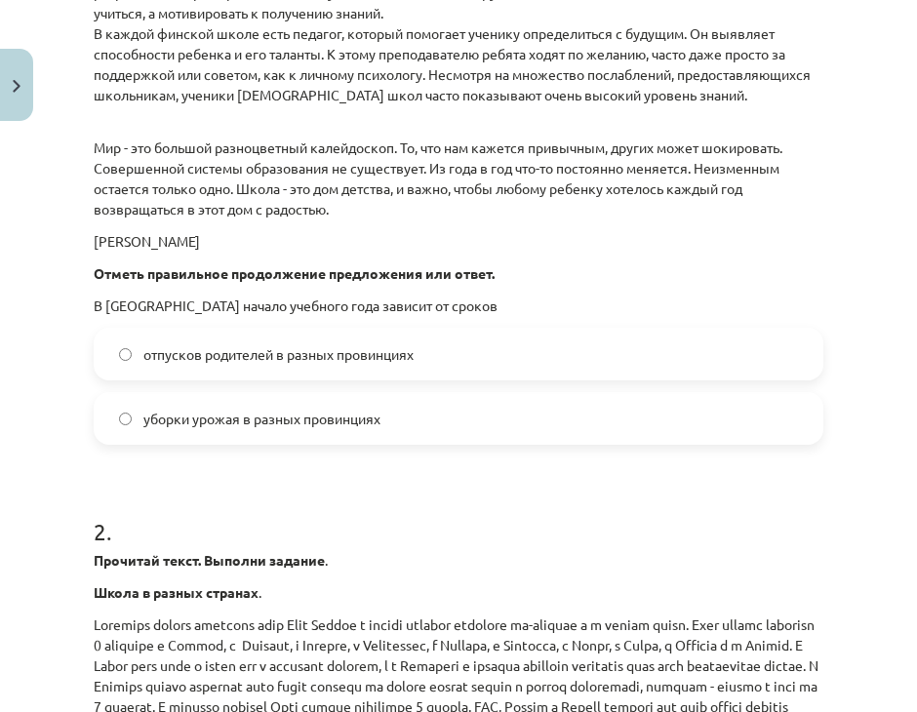
scroll to position [1686, 0]
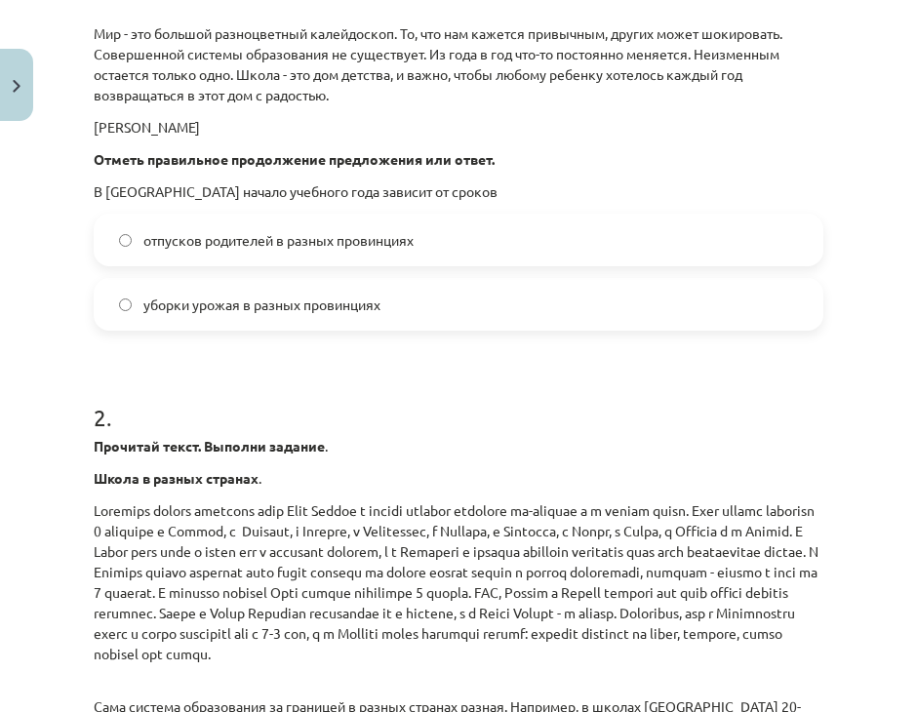
click at [316, 315] on span "уборки урожая в разных провинциях" at bounding box center [261, 304] width 237 height 20
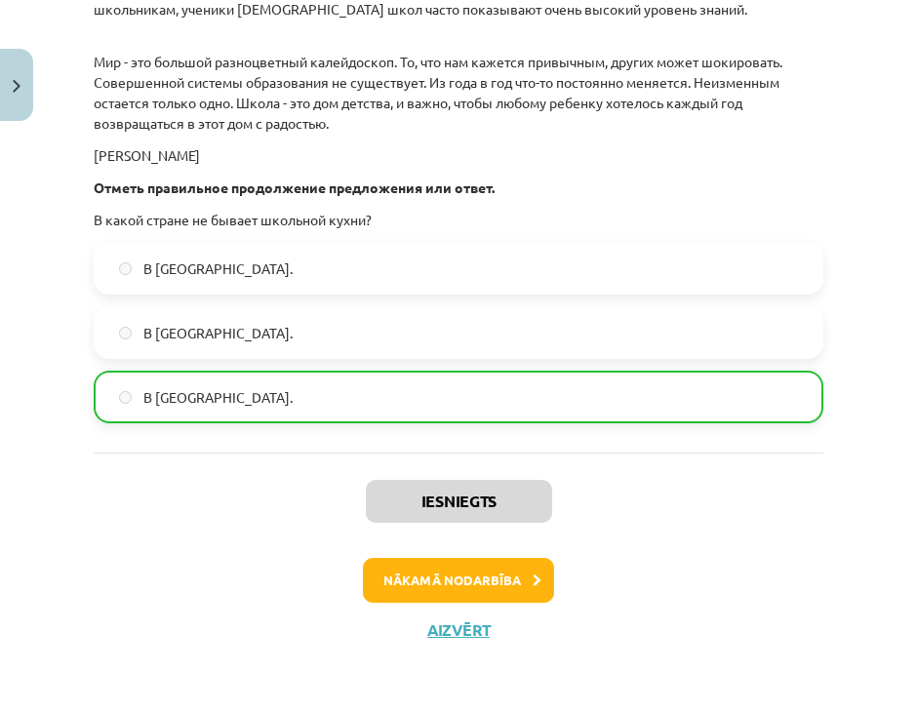
scroll to position [3405, 0]
click at [515, 579] on button "Nākamā nodarbība" at bounding box center [458, 580] width 191 height 45
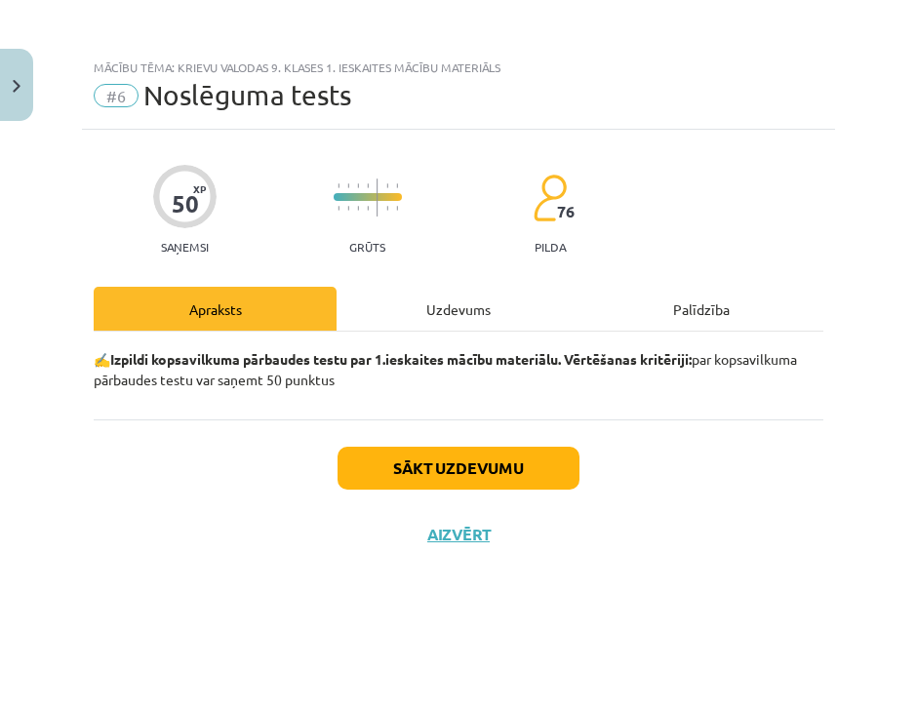
click at [445, 307] on div "Uzdevums" at bounding box center [457, 309] width 243 height 44
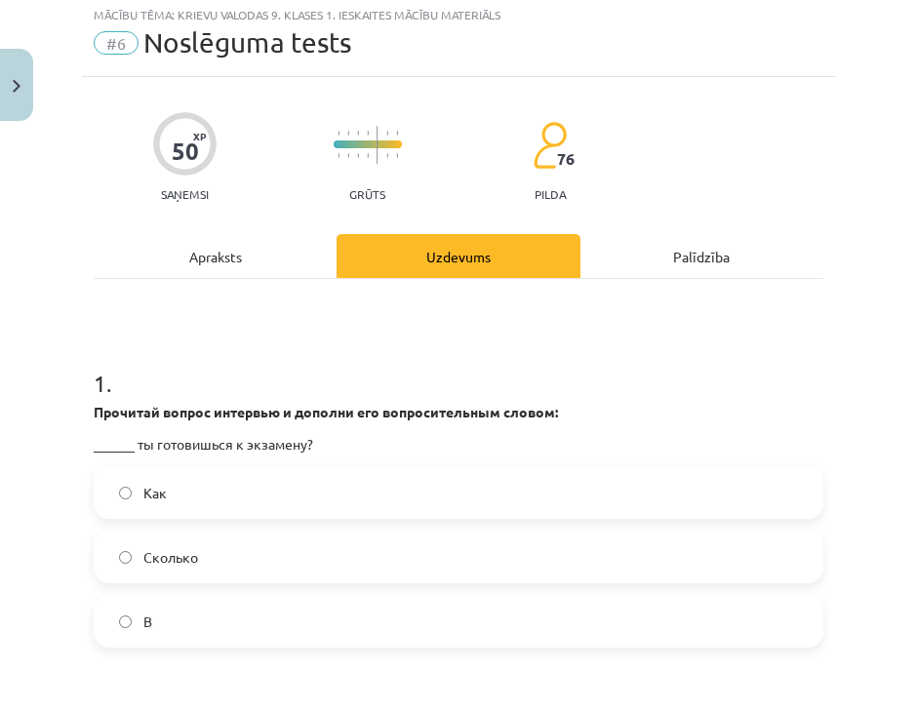
scroll to position [98, 0]
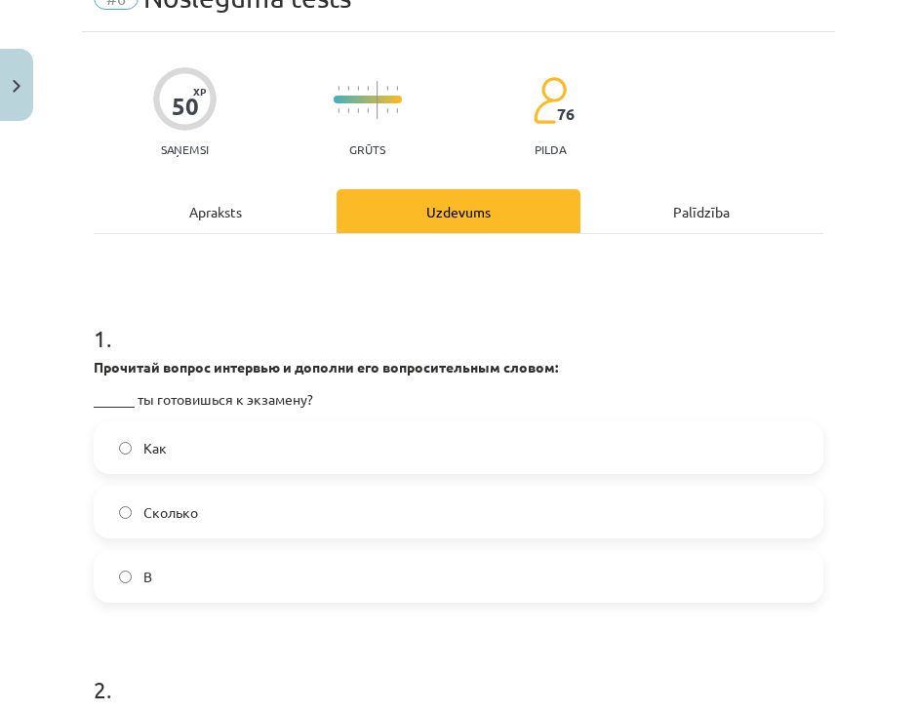
click at [269, 518] on label "Сколько" at bounding box center [458, 512] width 725 height 49
click at [252, 454] on label "Как" at bounding box center [458, 447] width 725 height 49
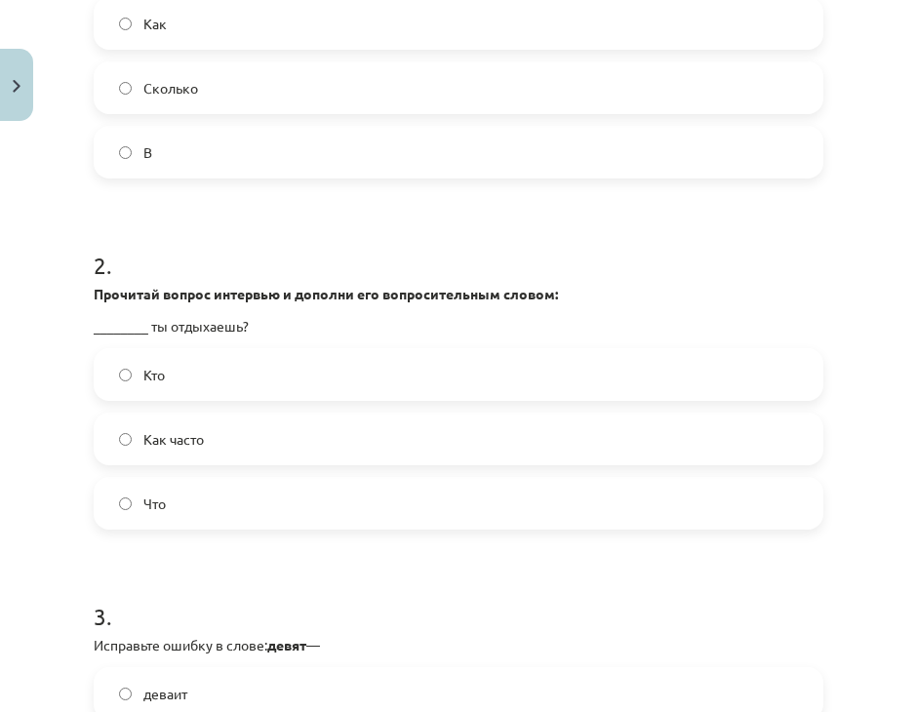
scroll to position [390, 0]
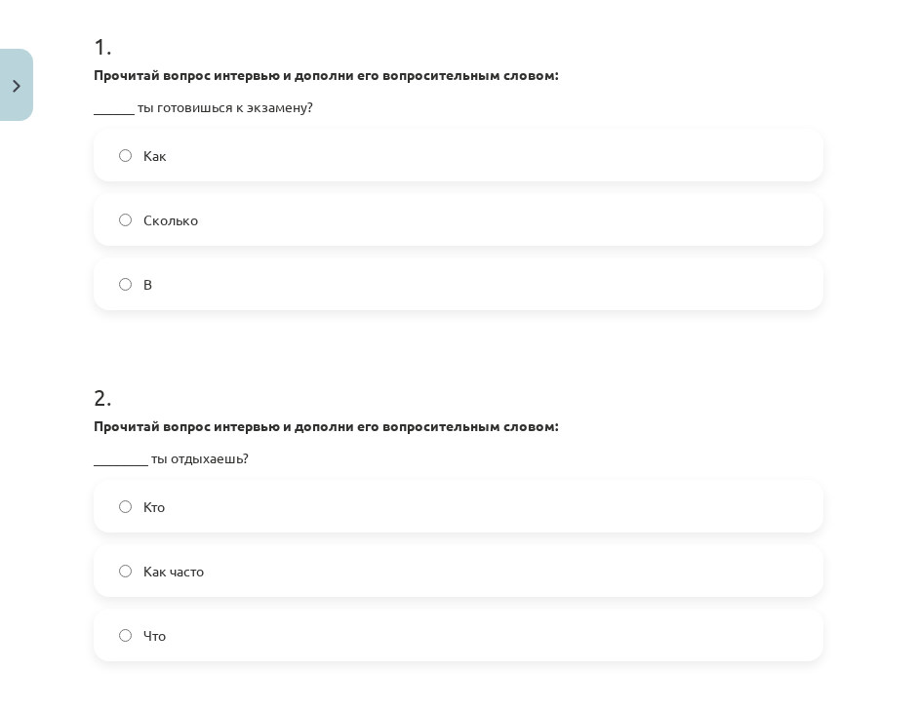
click at [187, 496] on label "Кто" at bounding box center [458, 506] width 725 height 49
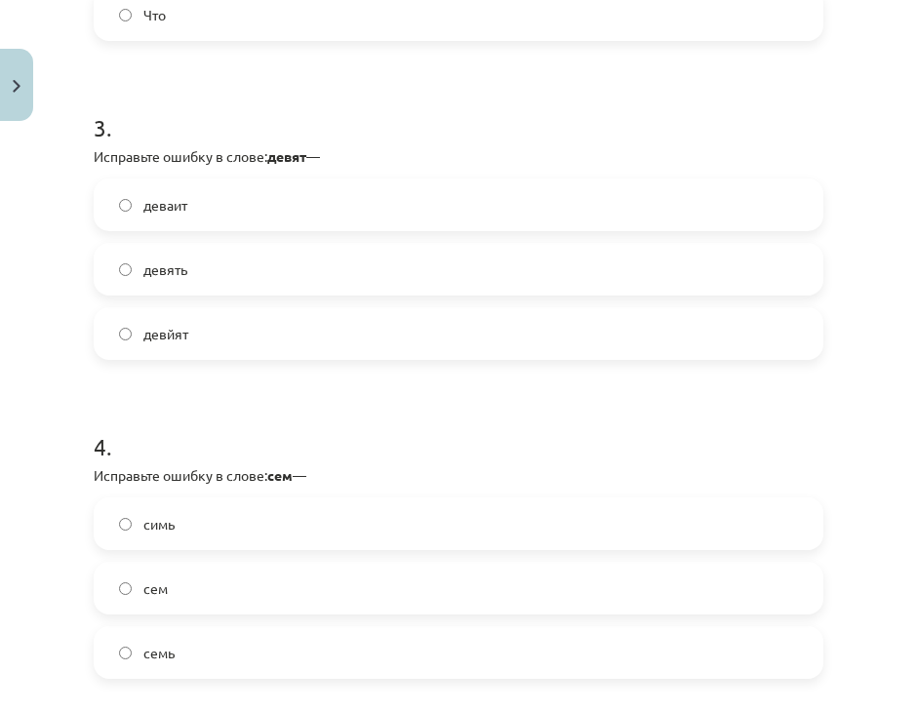
scroll to position [1073, 0]
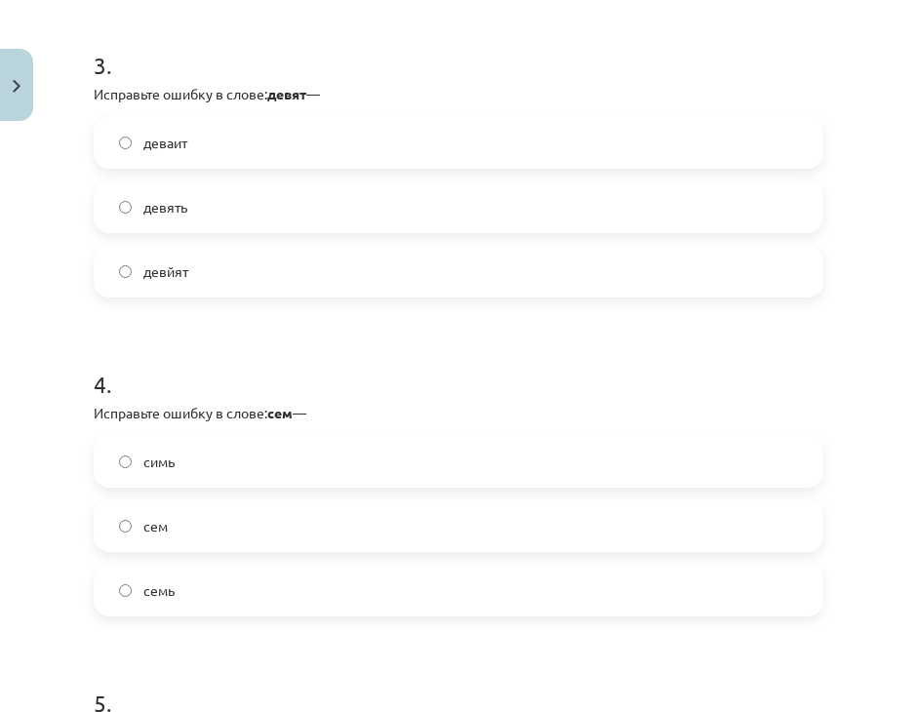
click at [229, 161] on label "деваит" at bounding box center [458, 142] width 725 height 49
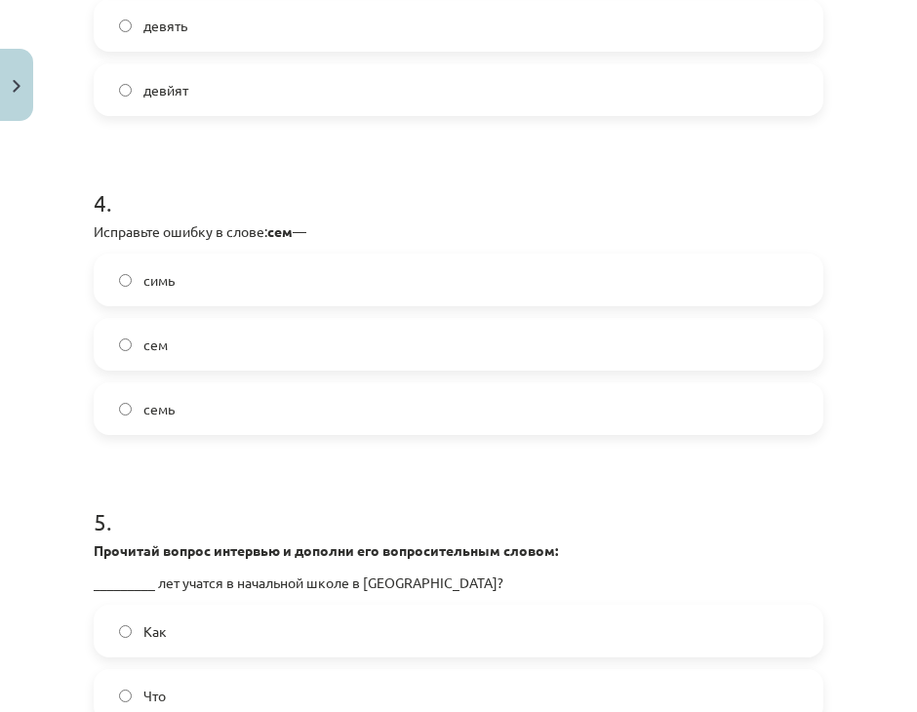
scroll to position [1268, 0]
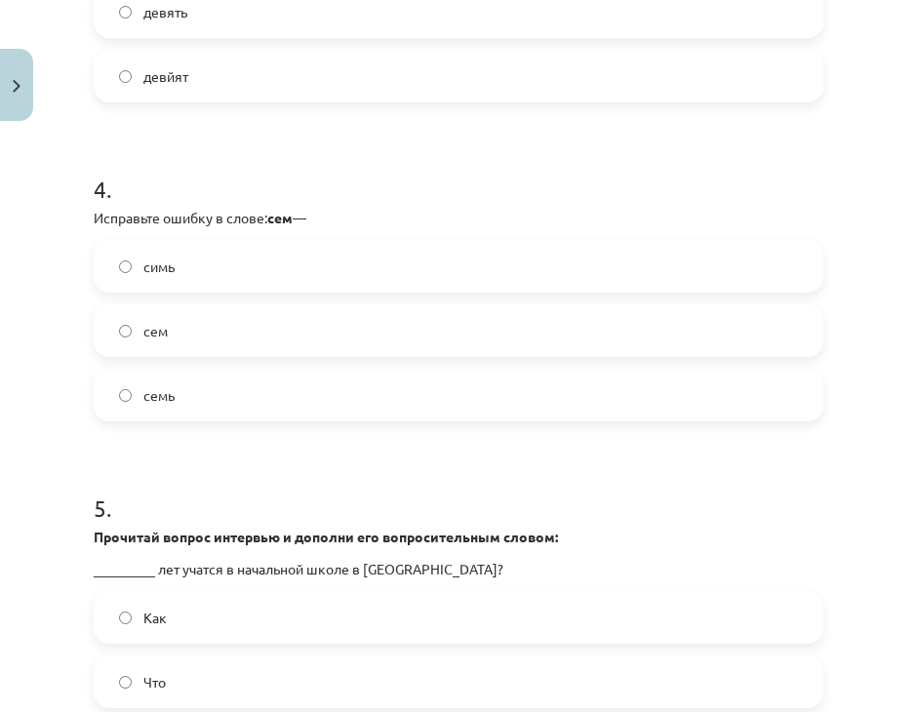
click at [194, 398] on label "семь" at bounding box center [458, 395] width 725 height 49
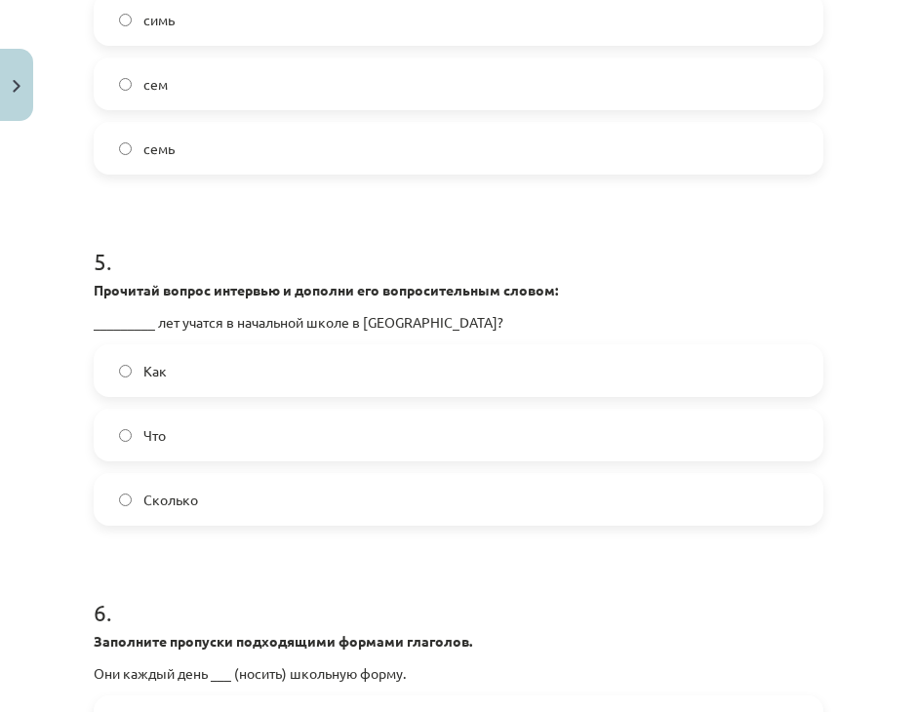
scroll to position [1560, 0]
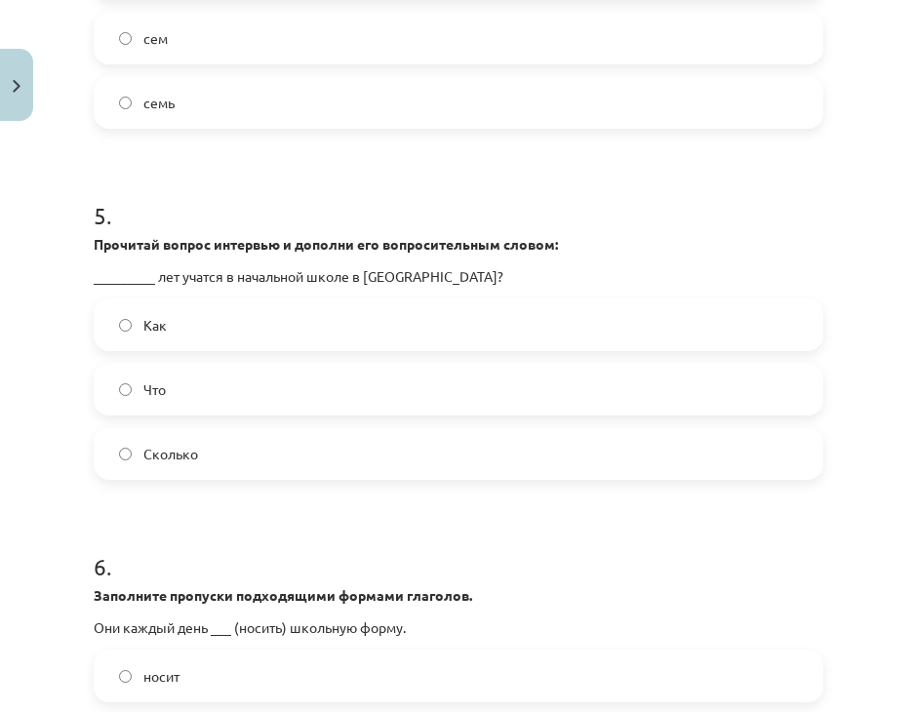
click at [176, 444] on span "Сколько" at bounding box center [170, 454] width 55 height 20
drag, startPoint x: 199, startPoint y: 286, endPoint x: 195, endPoint y: 308, distance: 22.8
click at [199, 287] on div "5 . Прочитай вопрос интервью и дополни его вопросительным словом: _________ лет…" at bounding box center [458, 324] width 729 height 312
click at [195, 309] on label "Как" at bounding box center [458, 324] width 725 height 49
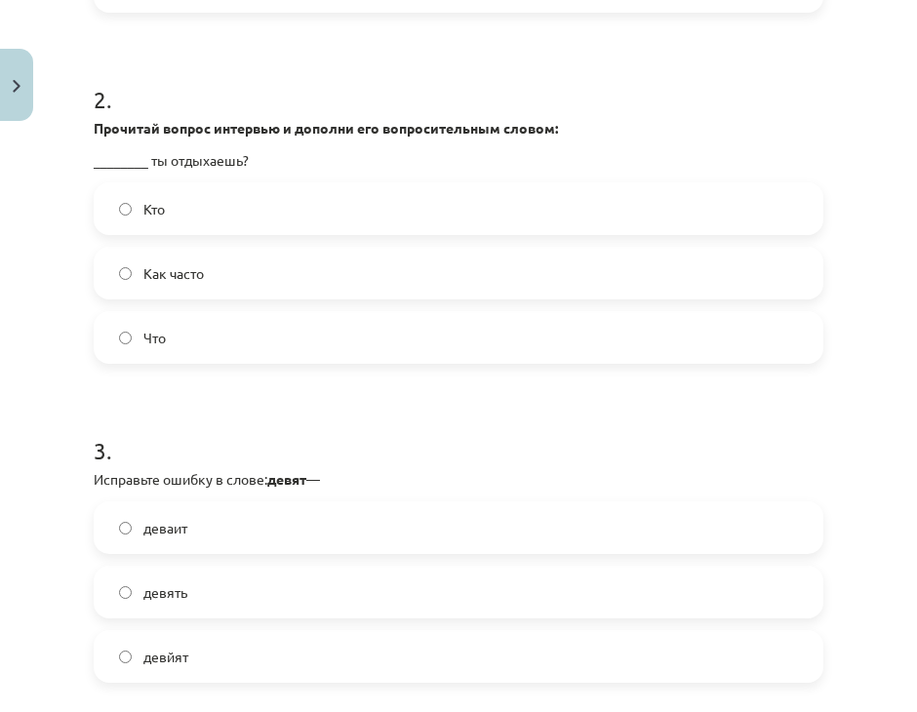
scroll to position [683, 0]
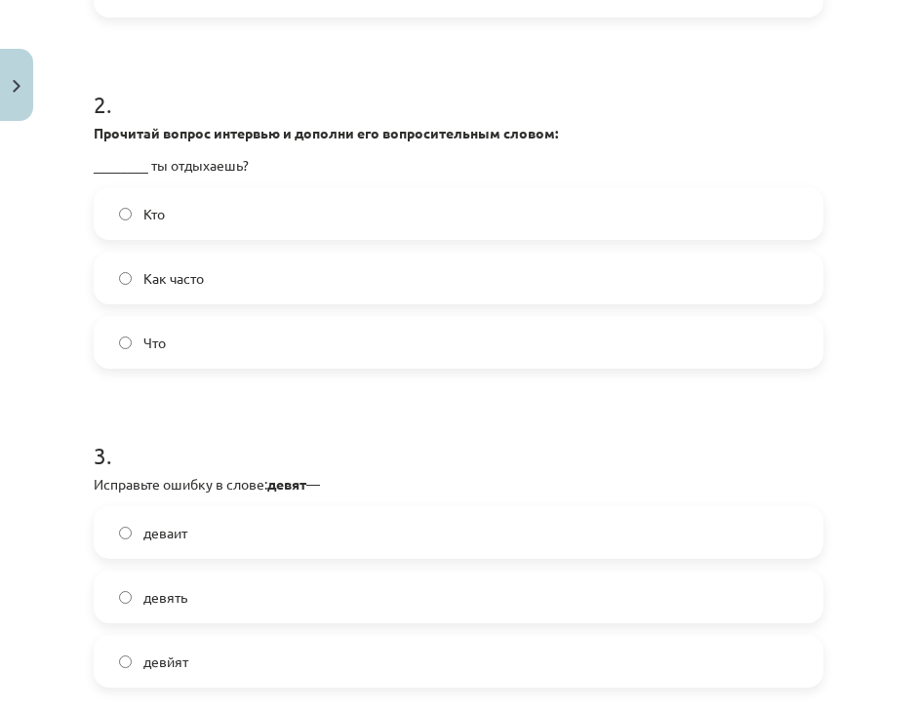
click at [246, 282] on label "Как часто" at bounding box center [458, 278] width 725 height 49
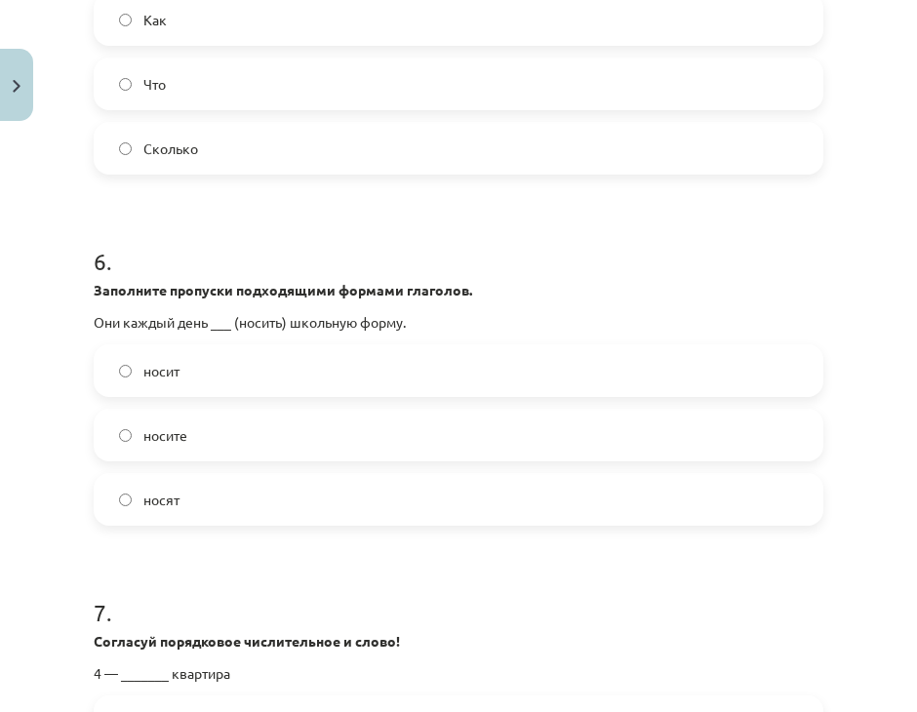
scroll to position [1950, 0]
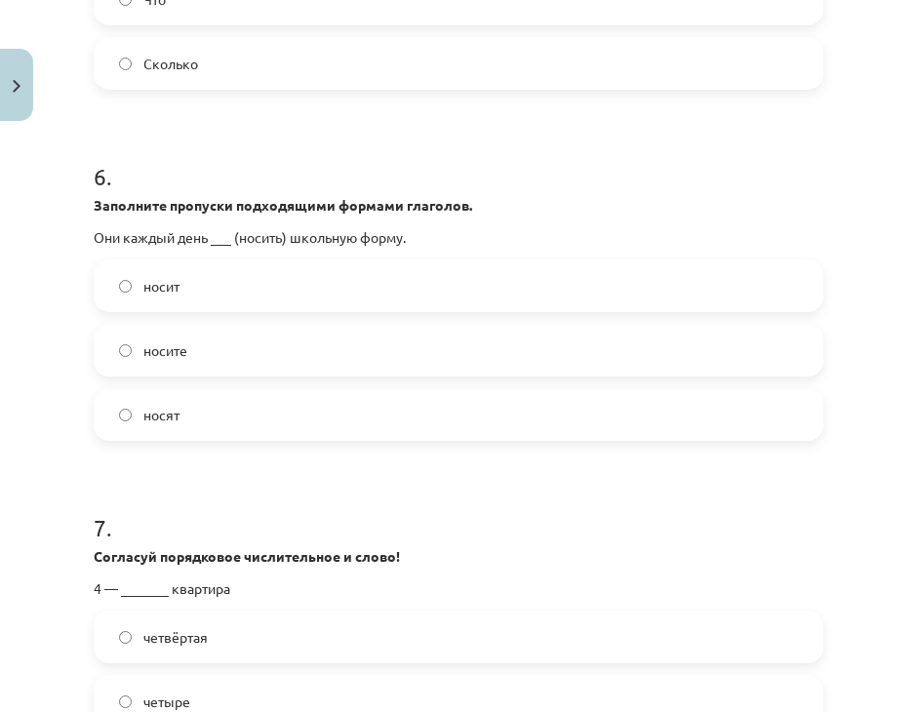
click at [284, 345] on label "носите" at bounding box center [458, 350] width 725 height 49
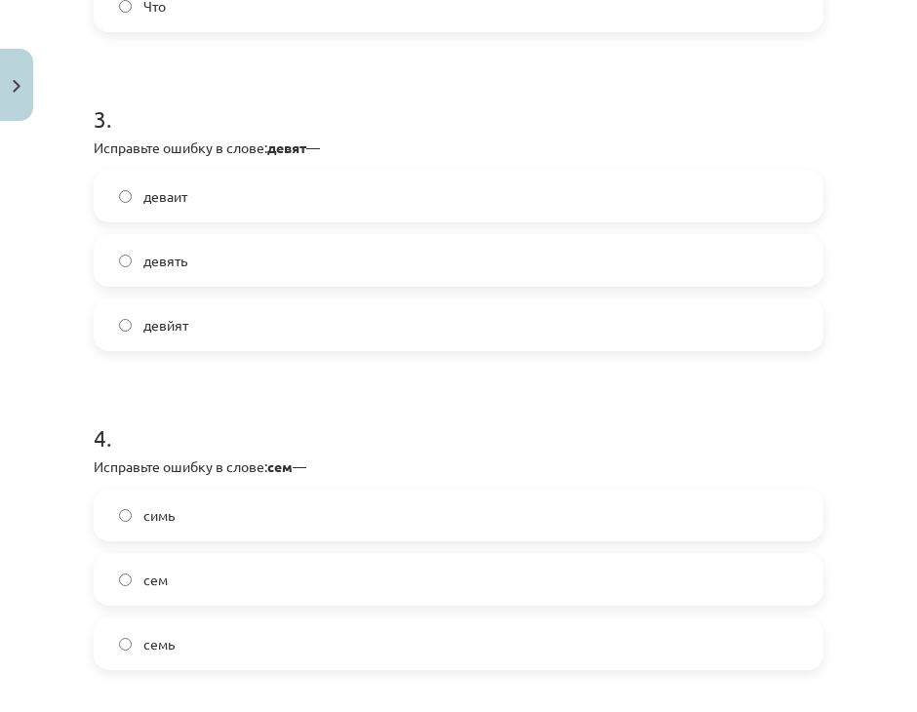
scroll to position [975, 0]
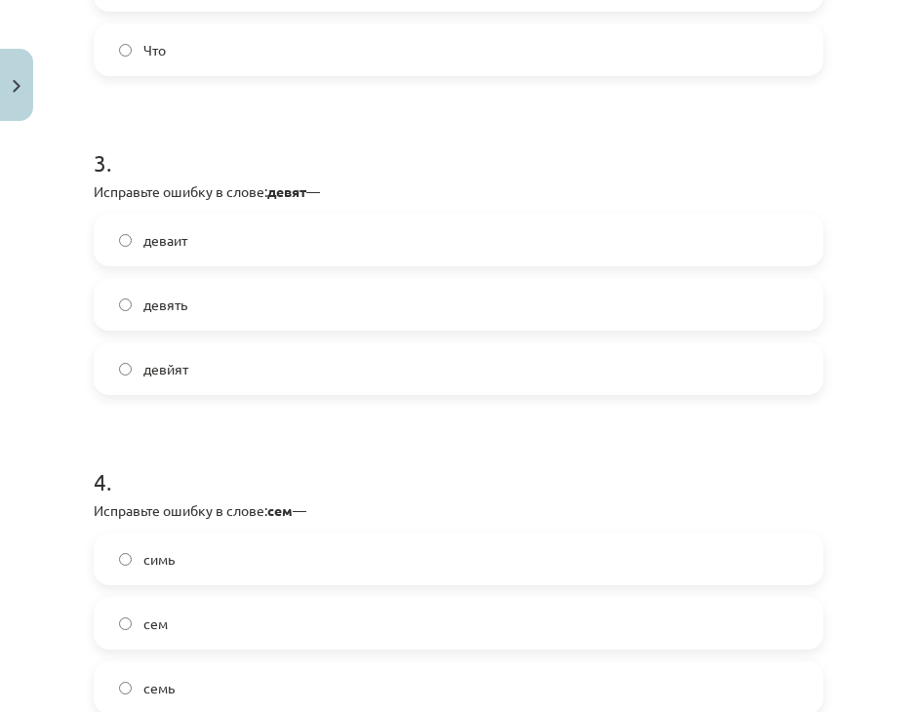
click at [257, 302] on label "девять" at bounding box center [458, 304] width 725 height 49
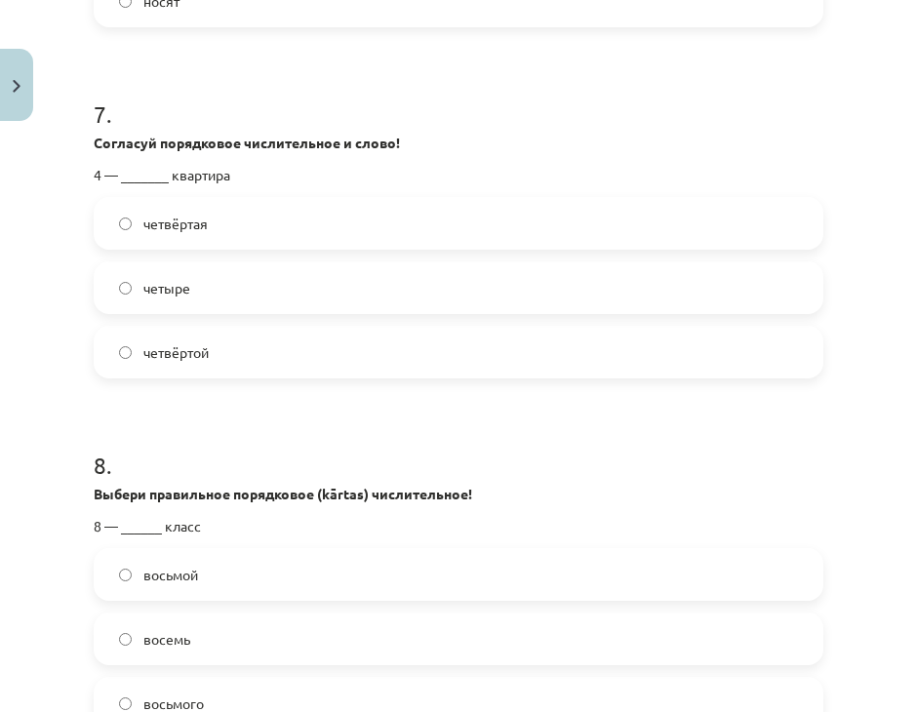
scroll to position [2333, 0]
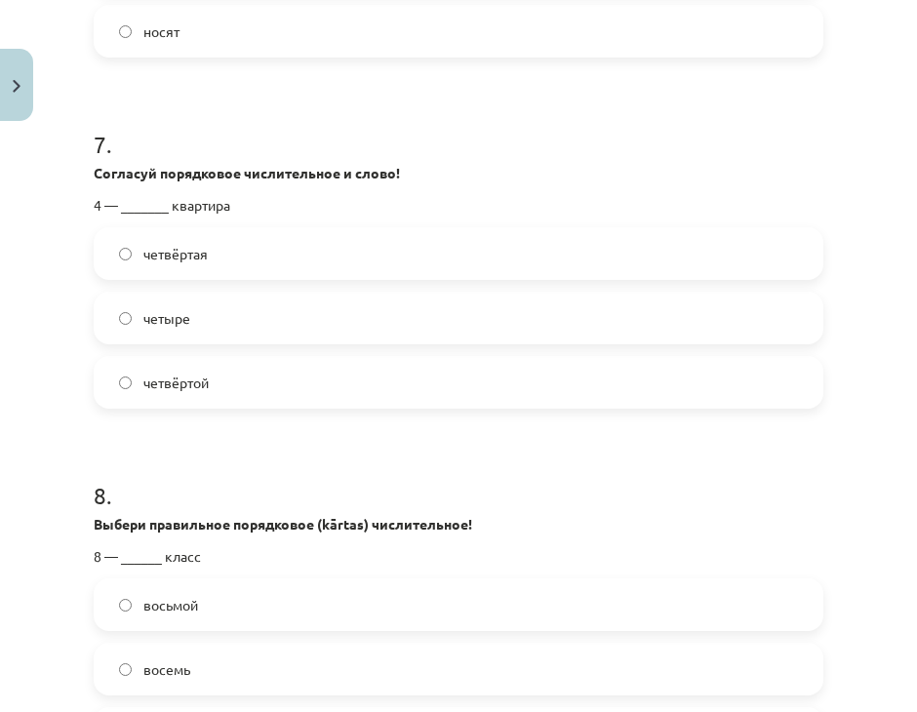
click at [205, 320] on label "четыре" at bounding box center [458, 317] width 725 height 49
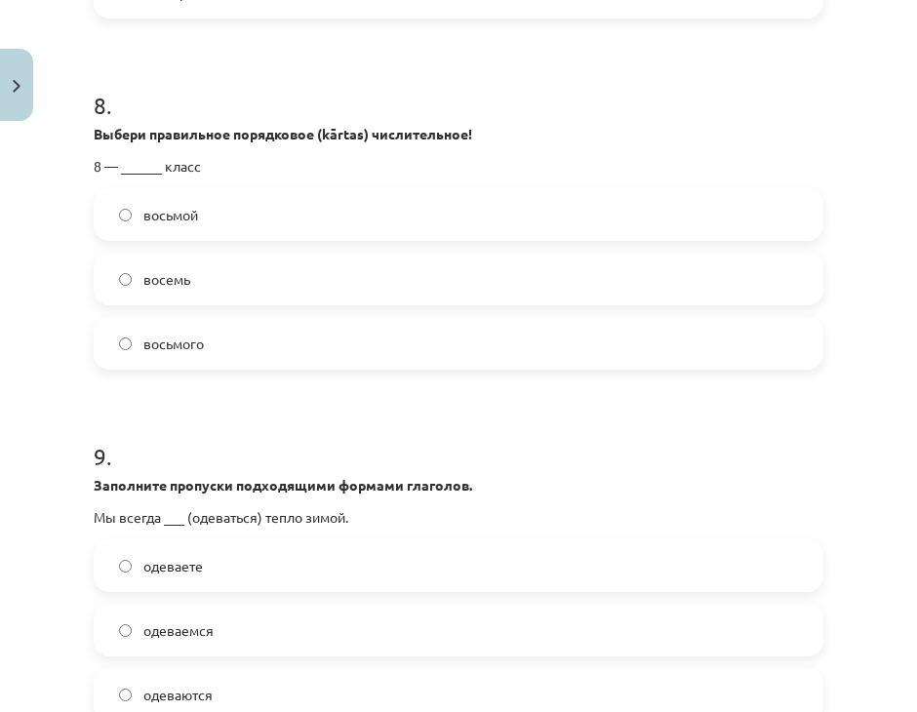
click at [240, 204] on label "восьмой" at bounding box center [458, 214] width 725 height 49
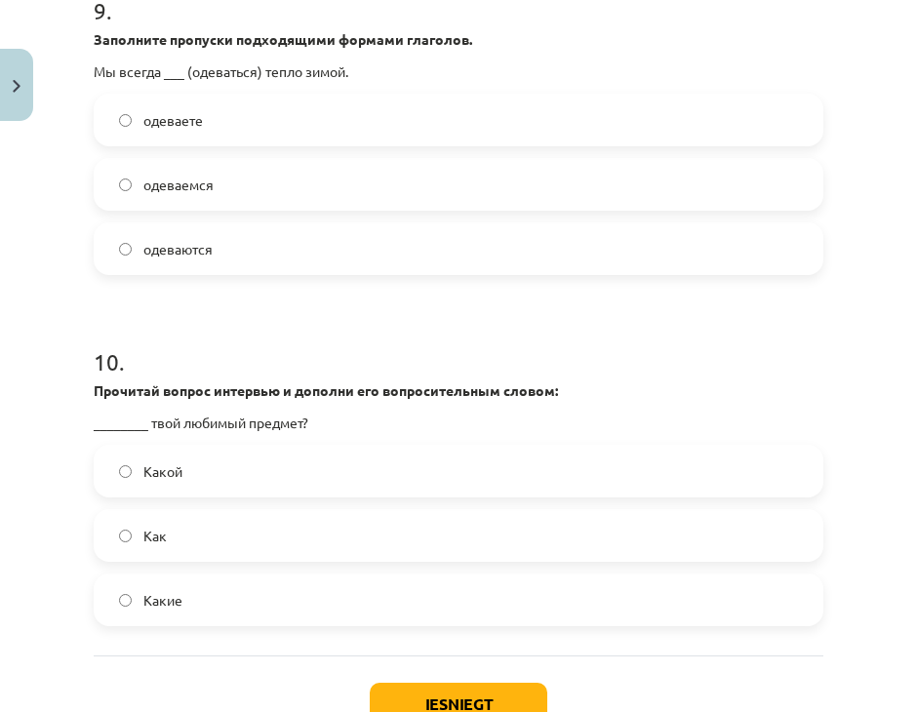
scroll to position [3211, 0]
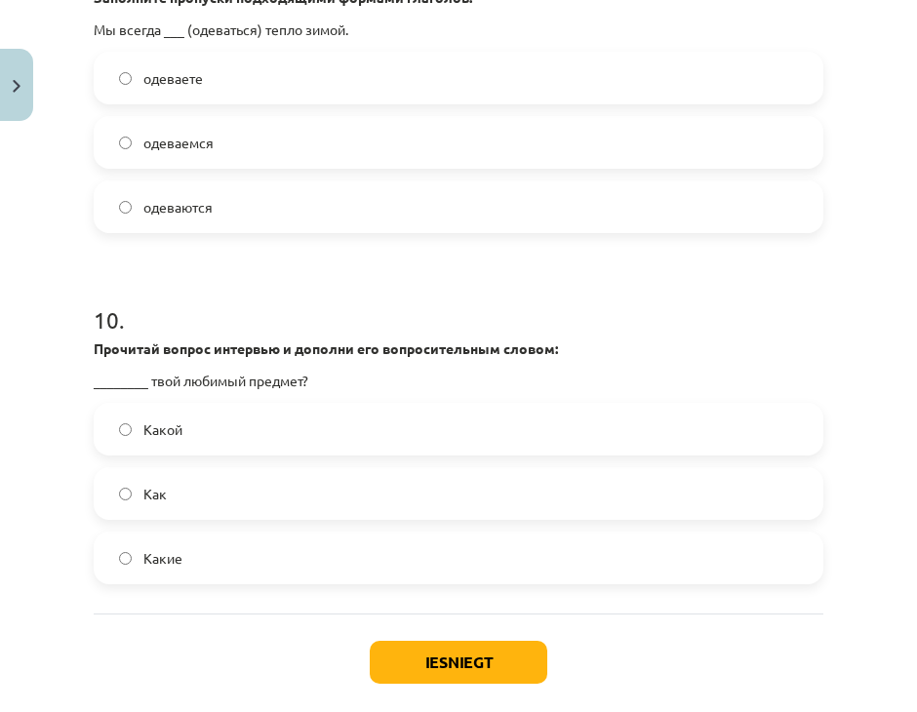
click at [292, 411] on label "Какой" at bounding box center [458, 429] width 725 height 49
click at [266, 481] on label "Как" at bounding box center [458, 493] width 725 height 49
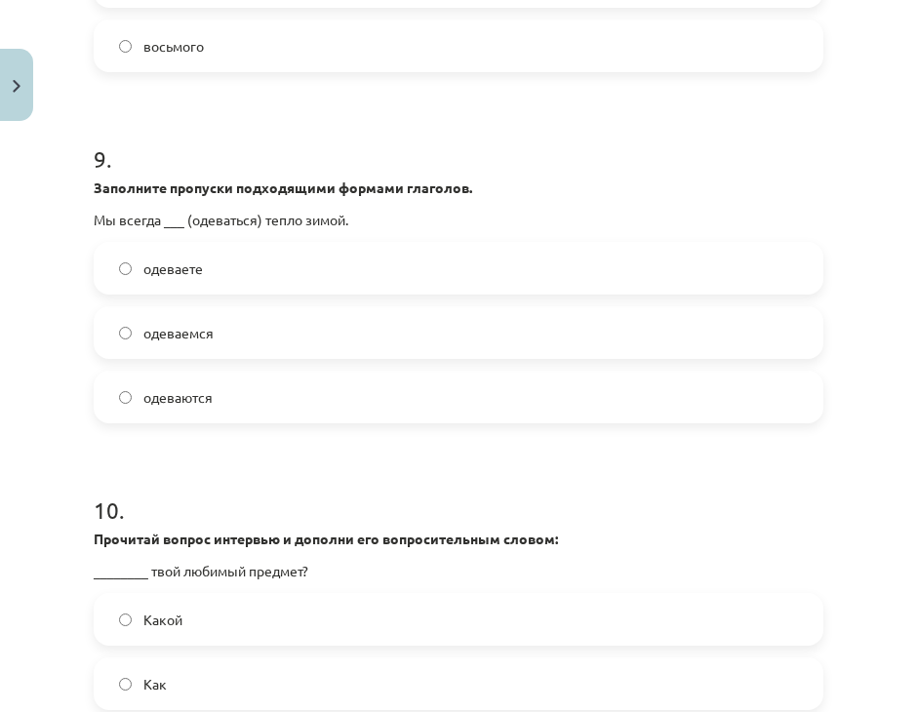
scroll to position [3016, 0]
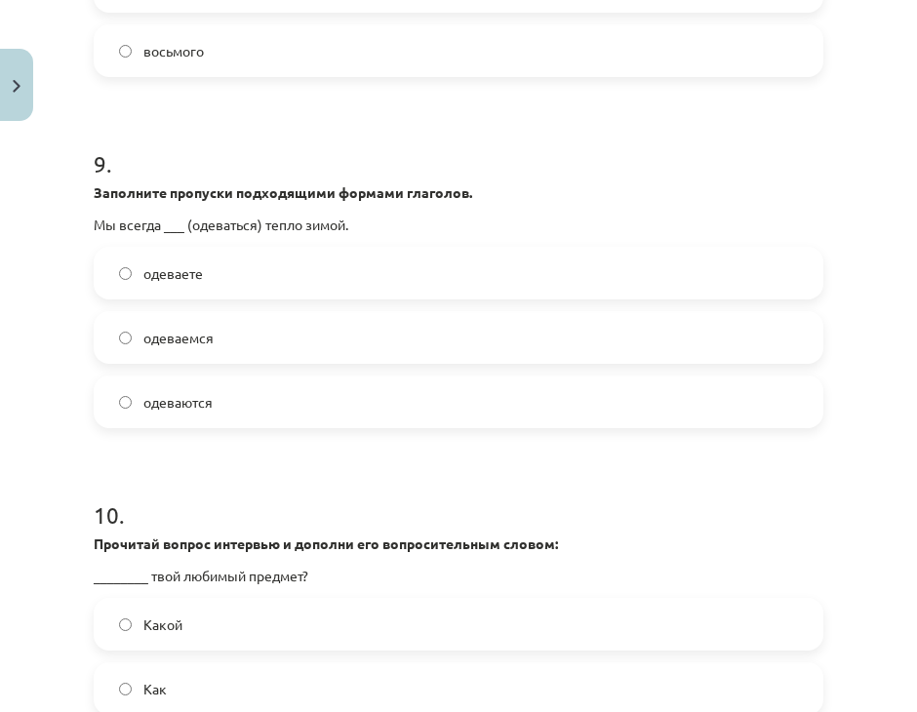
click at [339, 364] on div "одеваете одеваемся одеваются" at bounding box center [458, 337] width 729 height 181
click at [332, 352] on label "одеваемся" at bounding box center [458, 337] width 725 height 49
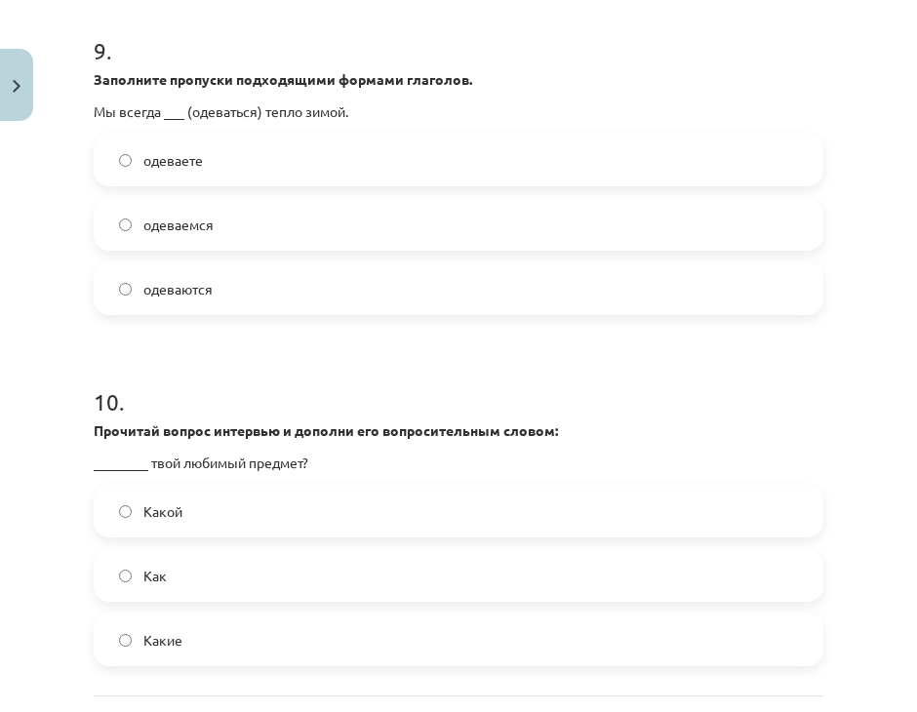
scroll to position [3308, 0]
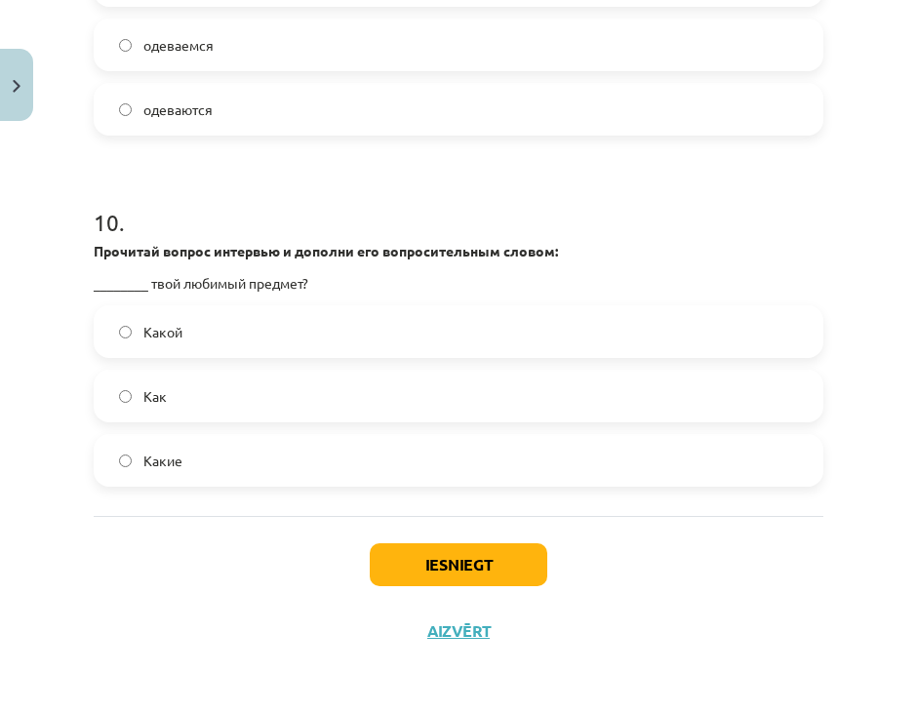
click at [388, 88] on label "одеваются" at bounding box center [458, 109] width 725 height 49
click at [442, 566] on button "Iesniegt" at bounding box center [458, 564] width 177 height 43
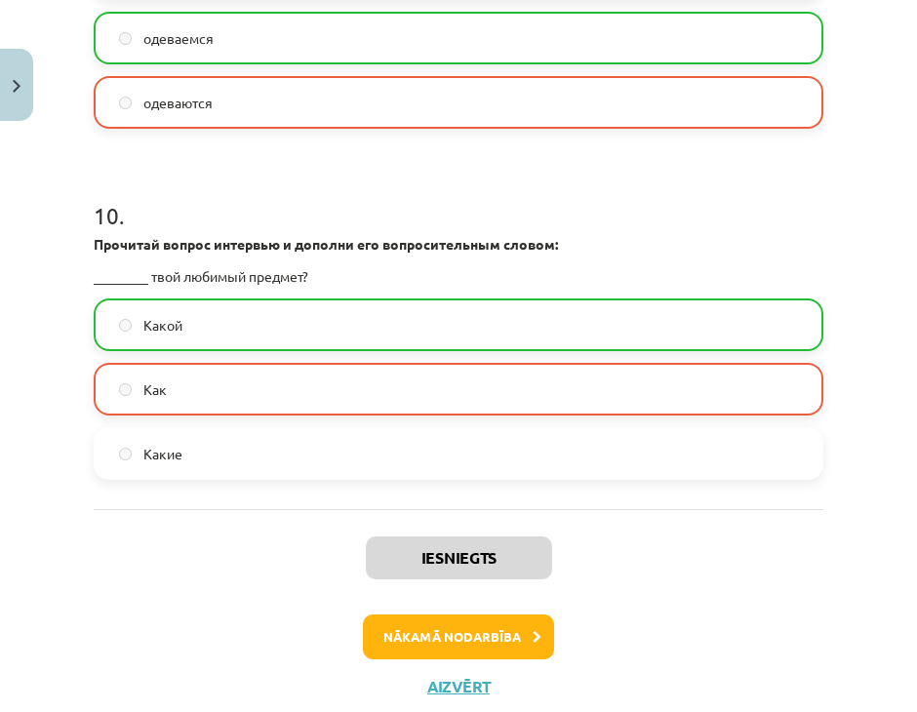
scroll to position [3370, 0]
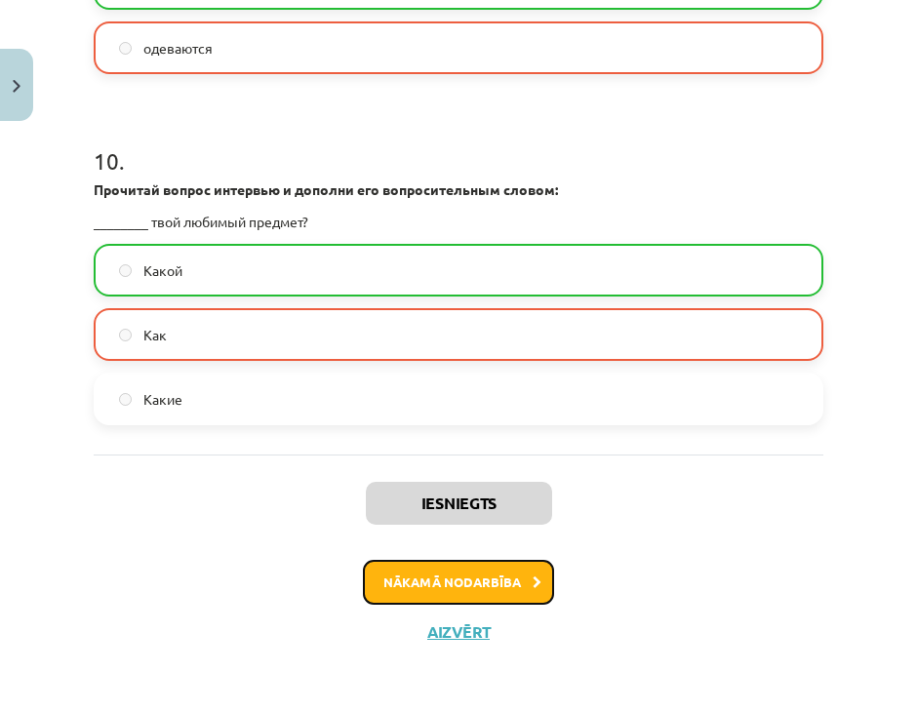
click at [490, 590] on button "Nākamā nodarbība" at bounding box center [458, 582] width 191 height 45
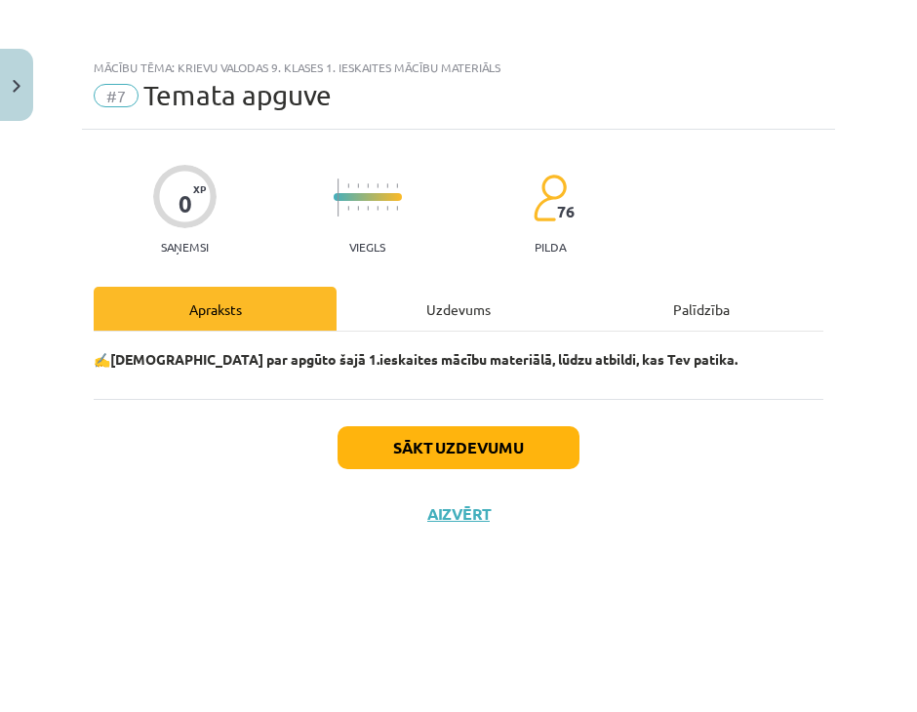
scroll to position [0, 0]
click at [456, 287] on div "Uzdevums" at bounding box center [457, 309] width 243 height 44
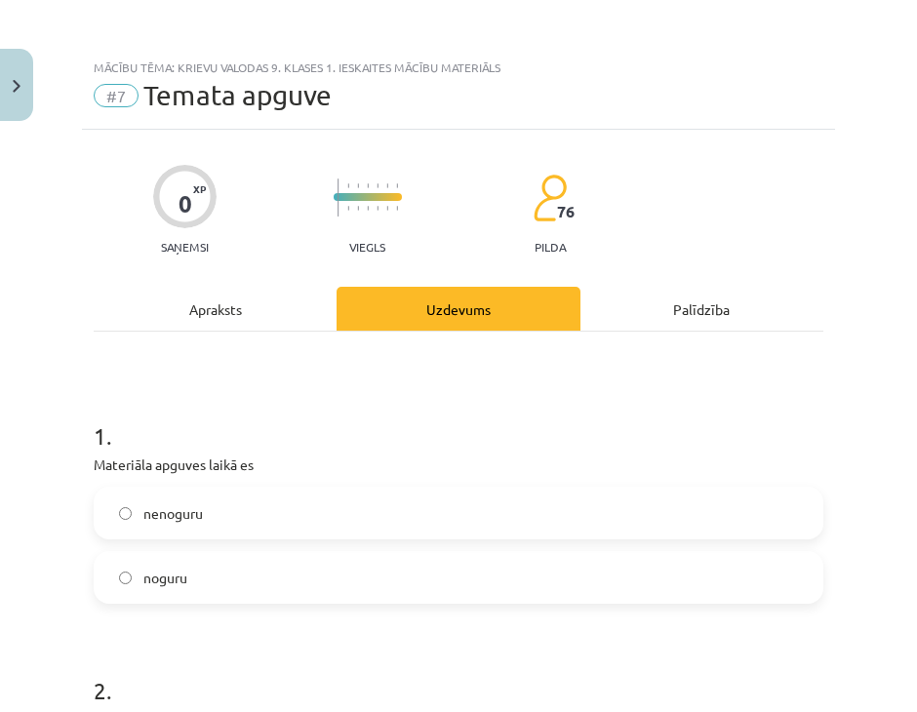
click at [219, 569] on label "noguru" at bounding box center [458, 577] width 725 height 49
click at [224, 528] on label "nenoguru" at bounding box center [458, 512] width 725 height 49
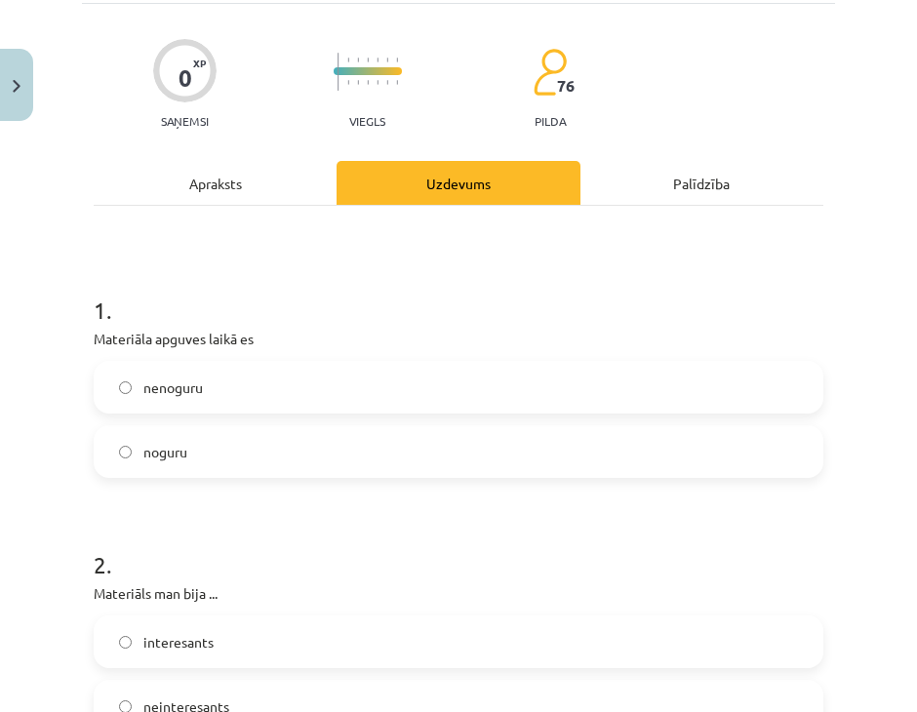
scroll to position [368, 0]
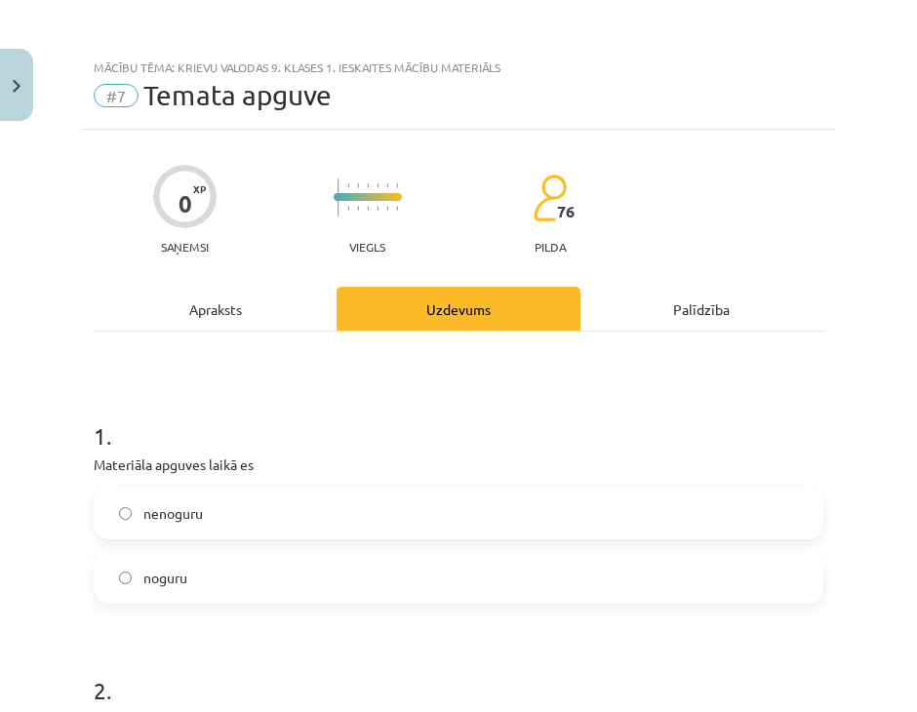
scroll to position [36, 0]
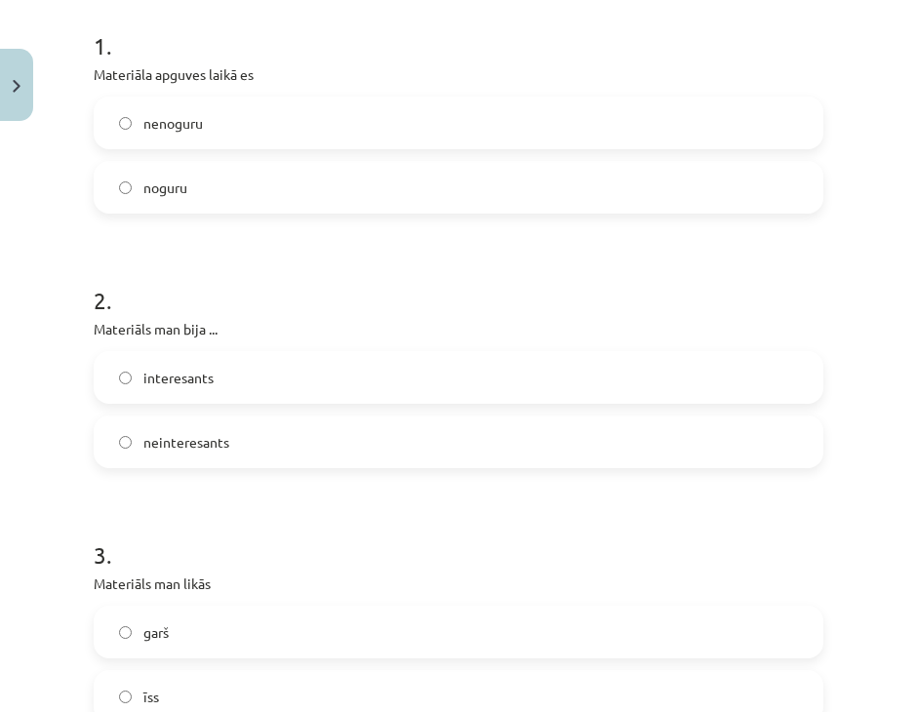
click at [236, 392] on label "interesants" at bounding box center [458, 377] width 725 height 49
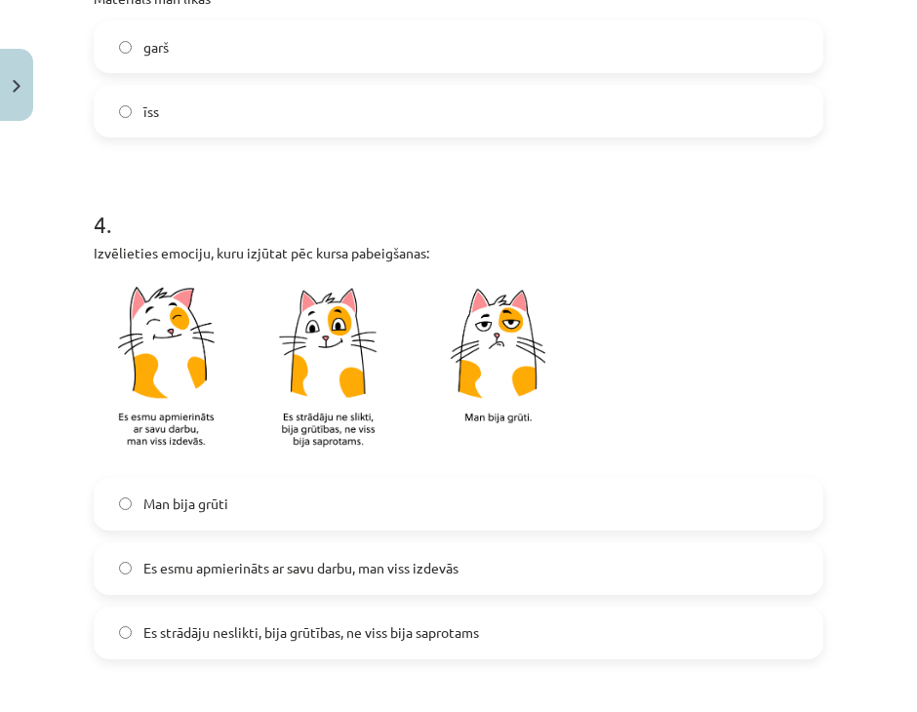
scroll to position [780, 0]
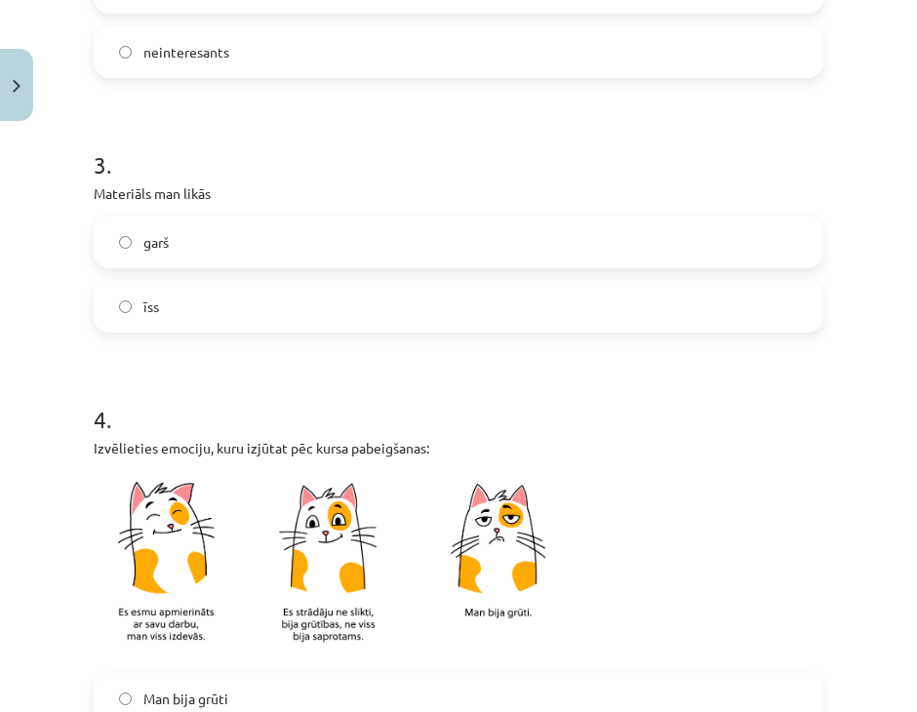
click at [242, 303] on label "īss" at bounding box center [458, 306] width 725 height 49
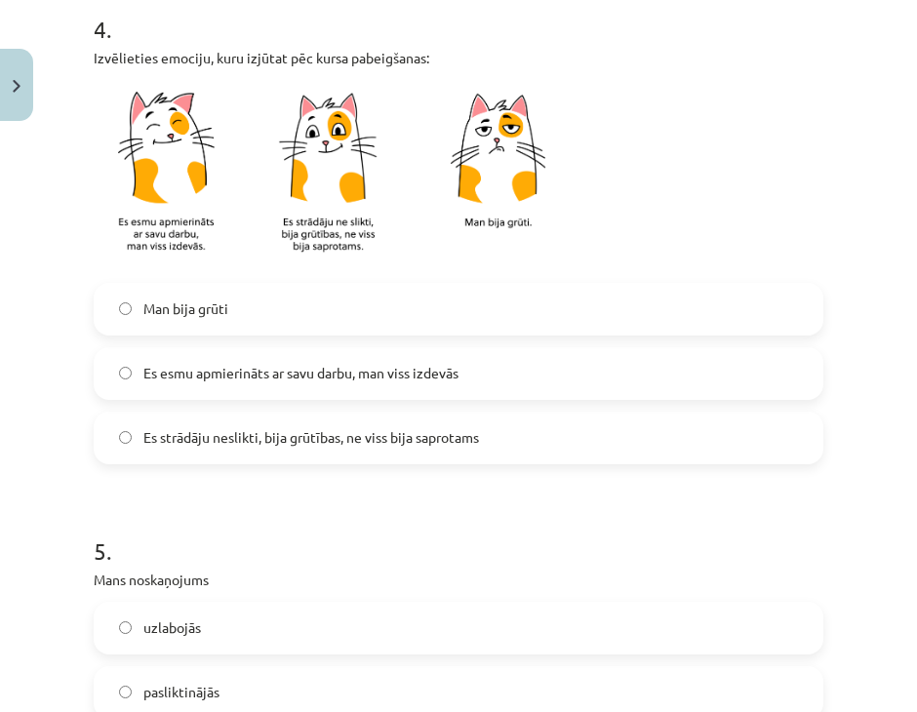
click at [261, 360] on label "Es esmu apmierināts ar savu darbu, man viss izdevās" at bounding box center [458, 373] width 725 height 49
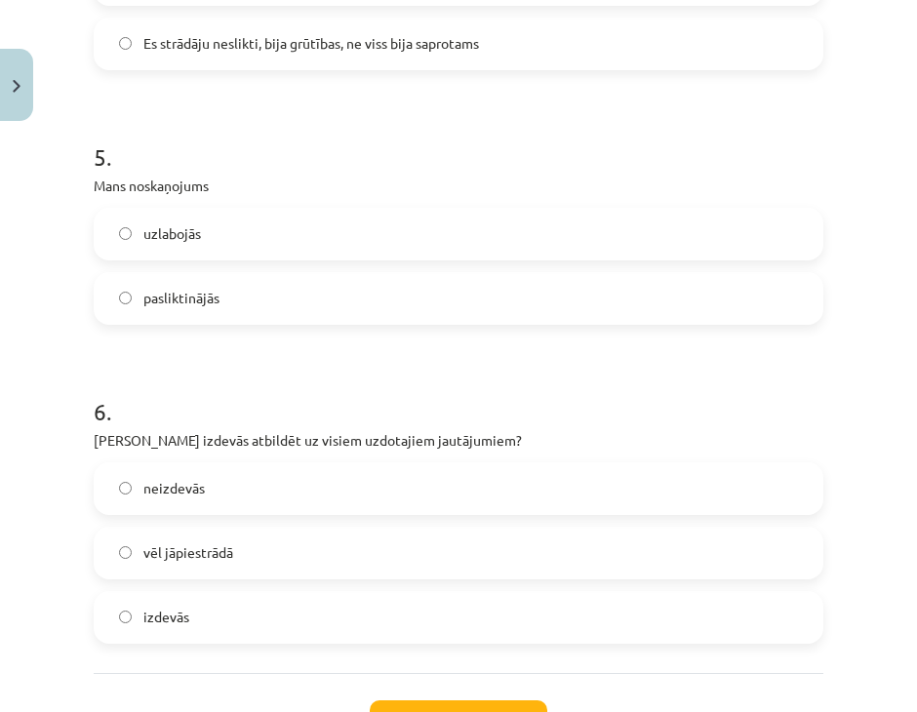
scroll to position [1721, 0]
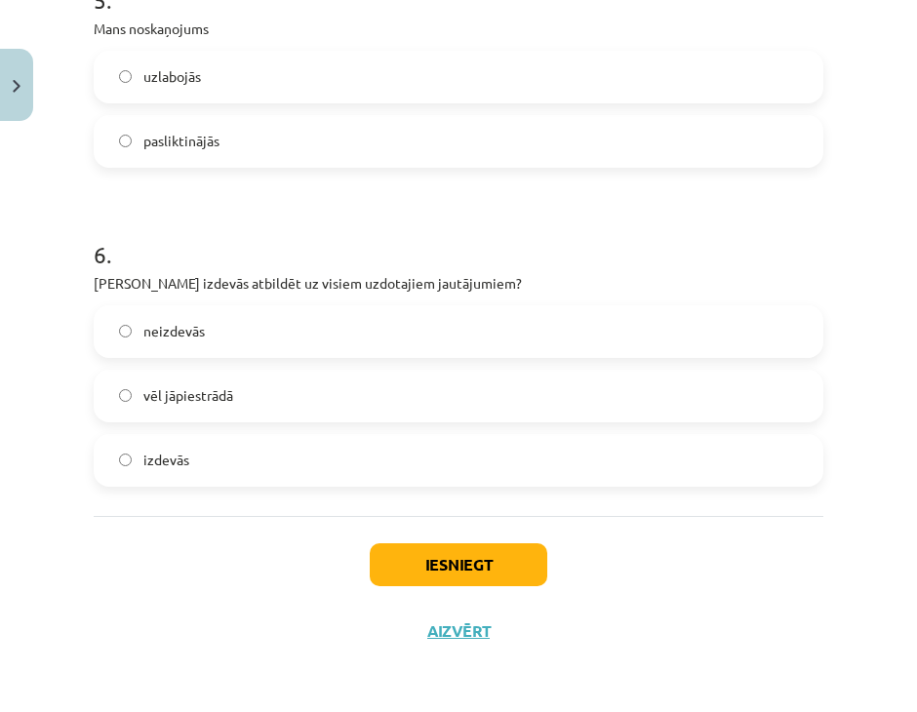
click at [284, 75] on label "uzlabojās" at bounding box center [458, 77] width 725 height 49
click at [262, 376] on label "vēl jāpiestrādā" at bounding box center [458, 395] width 725 height 49
click at [426, 586] on div "Iesniegt Aizvērt" at bounding box center [458, 584] width 729 height 137
click at [419, 543] on button "Iesniegt" at bounding box center [458, 564] width 177 height 43
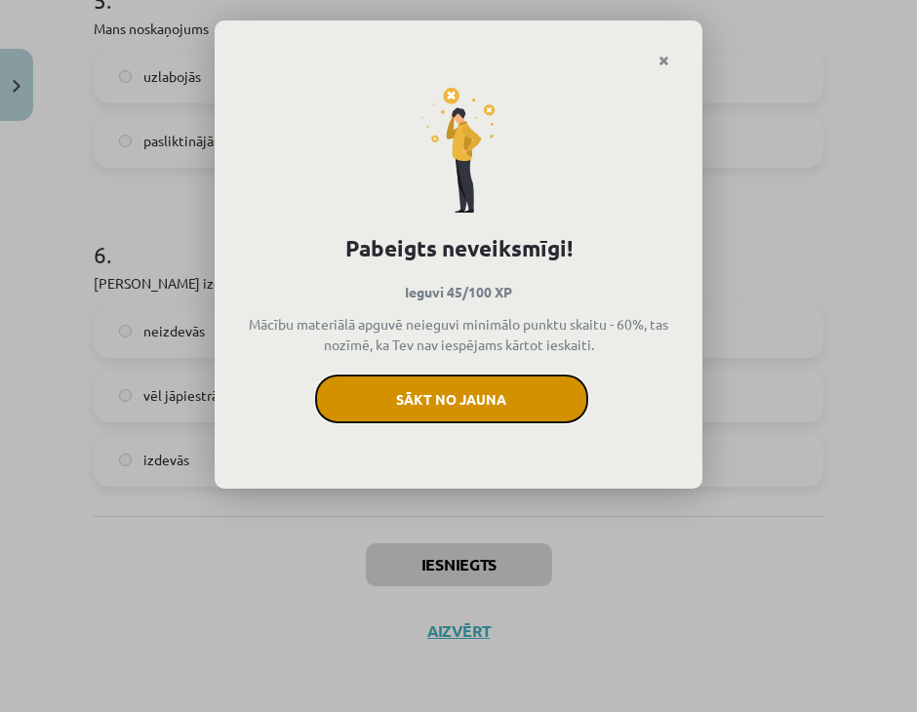
click at [402, 399] on button "Sākt no jauna" at bounding box center [451, 398] width 273 height 49
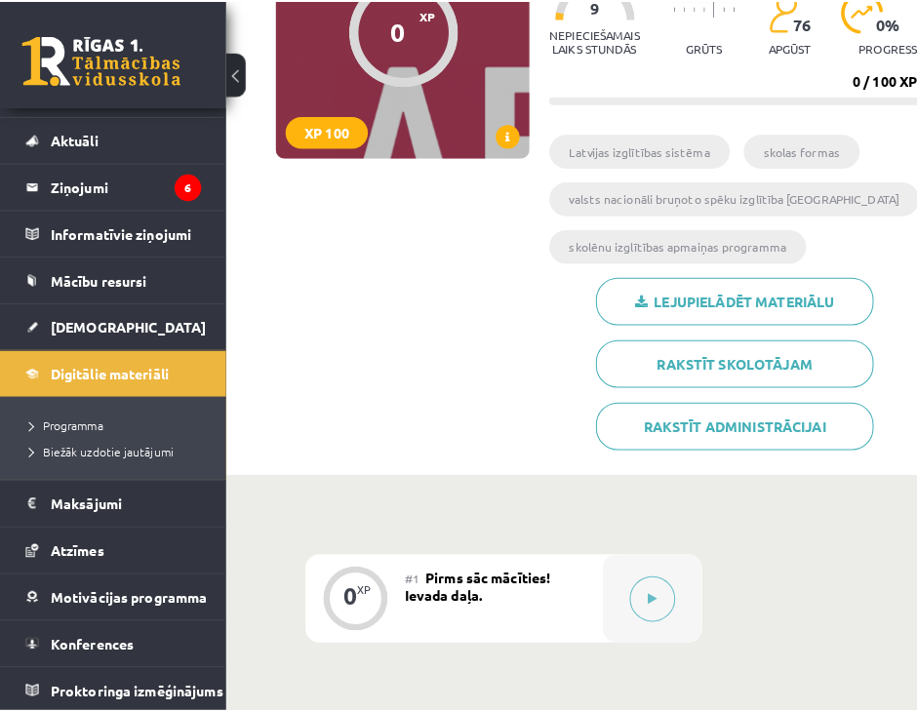
scroll to position [635, 0]
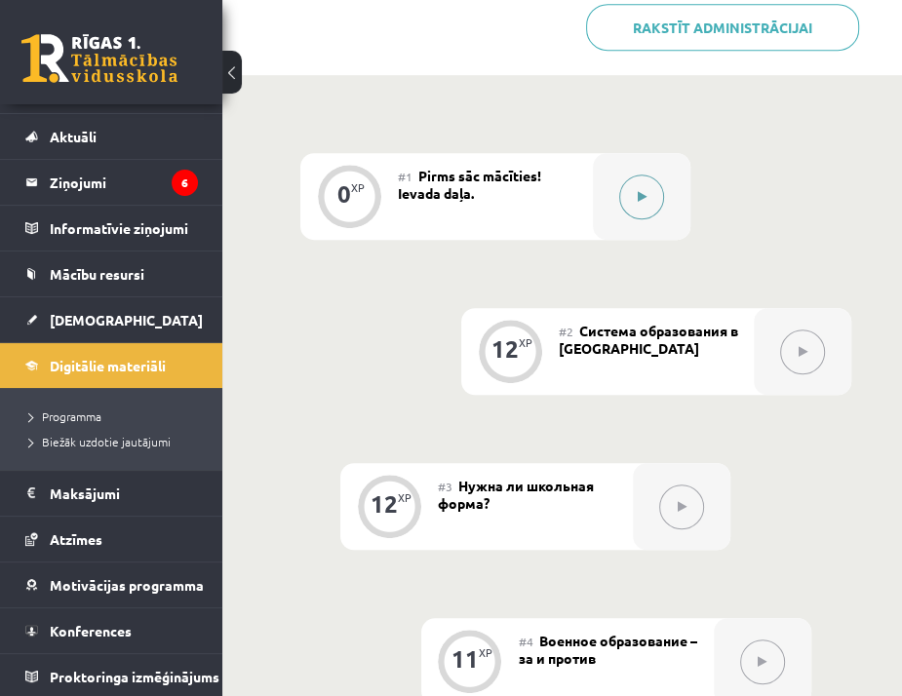
click at [633, 197] on button at bounding box center [641, 197] width 45 height 45
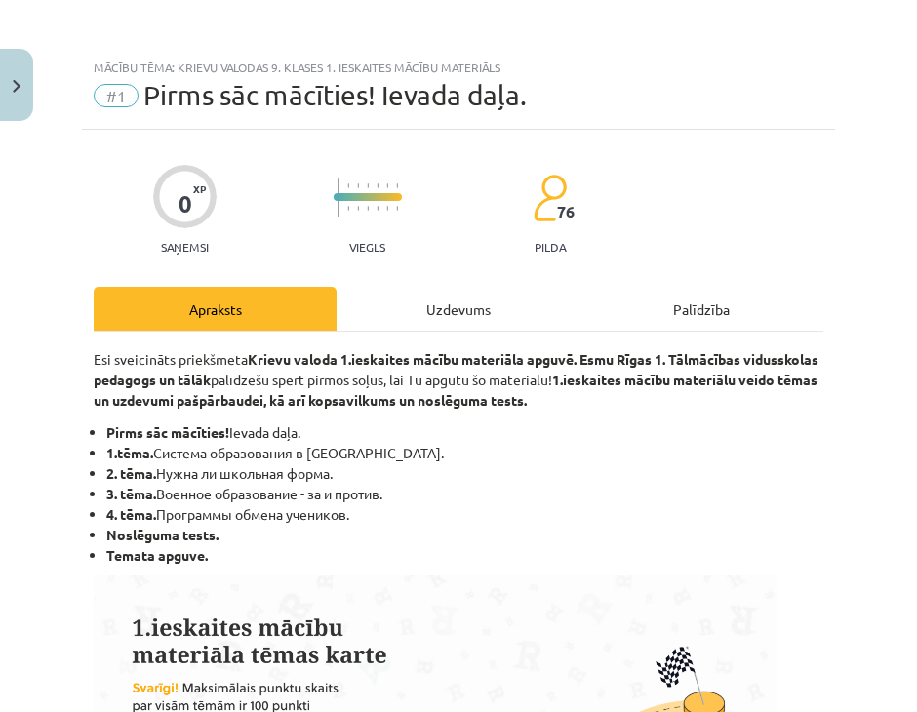
click at [432, 301] on div "Uzdevums" at bounding box center [457, 309] width 243 height 44
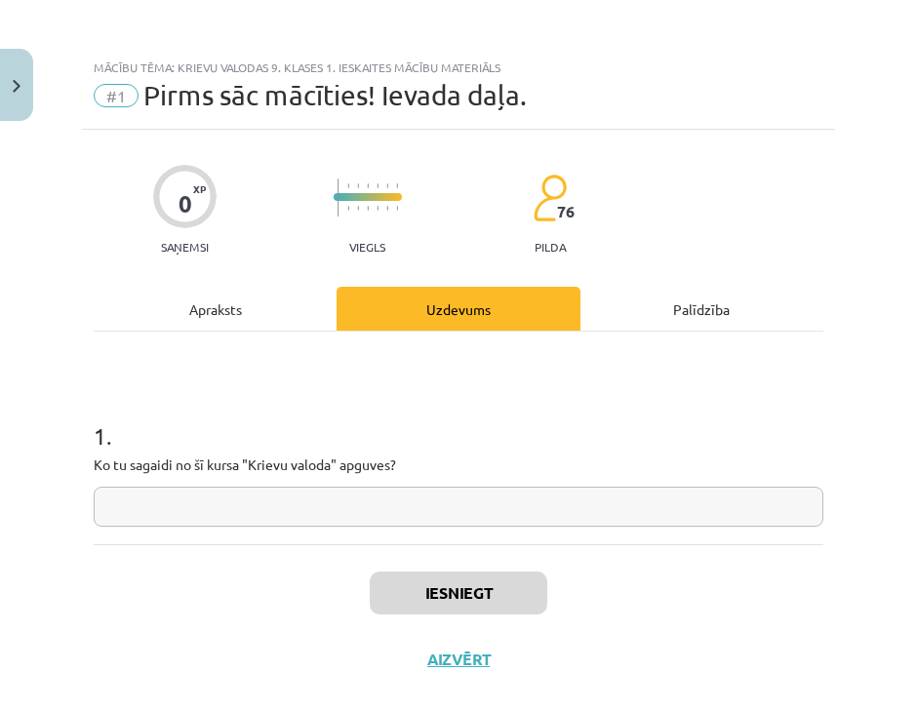
scroll to position [28, 0]
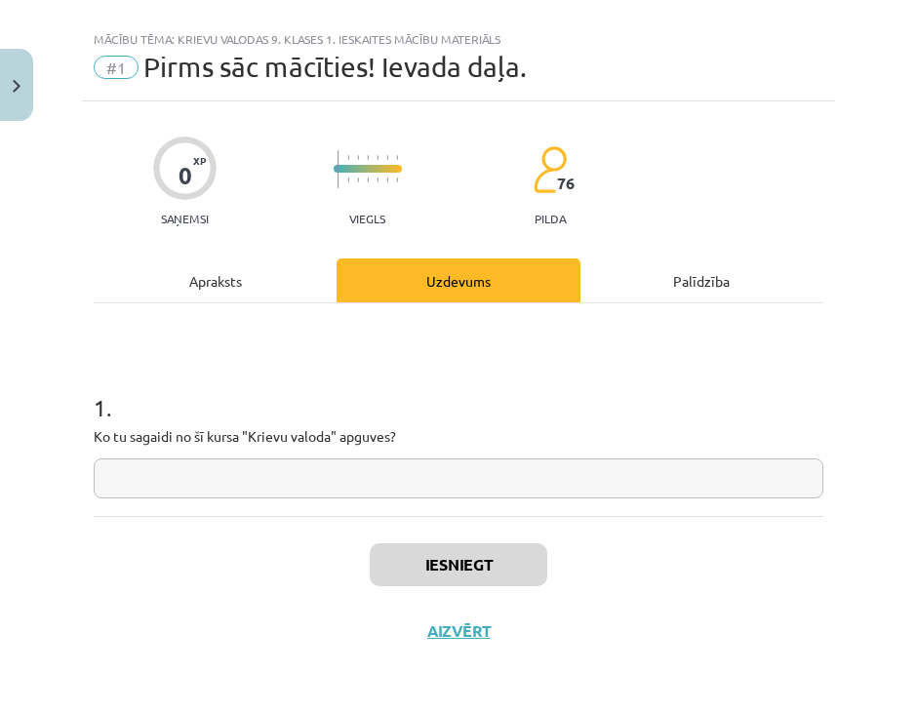
click at [371, 461] on input "text" at bounding box center [458, 478] width 729 height 40
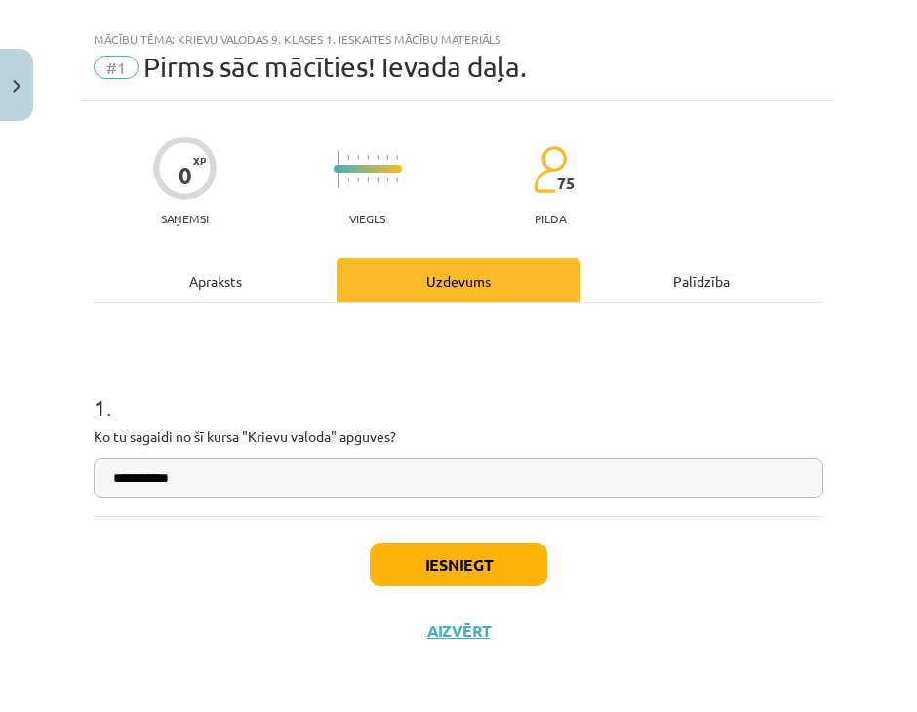
type input "**********"
click at [465, 555] on button "Iesniegt" at bounding box center [458, 564] width 177 height 43
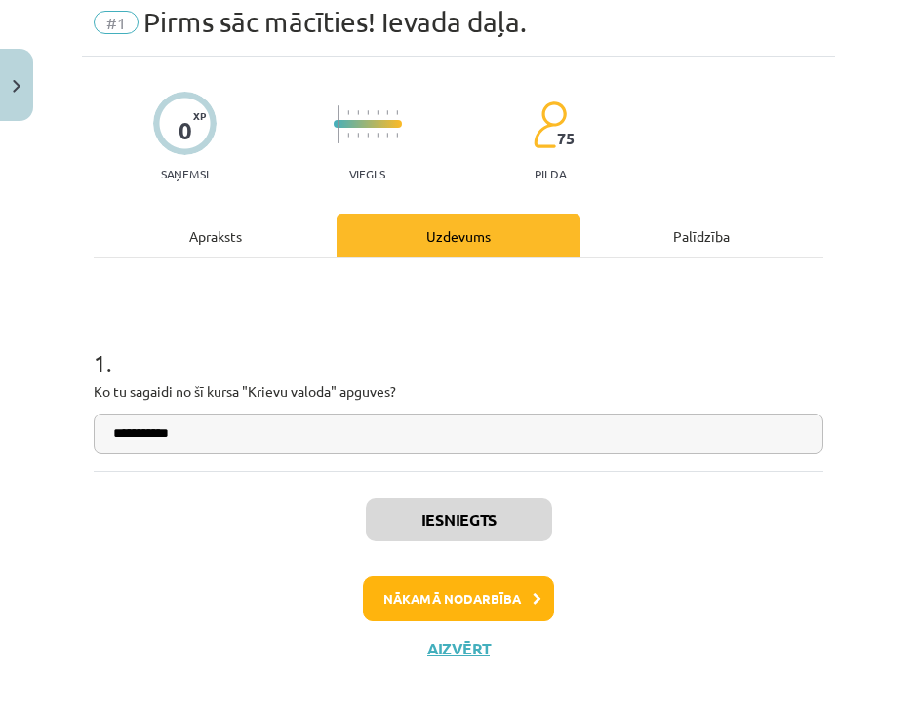
scroll to position [85, 0]
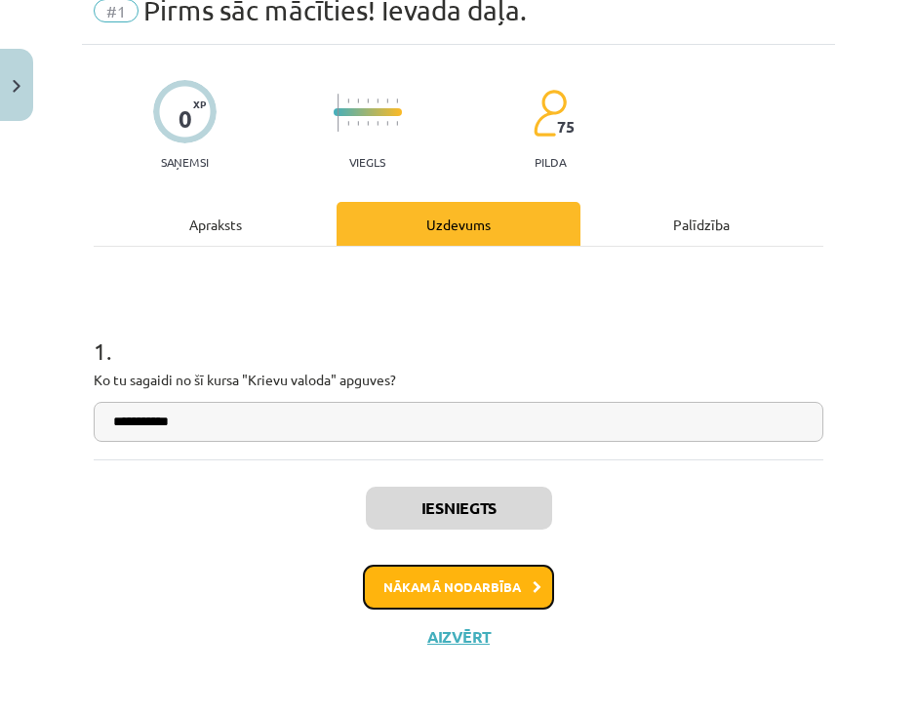
click at [480, 594] on button "Nākamā nodarbība" at bounding box center [458, 587] width 191 height 45
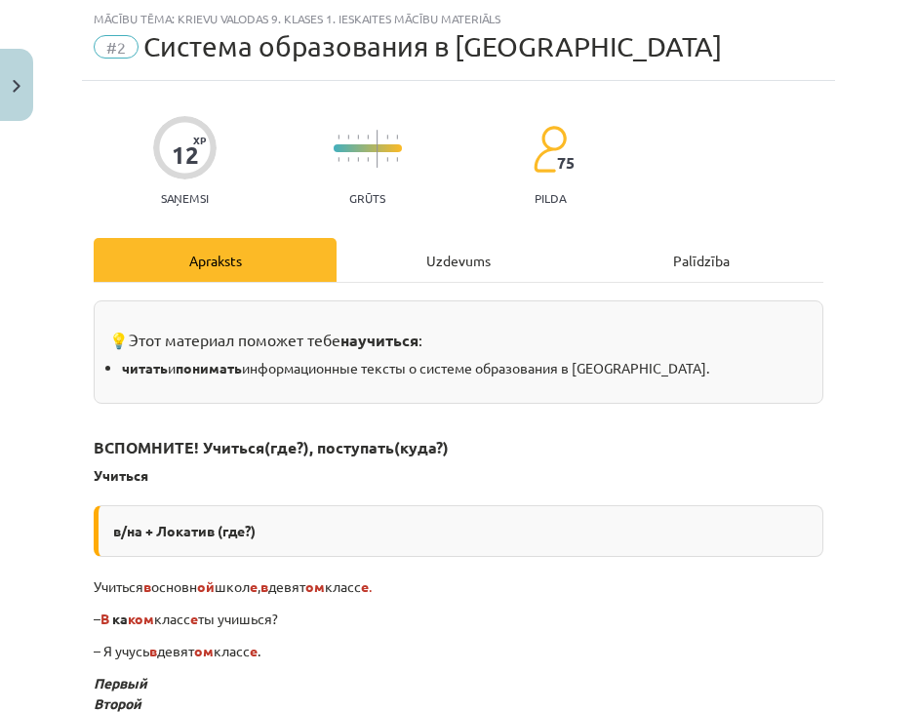
click at [441, 273] on div "Uzdevums" at bounding box center [457, 260] width 243 height 44
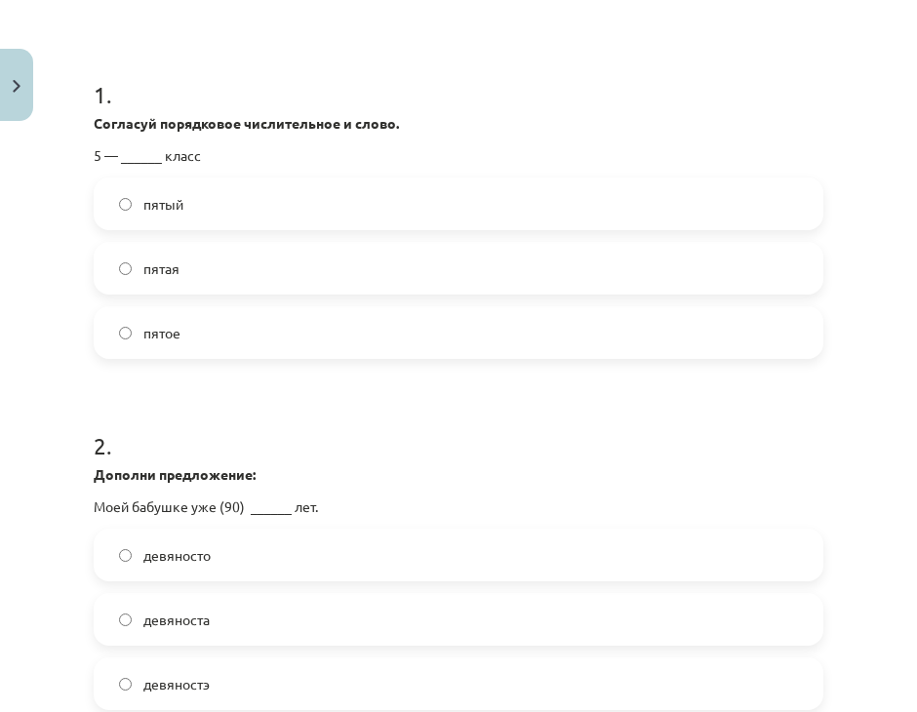
scroll to position [439, 0]
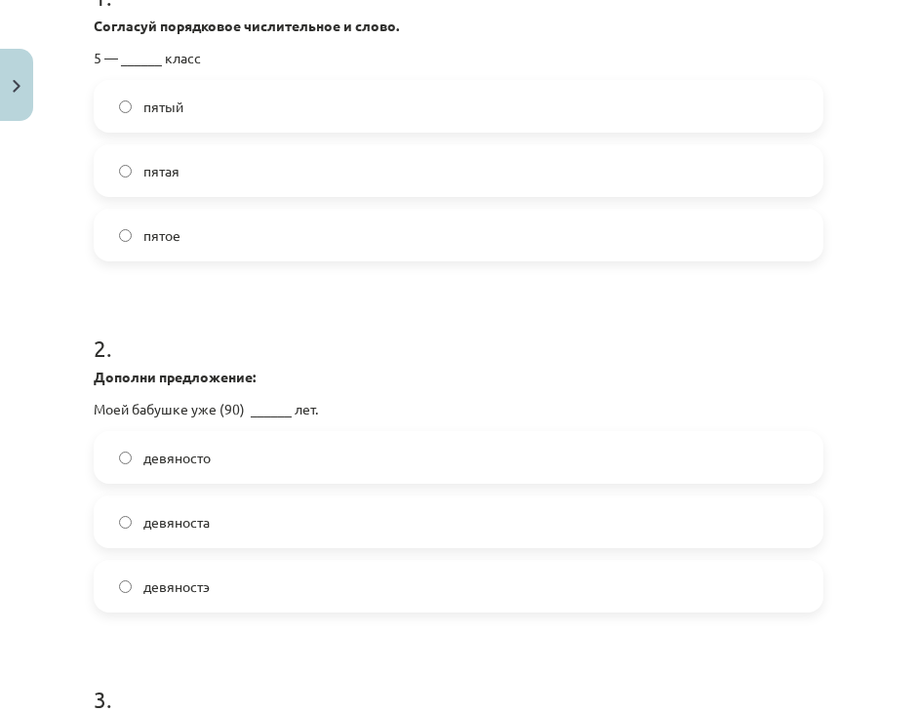
click at [240, 110] on label "пятый" at bounding box center [458, 106] width 725 height 49
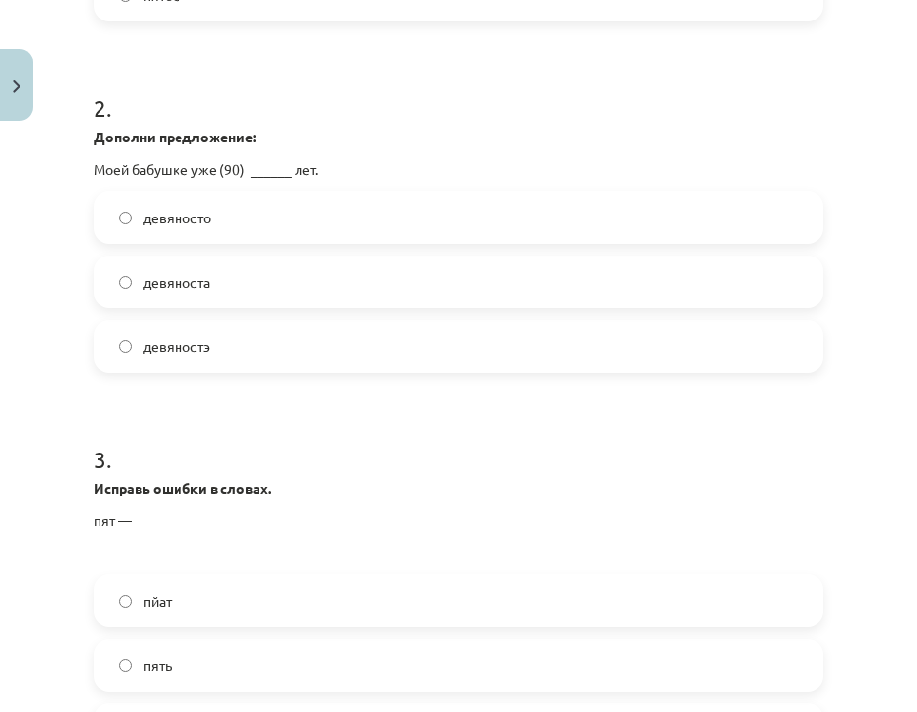
scroll to position [731, 0]
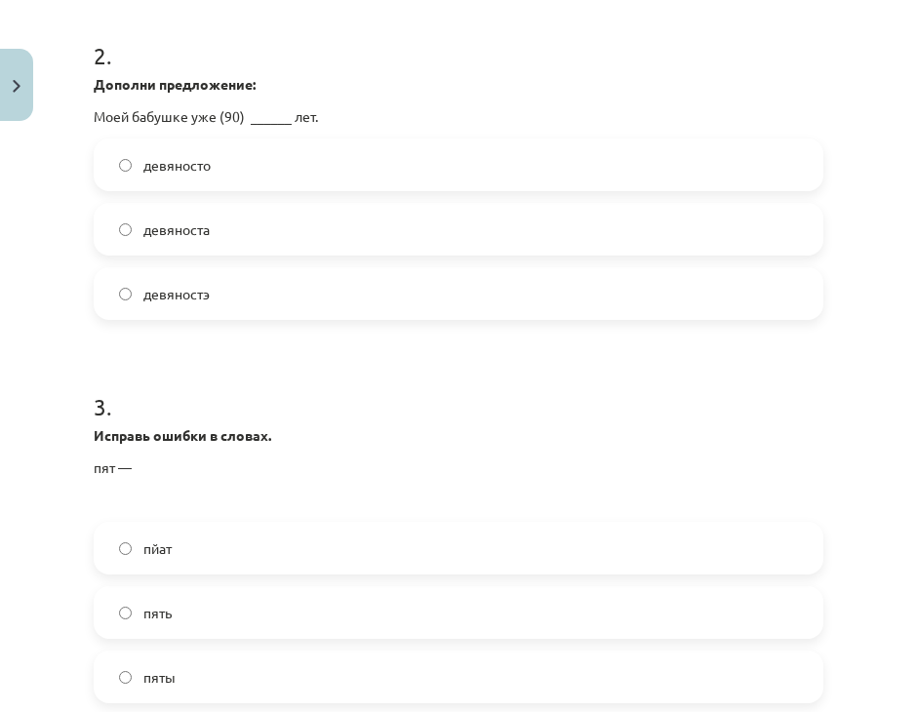
click at [230, 168] on label "девяносто" at bounding box center [458, 164] width 725 height 49
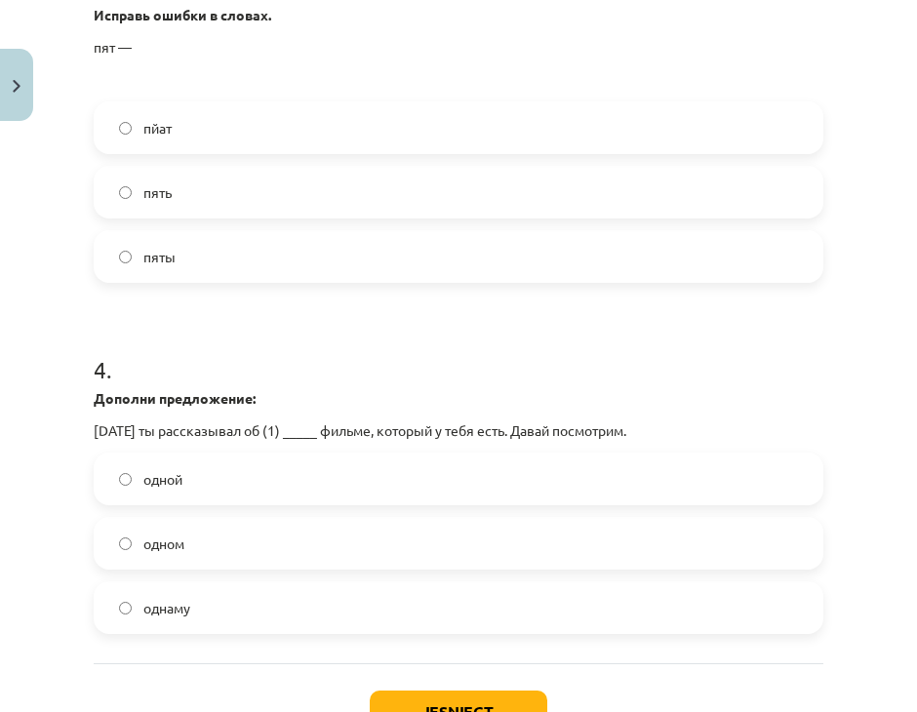
scroll to position [1121, 0]
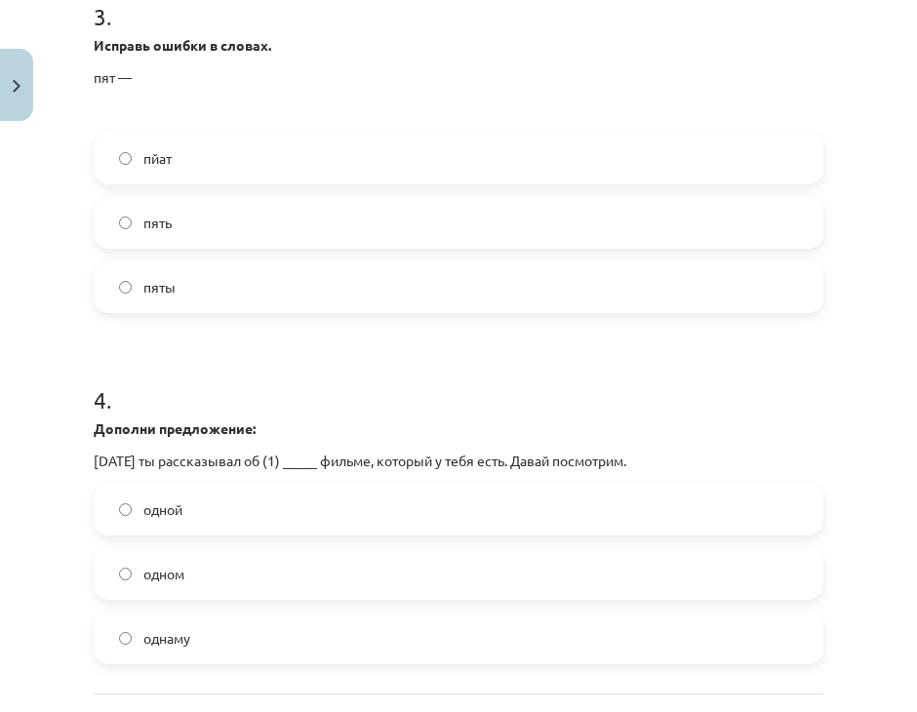
click at [196, 232] on label "пять" at bounding box center [458, 222] width 725 height 49
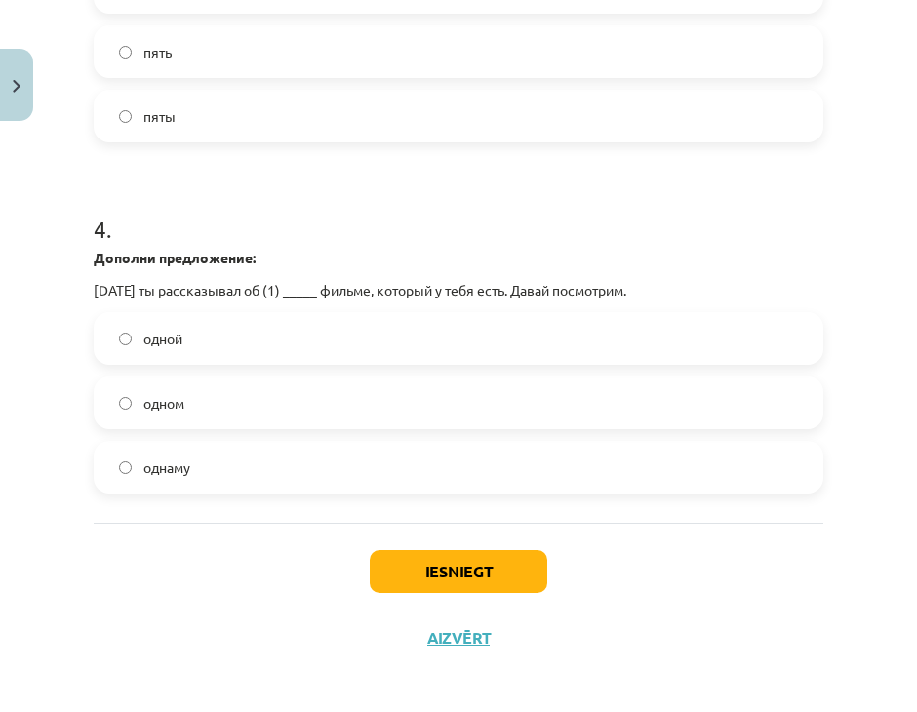
scroll to position [1299, 0]
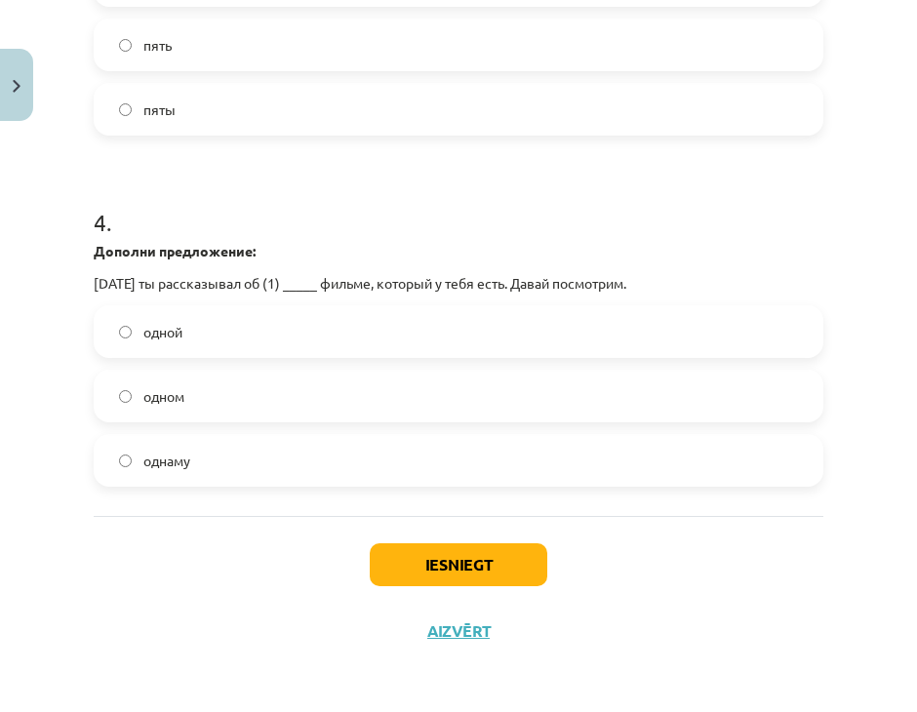
click at [206, 297] on div "4 . Дополни предложение: Вчера ты рассказывал об (1) _____ фильме, который у те…" at bounding box center [458, 331] width 729 height 312
click at [204, 328] on label "одной" at bounding box center [458, 331] width 725 height 49
click at [183, 386] on span "одном" at bounding box center [163, 396] width 41 height 20
click at [497, 552] on button "Iesniegt" at bounding box center [458, 564] width 177 height 43
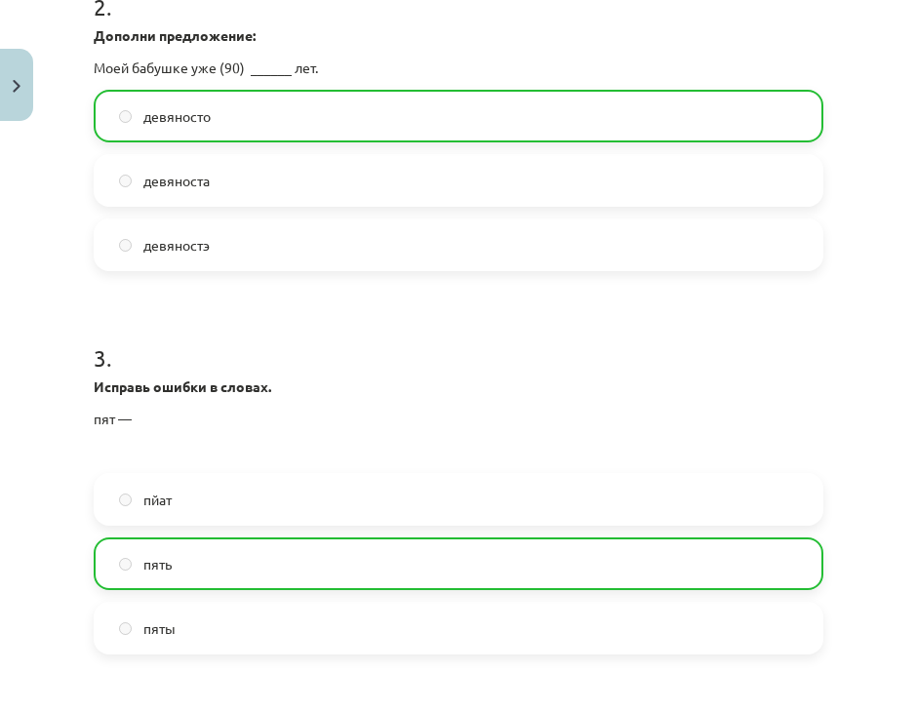
scroll to position [1361, 0]
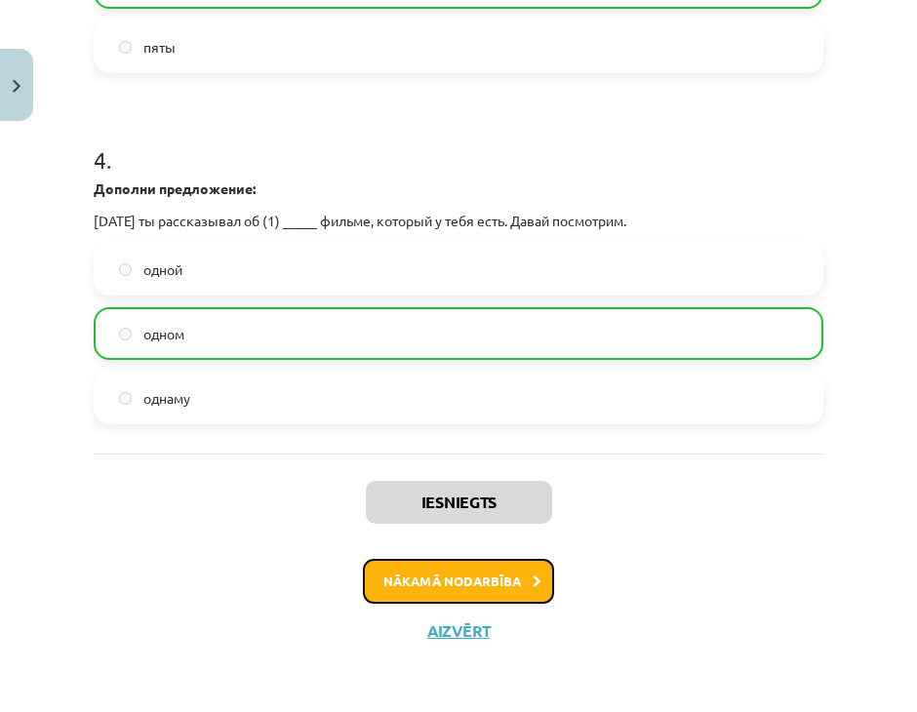
click at [468, 571] on button "Nākamā nodarbība" at bounding box center [458, 581] width 191 height 45
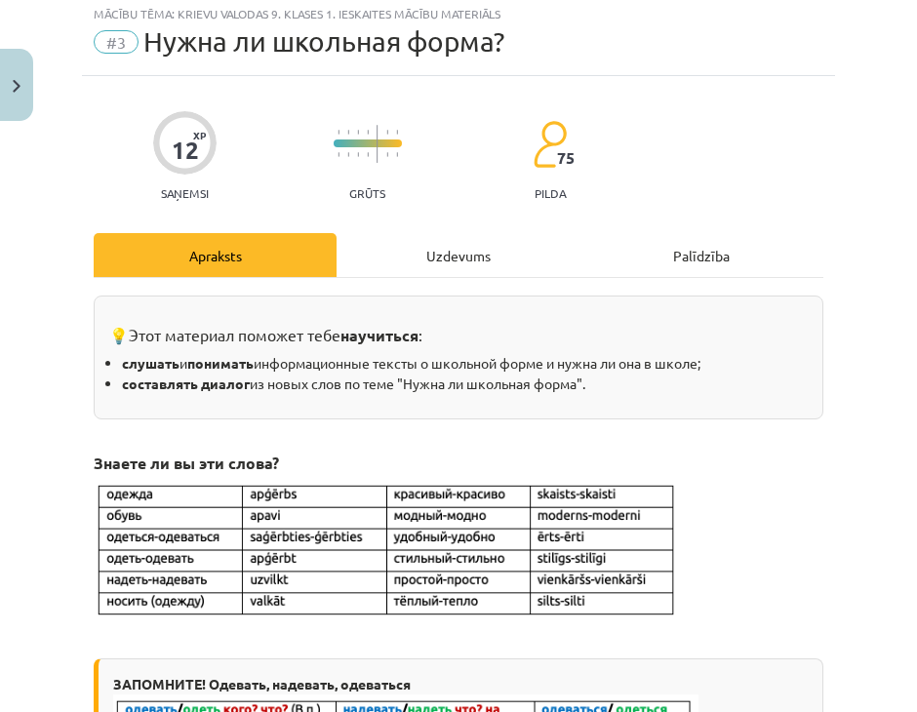
scroll to position [49, 0]
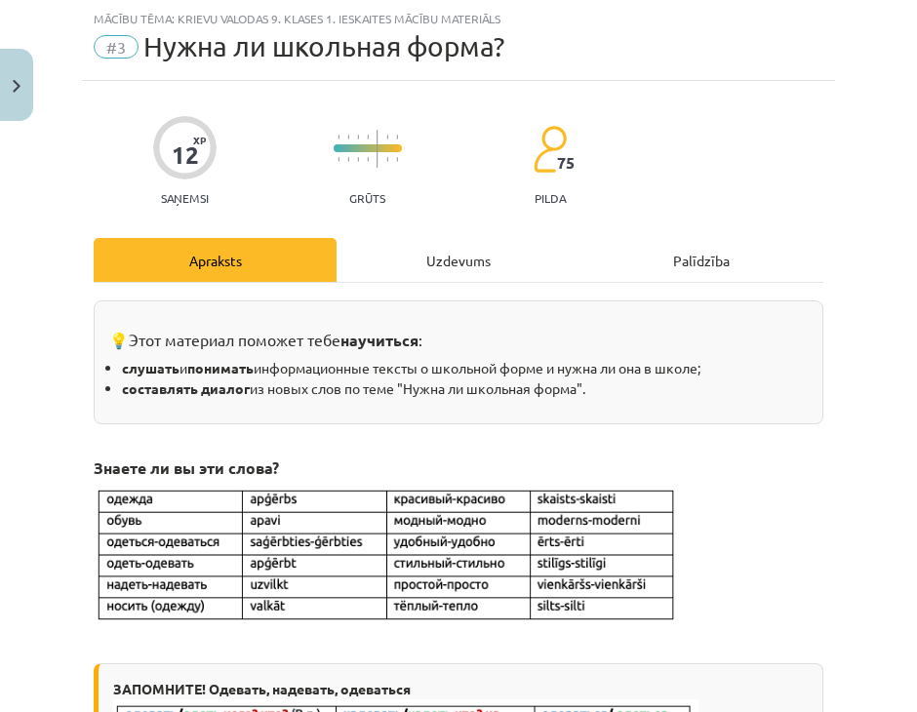
click at [445, 251] on div "Uzdevums" at bounding box center [457, 260] width 243 height 44
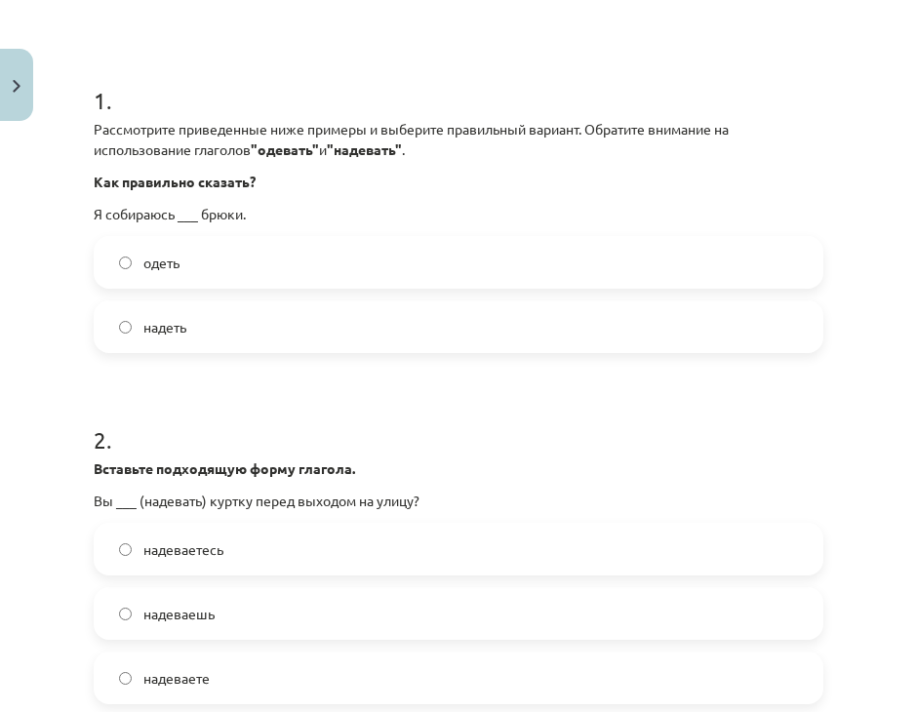
scroll to position [367, 0]
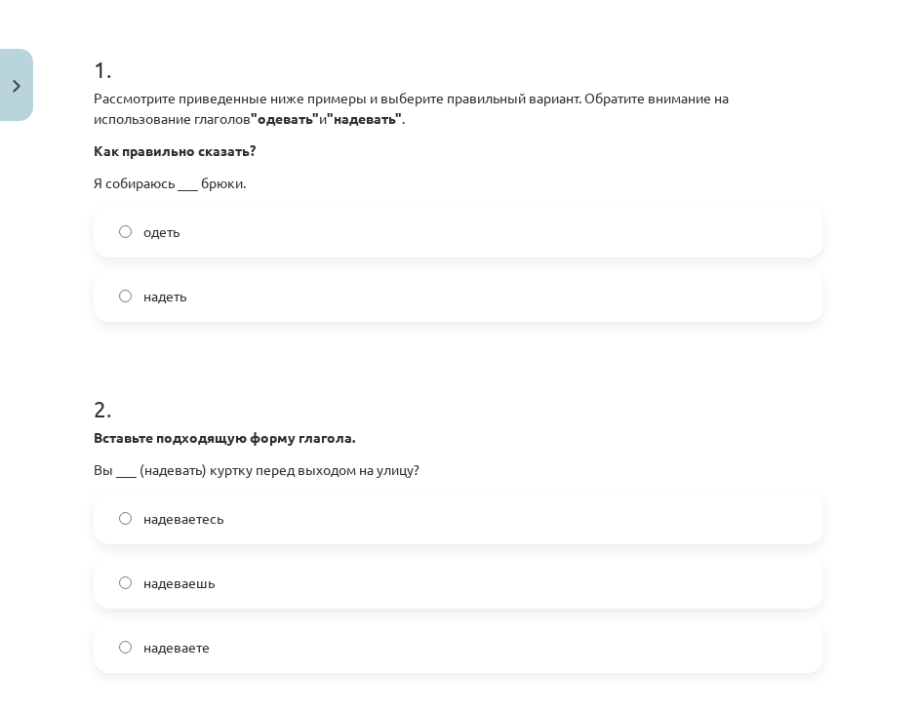
click at [339, 229] on label "одеть" at bounding box center [458, 231] width 725 height 49
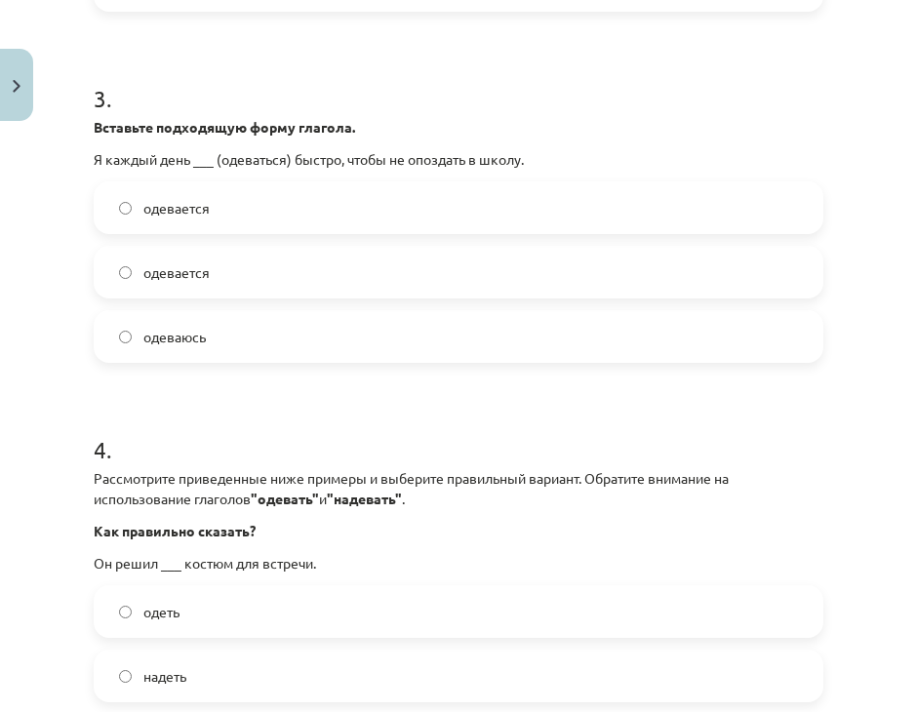
scroll to position [1244, 0]
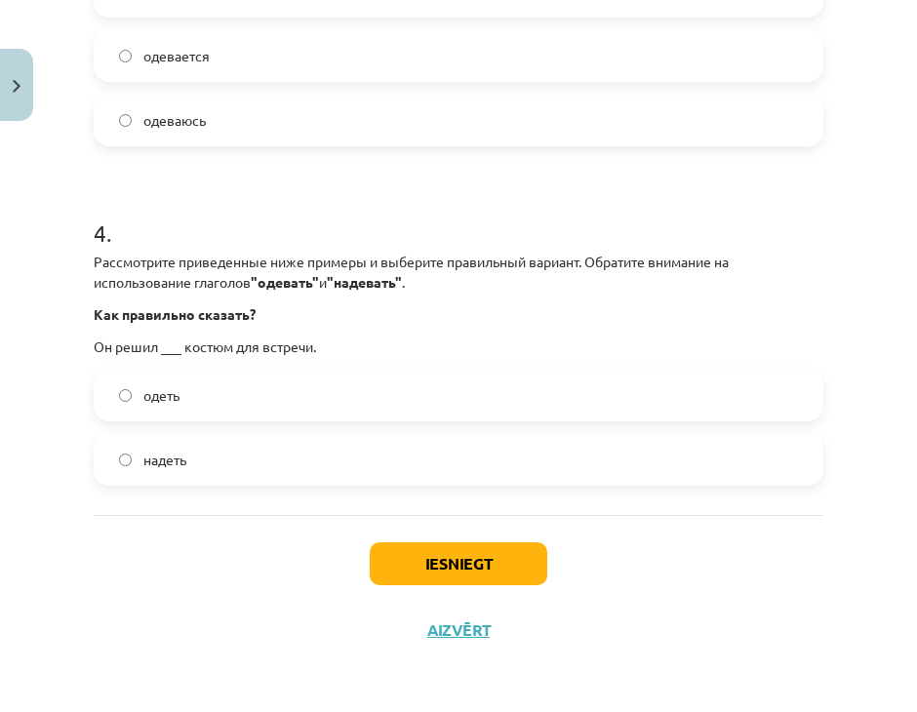
click at [183, 376] on label "одеть" at bounding box center [458, 395] width 725 height 49
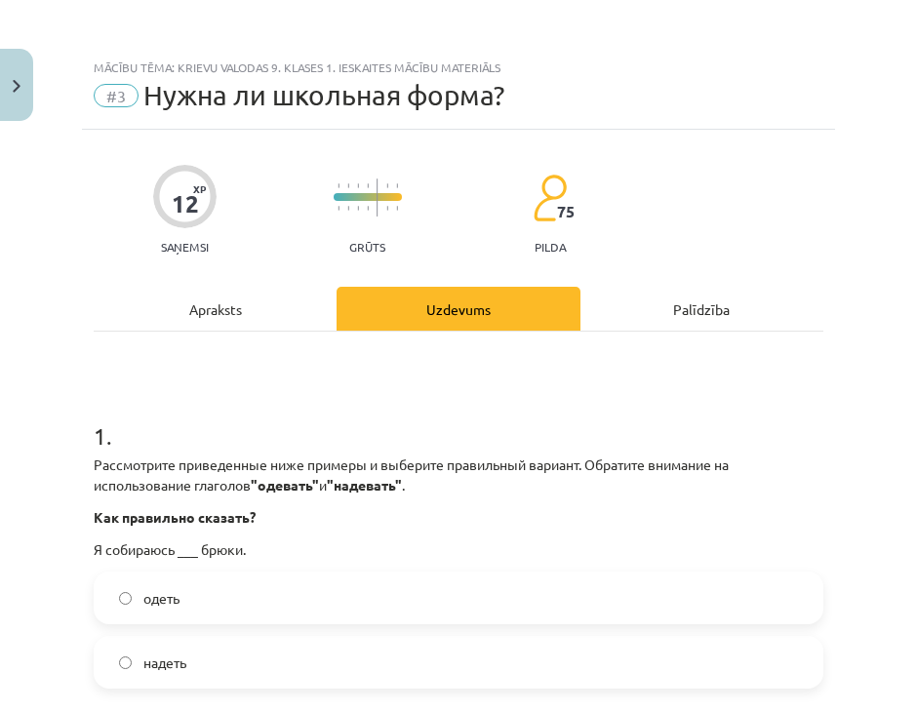
scroll to position [293, 0]
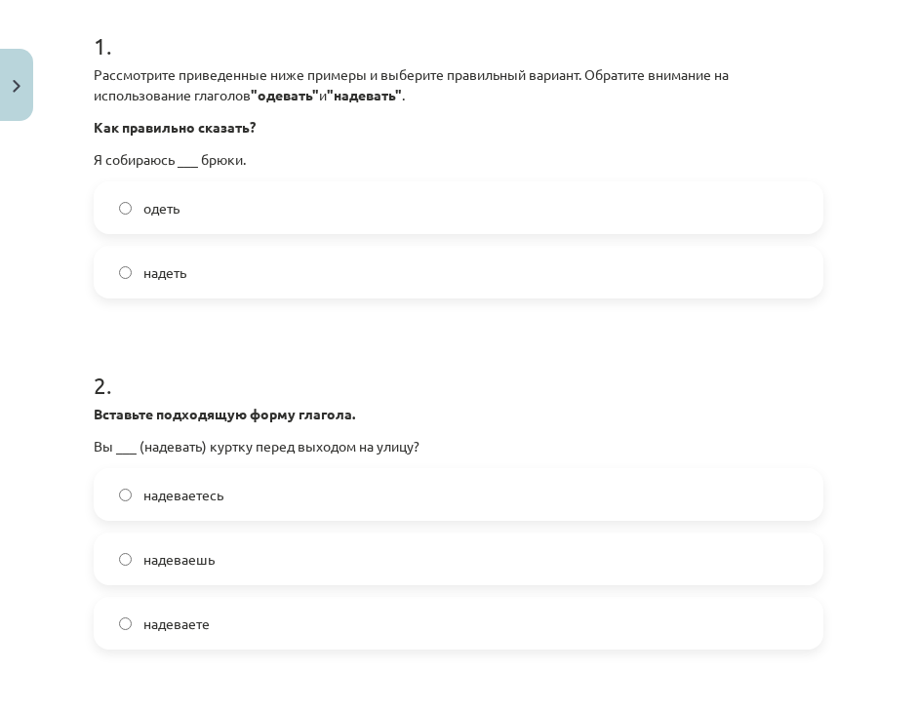
click at [241, 288] on label "надеть" at bounding box center [458, 272] width 725 height 49
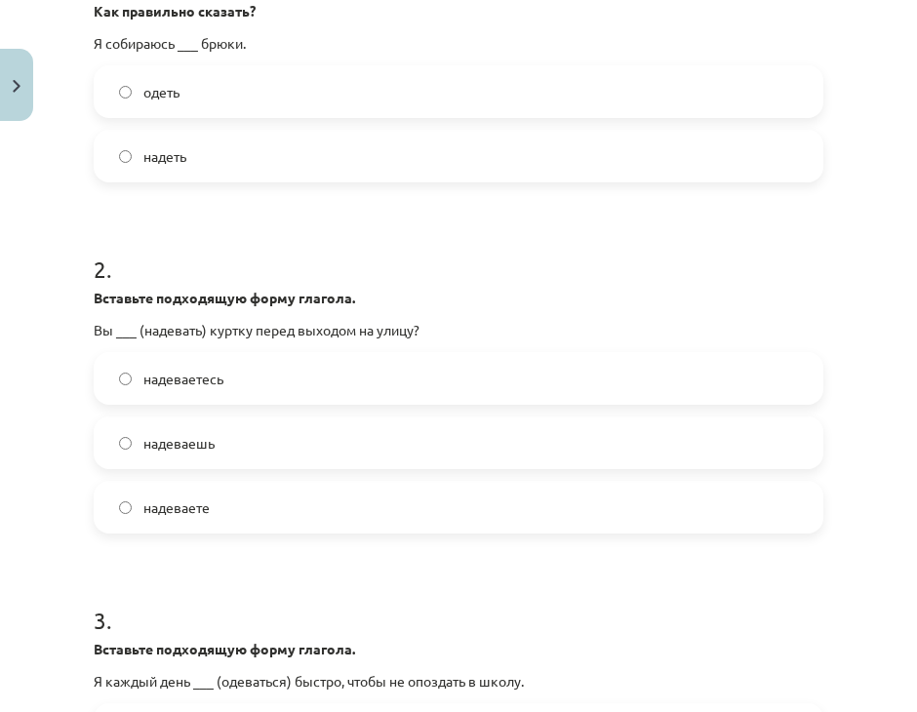
scroll to position [585, 0]
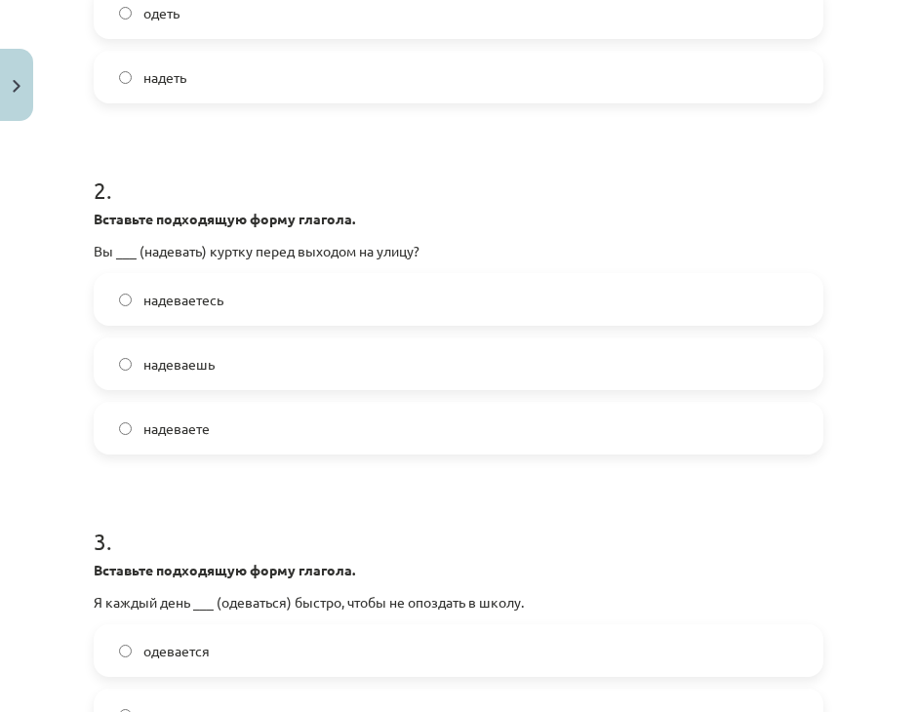
click at [211, 418] on label "надеваете" at bounding box center [458, 428] width 725 height 49
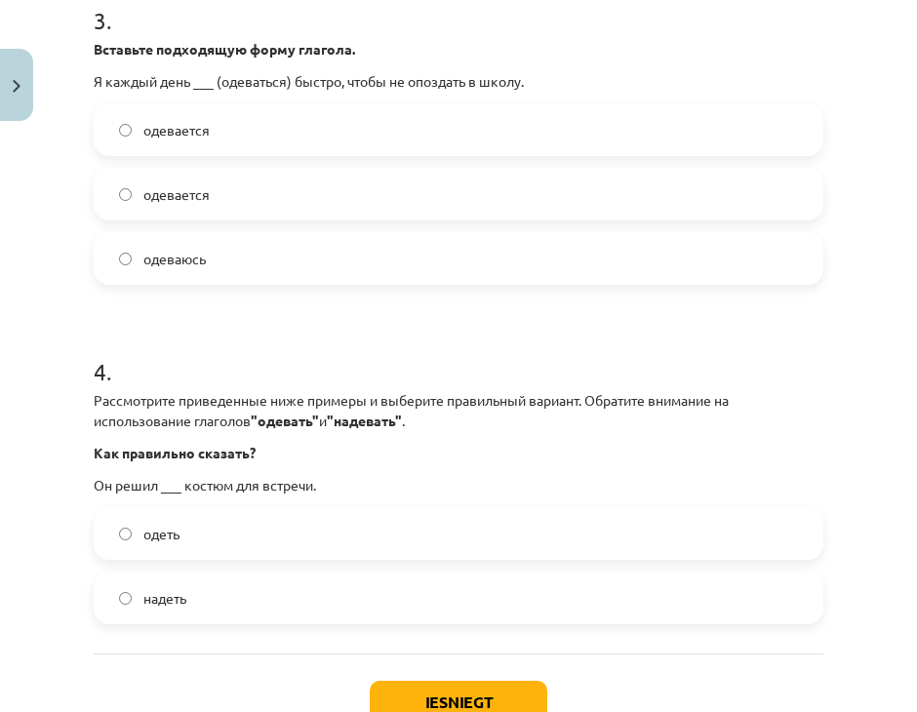
scroll to position [1073, 0]
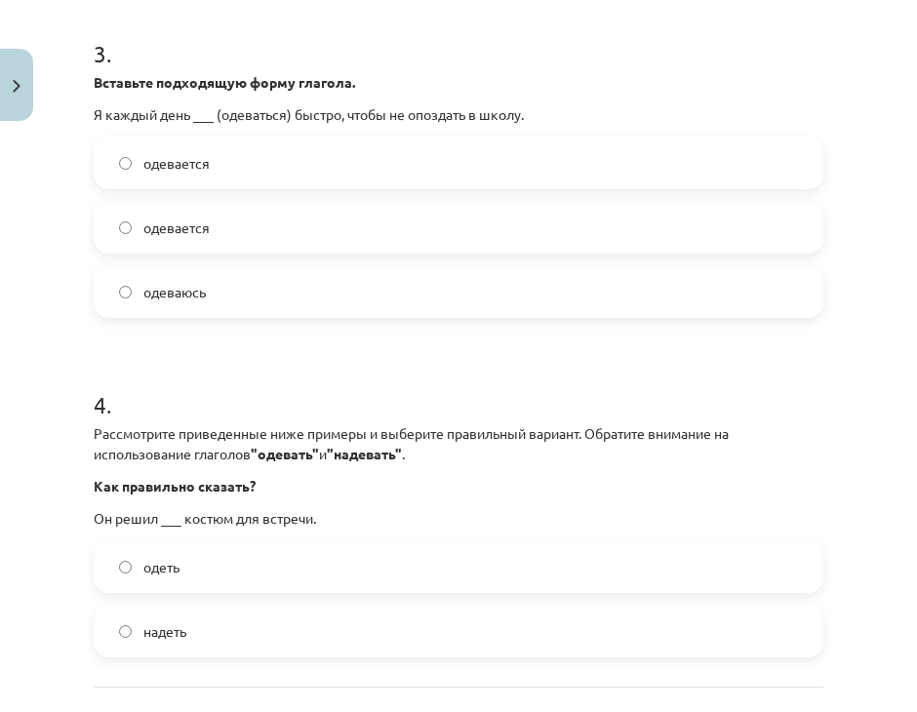
drag, startPoint x: 232, startPoint y: 171, endPoint x: 233, endPoint y: 192, distance: 21.5
click at [232, 183] on label "одевается" at bounding box center [458, 162] width 725 height 49
click at [247, 244] on label "одевается" at bounding box center [458, 227] width 725 height 49
click at [253, 295] on label "одеваюсь" at bounding box center [458, 291] width 725 height 49
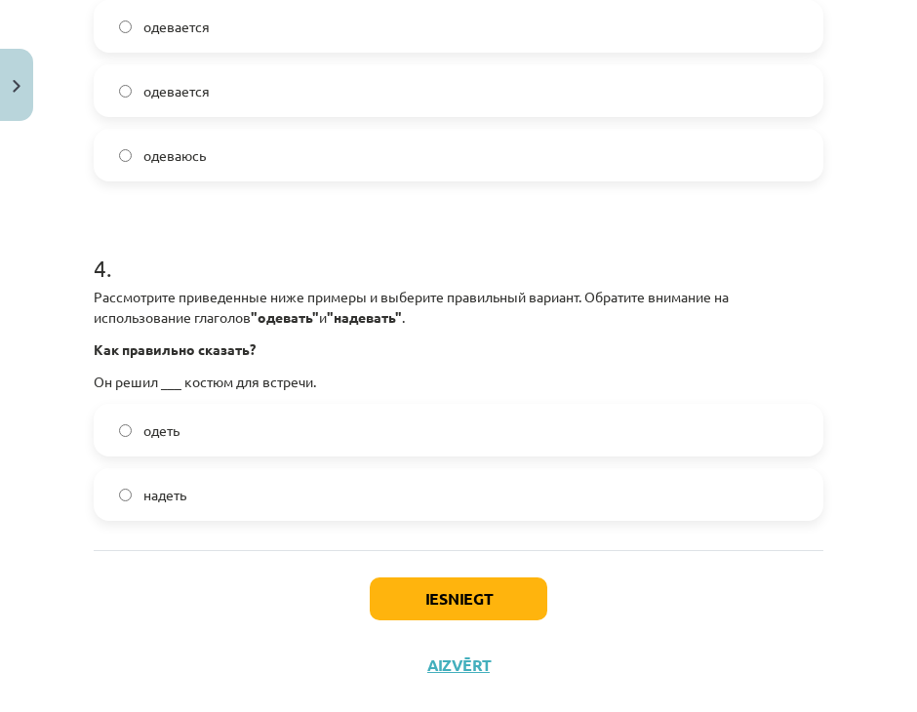
scroll to position [1244, 0]
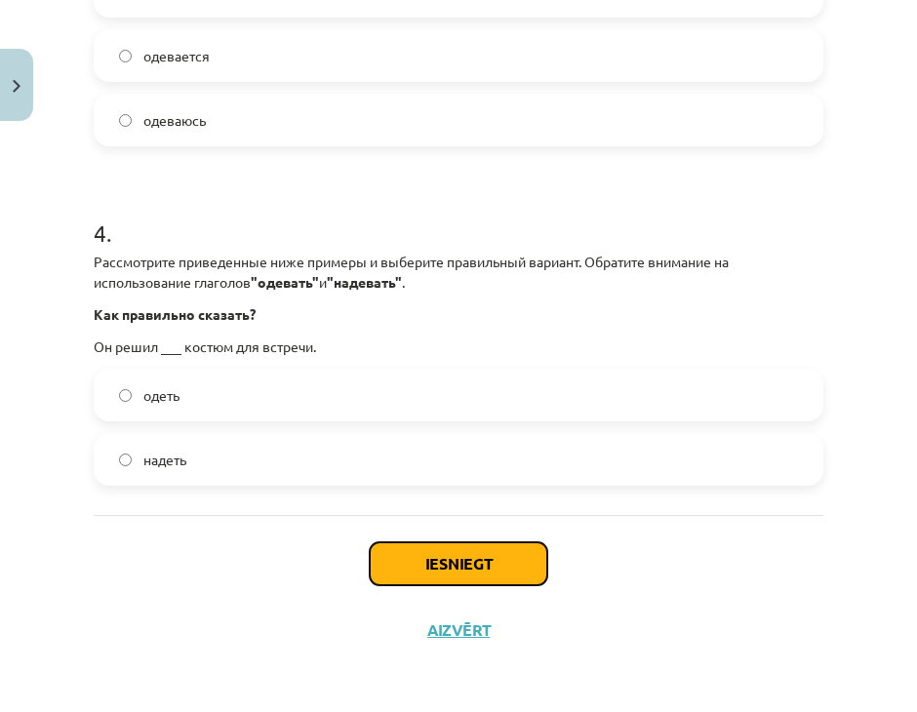
click at [451, 554] on button "Iesniegt" at bounding box center [458, 563] width 177 height 43
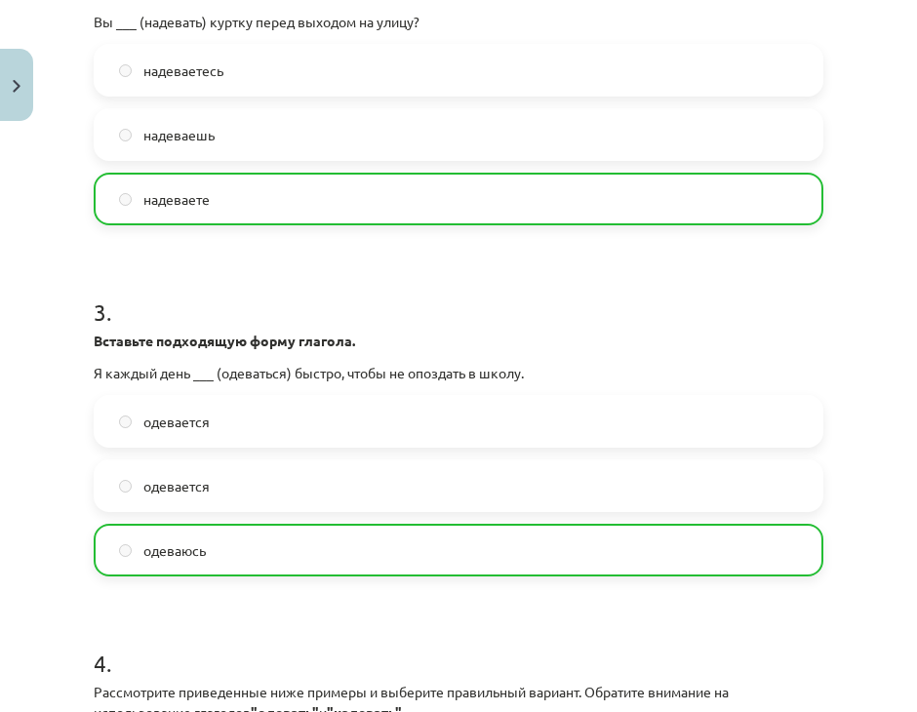
scroll to position [1306, 0]
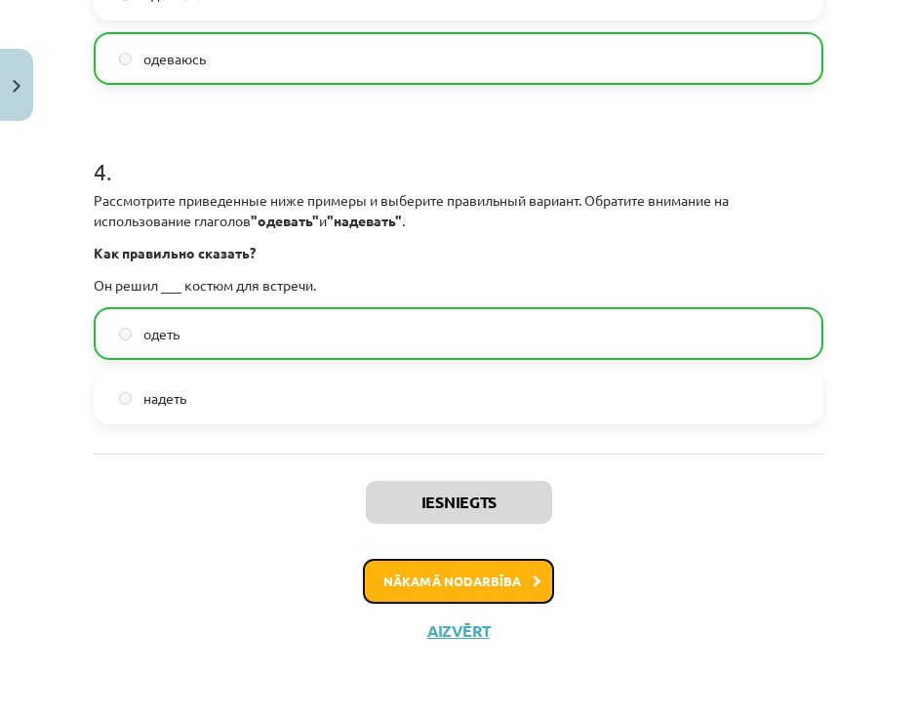
click at [473, 562] on button "Nākamā nodarbība" at bounding box center [458, 581] width 191 height 45
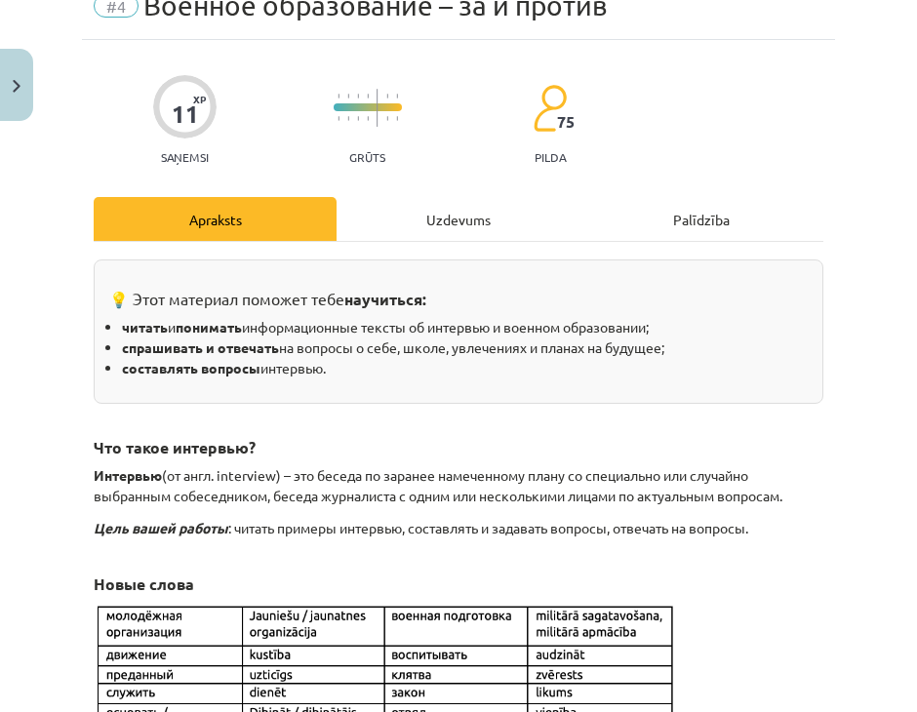
scroll to position [49, 0]
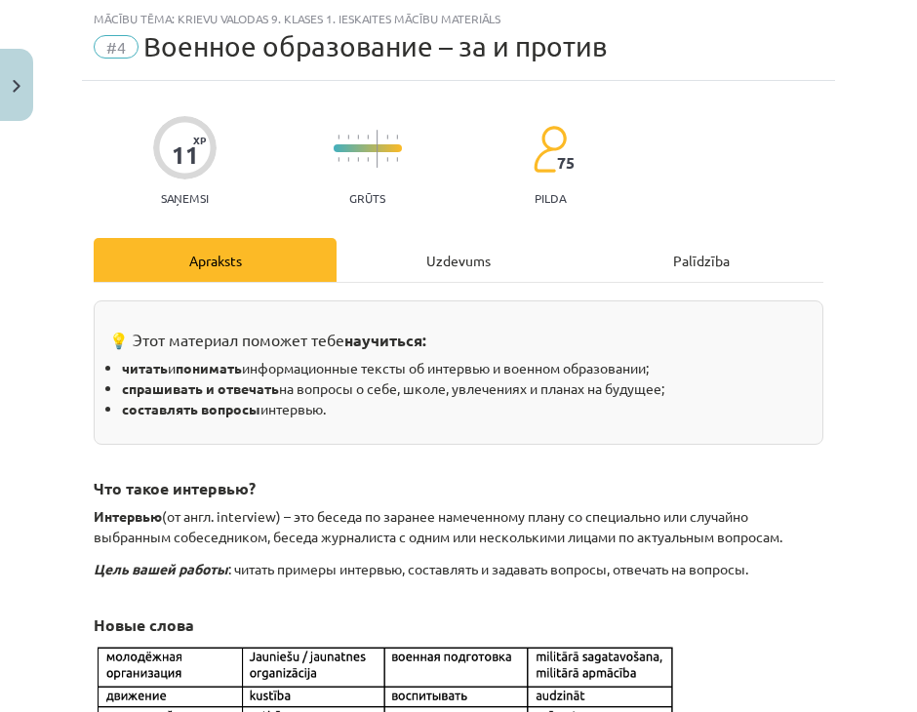
click at [397, 251] on div "Uzdevums" at bounding box center [457, 260] width 243 height 44
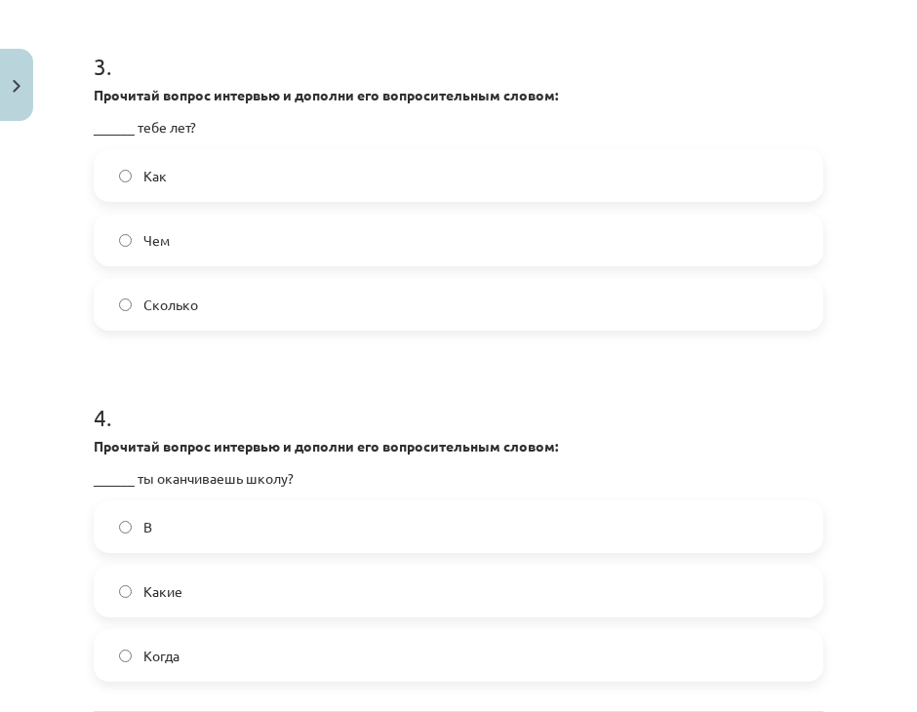
scroll to position [1572, 0]
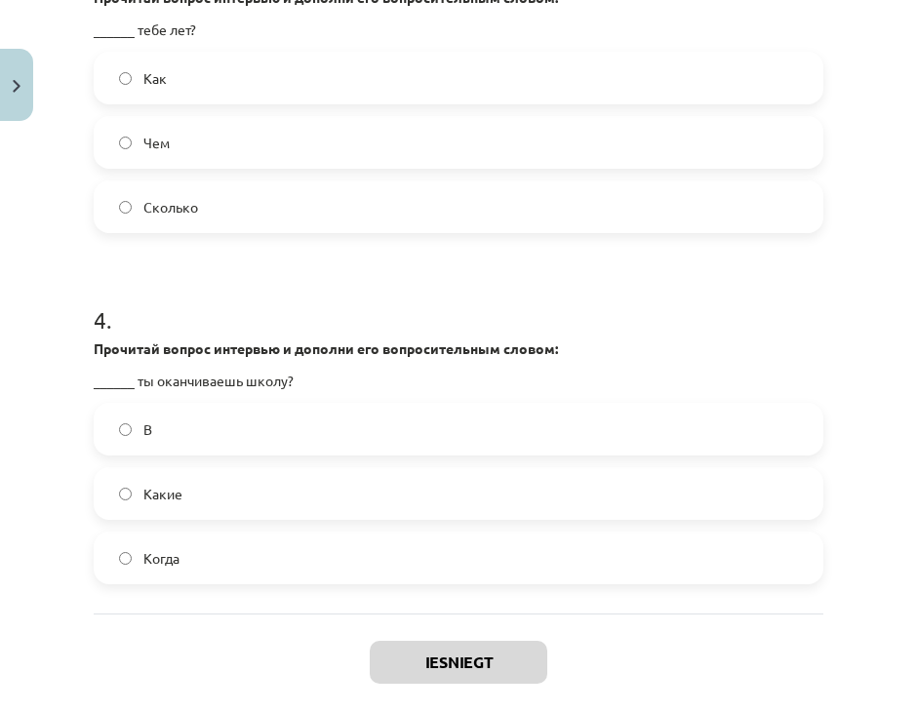
click at [181, 56] on label "Как" at bounding box center [458, 78] width 725 height 49
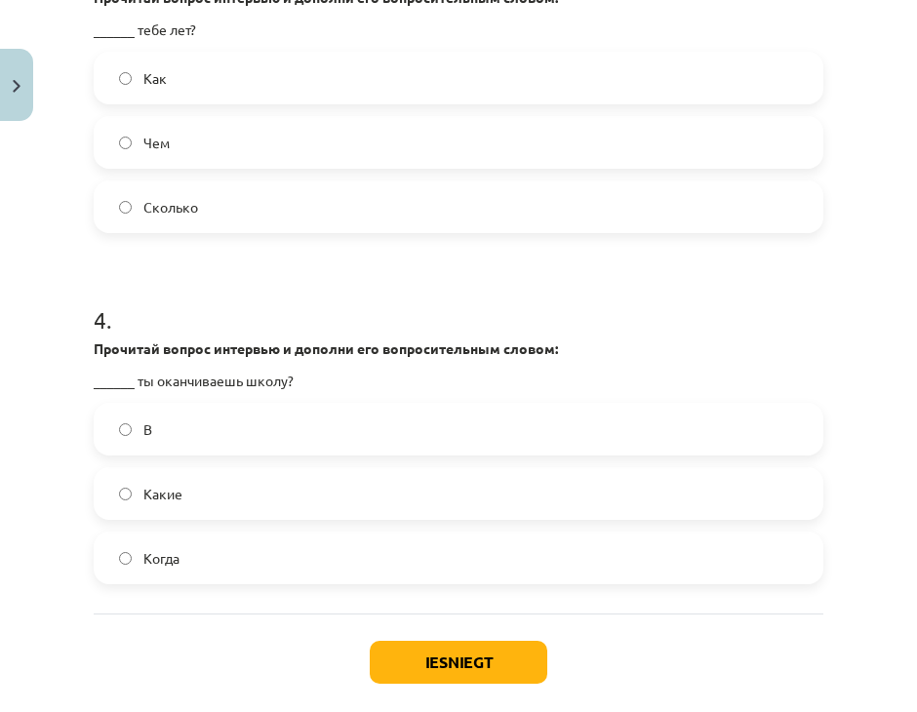
click at [230, 417] on label "В" at bounding box center [458, 429] width 725 height 49
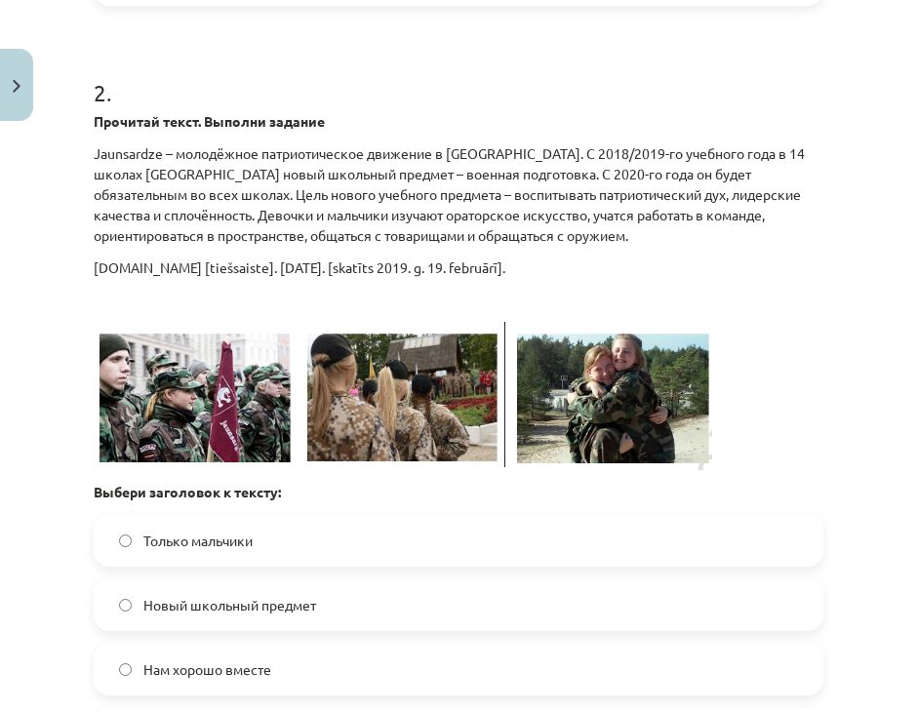
scroll to position [792, 0]
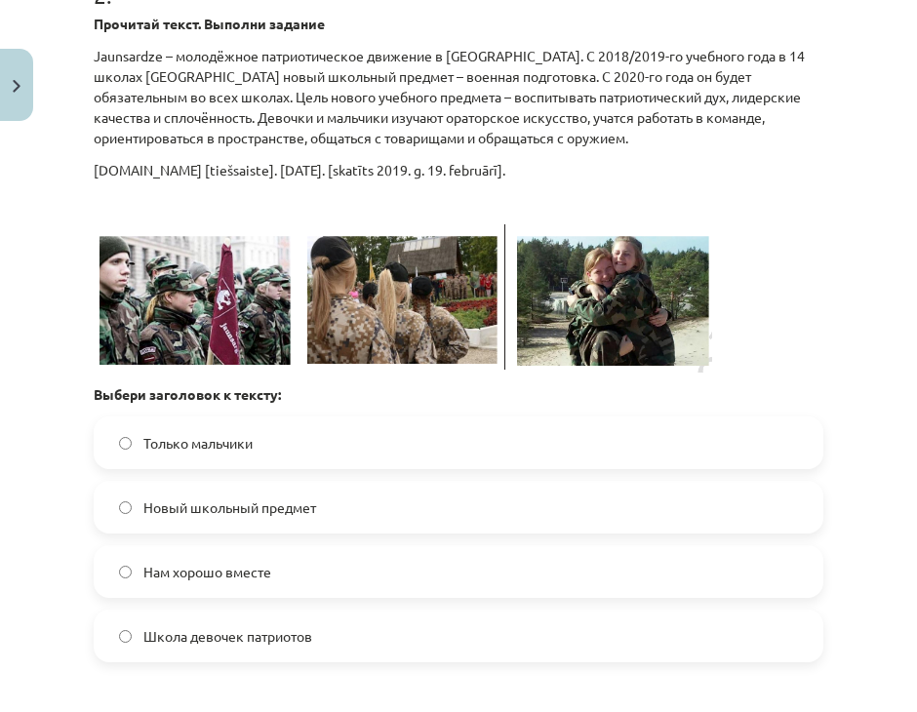
click at [250, 509] on span "Новый школьный предмет" at bounding box center [229, 507] width 173 height 20
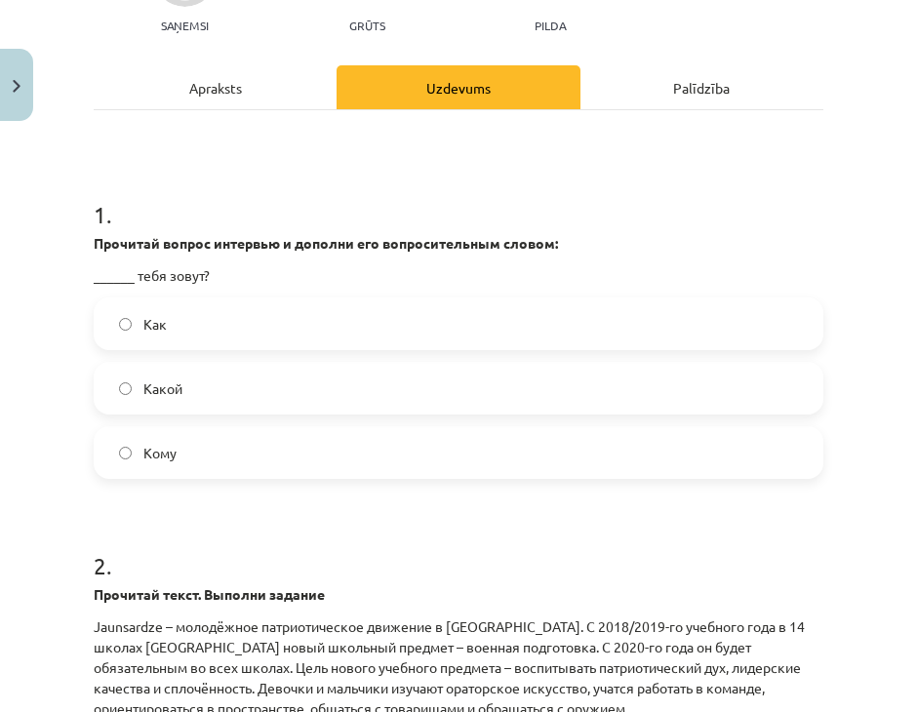
scroll to position [109, 0]
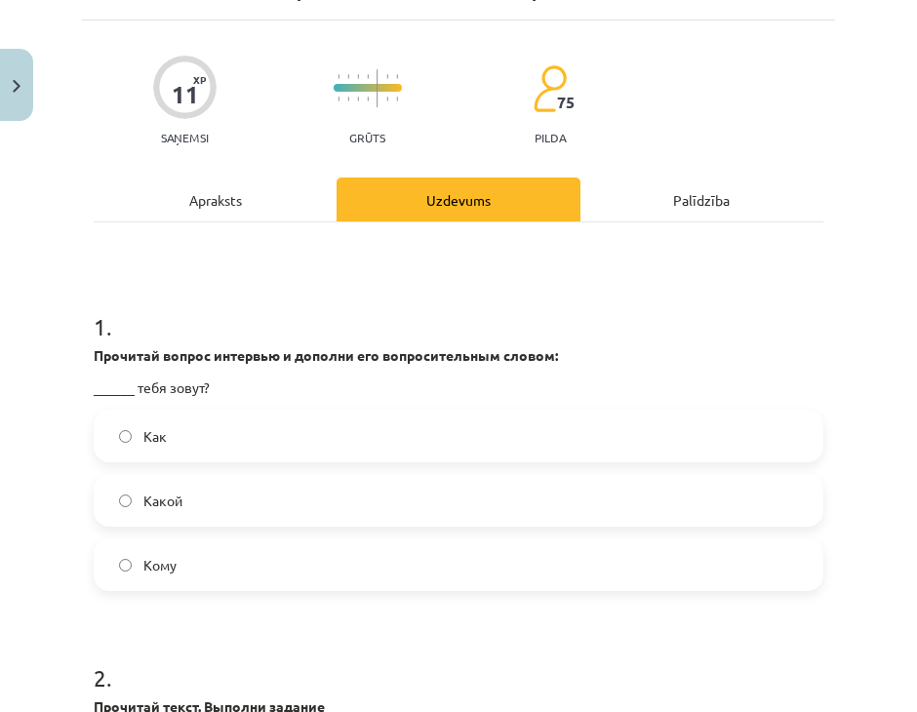
click at [242, 441] on label "Как" at bounding box center [458, 435] width 725 height 49
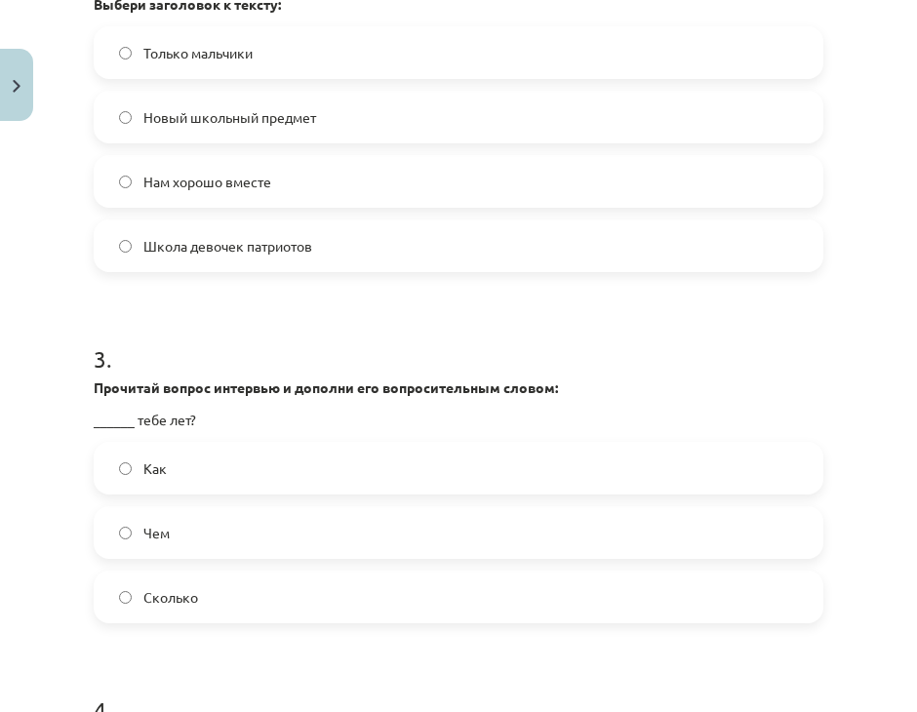
scroll to position [1669, 0]
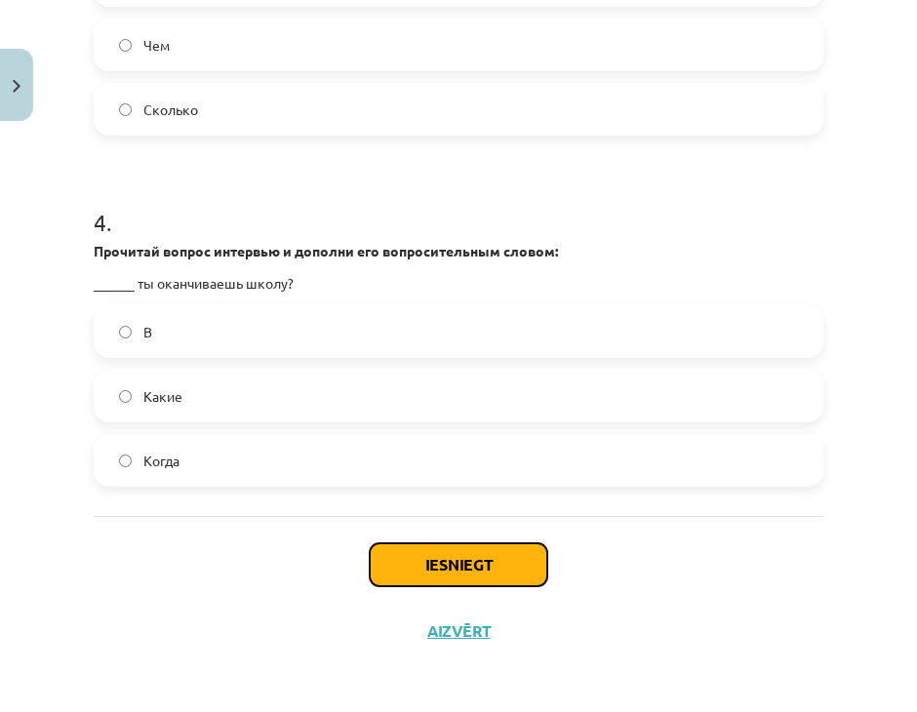
click at [434, 566] on button "Iesniegt" at bounding box center [458, 564] width 177 height 43
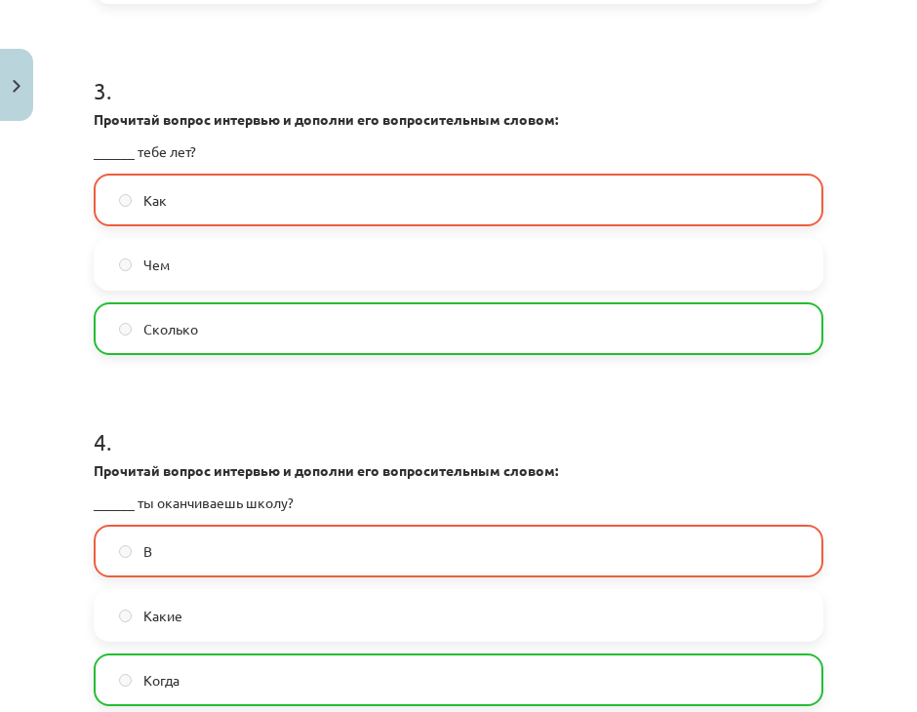
scroll to position [1732, 0]
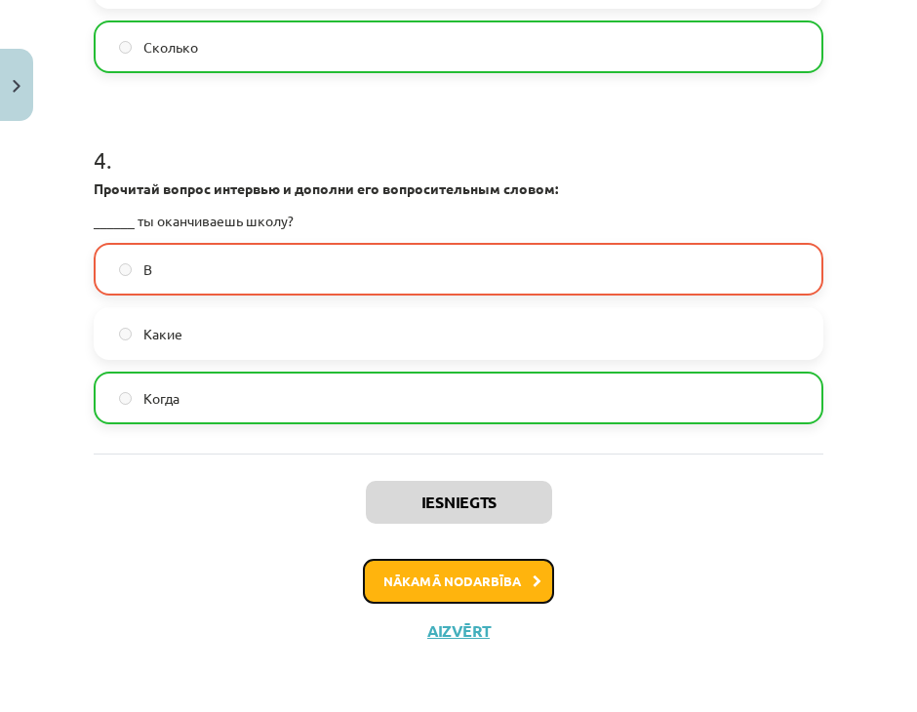
click at [449, 598] on button "Nākamā nodarbība" at bounding box center [458, 581] width 191 height 45
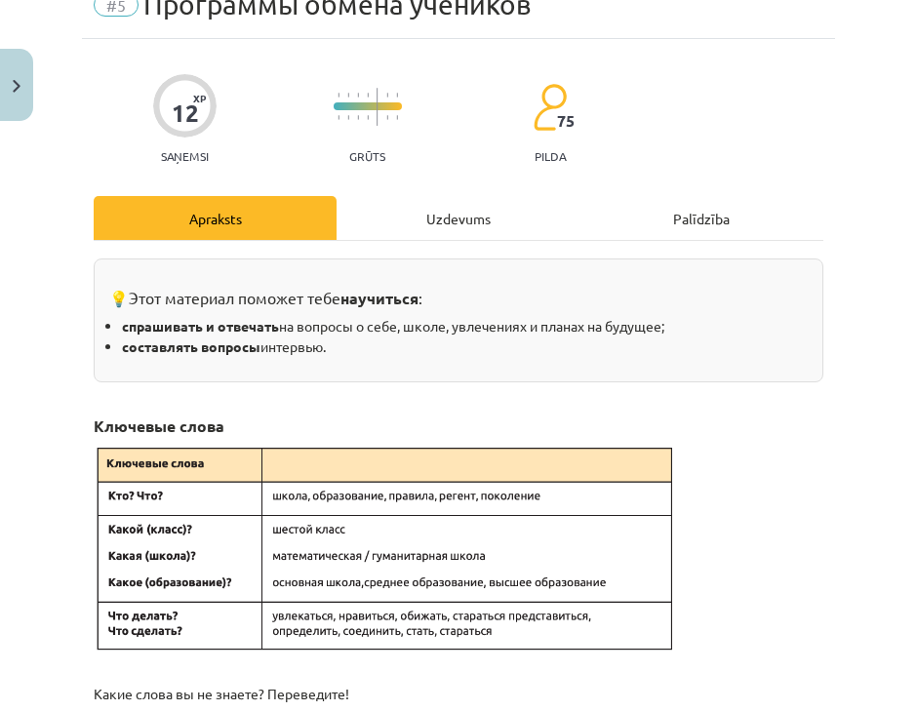
scroll to position [49, 0]
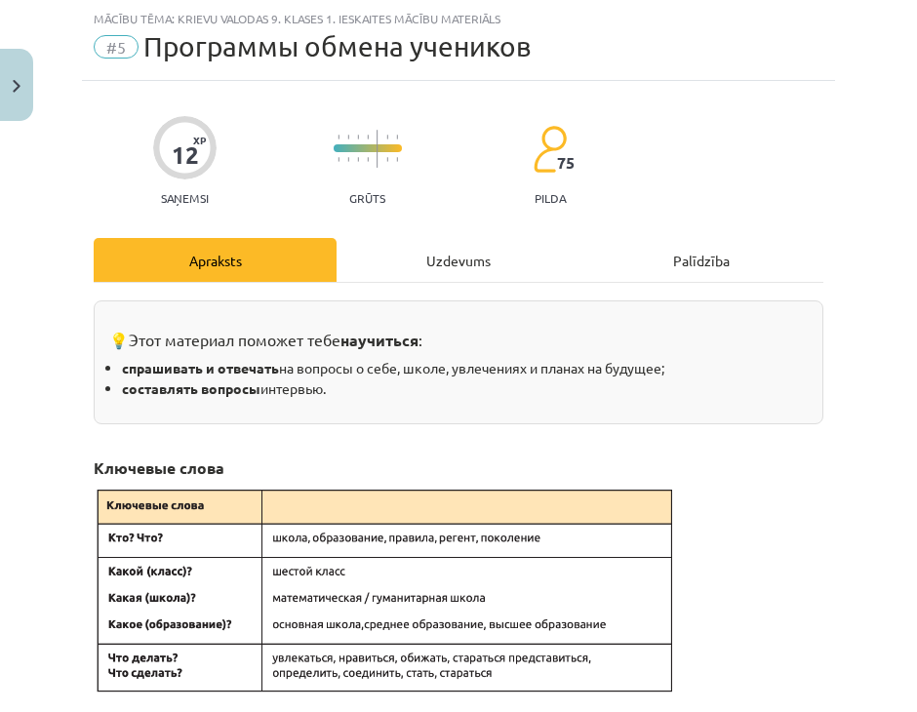
click at [452, 259] on div "Uzdevums" at bounding box center [457, 260] width 243 height 44
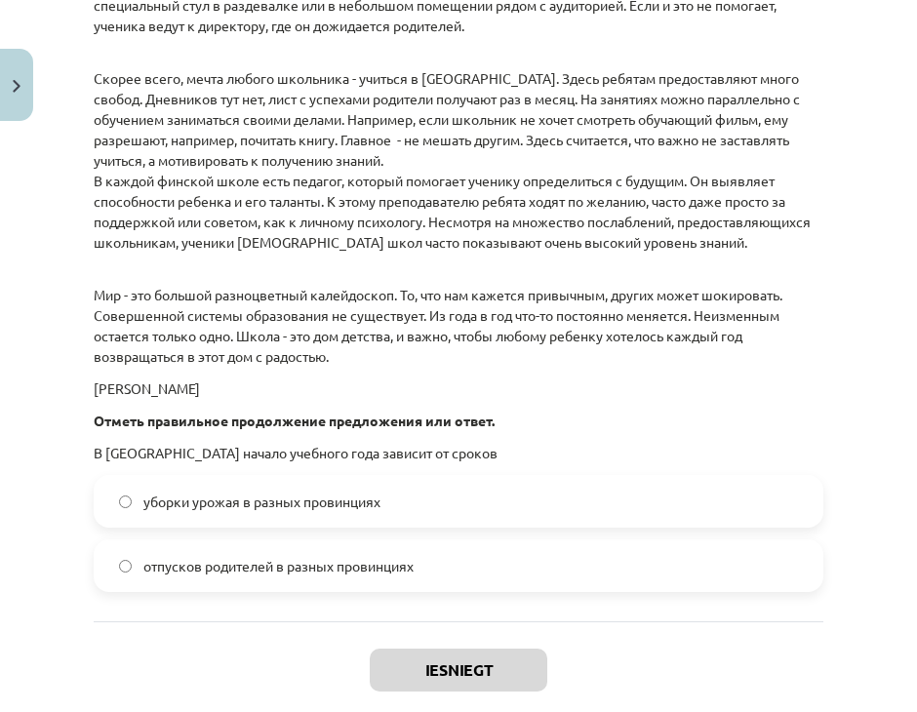
scroll to position [3343, 0]
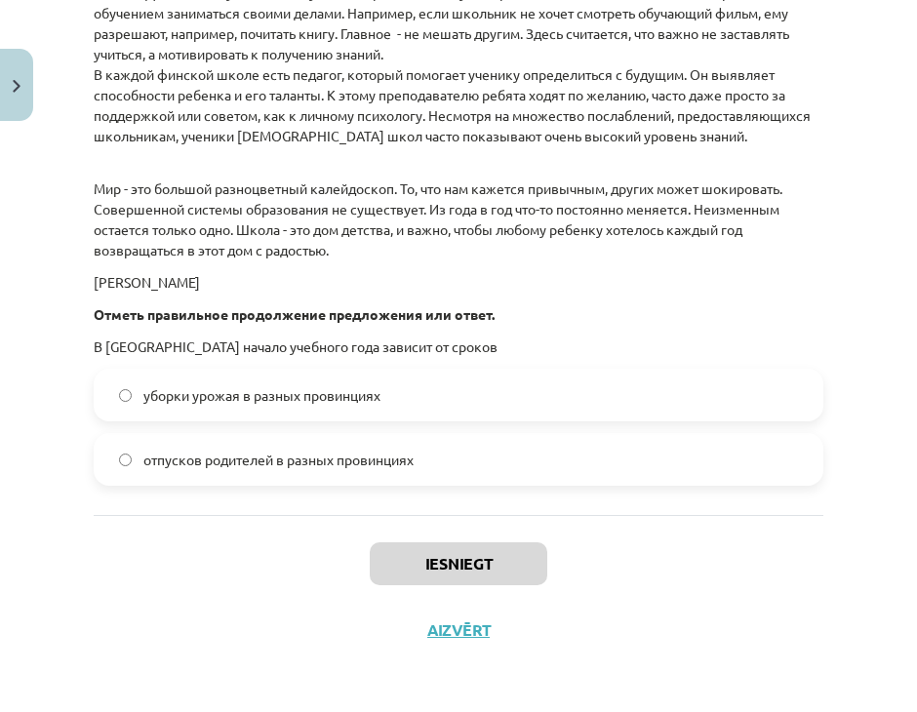
click at [493, 391] on label "уборки урожая в разных провинциях" at bounding box center [458, 395] width 725 height 49
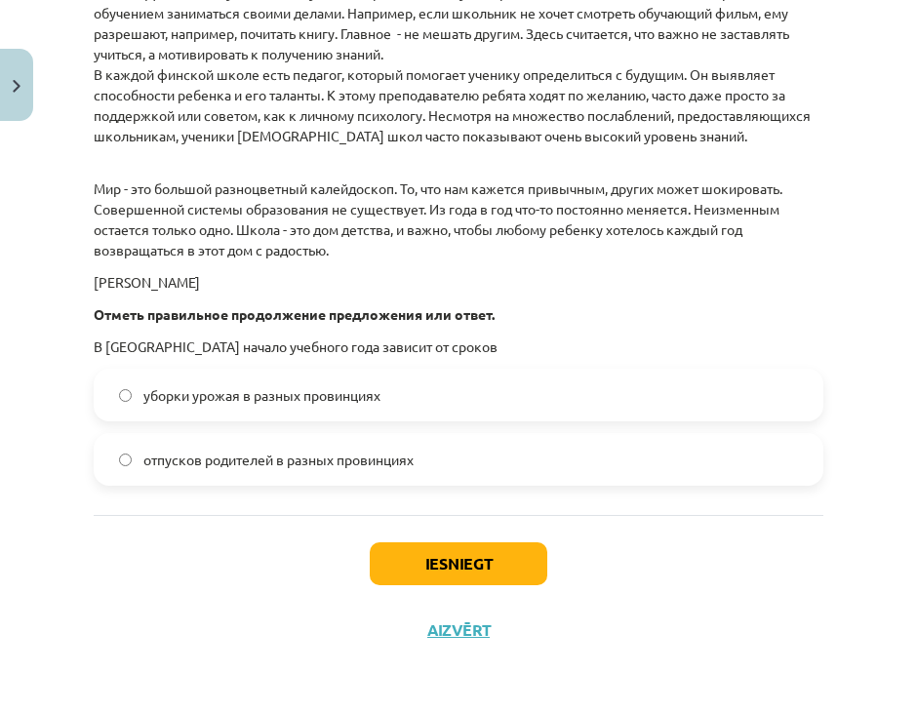
click at [488, 460] on label "отпусков родителей в разных провинциях" at bounding box center [458, 459] width 725 height 49
click at [517, 402] on label "уборки урожая в разных провинциях" at bounding box center [458, 395] width 725 height 49
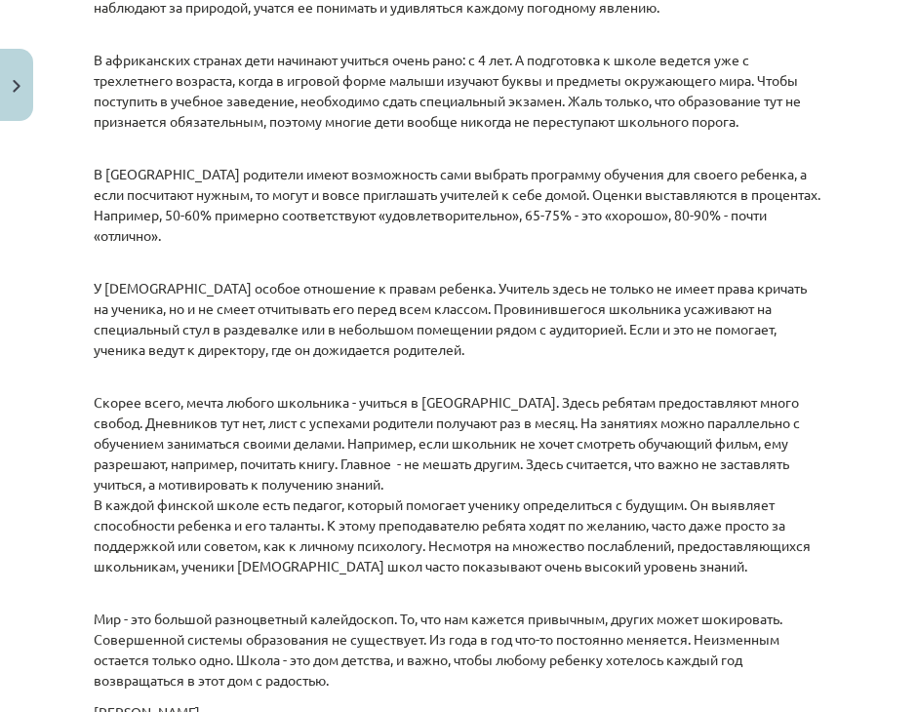
scroll to position [1686, 0]
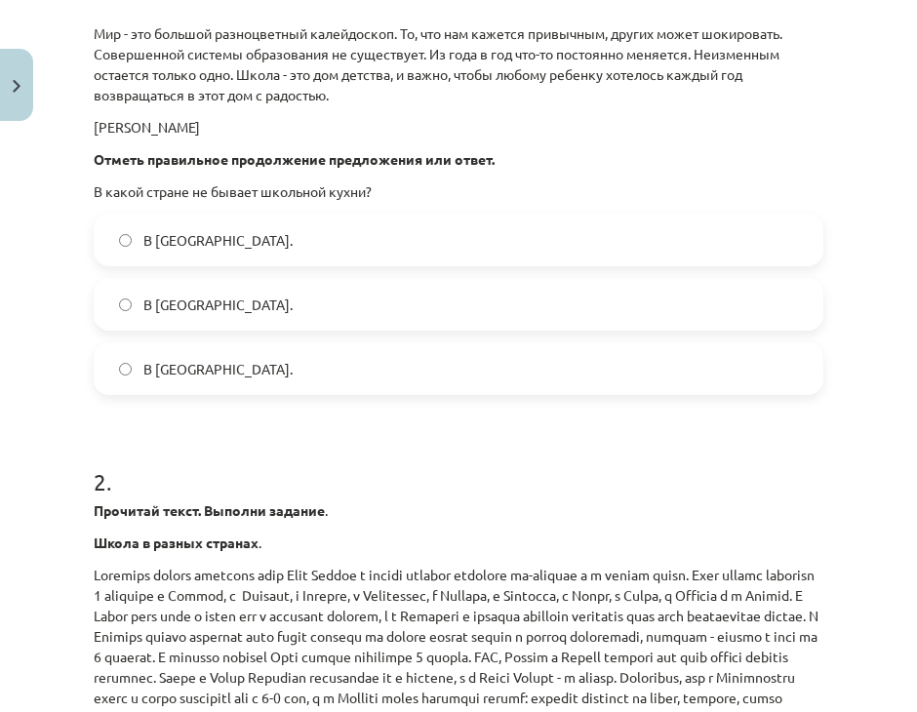
click at [510, 308] on div "В Японии. В Финляндии. В Норвегии." at bounding box center [458, 304] width 729 height 181
click at [513, 264] on label "В Японии." at bounding box center [458, 239] width 725 height 49
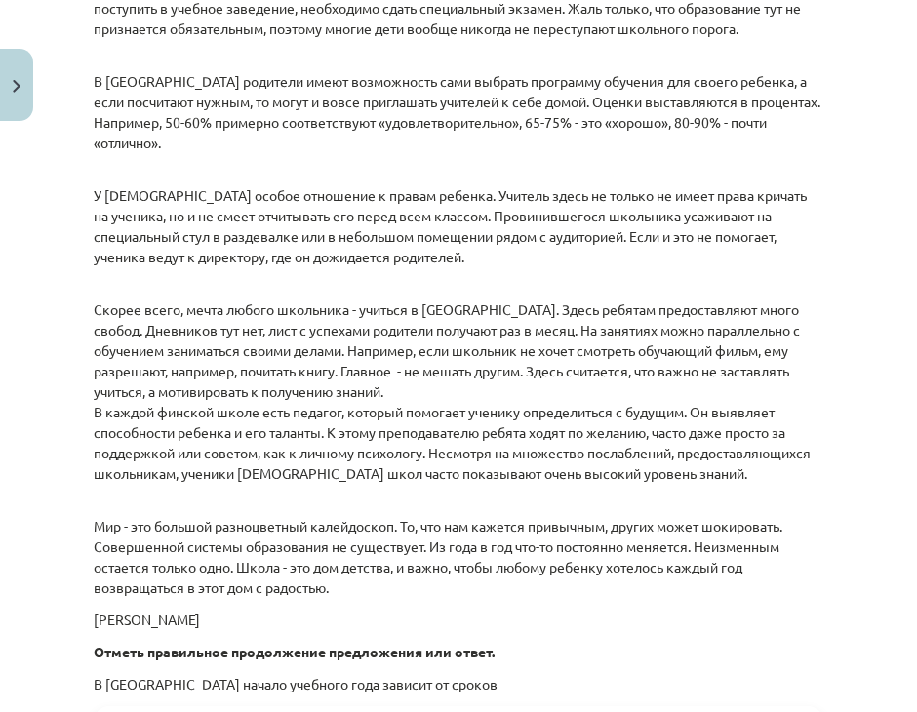
scroll to position [3343, 0]
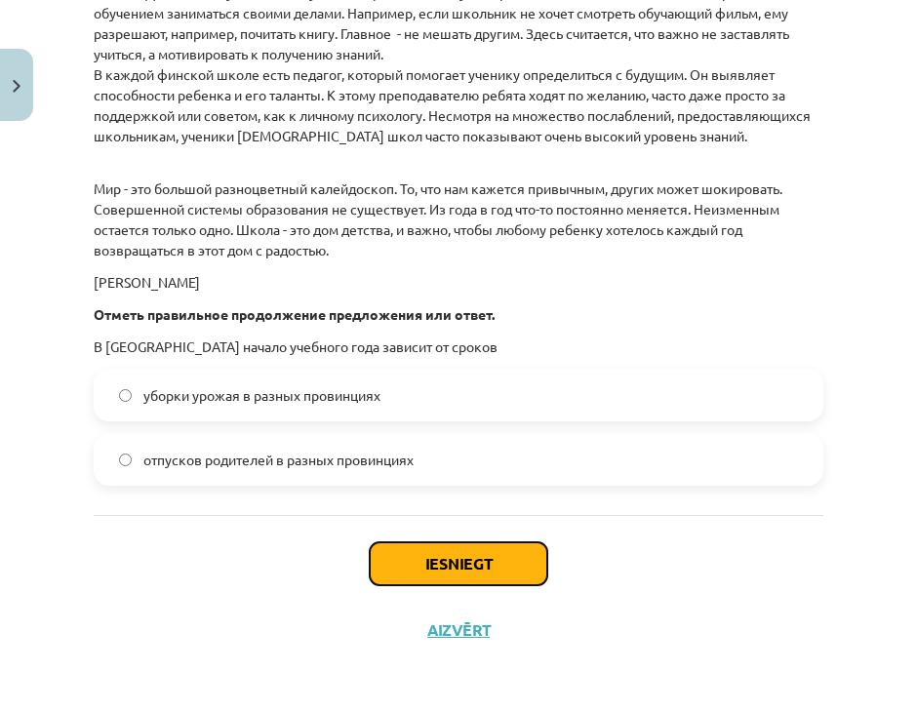
click at [484, 552] on button "Iesniegt" at bounding box center [458, 563] width 177 height 43
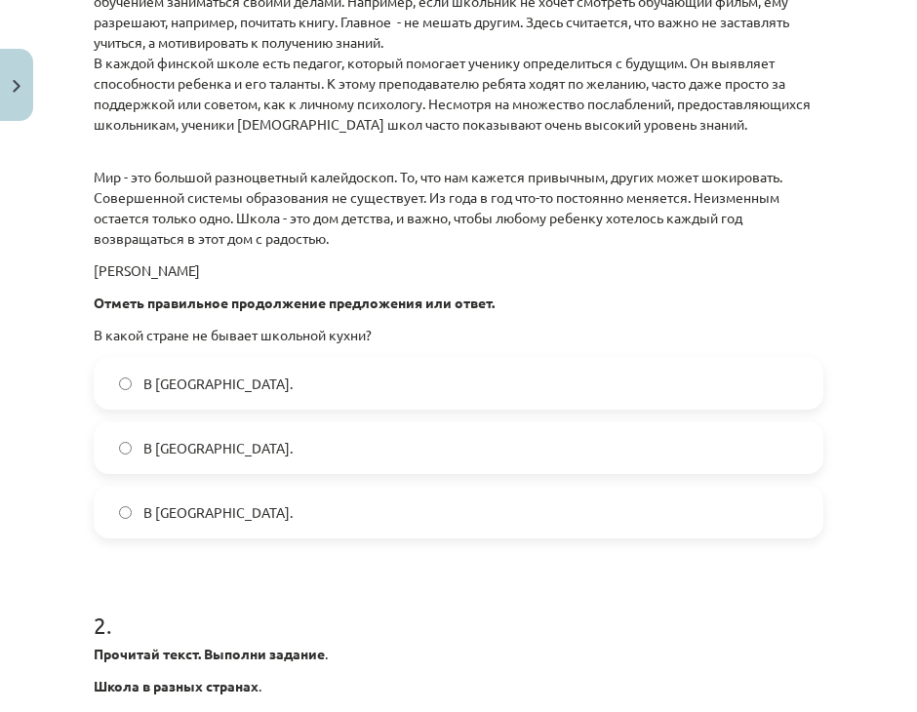
scroll to position [1491, 0]
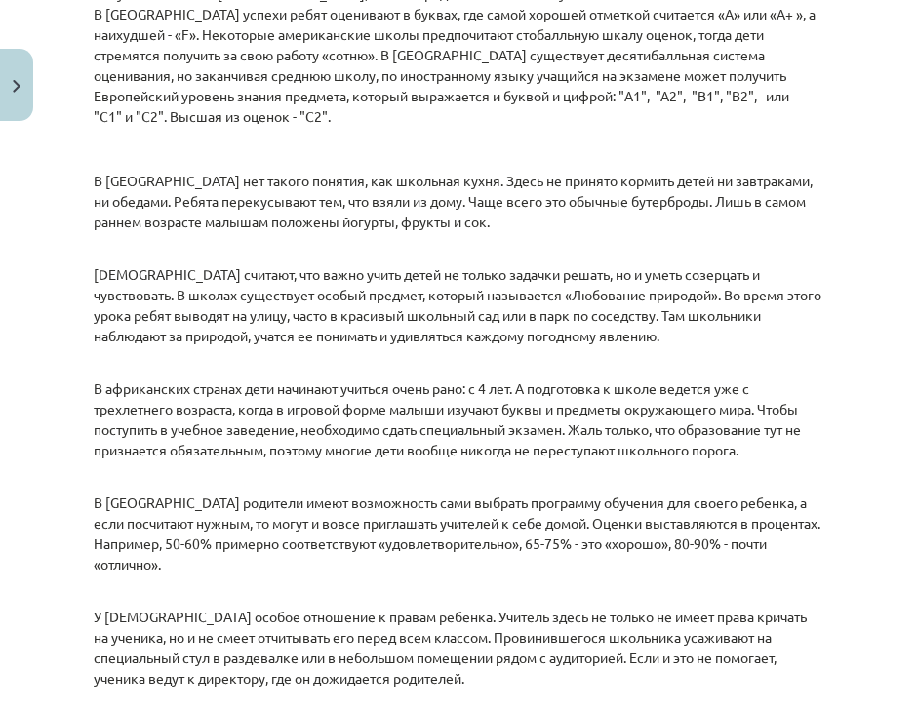
click at [412, 383] on p "В африканских странах дети начинают учиться очень рано: с 4 лет. А подготовка к…" at bounding box center [458, 409] width 729 height 102
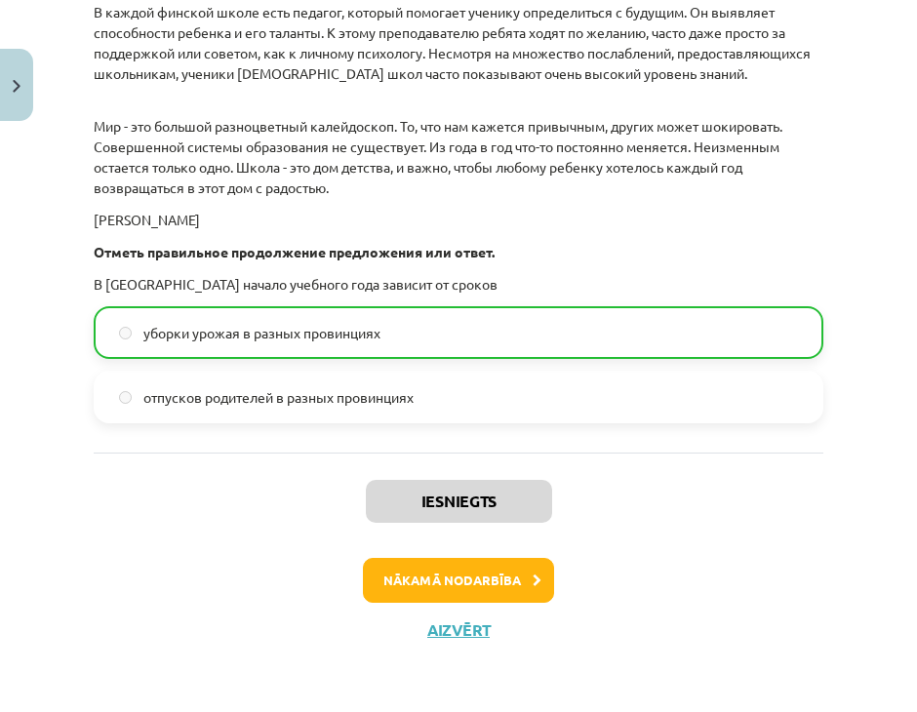
scroll to position [3405, 0]
click at [456, 582] on button "Nākamā nodarbība" at bounding box center [458, 580] width 191 height 45
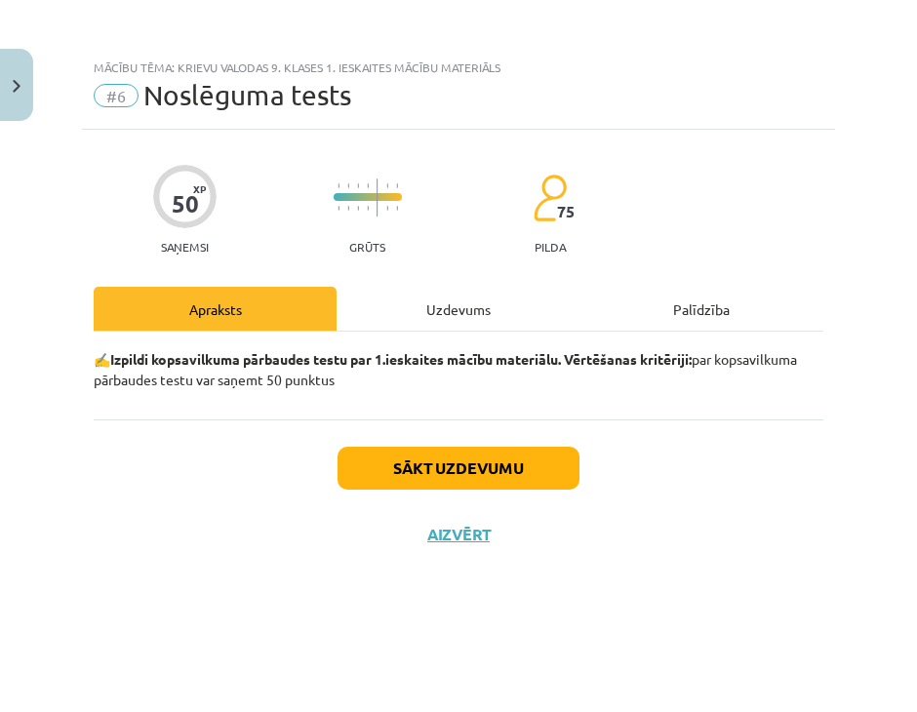
click at [458, 309] on div "Uzdevums" at bounding box center [457, 309] width 243 height 44
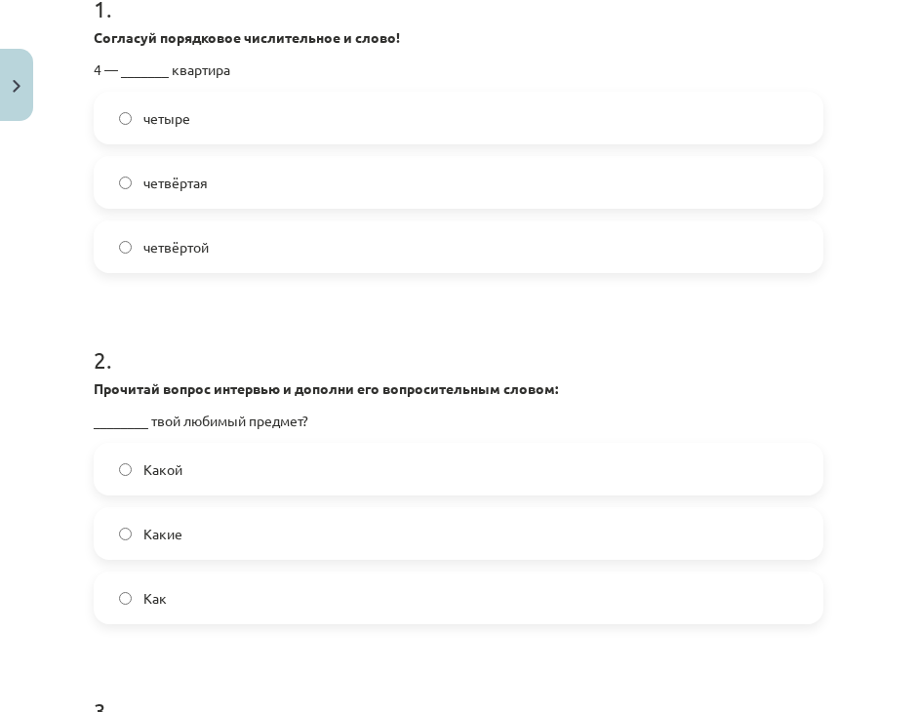
scroll to position [488, 0]
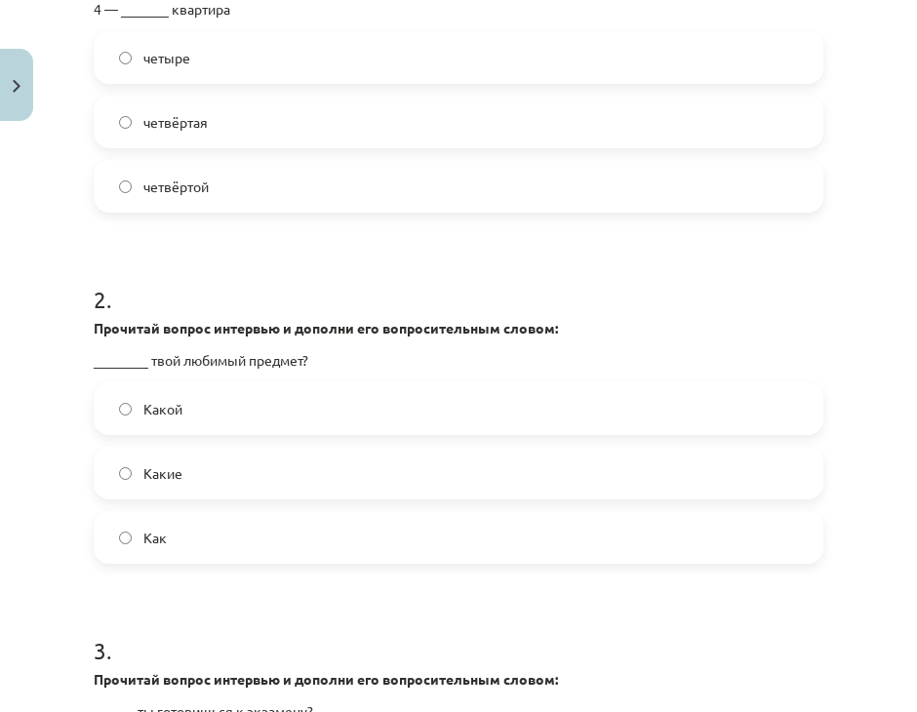
click at [270, 113] on label "четвёртая" at bounding box center [458, 122] width 725 height 49
click at [225, 426] on label "Какой" at bounding box center [458, 408] width 725 height 49
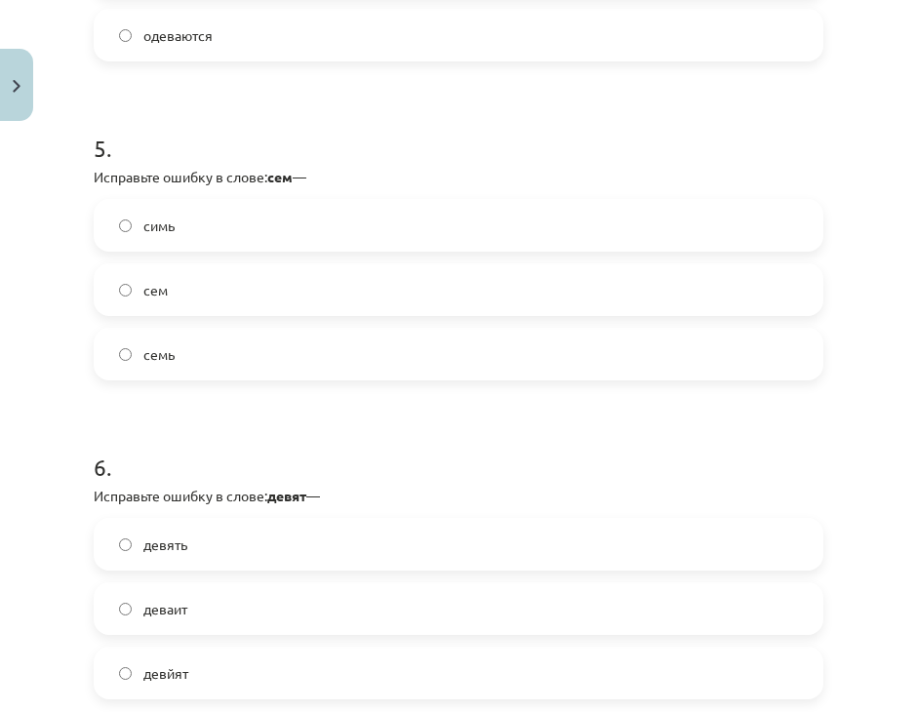
scroll to position [1658, 0]
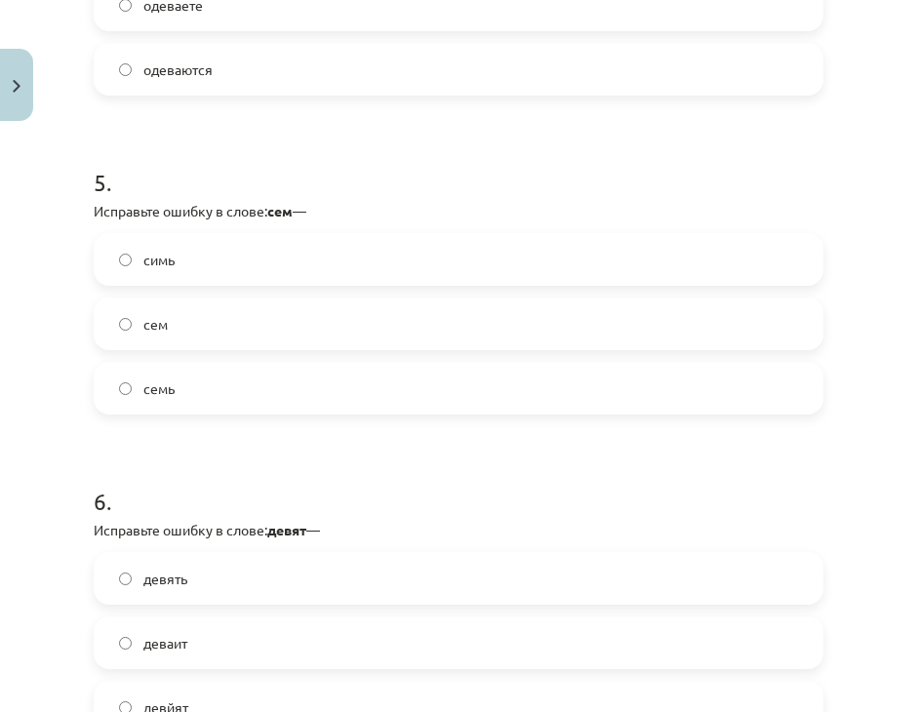
click at [218, 263] on label "симь" at bounding box center [458, 259] width 725 height 49
click at [172, 391] on span "семь" at bounding box center [158, 388] width 31 height 20
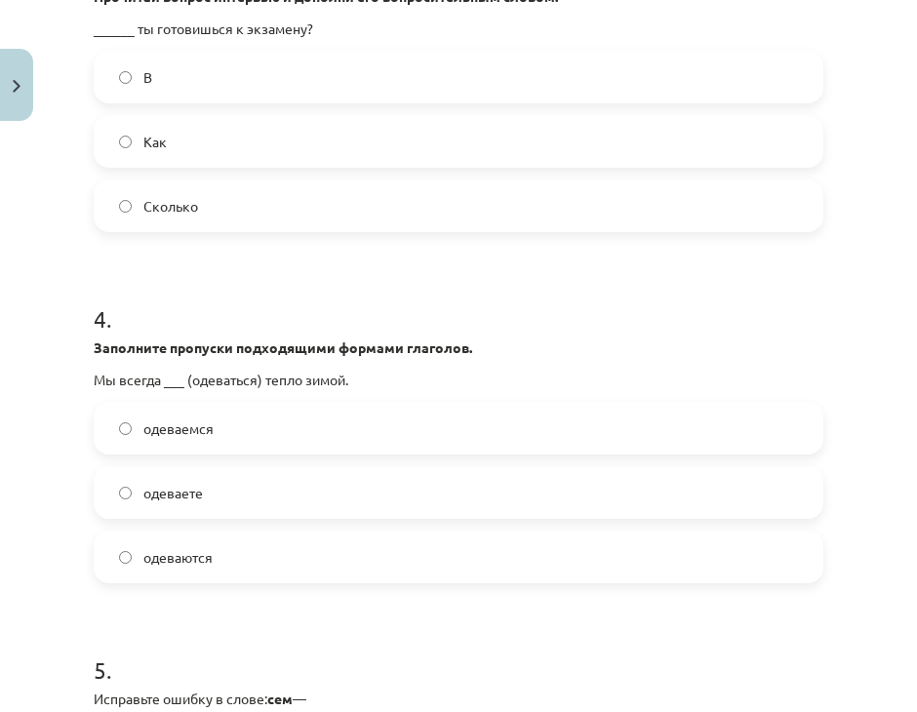
scroll to position [1073, 0]
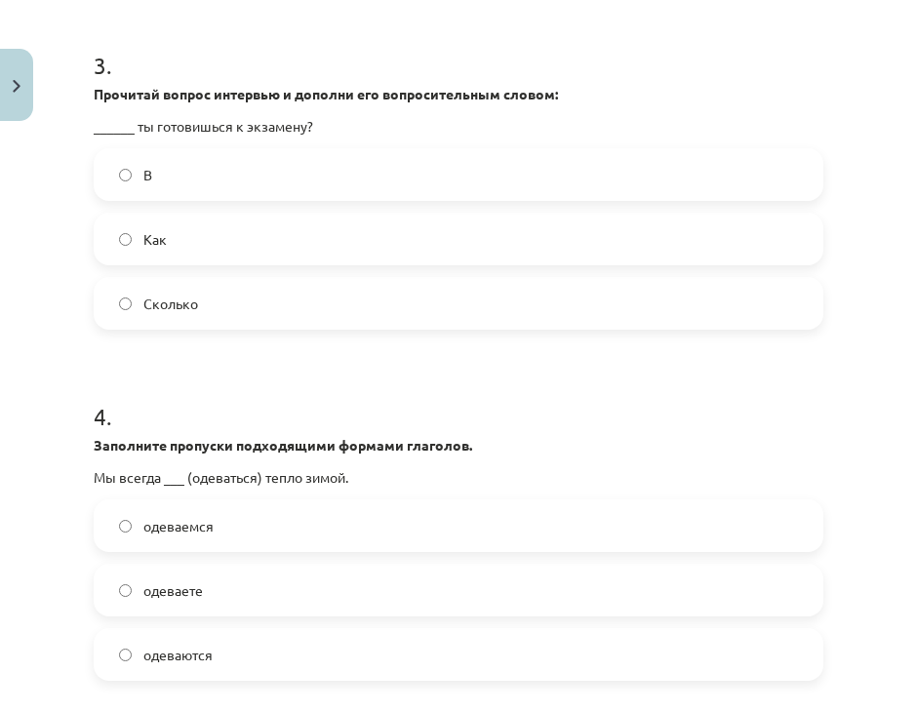
click at [183, 233] on label "Как" at bounding box center [458, 239] width 725 height 49
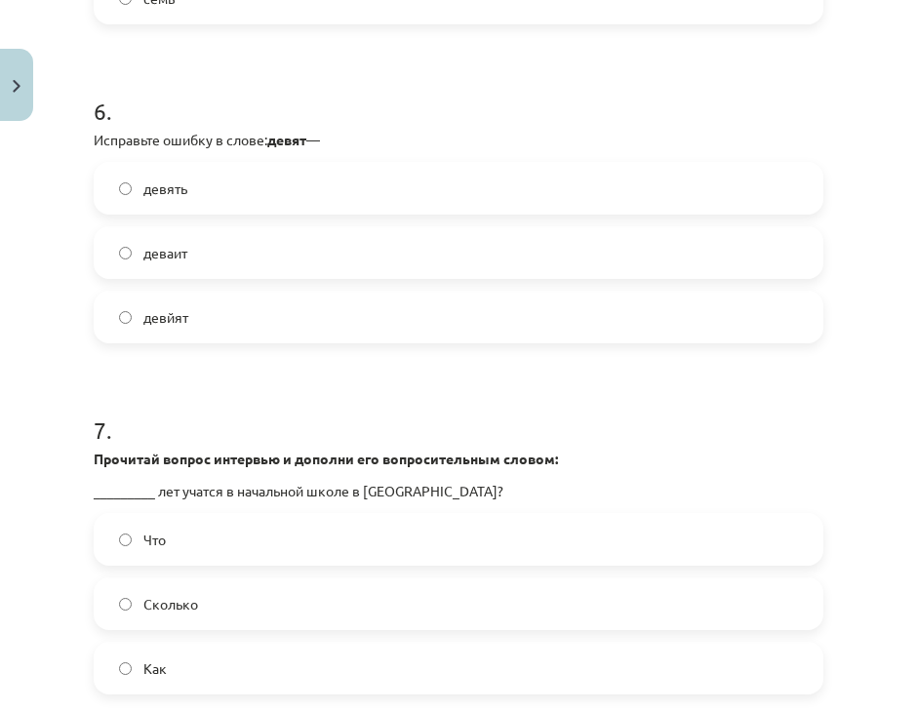
scroll to position [2145, 0]
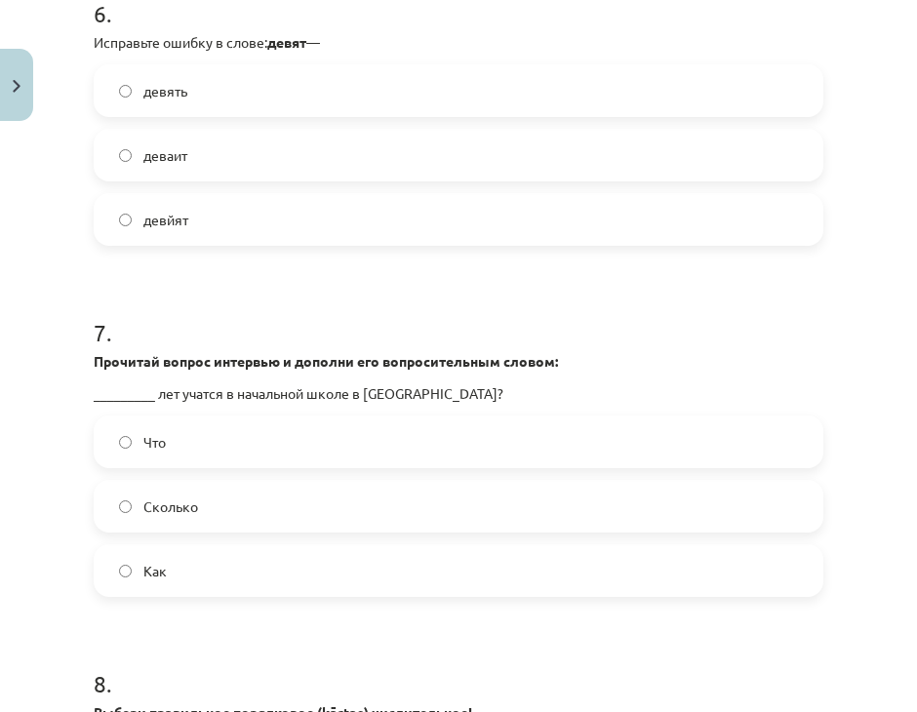
click at [234, 88] on label "девять" at bounding box center [458, 90] width 725 height 49
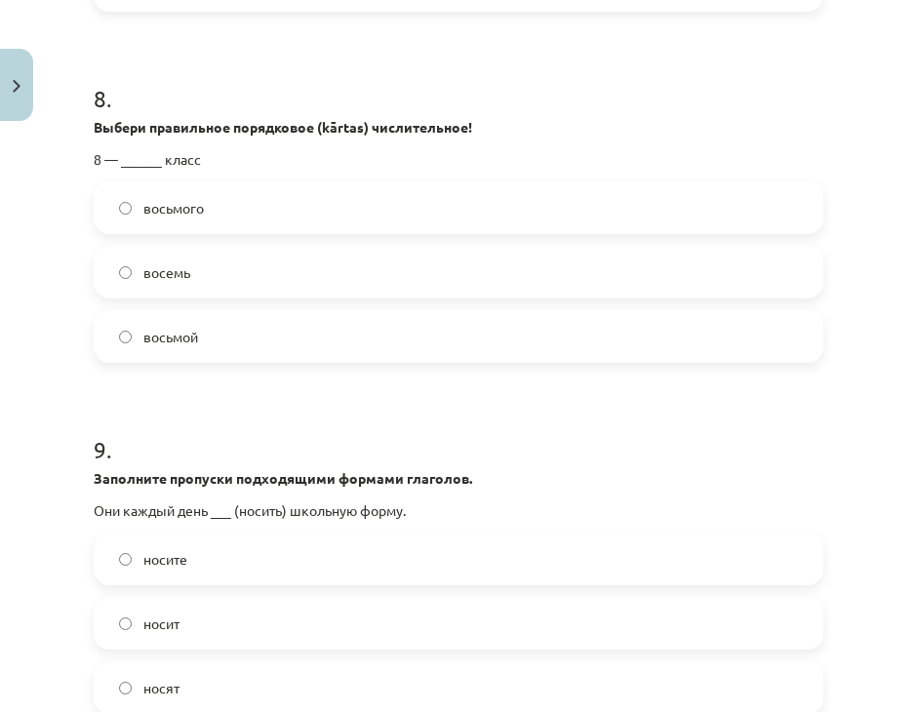
scroll to position [3218, 0]
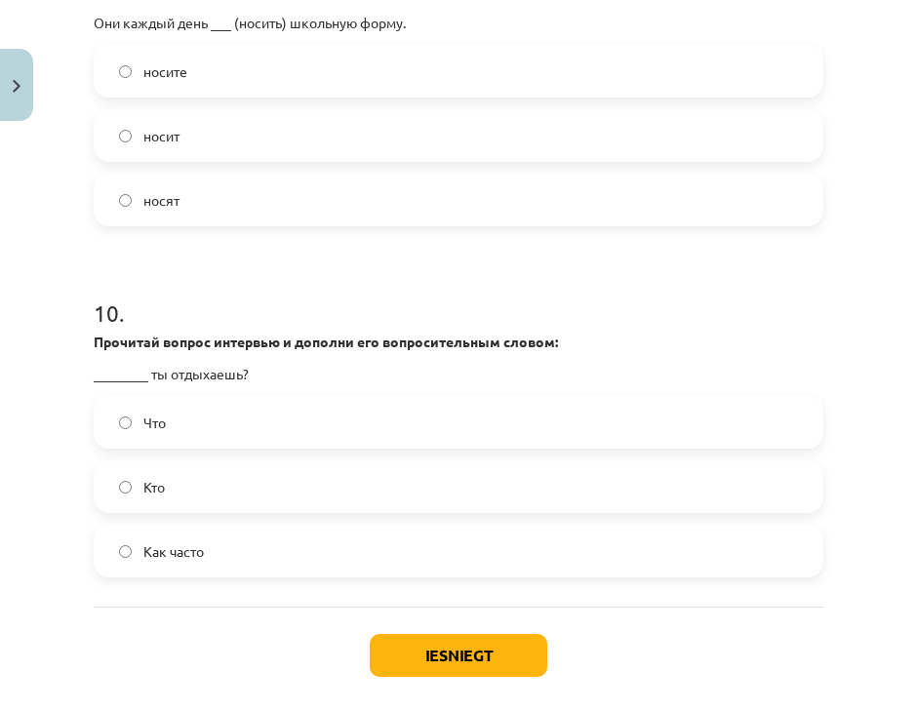
click at [193, 467] on label "Кто" at bounding box center [458, 486] width 725 height 49
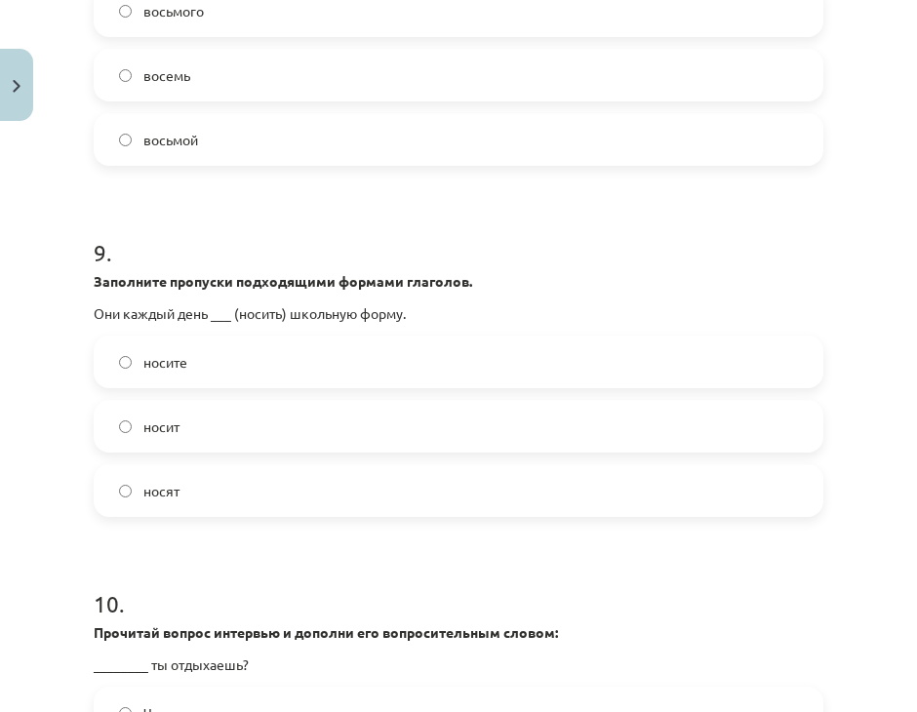
scroll to position [2925, 0]
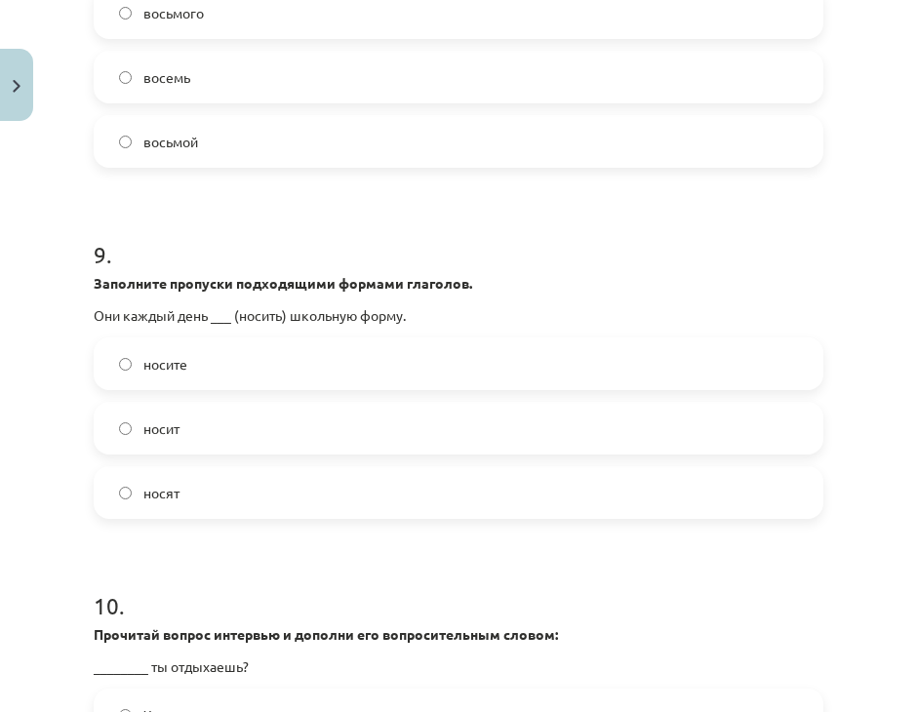
click at [152, 423] on span "носит" at bounding box center [161, 428] width 36 height 20
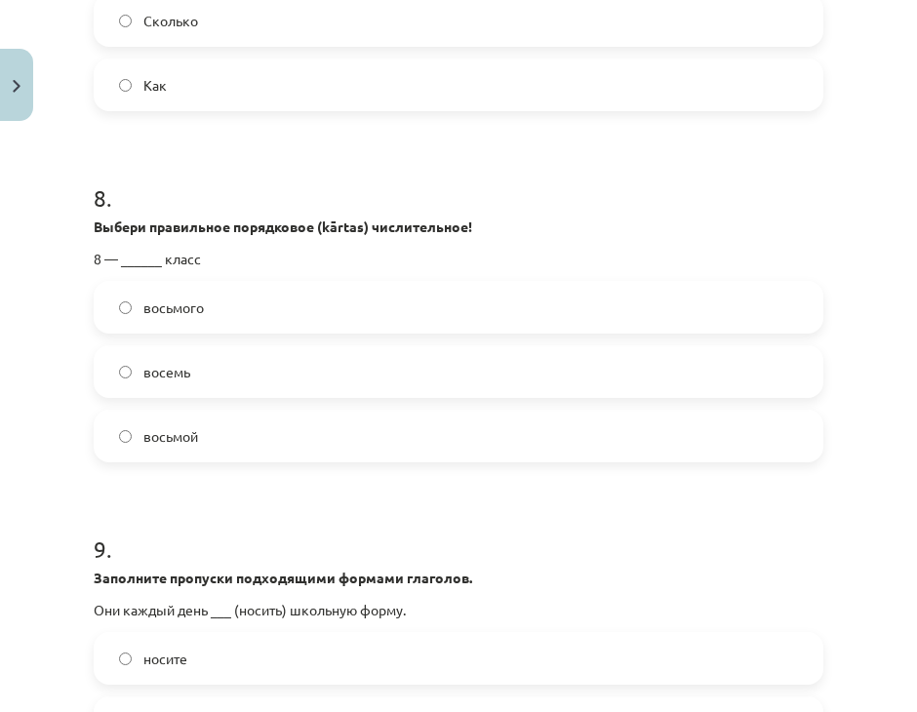
scroll to position [2535, 0]
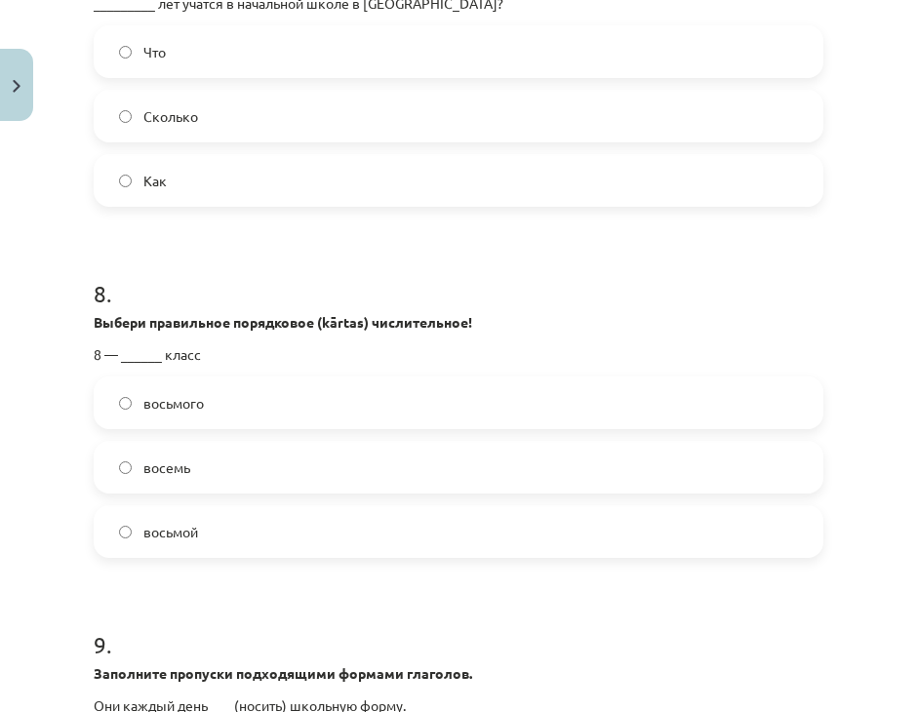
click at [175, 394] on span "восьмого" at bounding box center [173, 403] width 60 height 20
click at [176, 457] on span "восемь" at bounding box center [166, 467] width 47 height 20
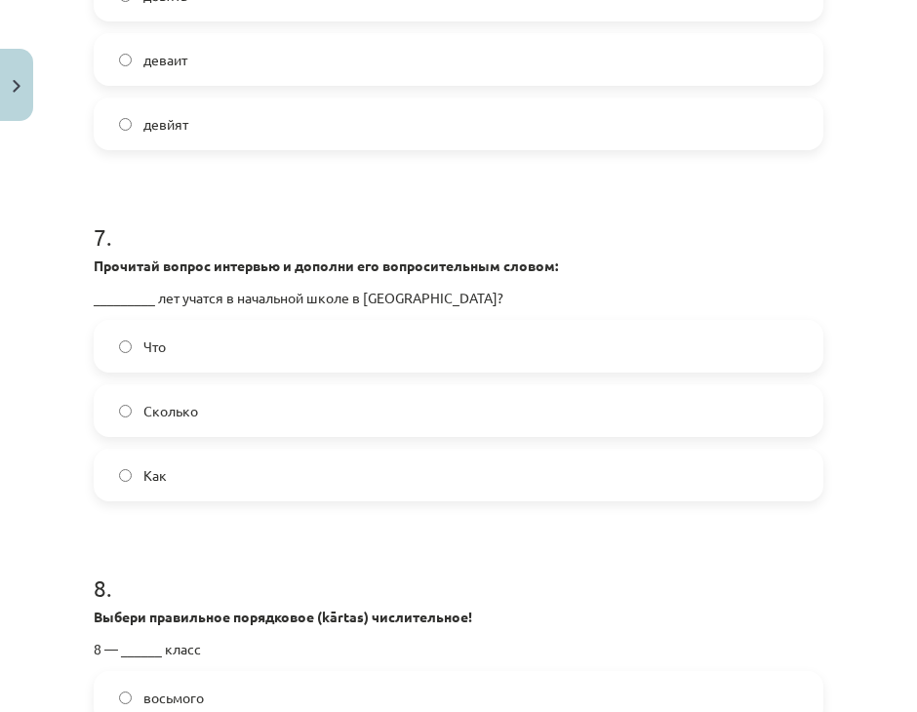
scroll to position [2243, 0]
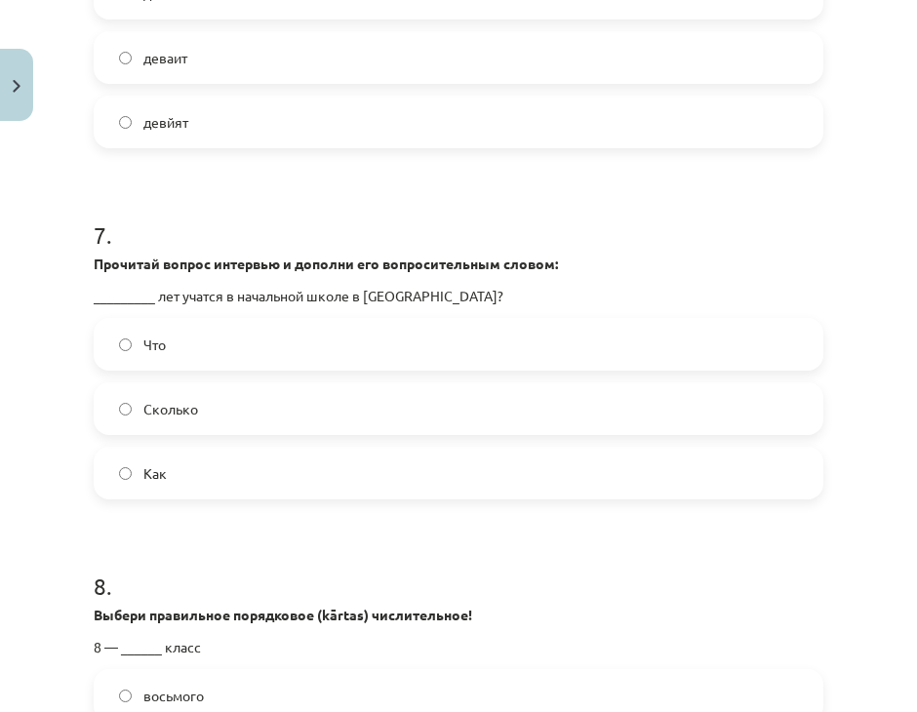
click at [210, 352] on label "Что" at bounding box center [458, 344] width 725 height 49
click at [195, 449] on label "Как" at bounding box center [458, 473] width 725 height 49
click at [212, 356] on label "Что" at bounding box center [458, 344] width 725 height 49
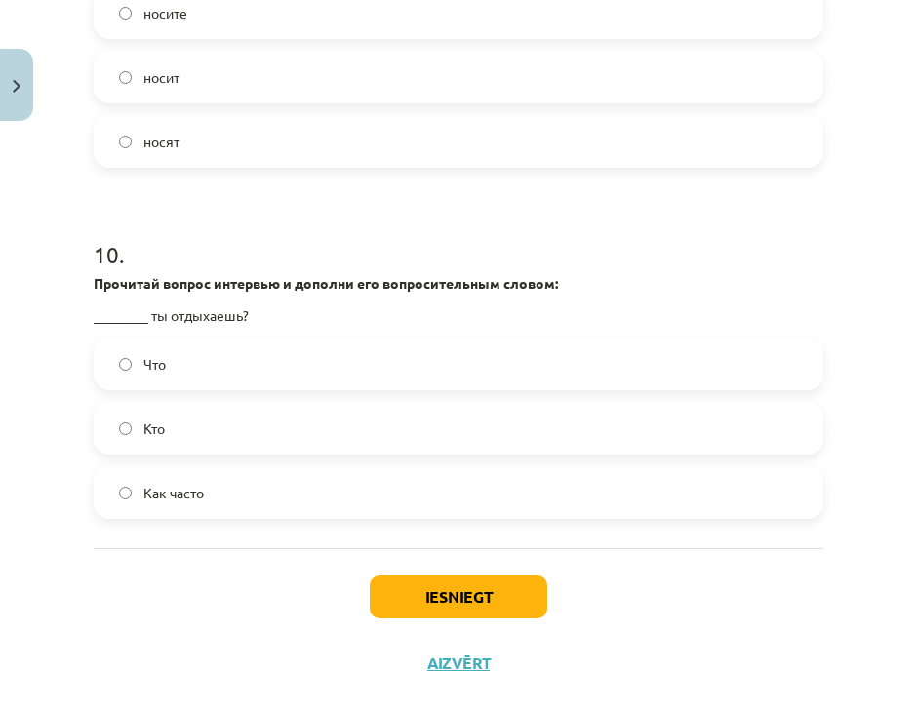
scroll to position [3308, 0]
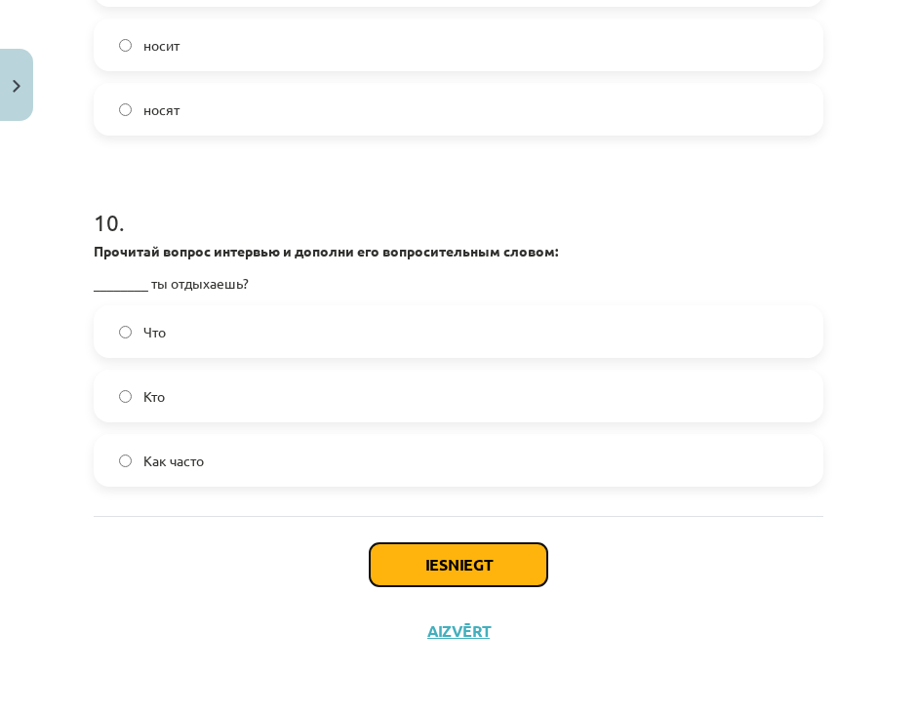
drag, startPoint x: 461, startPoint y: 569, endPoint x: 452, endPoint y: 559, distance: 13.9
click at [460, 568] on button "Iesniegt" at bounding box center [458, 564] width 177 height 43
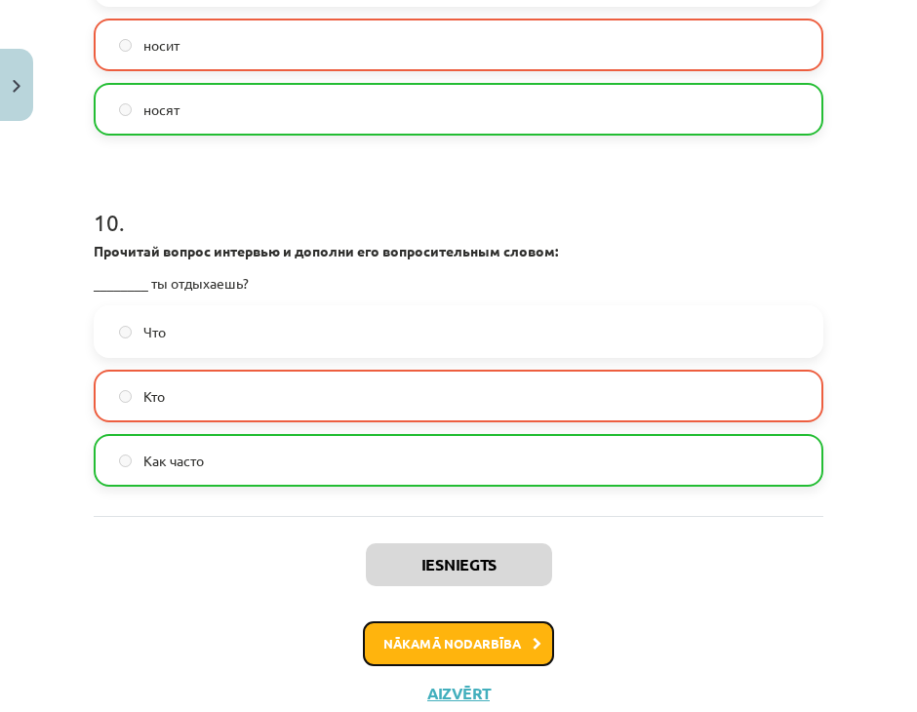
click at [488, 644] on button "Nākamā nodarbība" at bounding box center [458, 643] width 191 height 45
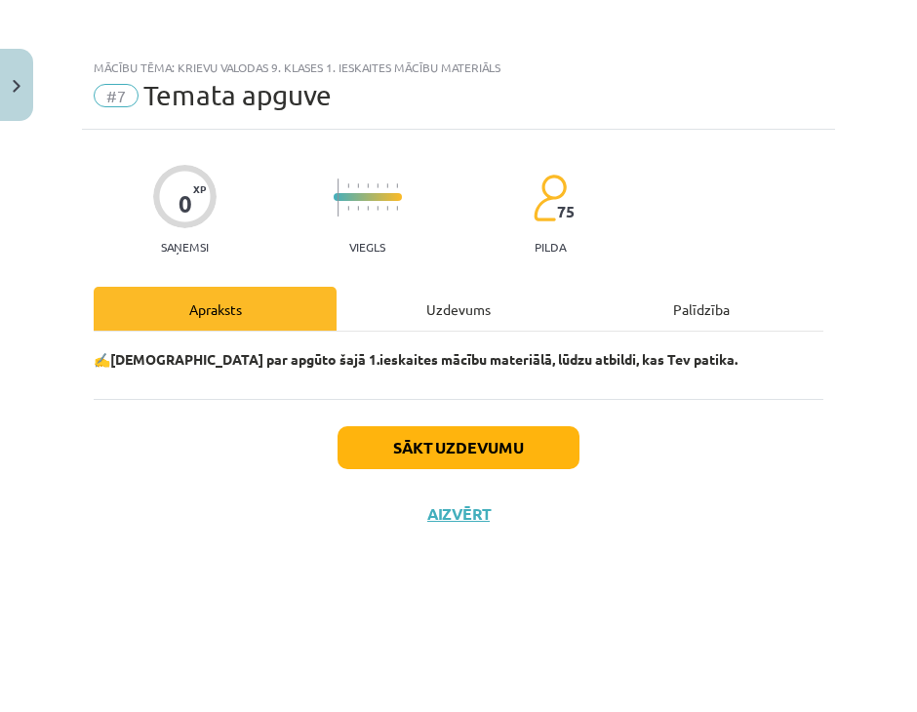
scroll to position [0, 0]
click at [433, 305] on div "Uzdevums" at bounding box center [457, 309] width 243 height 44
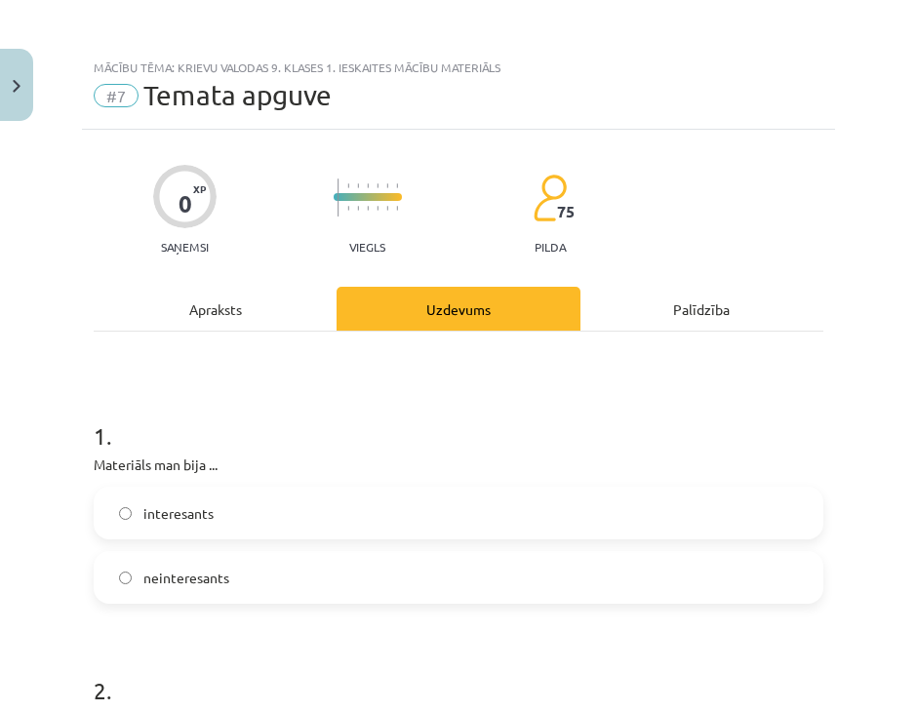
click at [431, 315] on div "Uzdevums" at bounding box center [457, 309] width 243 height 44
click at [299, 425] on div "1 . Materiāls man bija ... interesants neinteresants" at bounding box center [458, 495] width 729 height 215
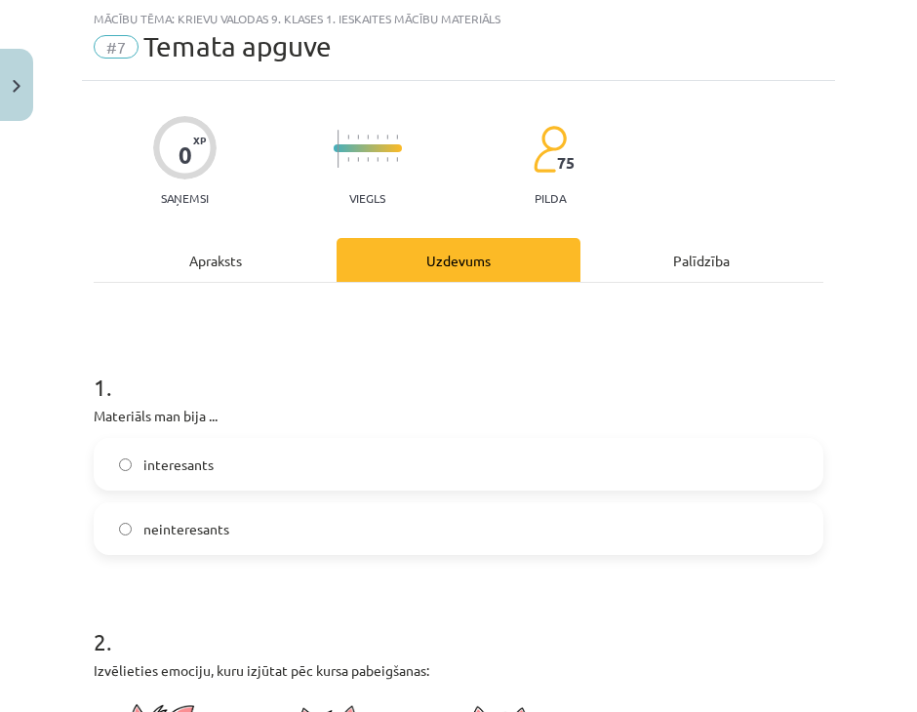
click at [299, 452] on label "interesants" at bounding box center [458, 464] width 725 height 49
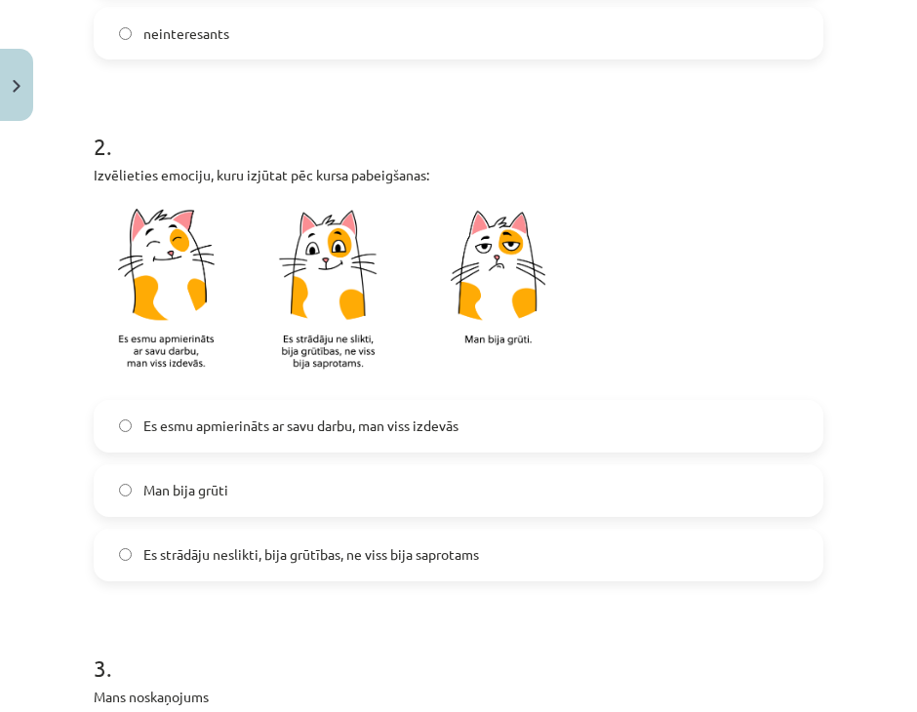
scroll to position [634, 0]
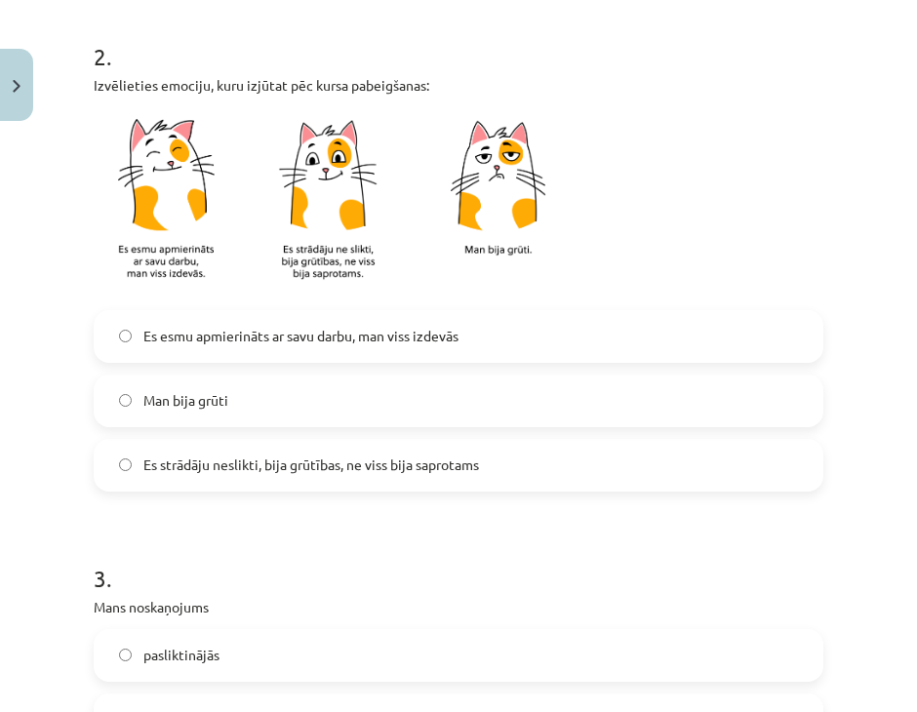
click at [380, 284] on img at bounding box center [338, 202] width 488 height 191
click at [395, 441] on label "Es strādāju neslikti, bija grūtības, ne viss bija saprotams" at bounding box center [458, 465] width 725 height 49
click at [400, 383] on label "Man bija grūti" at bounding box center [458, 400] width 725 height 49
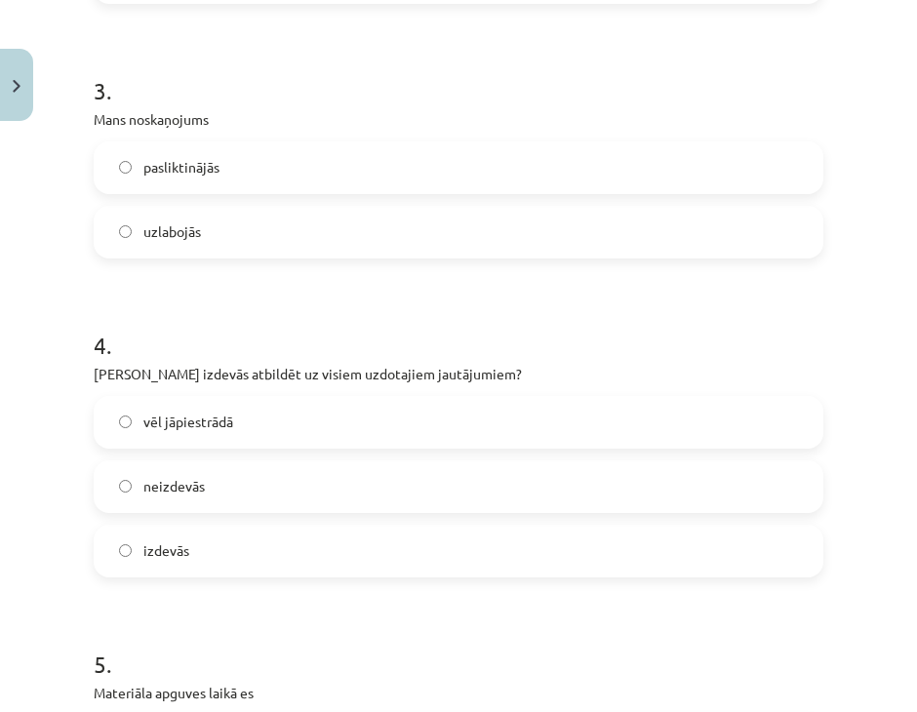
click at [421, 176] on label "pasliktinājās" at bounding box center [458, 167] width 725 height 49
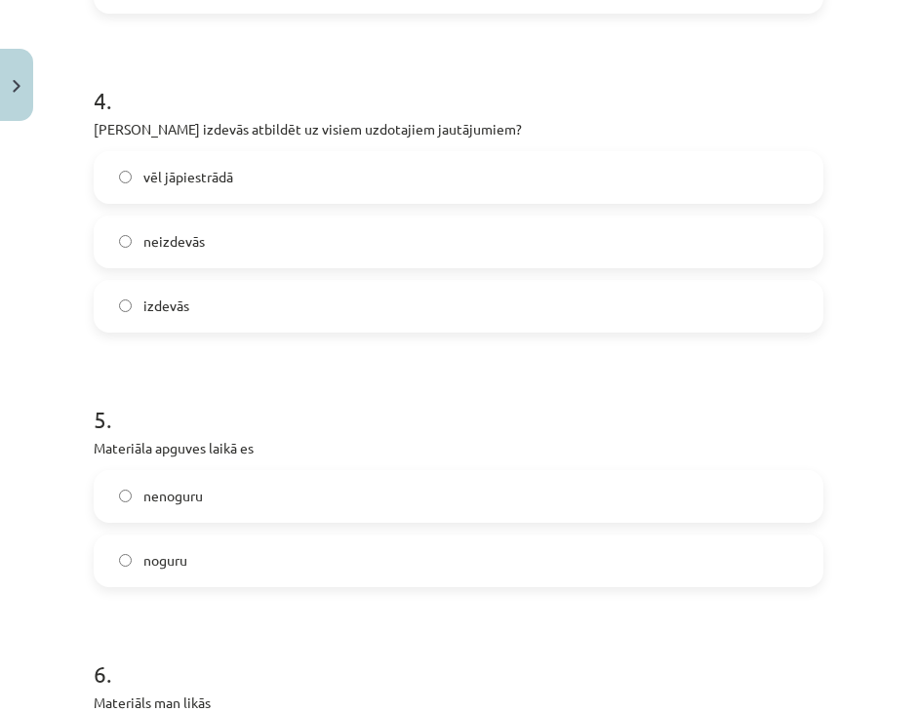
scroll to position [1414, 0]
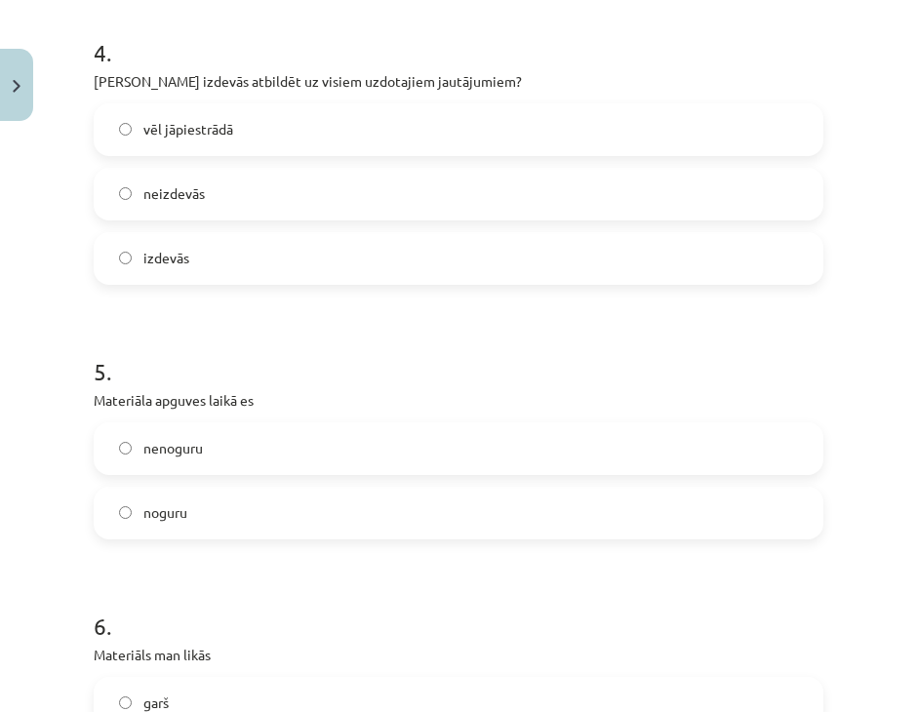
click at [482, 198] on label "neizdevās" at bounding box center [458, 194] width 725 height 49
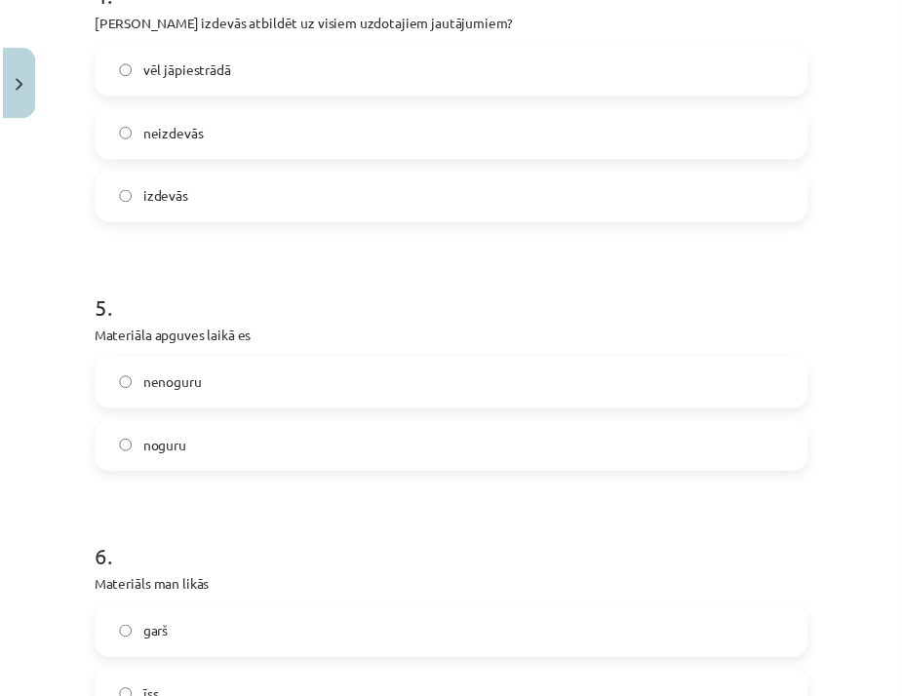
scroll to position [1706, 0]
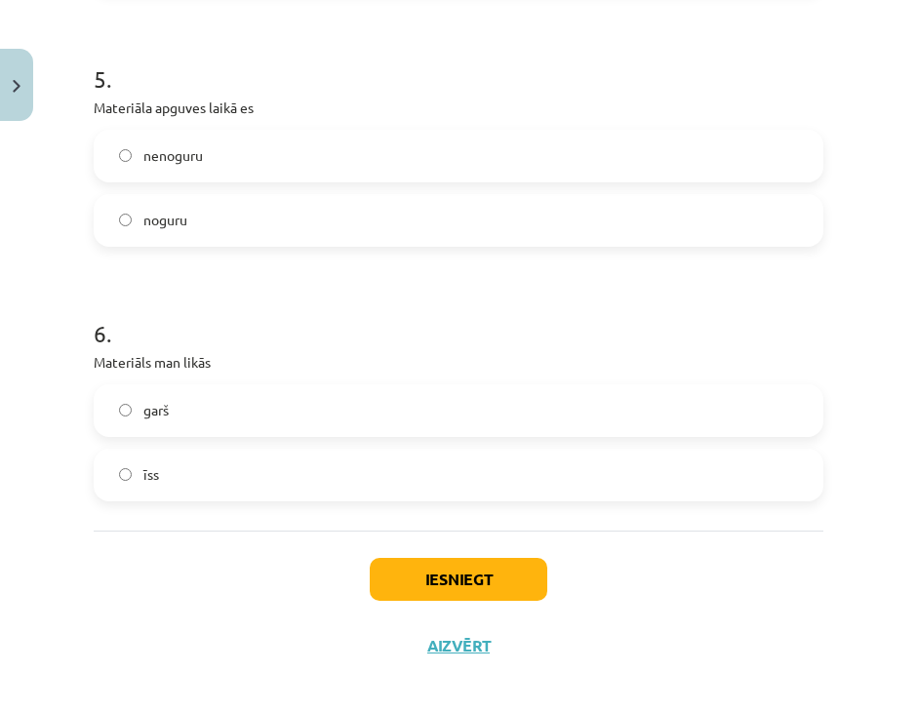
click at [479, 230] on label "noguru" at bounding box center [458, 220] width 725 height 49
click at [249, 468] on label "īss" at bounding box center [458, 474] width 725 height 49
click at [440, 564] on button "Iesniegt" at bounding box center [458, 579] width 177 height 43
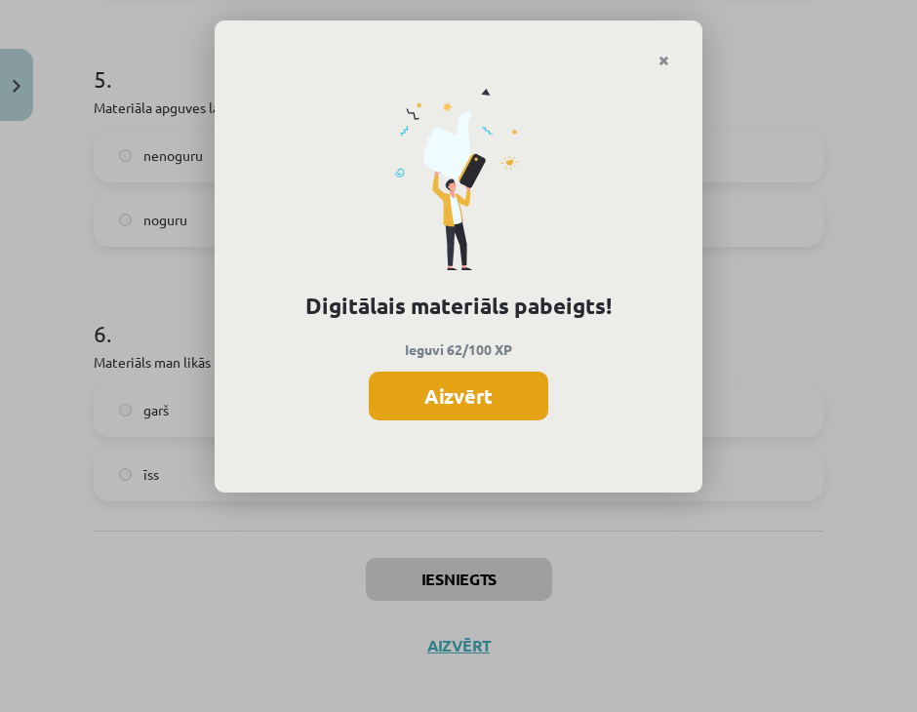
click at [509, 378] on button "Aizvērt" at bounding box center [458, 395] width 179 height 49
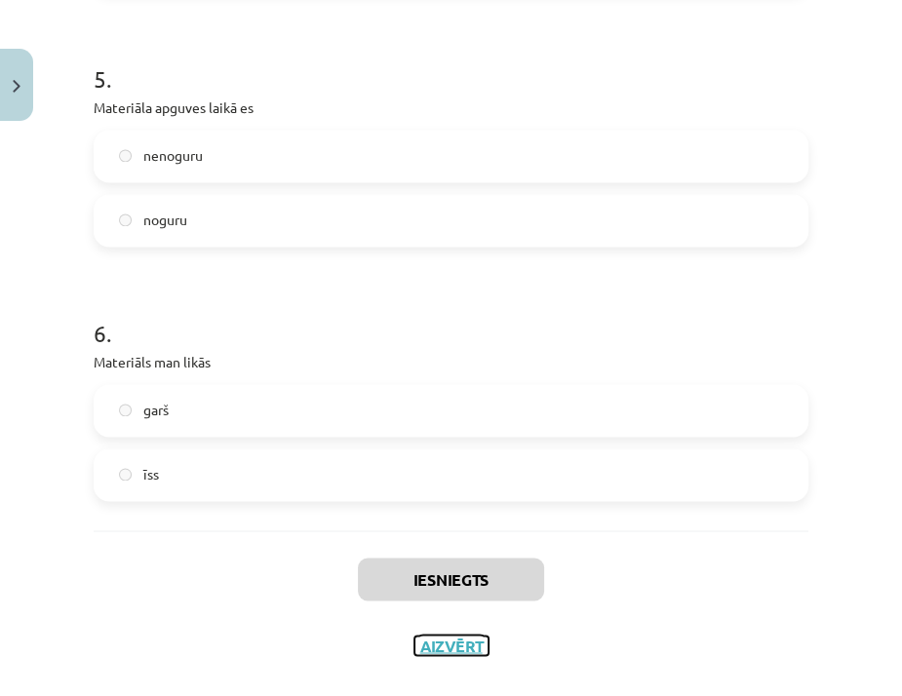
click at [456, 641] on button "Aizvērt" at bounding box center [451, 646] width 74 height 20
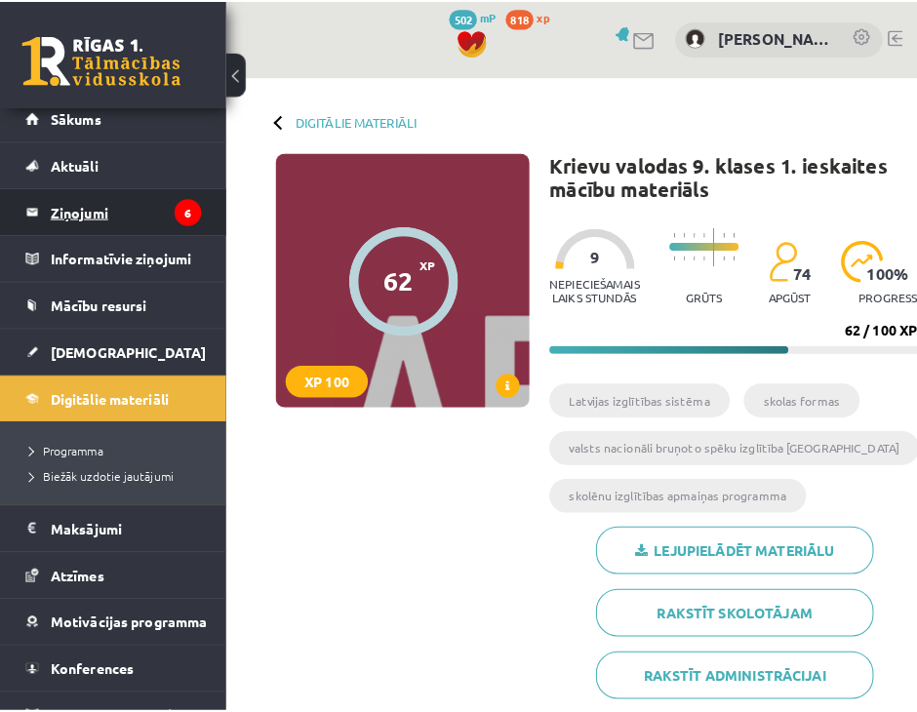
scroll to position [0, 0]
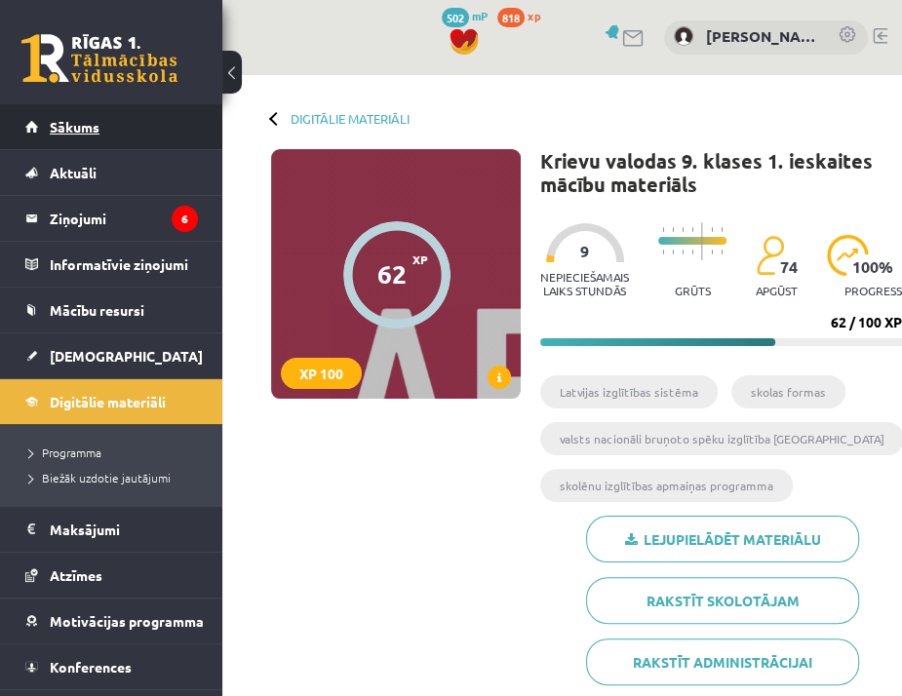
click at [73, 143] on link "Sākums" at bounding box center [111, 126] width 173 height 45
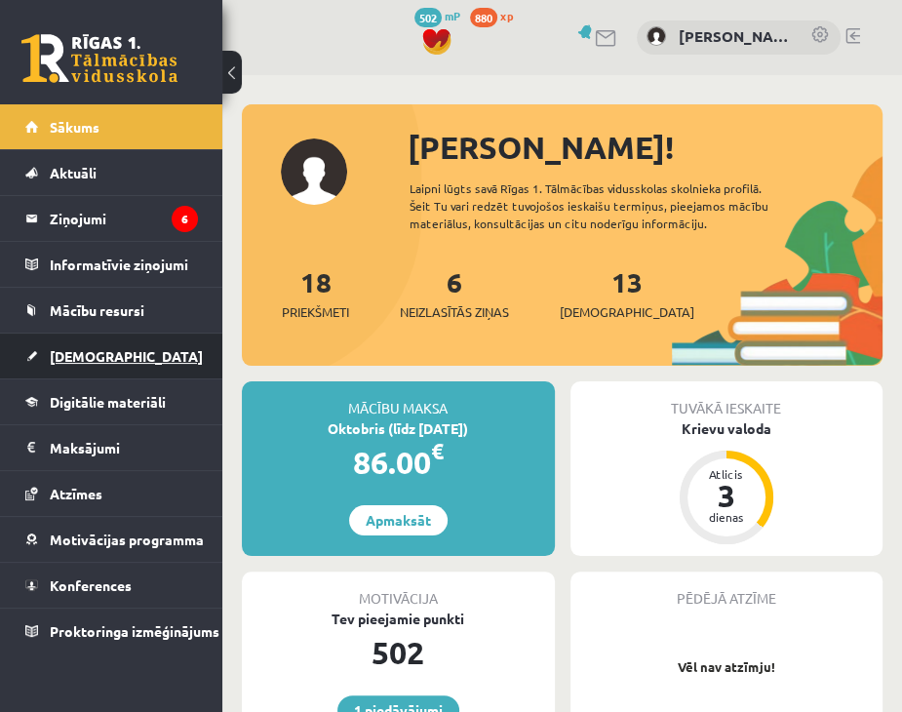
click at [95, 349] on span "[DEMOGRAPHIC_DATA]" at bounding box center [126, 356] width 153 height 18
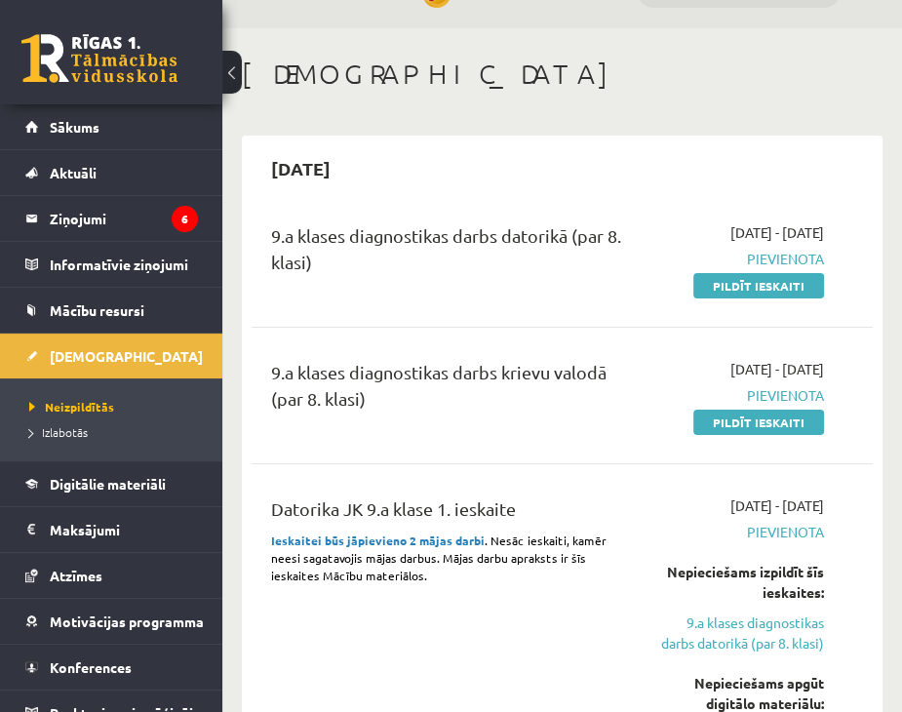
scroll to position [47, 0]
drag, startPoint x: 4, startPoint y: 170, endPoint x: 376, endPoint y: 89, distance: 381.1
click at [376, 89] on h1 "[DEMOGRAPHIC_DATA]" at bounding box center [562, 74] width 641 height 33
drag, startPoint x: 281, startPoint y: 118, endPoint x: 156, endPoint y: 322, distance: 239.0
drag, startPoint x: 156, startPoint y: 322, endPoint x: -326, endPoint y: 351, distance: 482.5
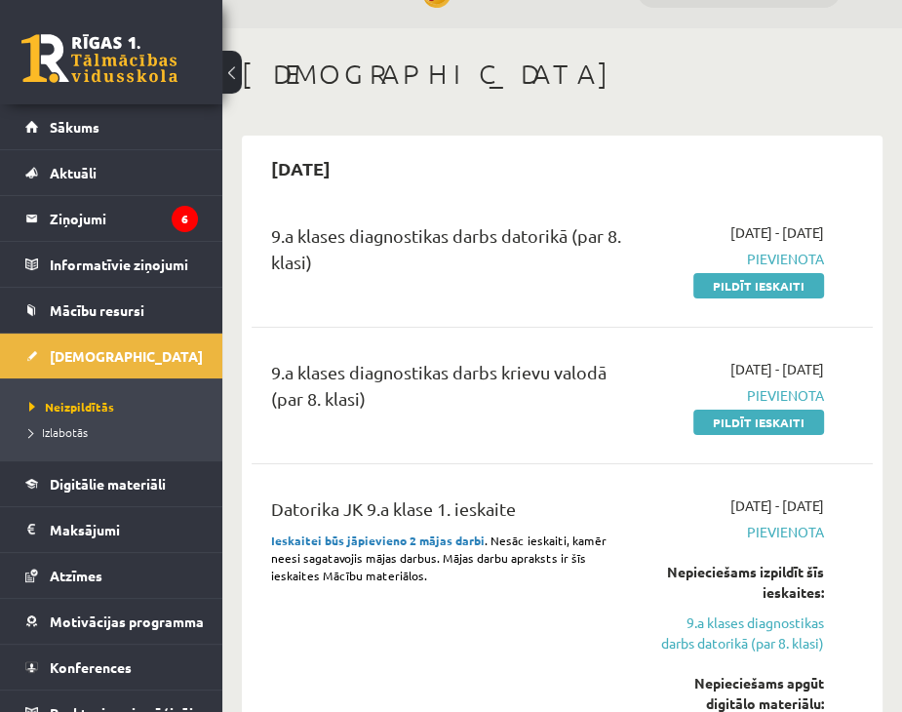
drag, startPoint x: -326, startPoint y: 351, endPoint x: 365, endPoint y: 48, distance: 754.0
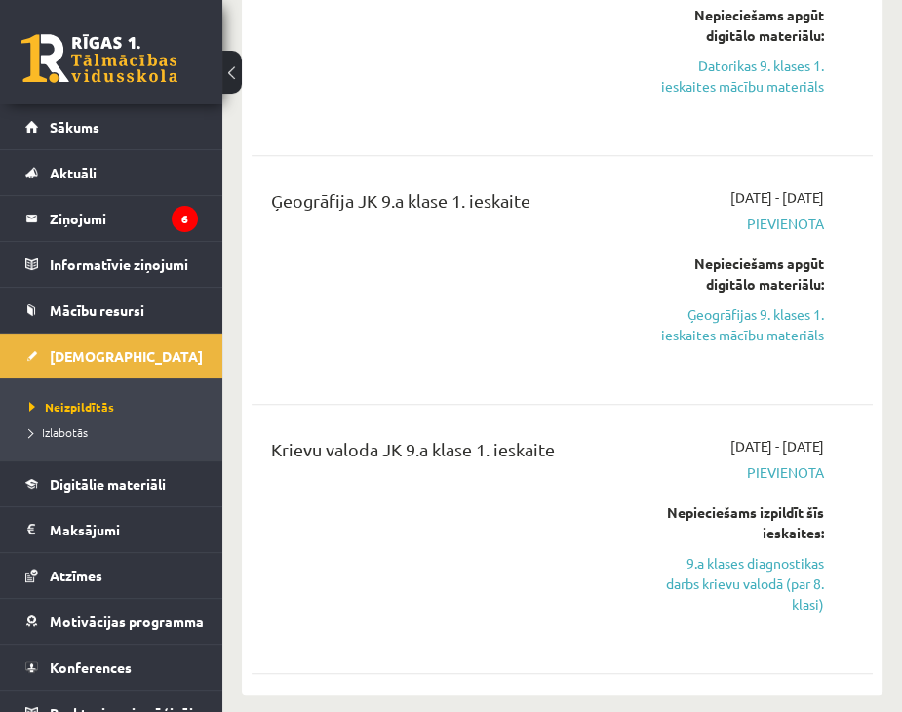
scroll to position [780, 0]
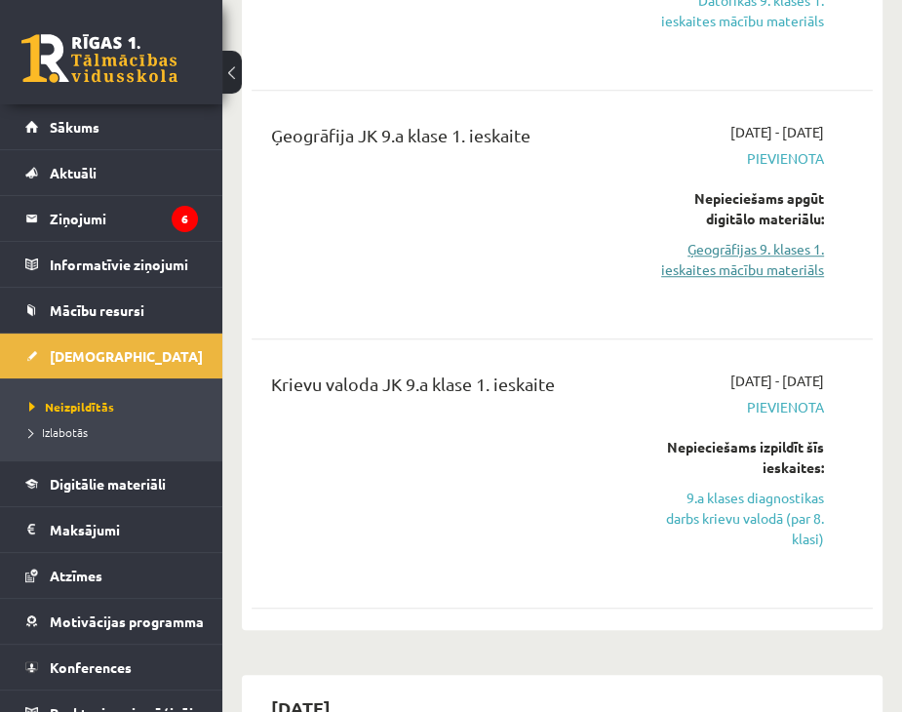
click at [716, 265] on link "Ģeogrāfijas 9. klases 1. ieskaites mācību materiāls" at bounding box center [741, 259] width 165 height 41
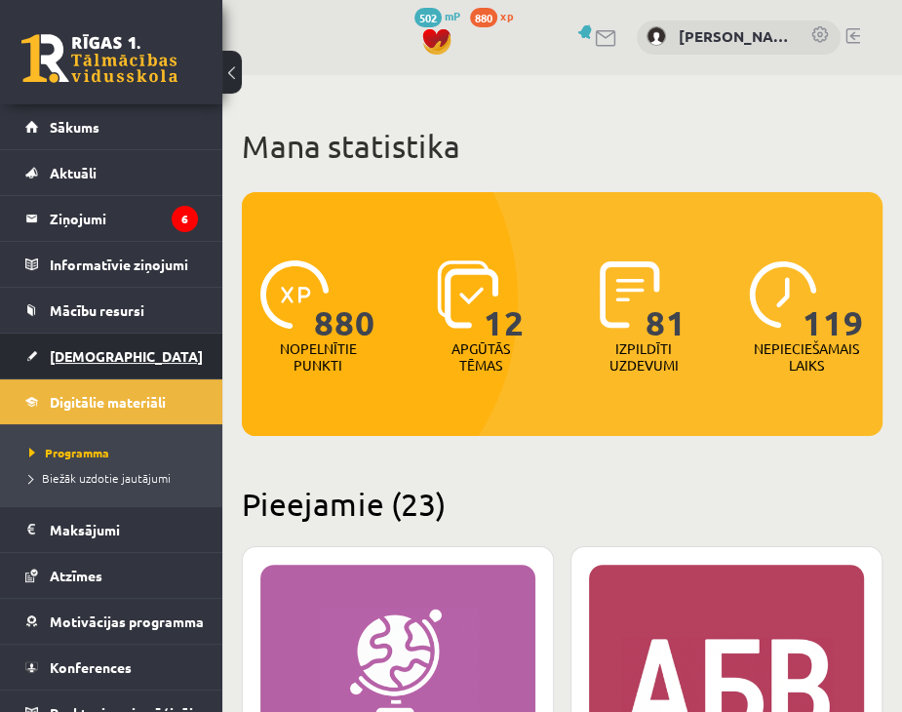
click at [63, 352] on span "[DEMOGRAPHIC_DATA]" at bounding box center [126, 356] width 153 height 18
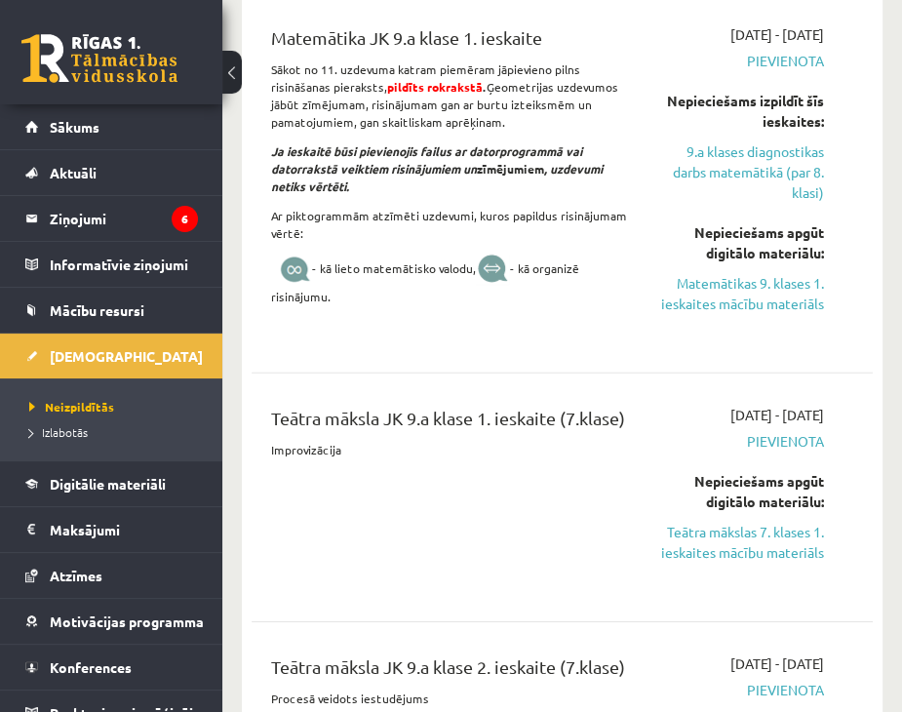
scroll to position [4990, 0]
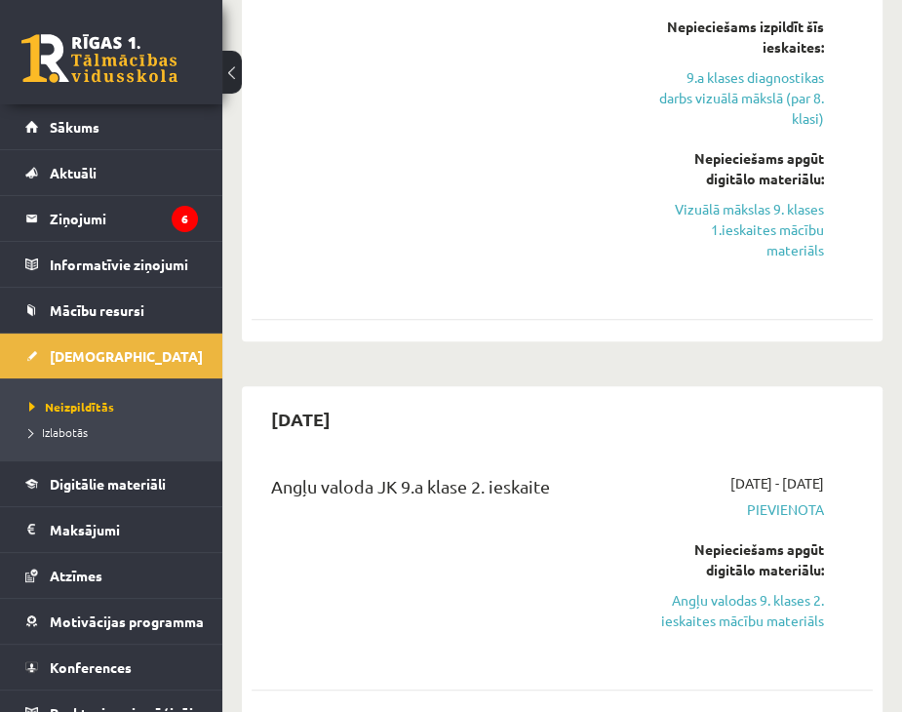
drag, startPoint x: 787, startPoint y: 184, endPoint x: 725, endPoint y: 159, distance: 66.5
drag, startPoint x: 787, startPoint y: 634, endPoint x: 916, endPoint y: 451, distance: 223.2
